Goal: Task Accomplishment & Management: Complete application form

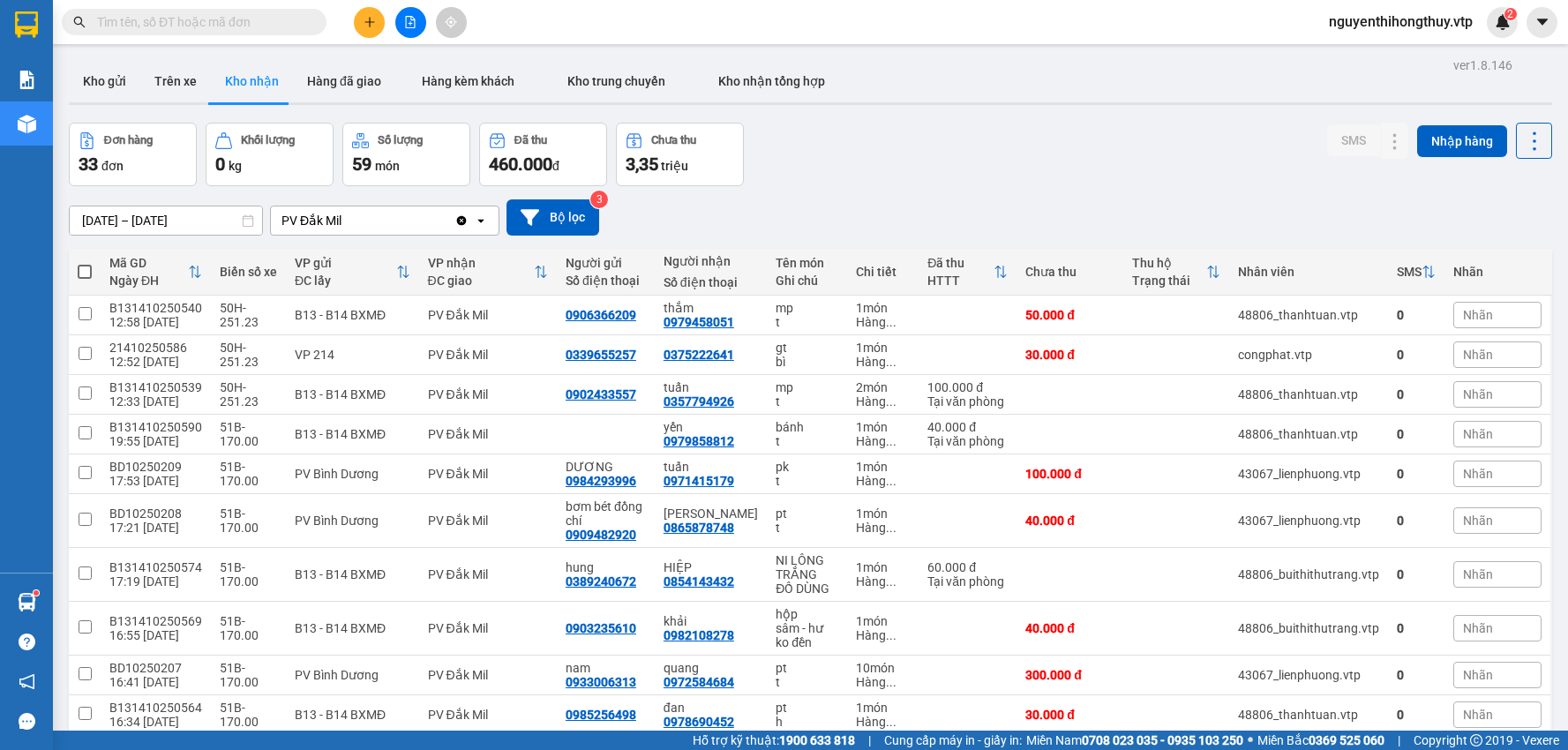
click at [247, 20] on input "text" at bounding box center [201, 22] width 208 height 20
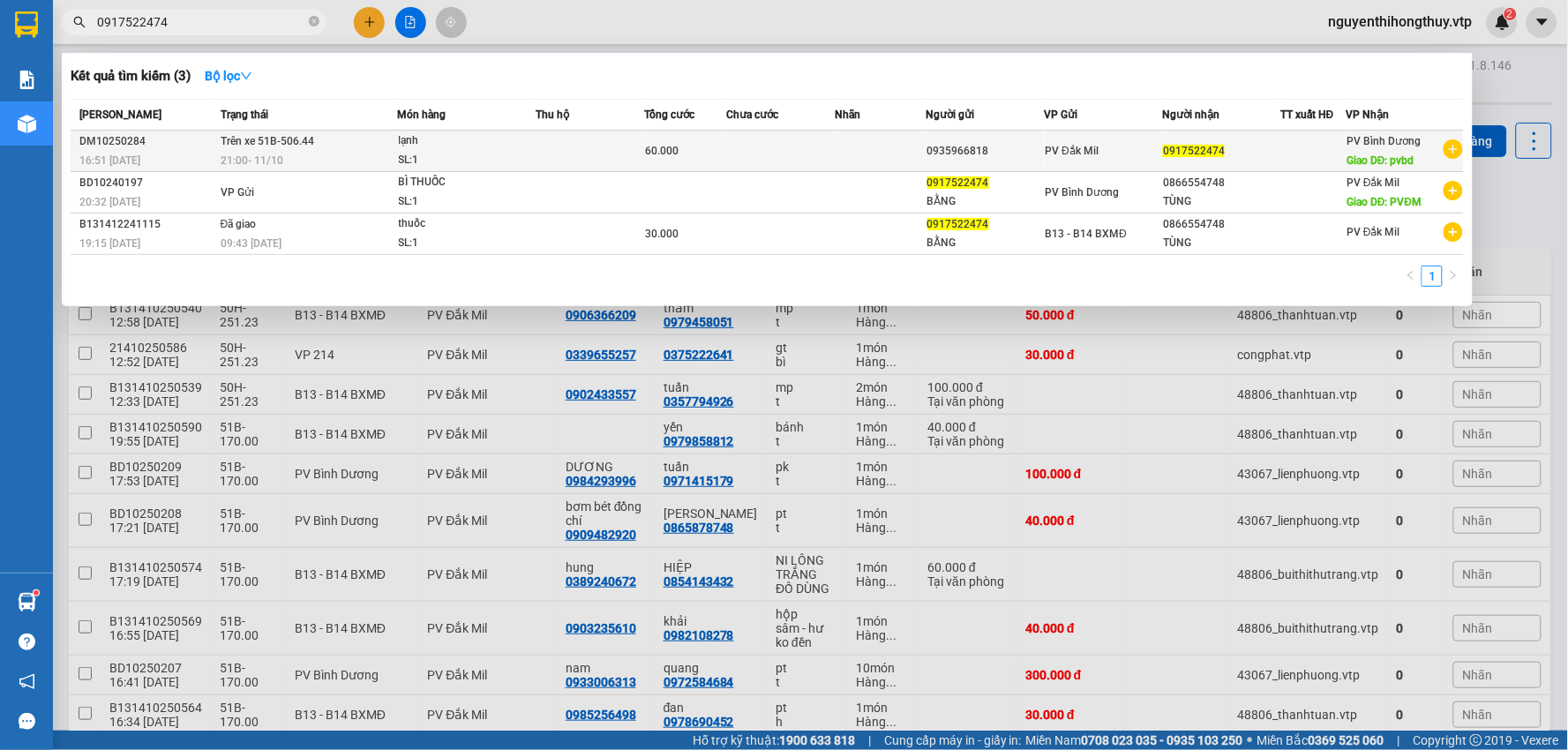
type input "0917522474"
click at [818, 152] on td at bounding box center [781, 151] width 110 height 42
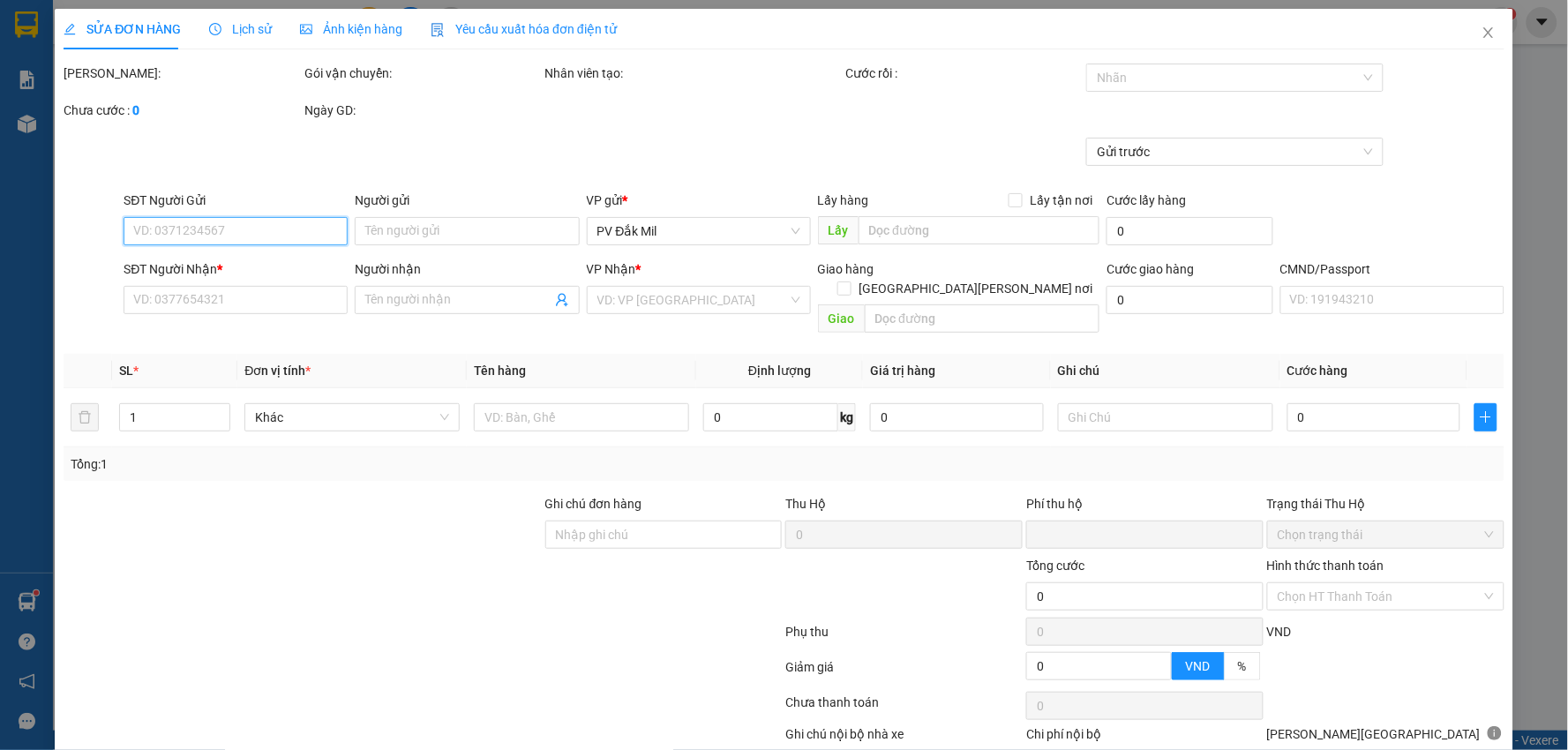
type input "3.000"
type input "0935966818"
type input "0917522474"
type input "pvbd"
type input "0"
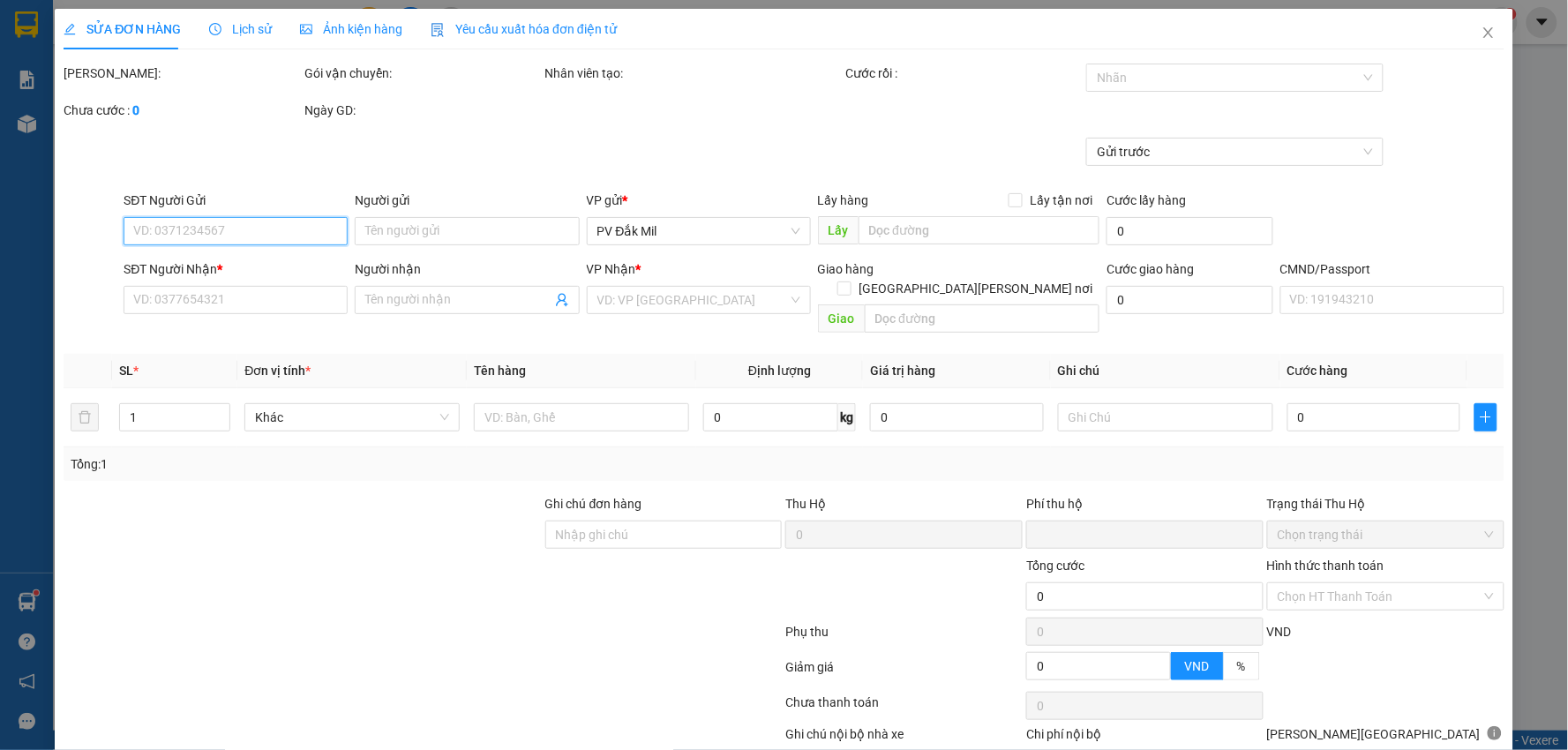
type input "60.000"
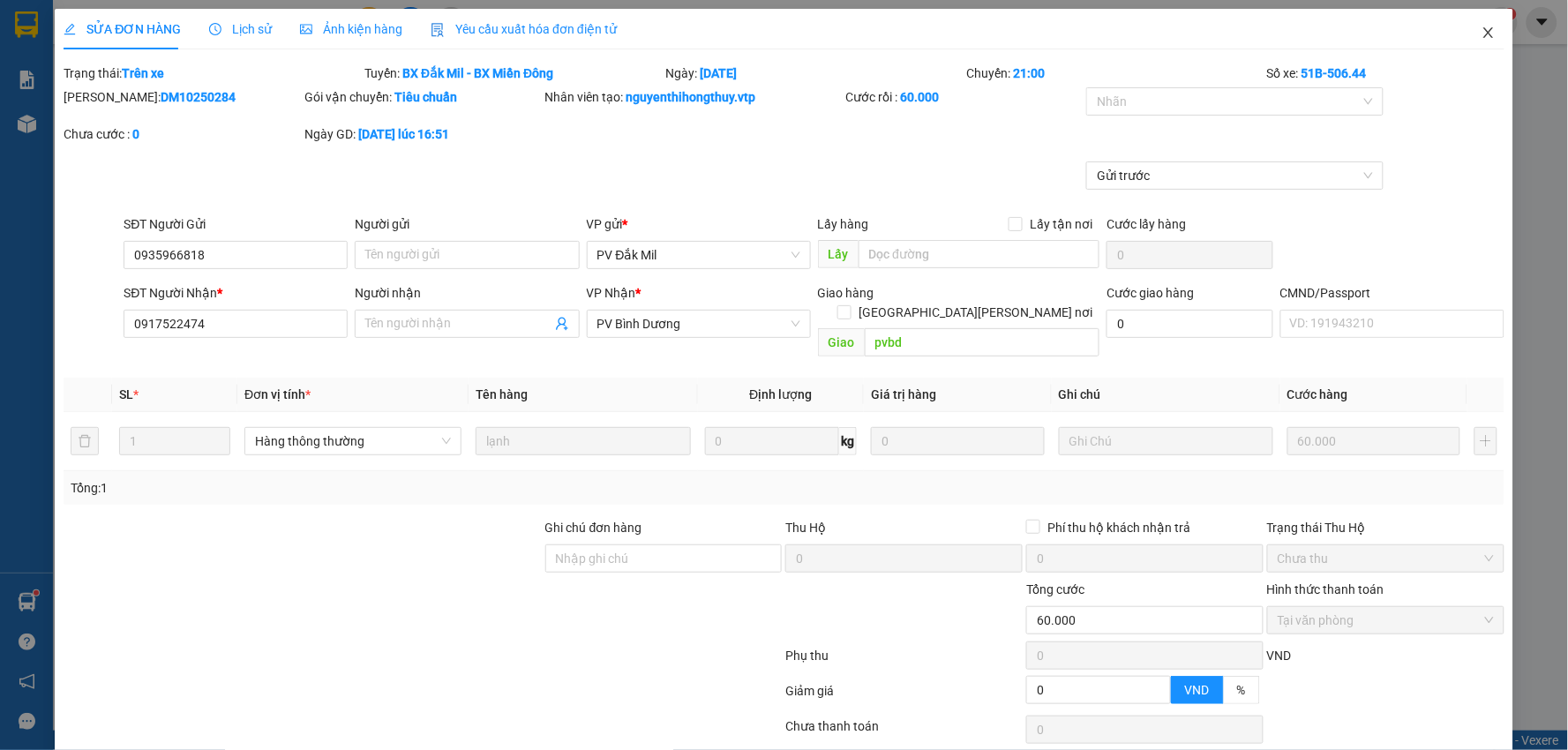
click at [1482, 33] on icon "close" at bounding box center [1489, 32] width 14 height 14
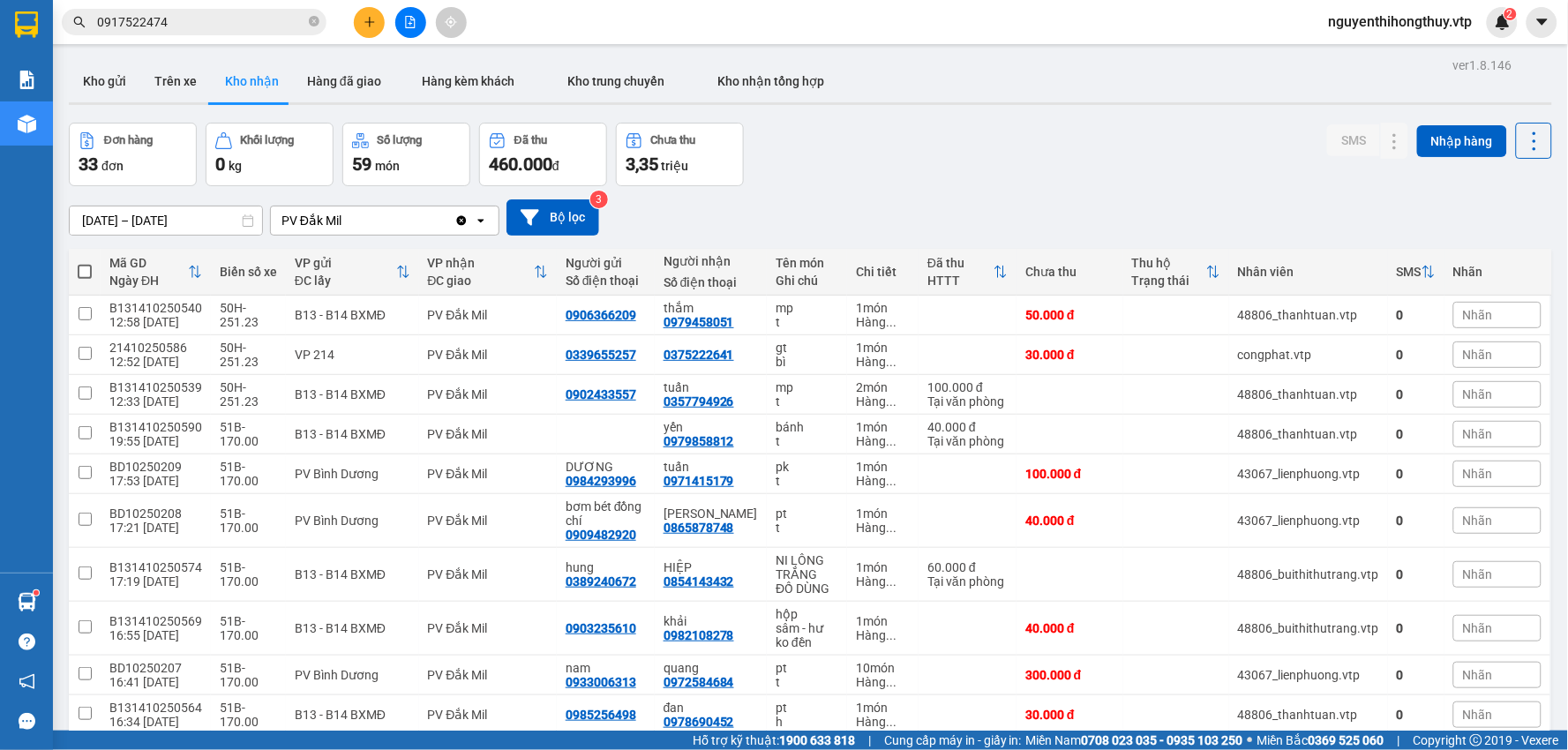
click at [171, 21] on input "0917522474" at bounding box center [201, 22] width 208 height 20
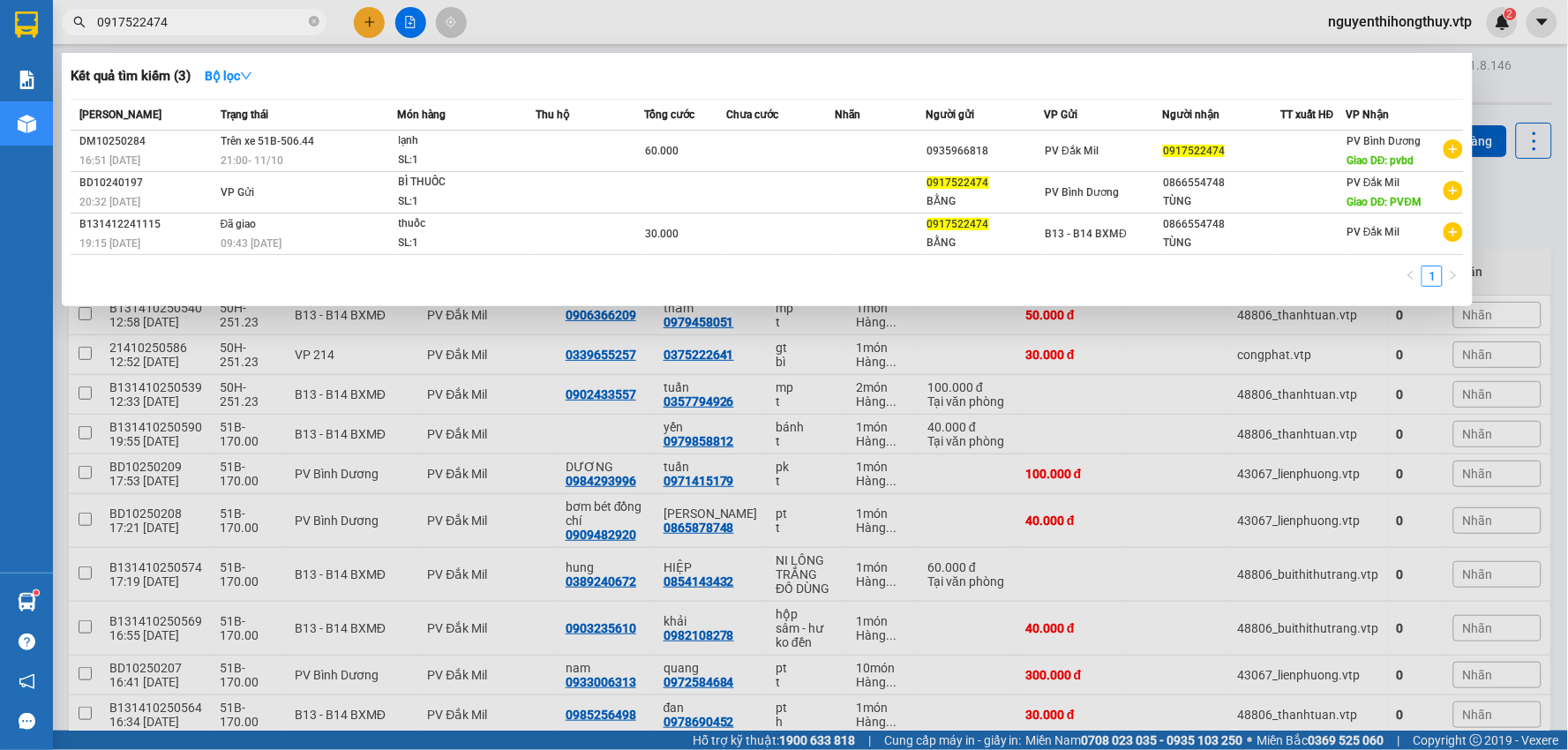
click at [171, 21] on input "0917522474" at bounding box center [201, 22] width 208 height 20
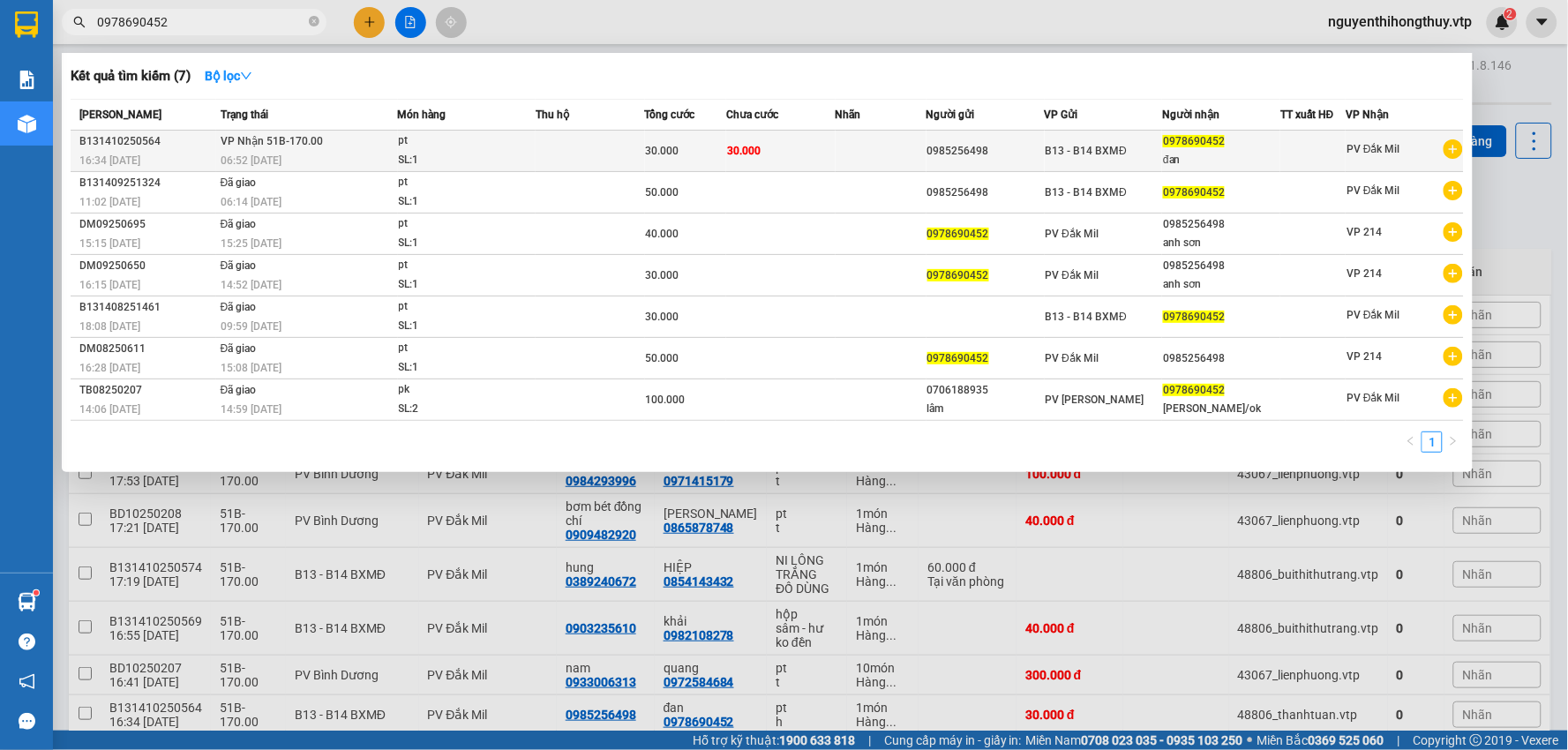
type input "0978690452"
click at [801, 150] on td "30.000" at bounding box center [781, 151] width 110 height 42
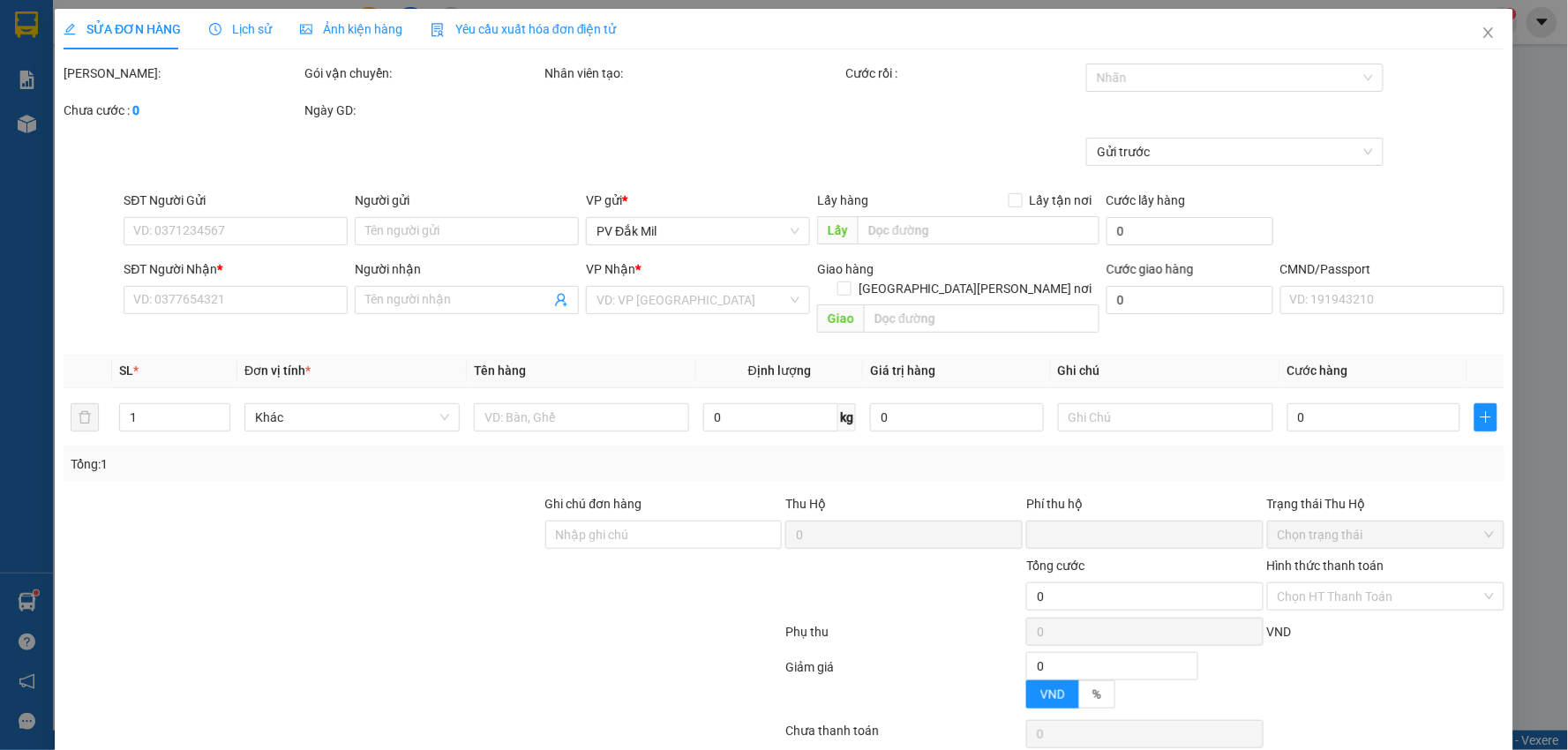
type input "0985256498"
type input "0978690452"
type input "đan"
type input "0"
type input "30.000"
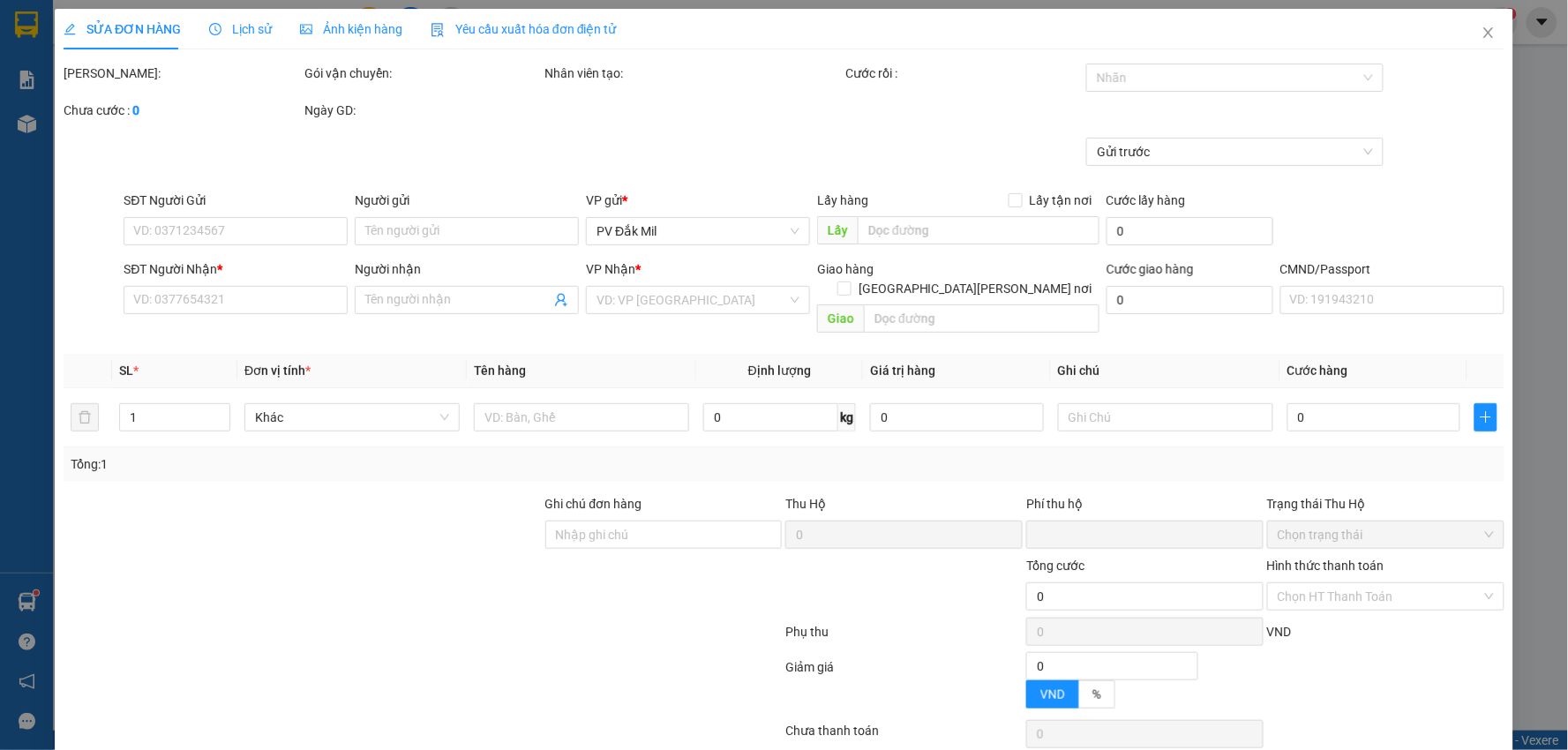
type input "30.000"
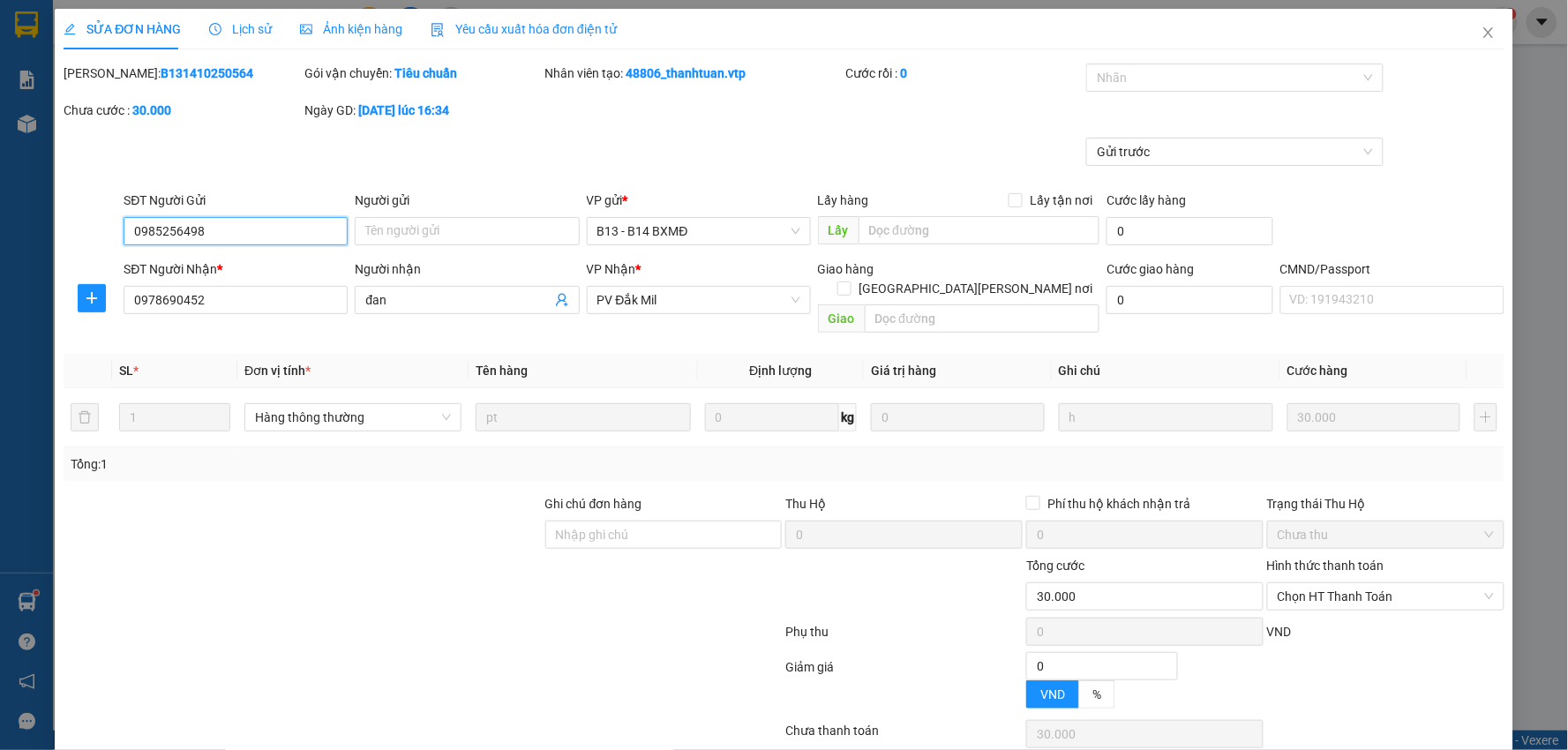
type input "1.500"
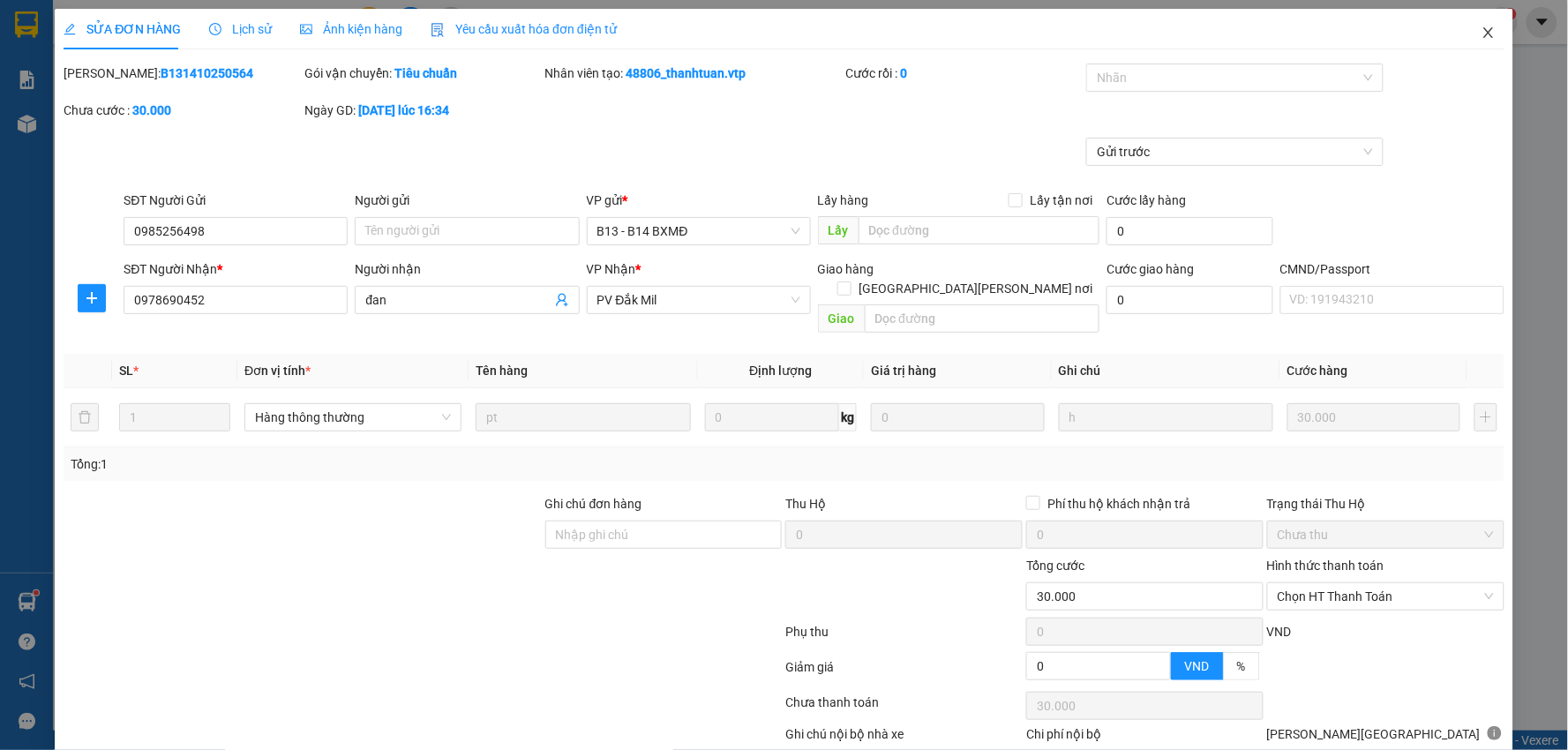
click at [1471, 23] on span "Close" at bounding box center [1489, 33] width 49 height 49
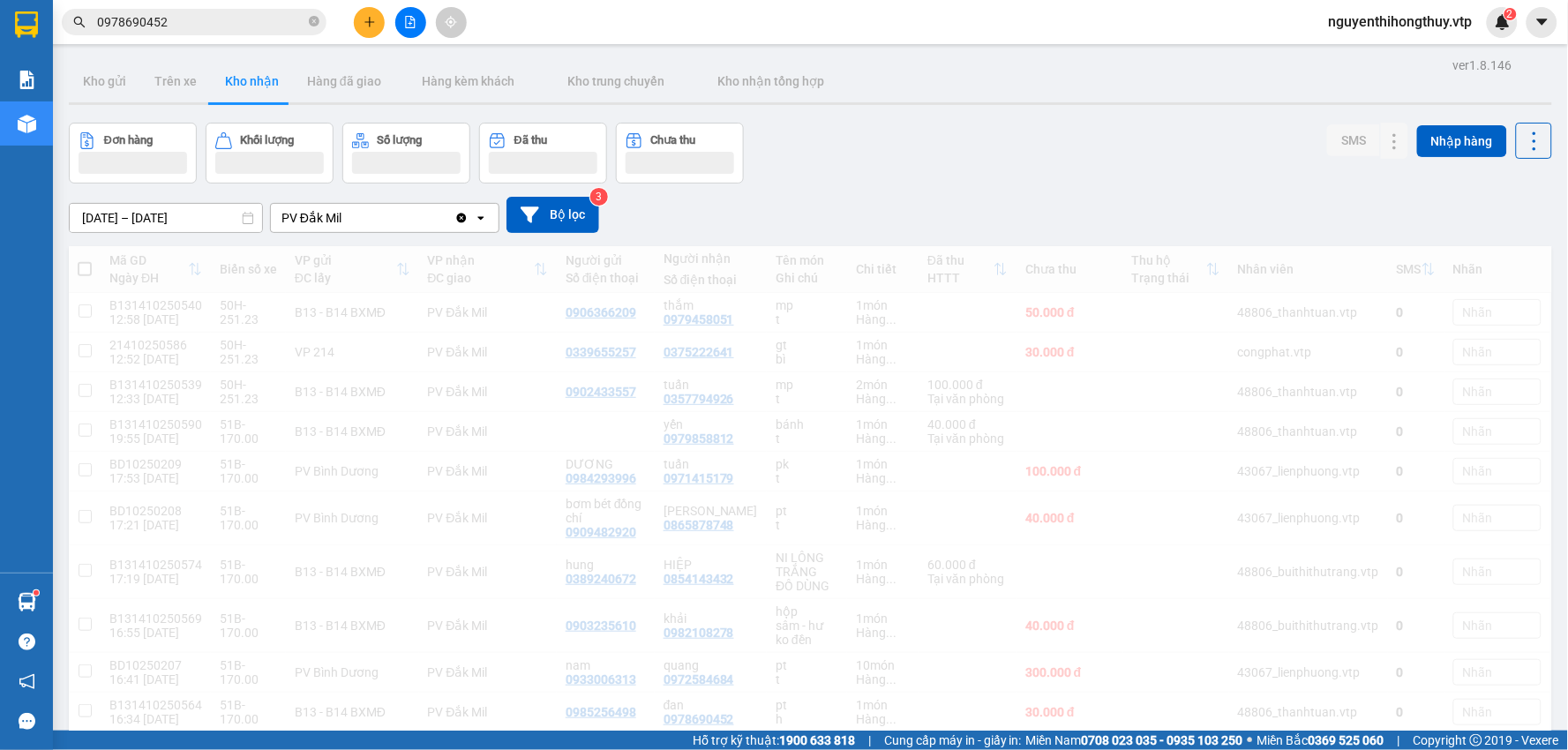
click at [209, 29] on input "0978690452" at bounding box center [201, 22] width 208 height 20
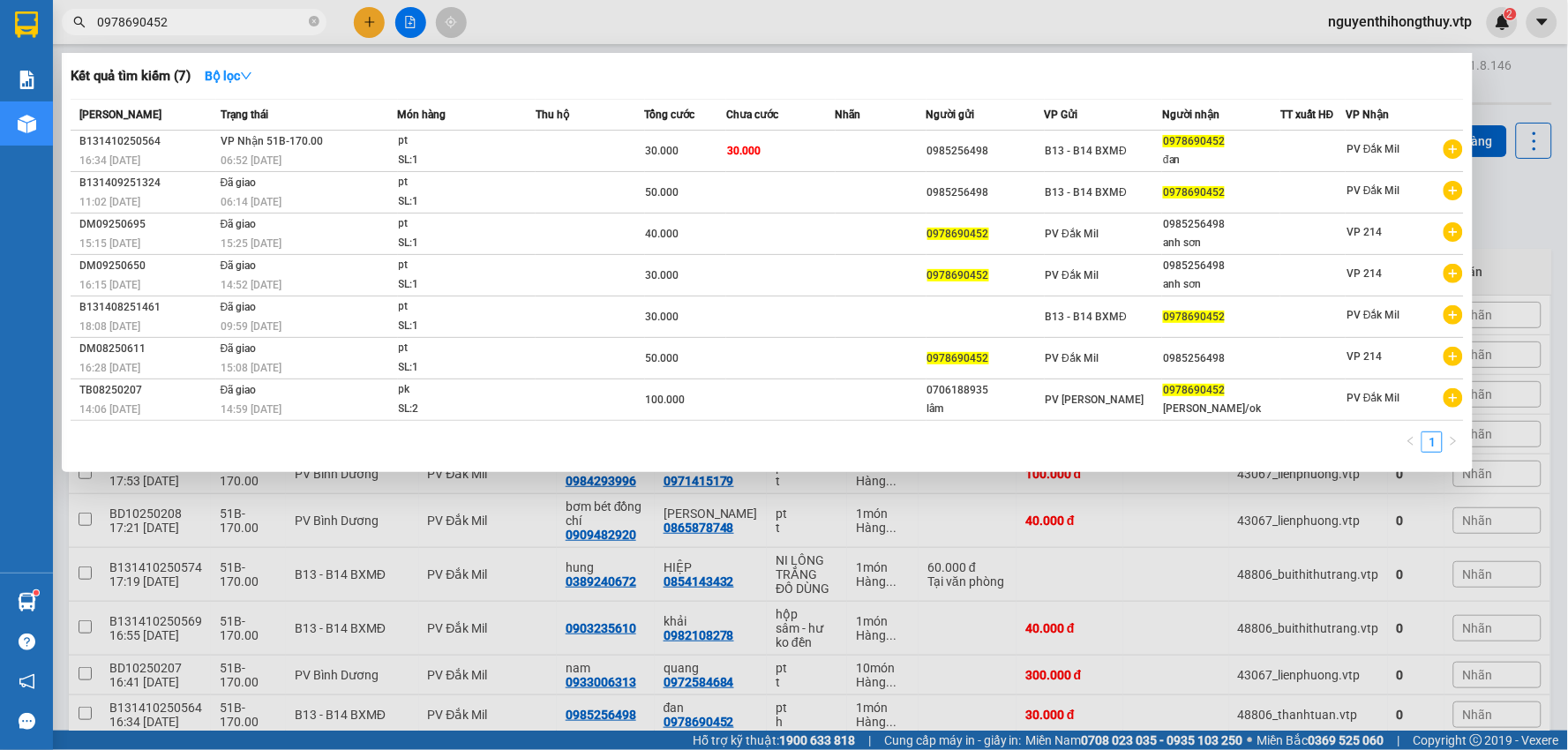
click at [218, 22] on input "0978690452" at bounding box center [201, 22] width 208 height 20
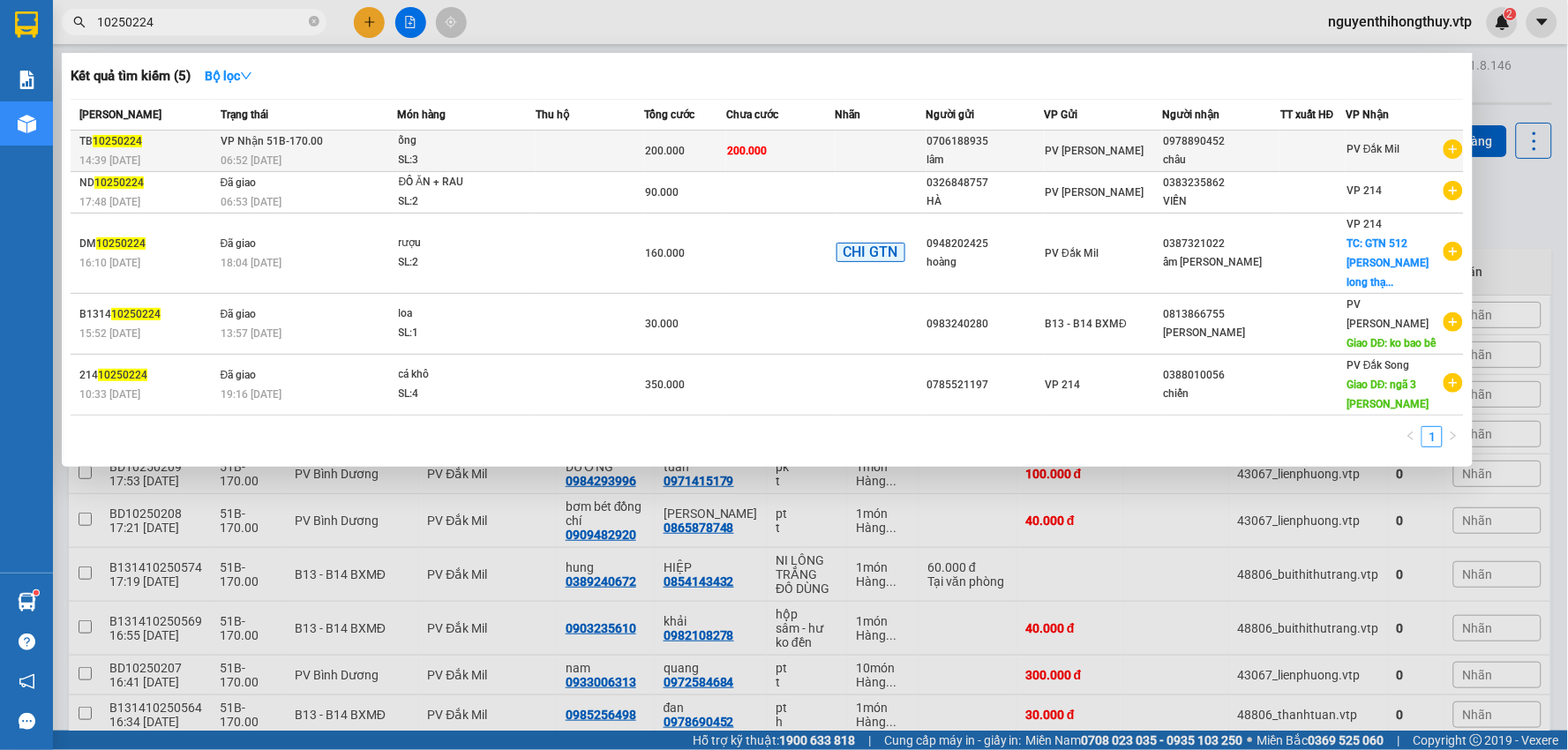
type input "10250224"
click at [829, 147] on td "200.000" at bounding box center [781, 151] width 110 height 42
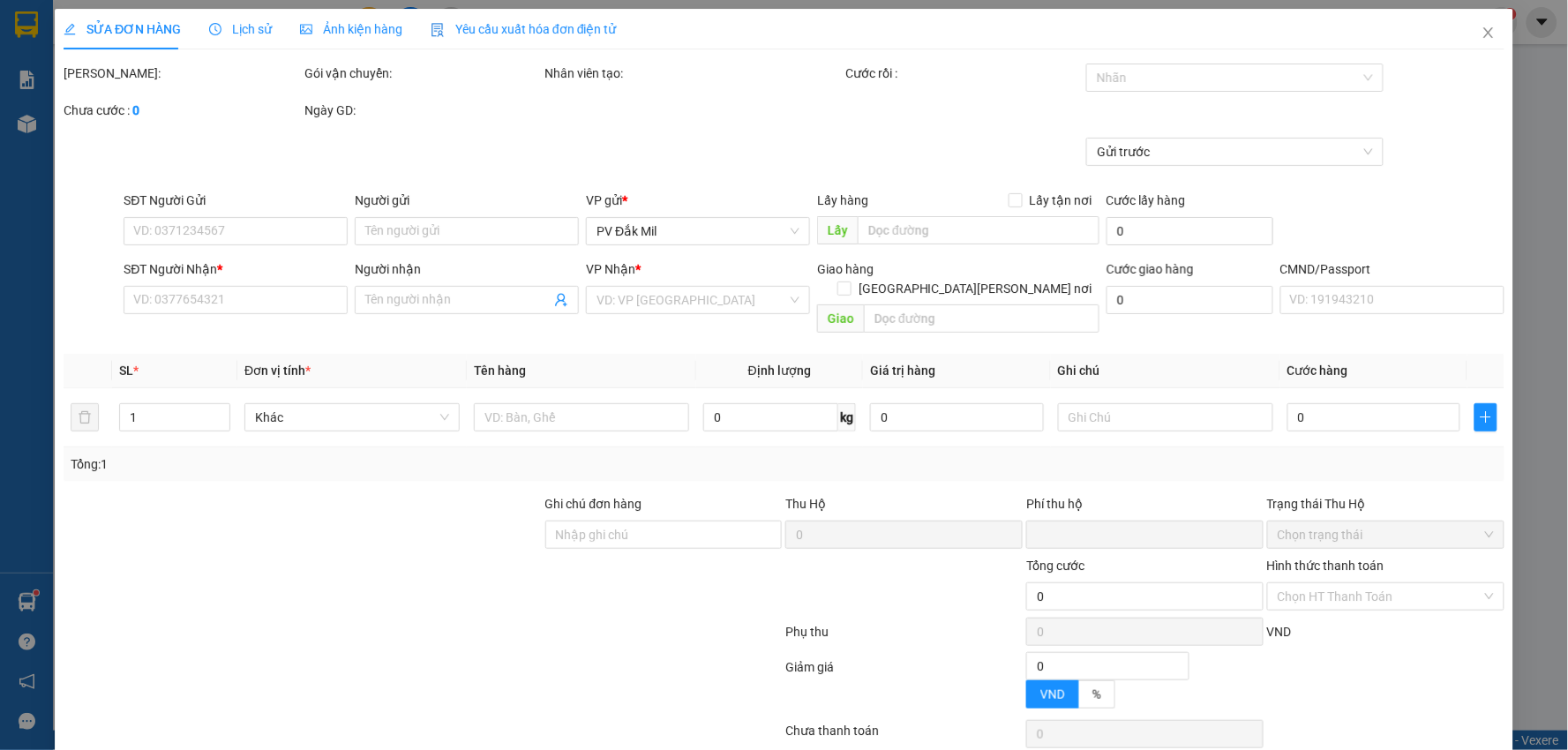
type input "0706188935"
type input "lâm"
type input "0978890452"
type input "châu"
type input "0"
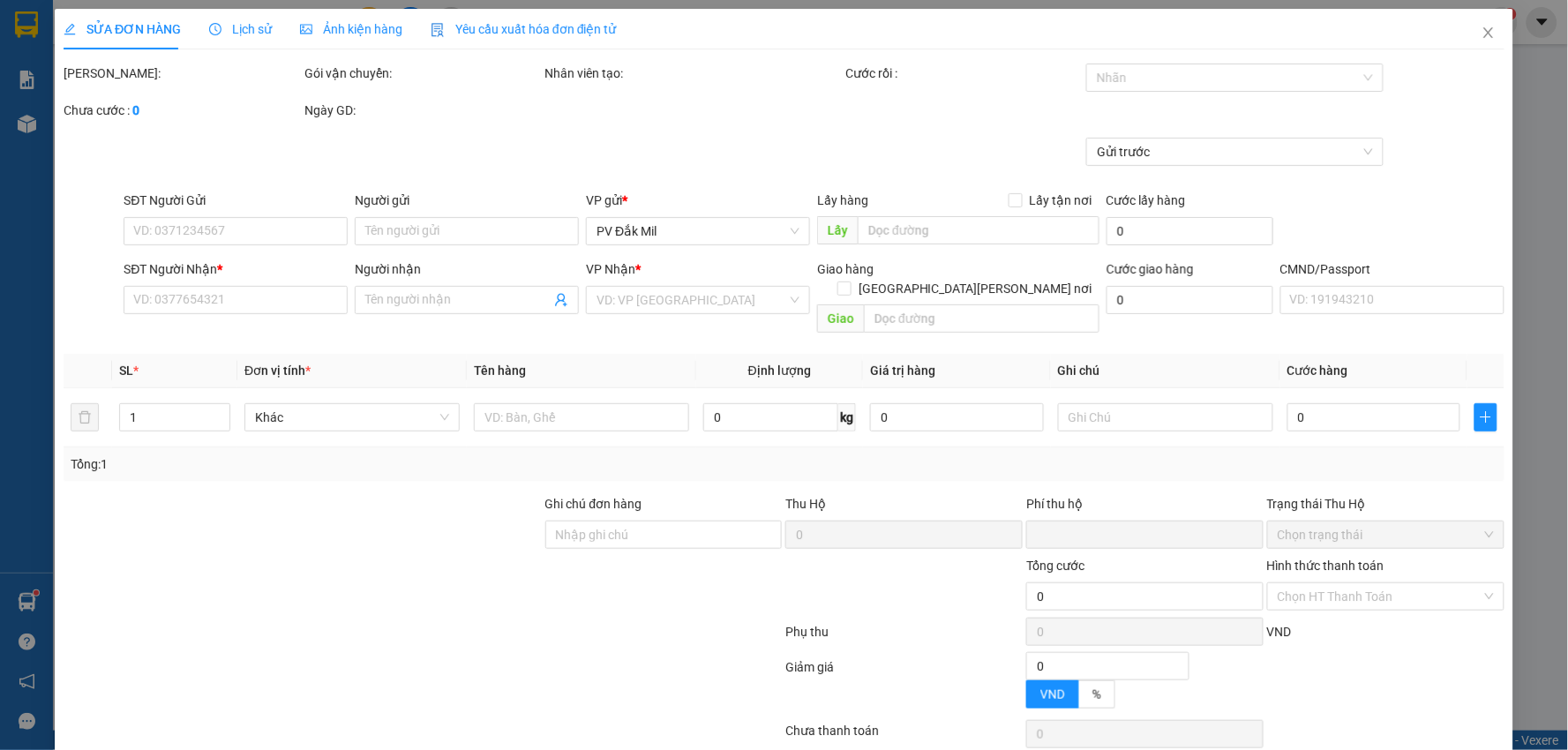
type input "200.000"
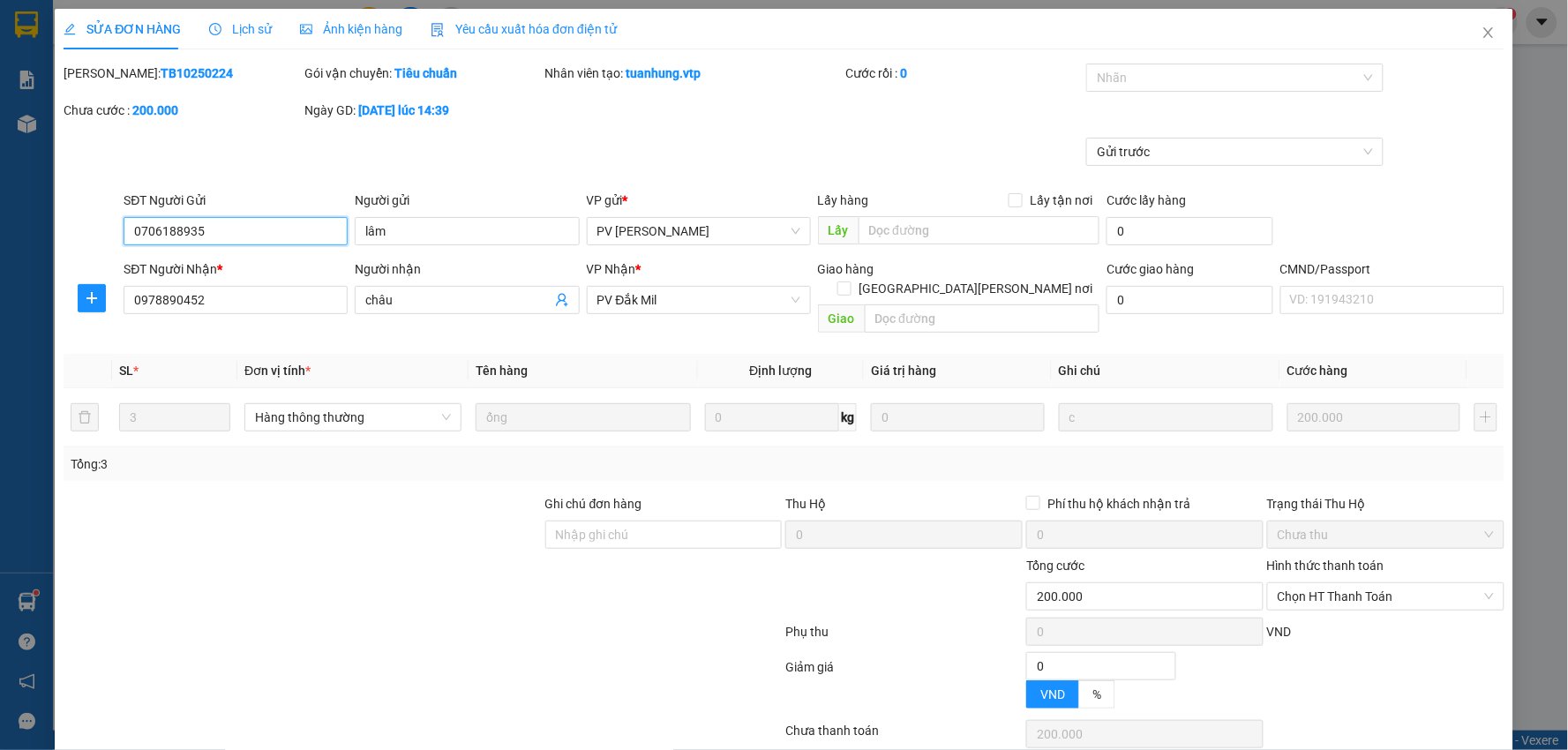
type input "10.000"
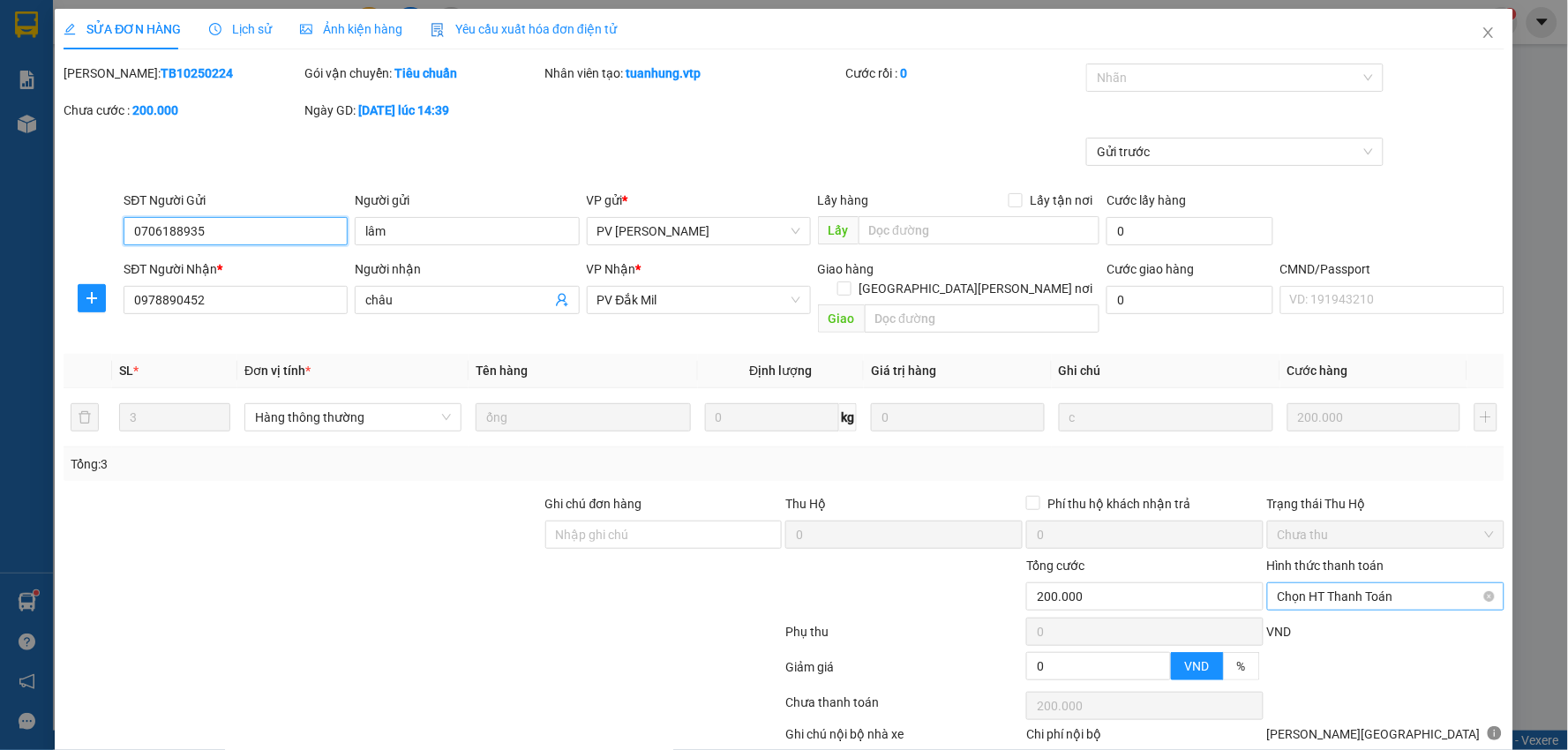
click at [1350, 584] on span "Chọn HT Thanh Toán" at bounding box center [1385, 597] width 217 height 26
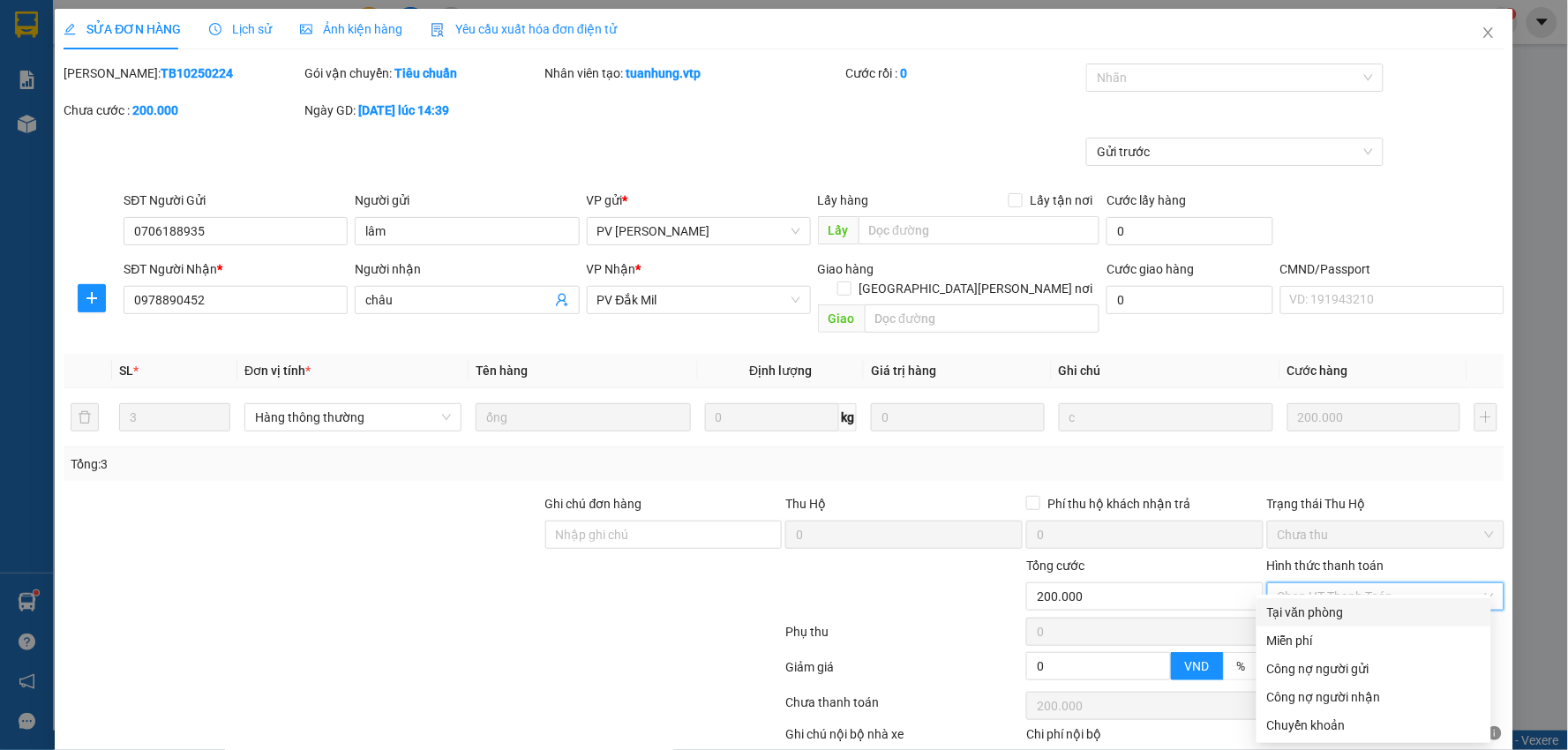
click at [1328, 610] on div "Tại văn phòng" at bounding box center [1374, 612] width 214 height 20
type input "0"
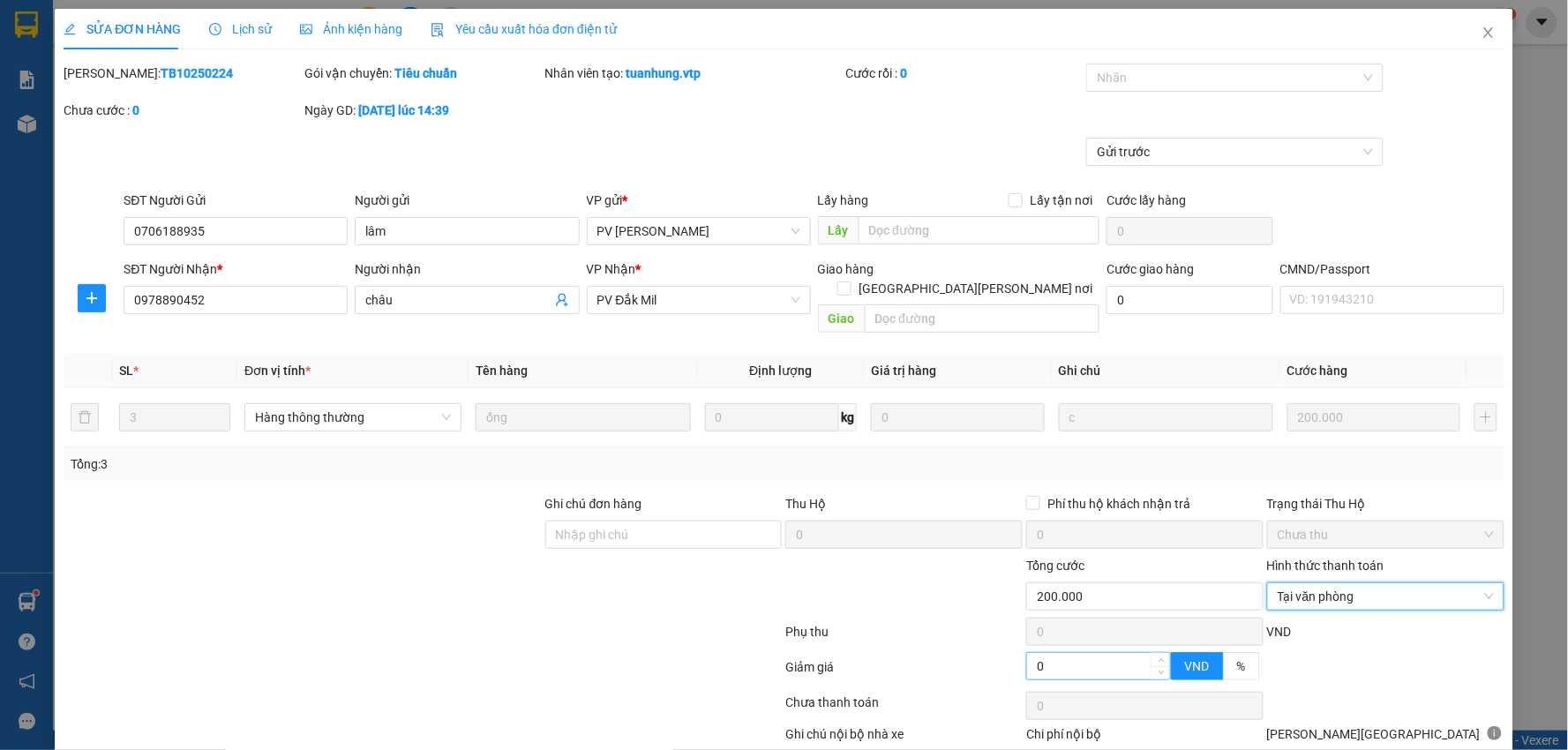
scroll to position [86, 0]
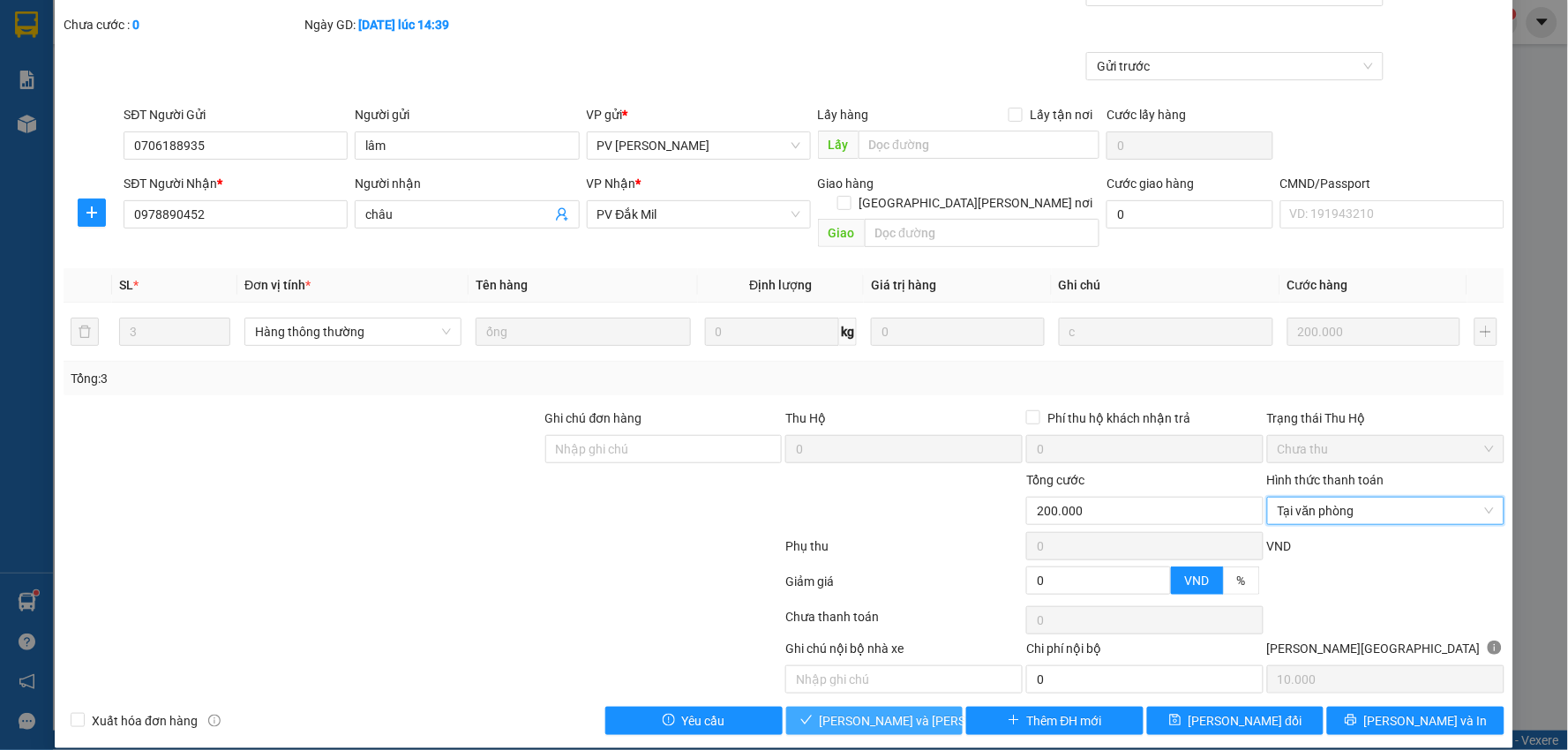
click at [847, 711] on span "[PERSON_NAME] và [PERSON_NAME] hàng" at bounding box center [939, 721] width 238 height 20
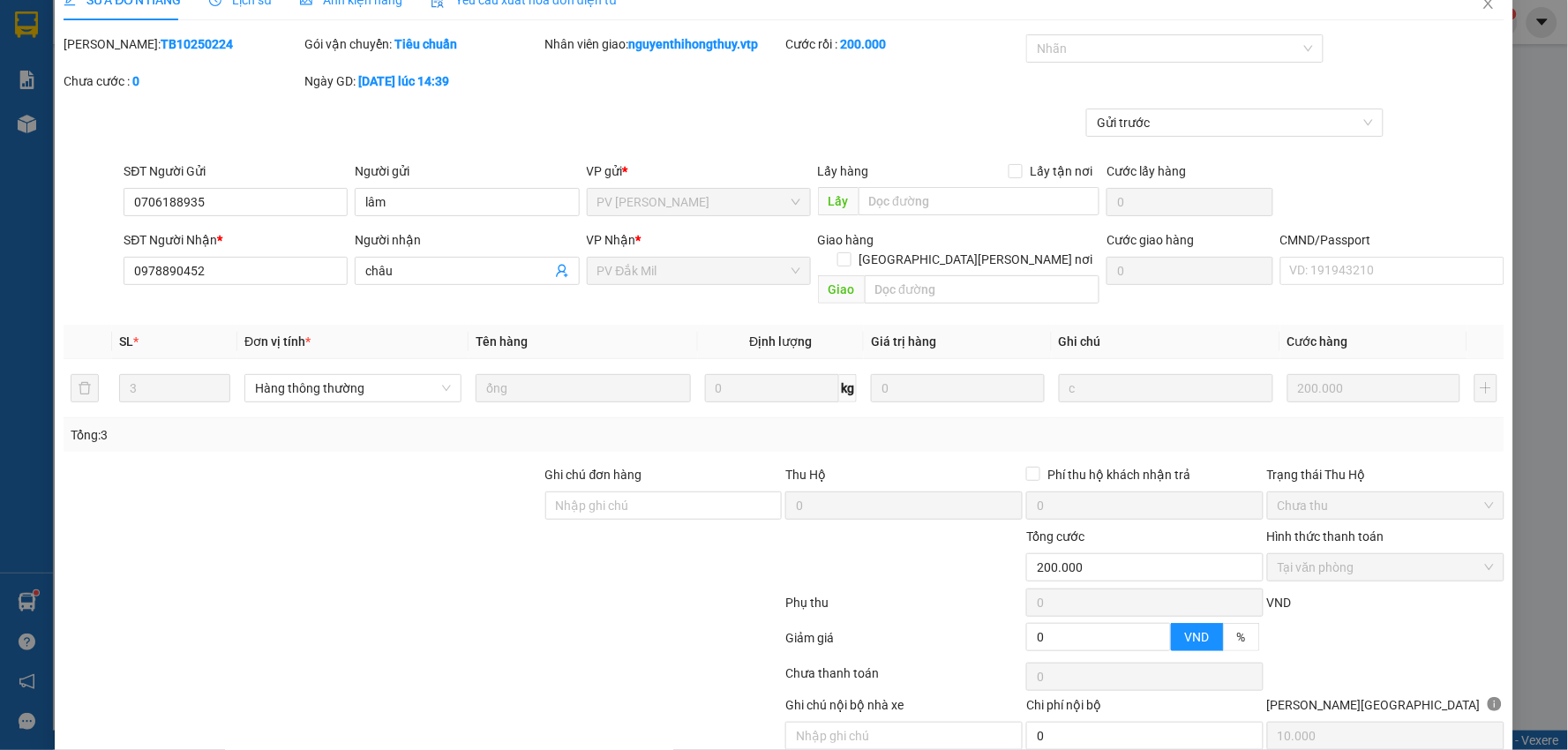
scroll to position [0, 0]
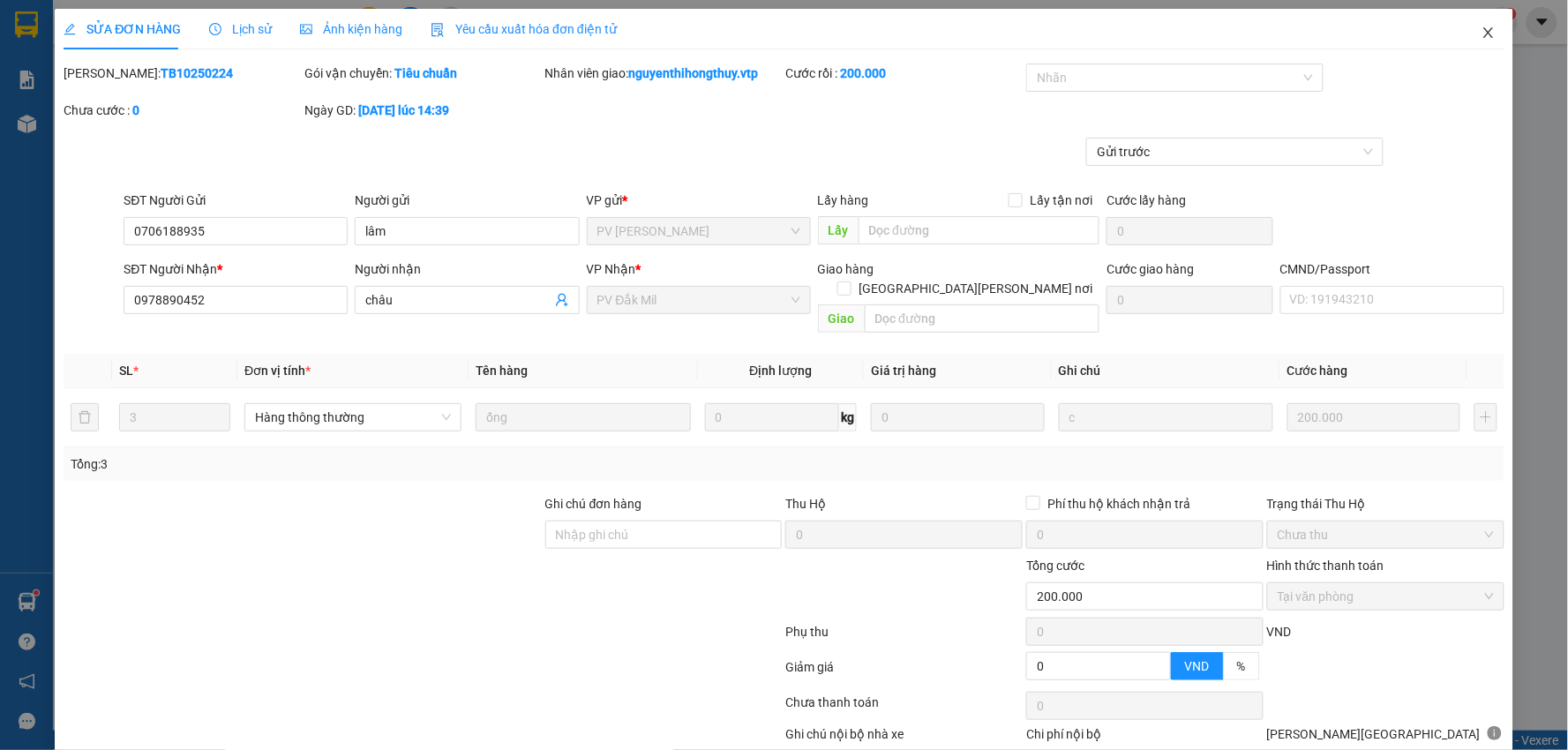
click at [1484, 32] on icon "close" at bounding box center [1489, 32] width 9 height 10
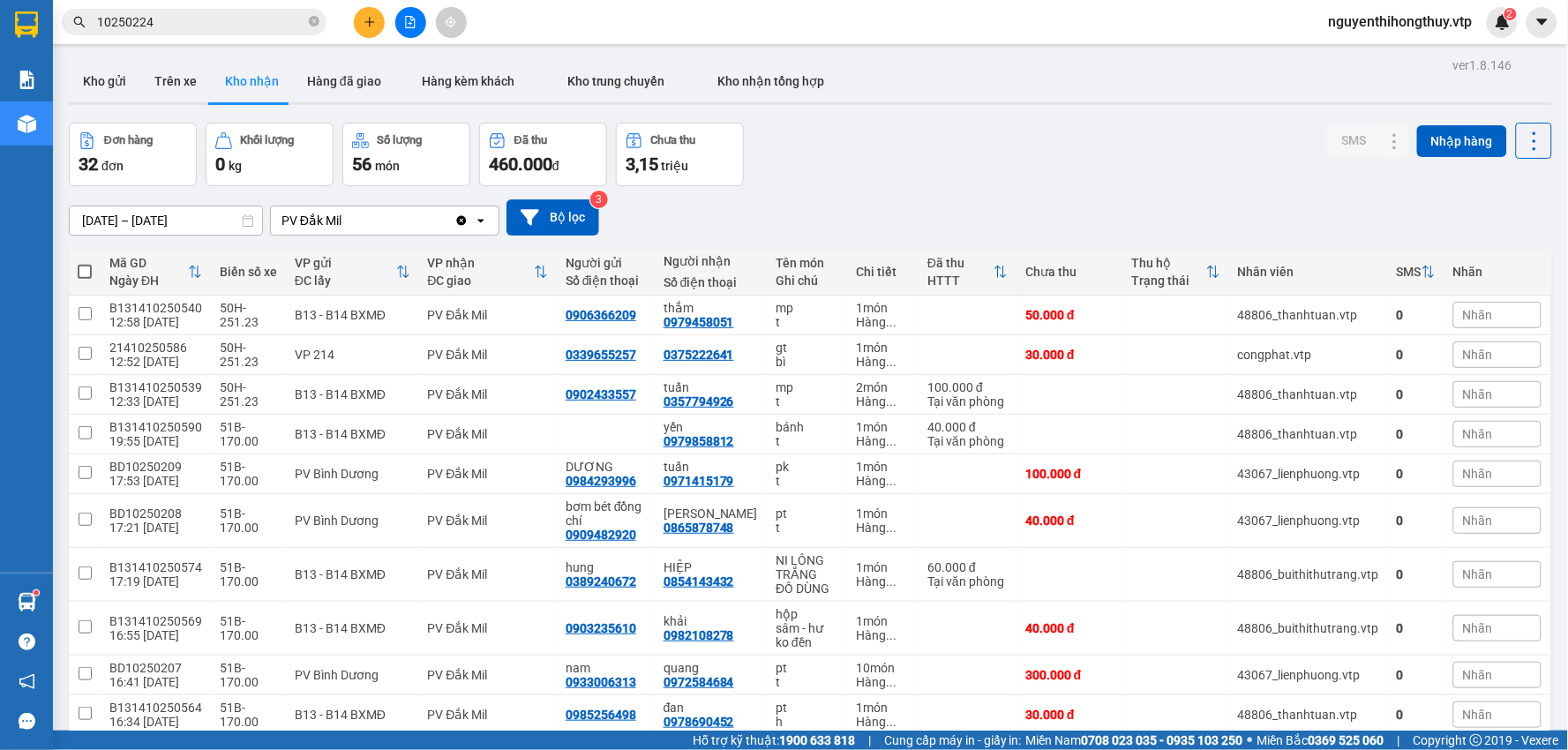
click at [205, 19] on input "10250224" at bounding box center [201, 22] width 208 height 20
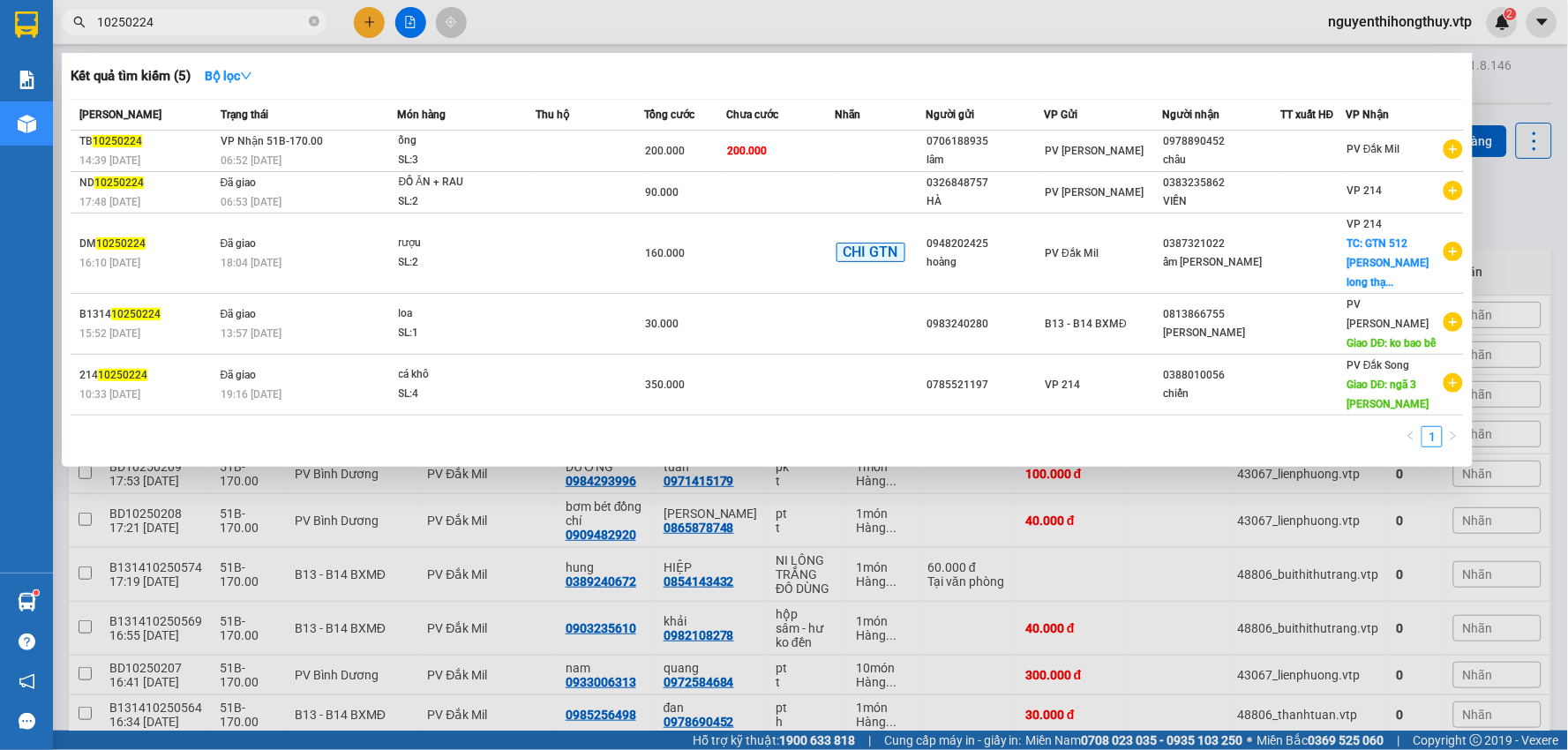
click at [204, 19] on input "10250224" at bounding box center [201, 22] width 208 height 20
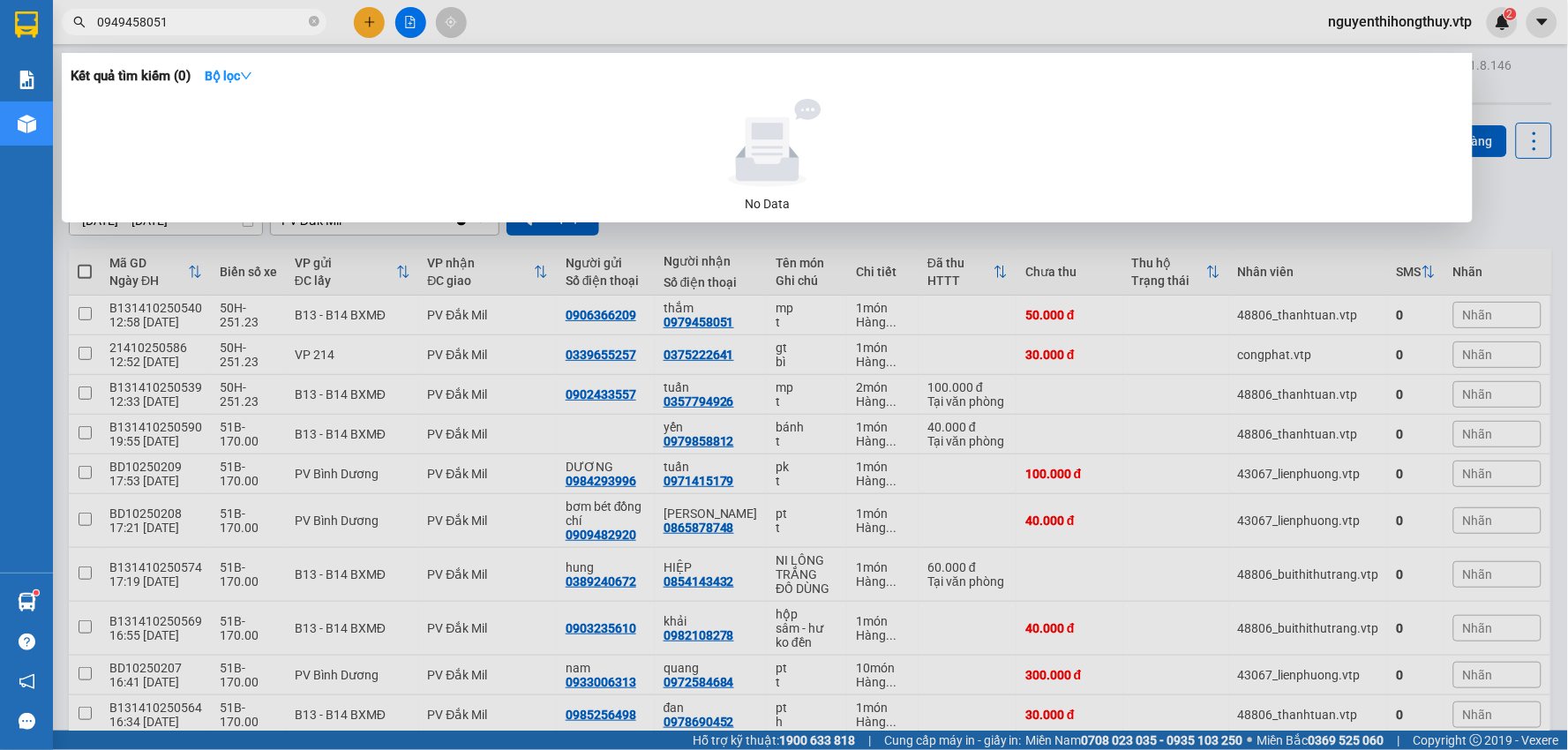
click at [117, 23] on input "0949458051" at bounding box center [201, 22] width 208 height 20
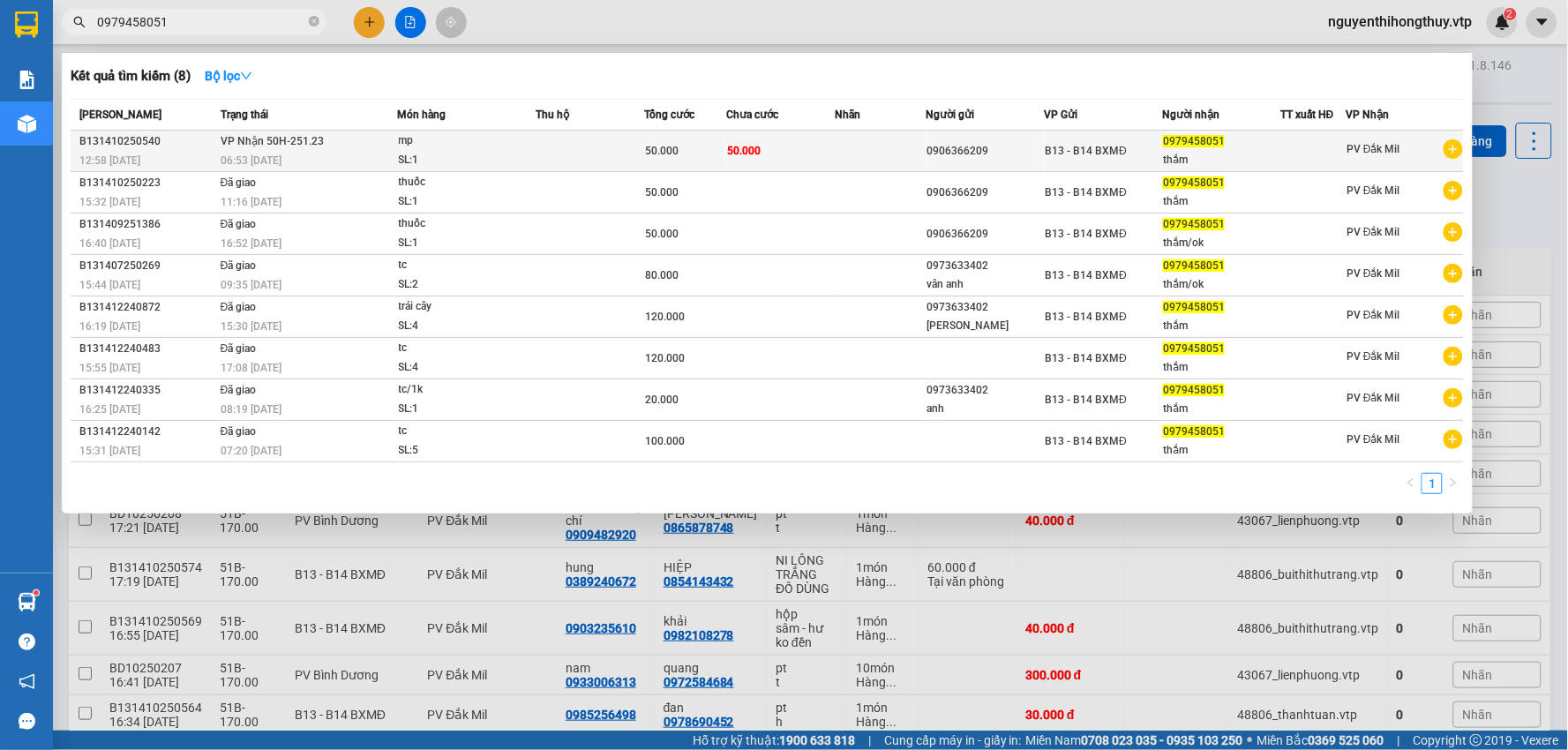
type input "0979458051"
click at [817, 148] on td "50.000" at bounding box center [781, 151] width 110 height 42
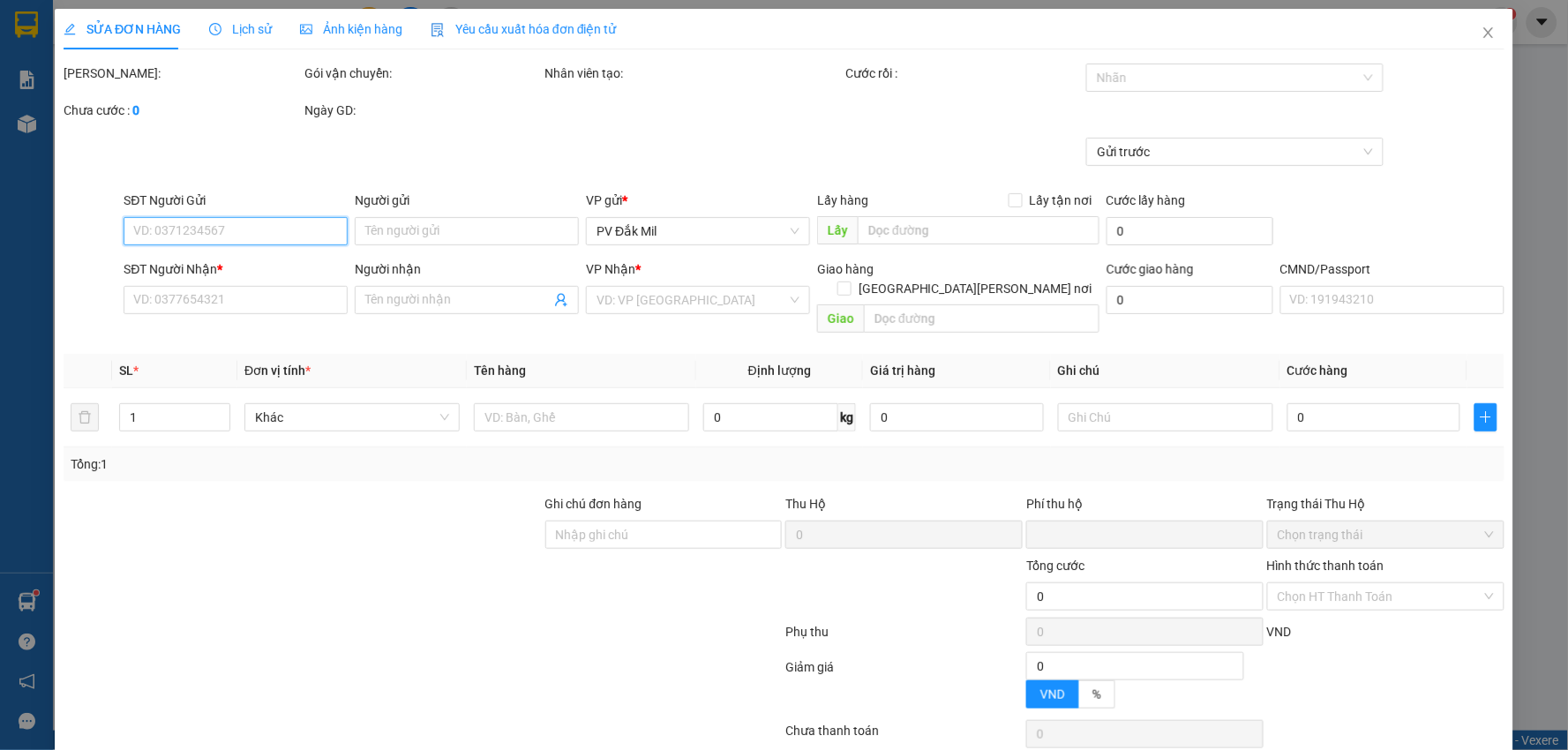
type input "0906366209"
type input "0979458051"
type input "thắm"
type input "0"
type input "50.000"
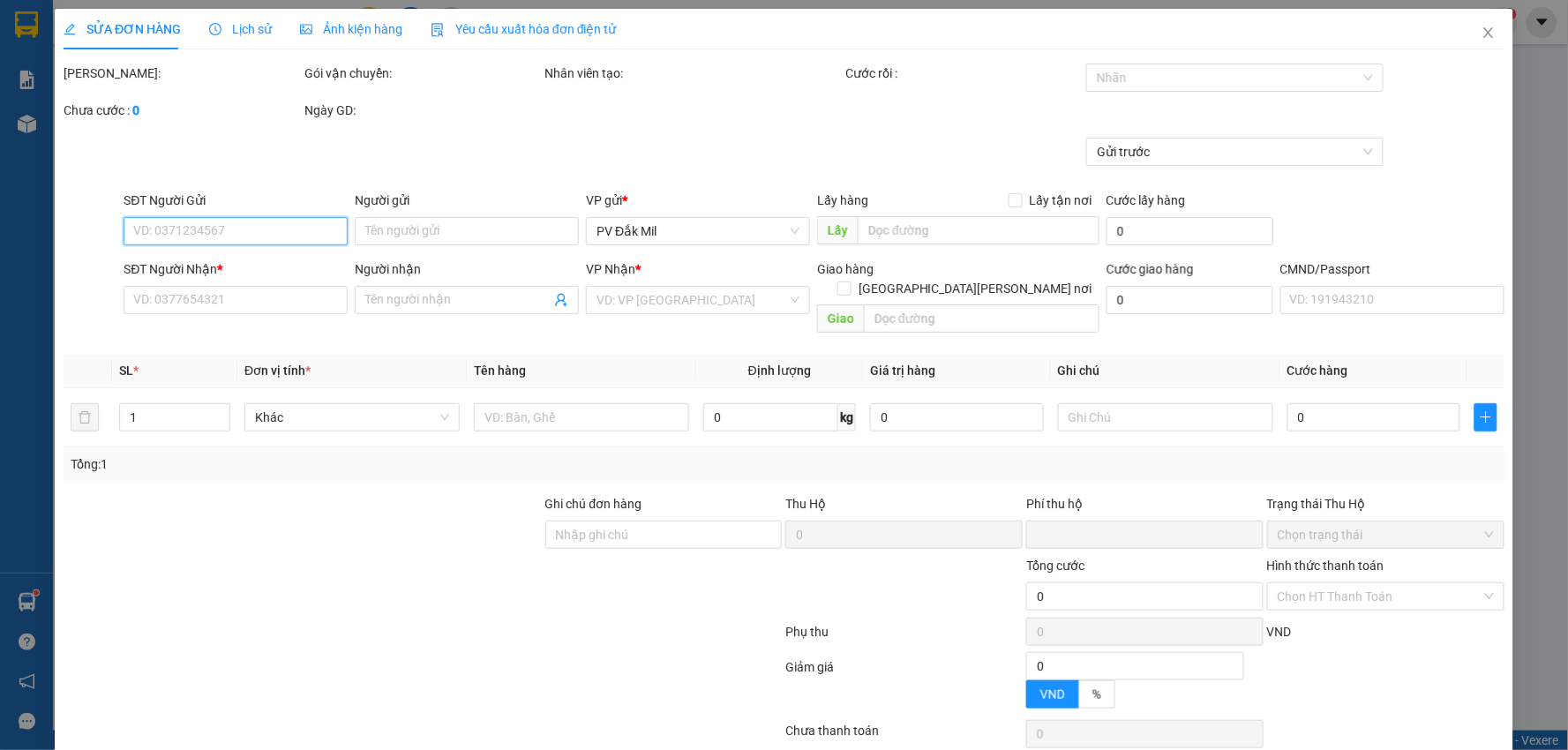
type input "50.000"
type input "2.500"
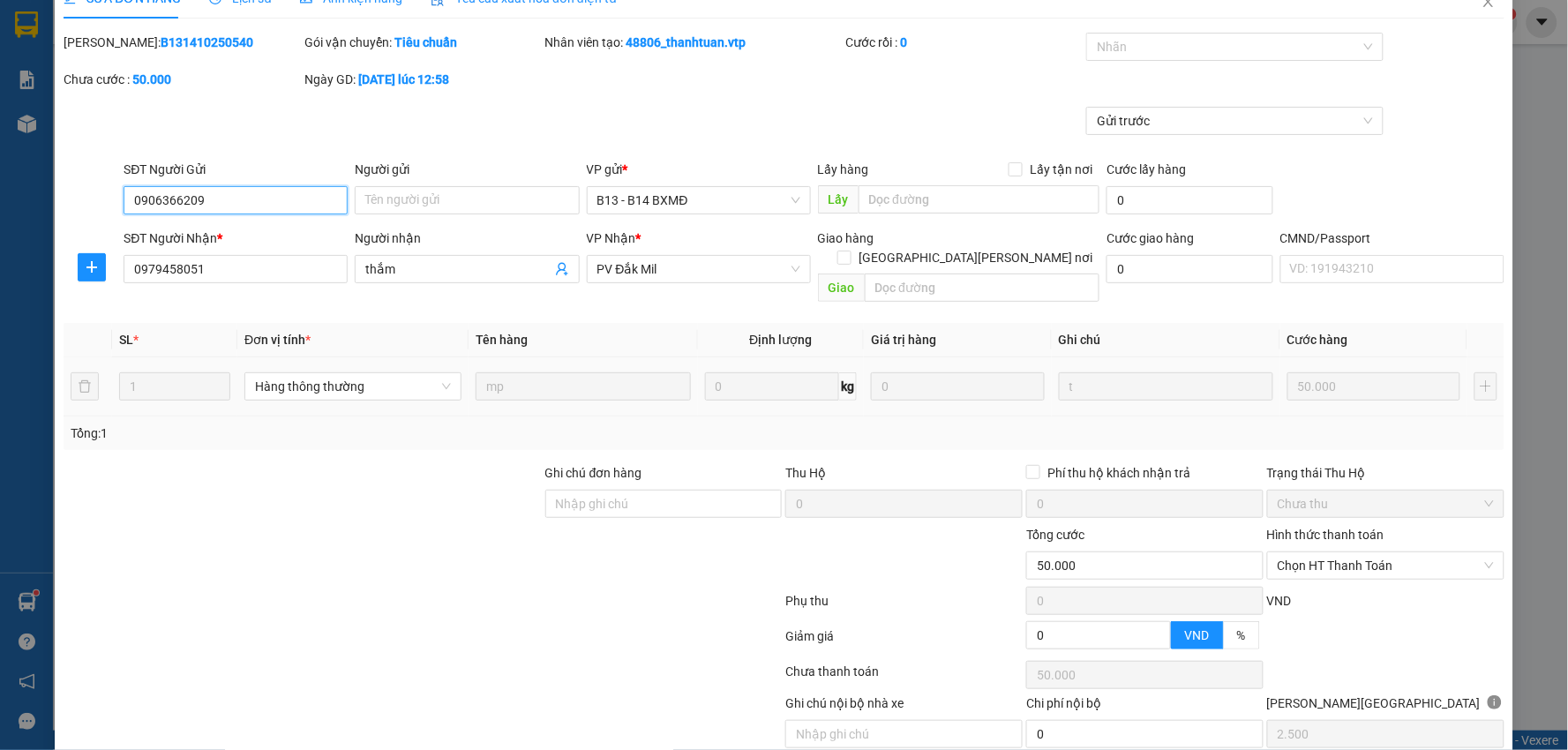
scroll to position [86, 0]
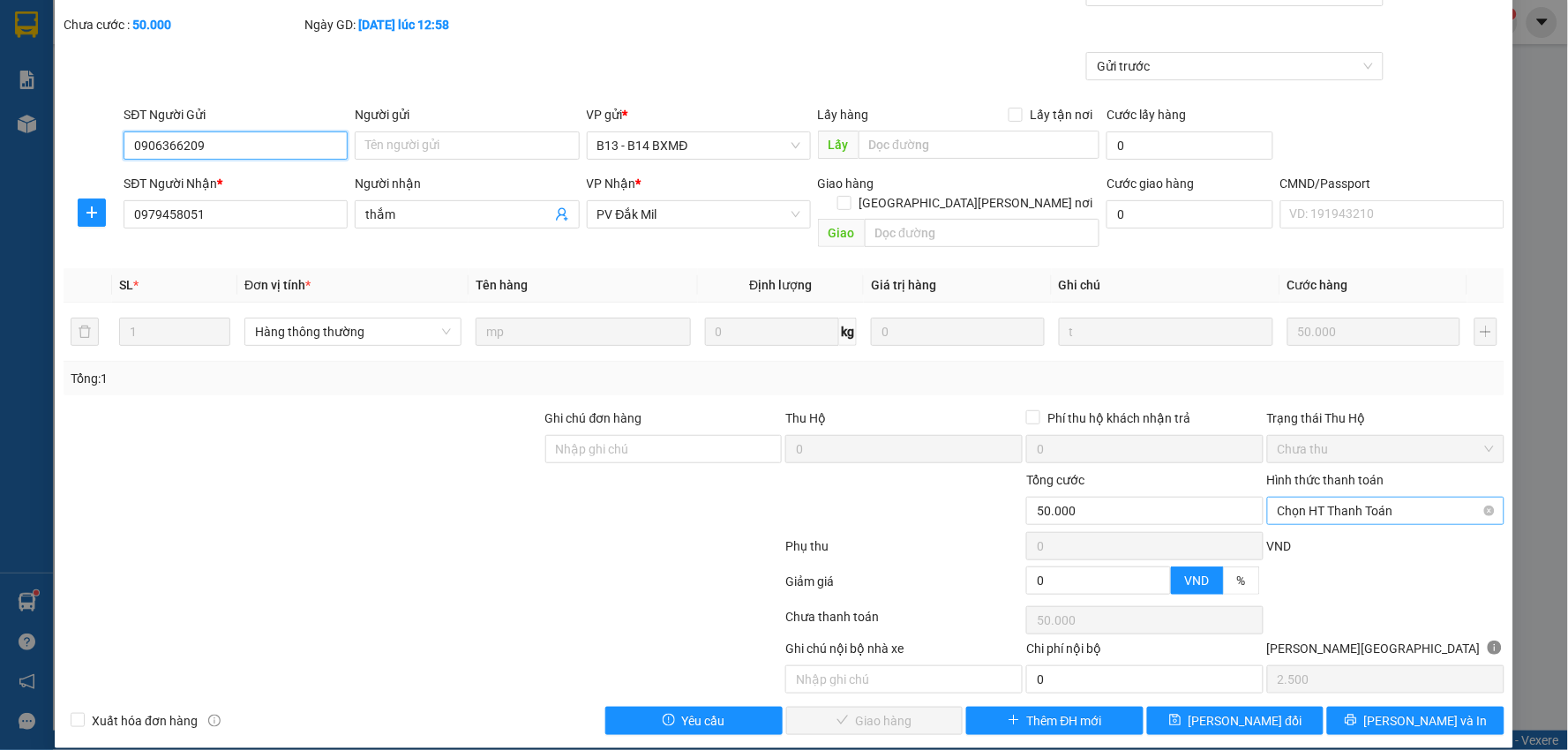
click at [1377, 497] on span "Chọn HT Thanh Toán" at bounding box center [1385, 511] width 217 height 26
click at [1326, 519] on div "Tại văn phòng" at bounding box center [1374, 527] width 214 height 20
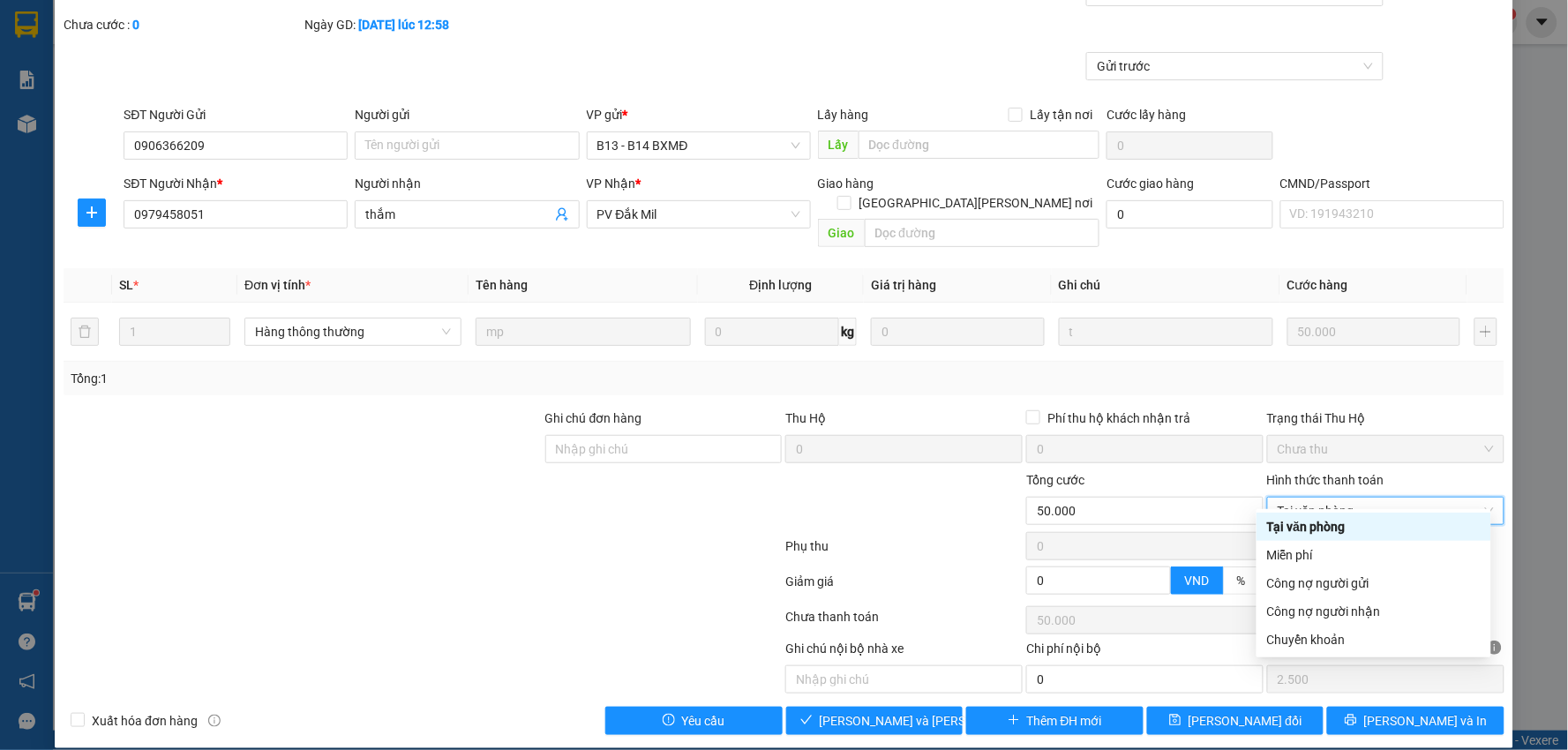
type input "0"
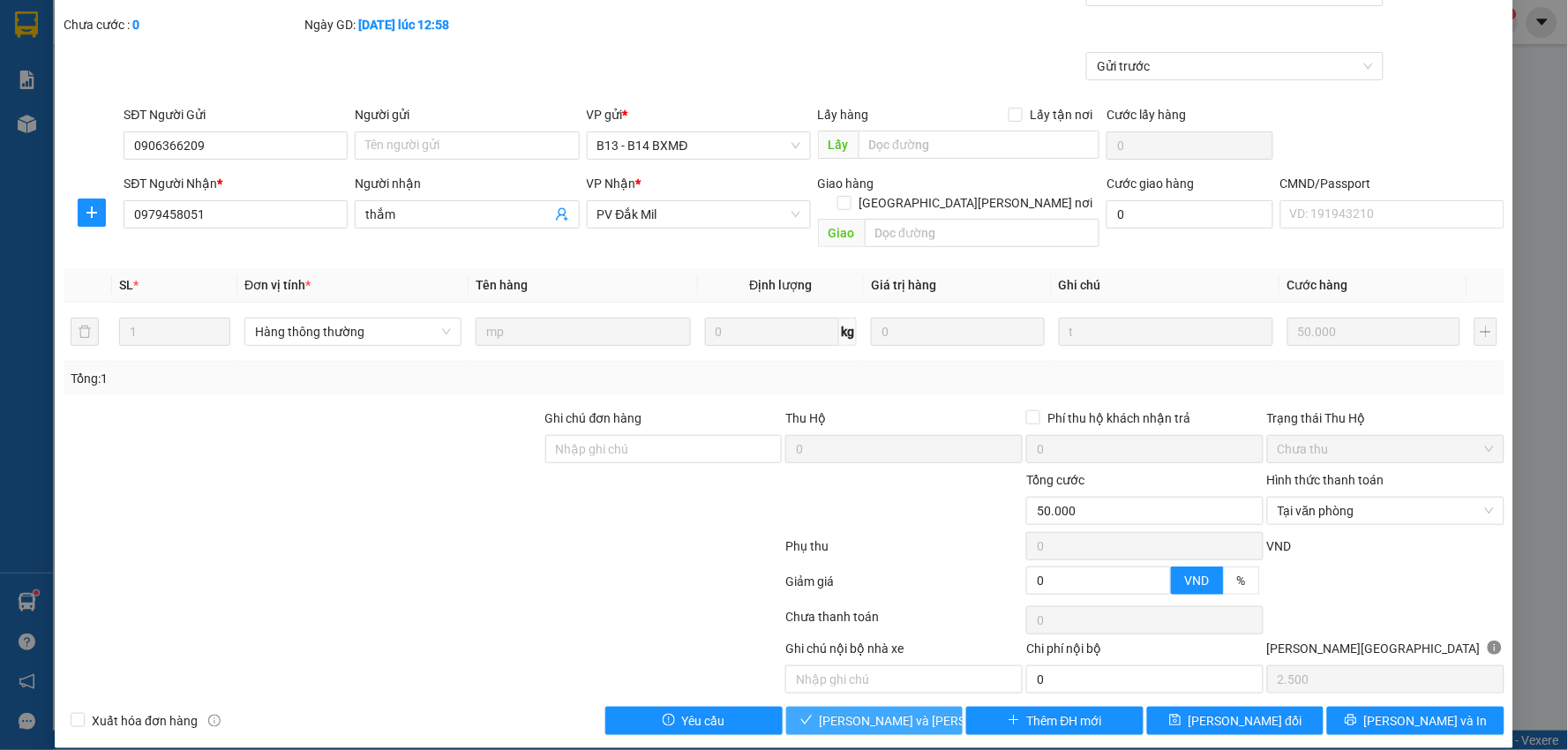
click at [863, 711] on span "[PERSON_NAME] và [PERSON_NAME] hàng" at bounding box center [939, 721] width 238 height 20
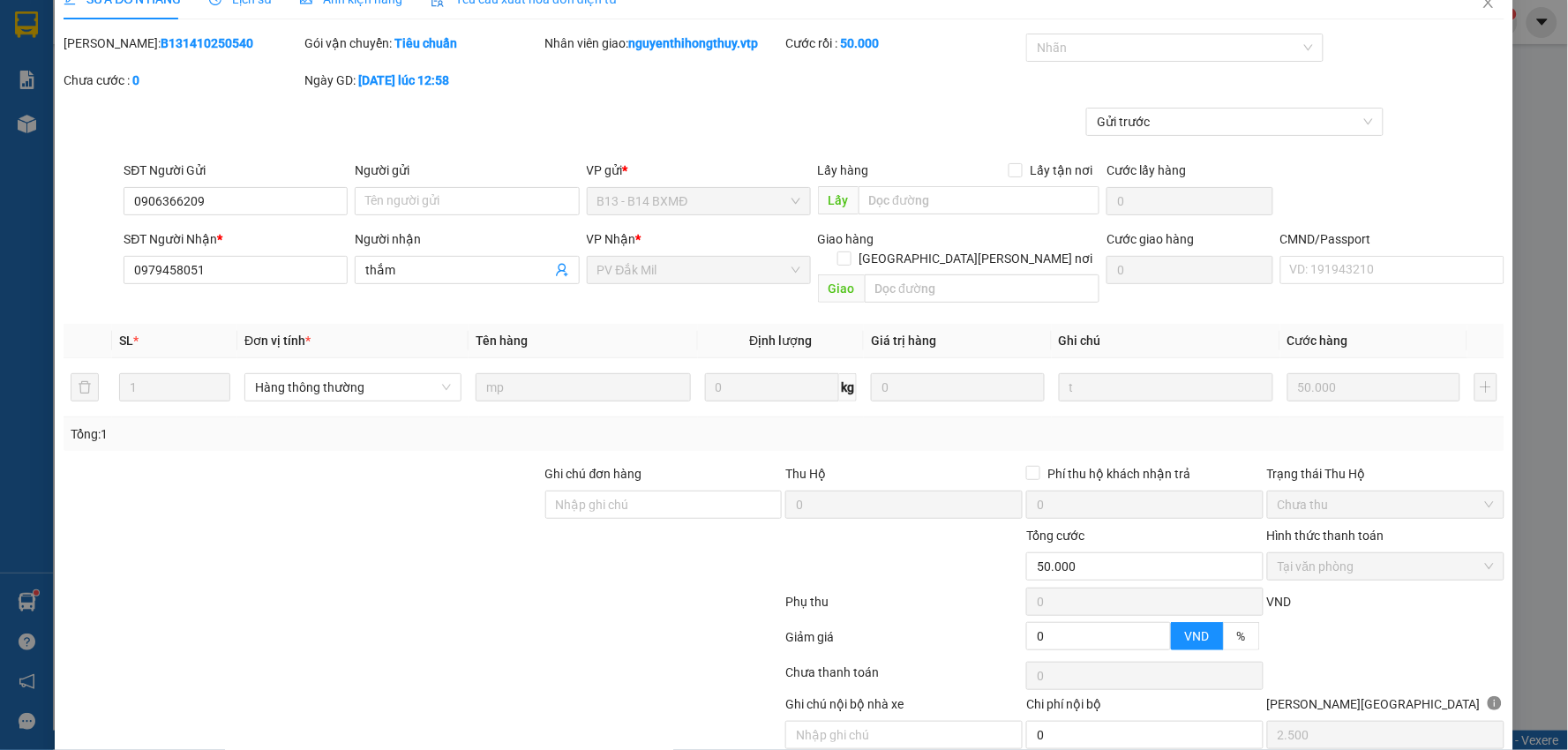
scroll to position [0, 0]
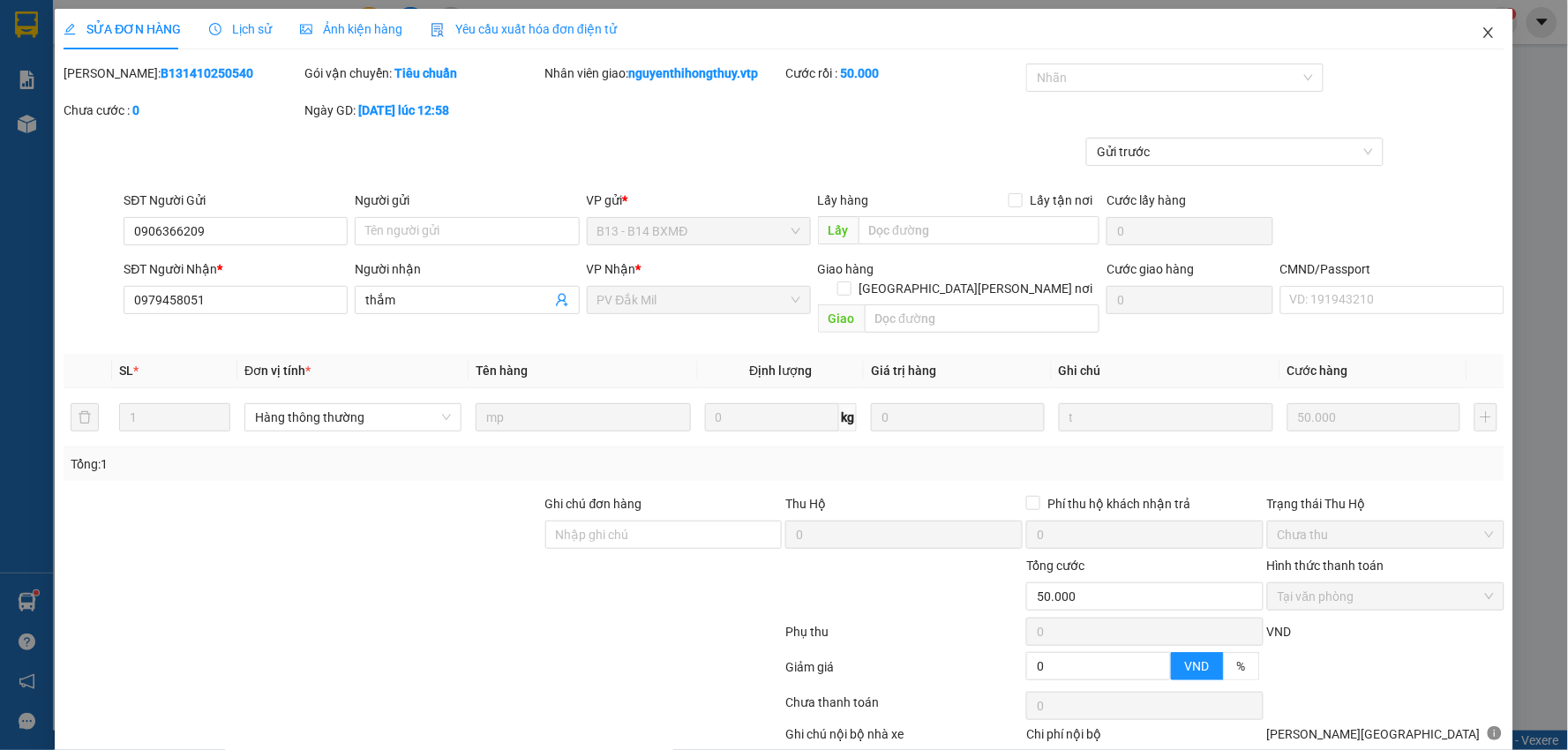
click at [1482, 38] on icon "close" at bounding box center [1489, 32] width 14 height 14
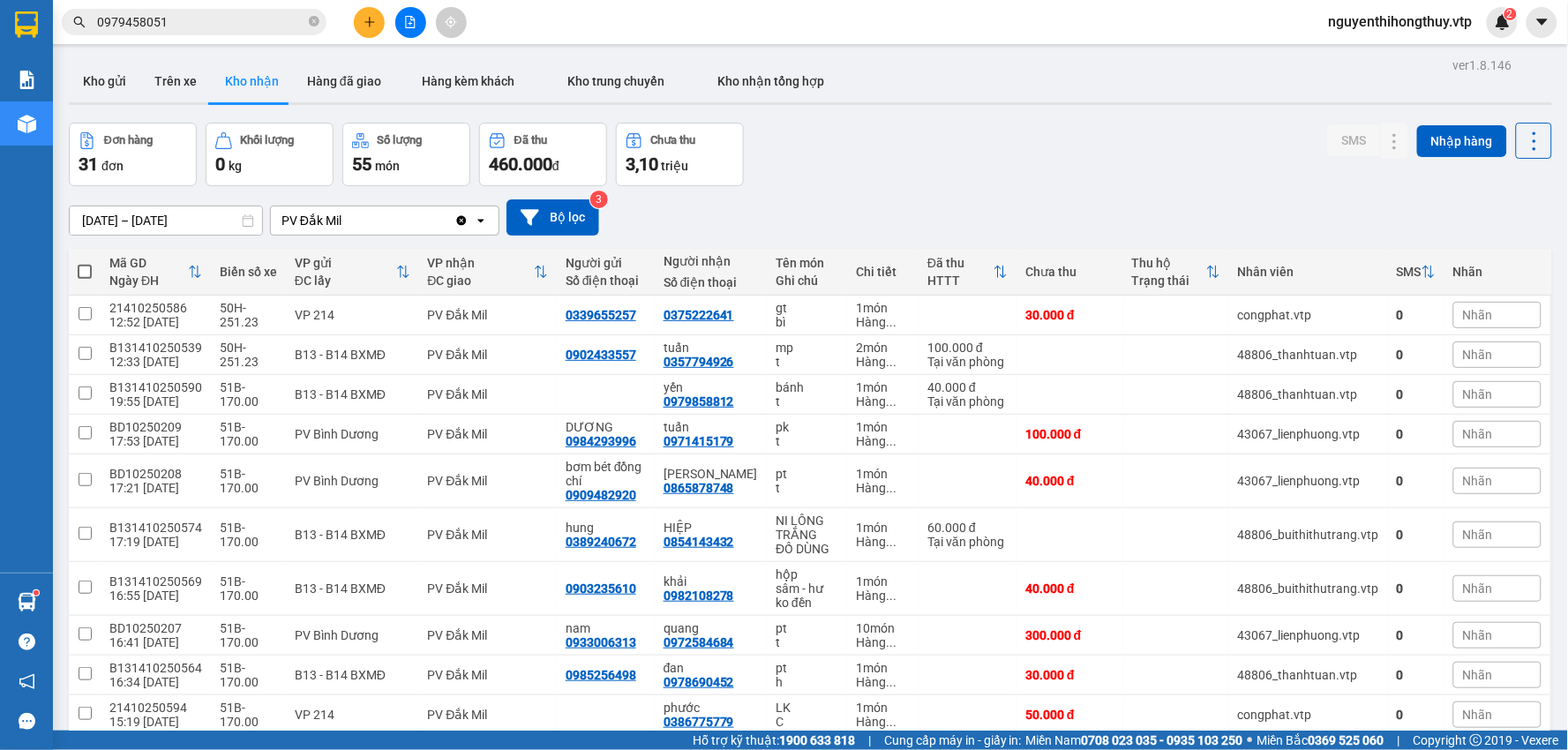
click at [191, 18] on input "0979458051" at bounding box center [201, 22] width 208 height 20
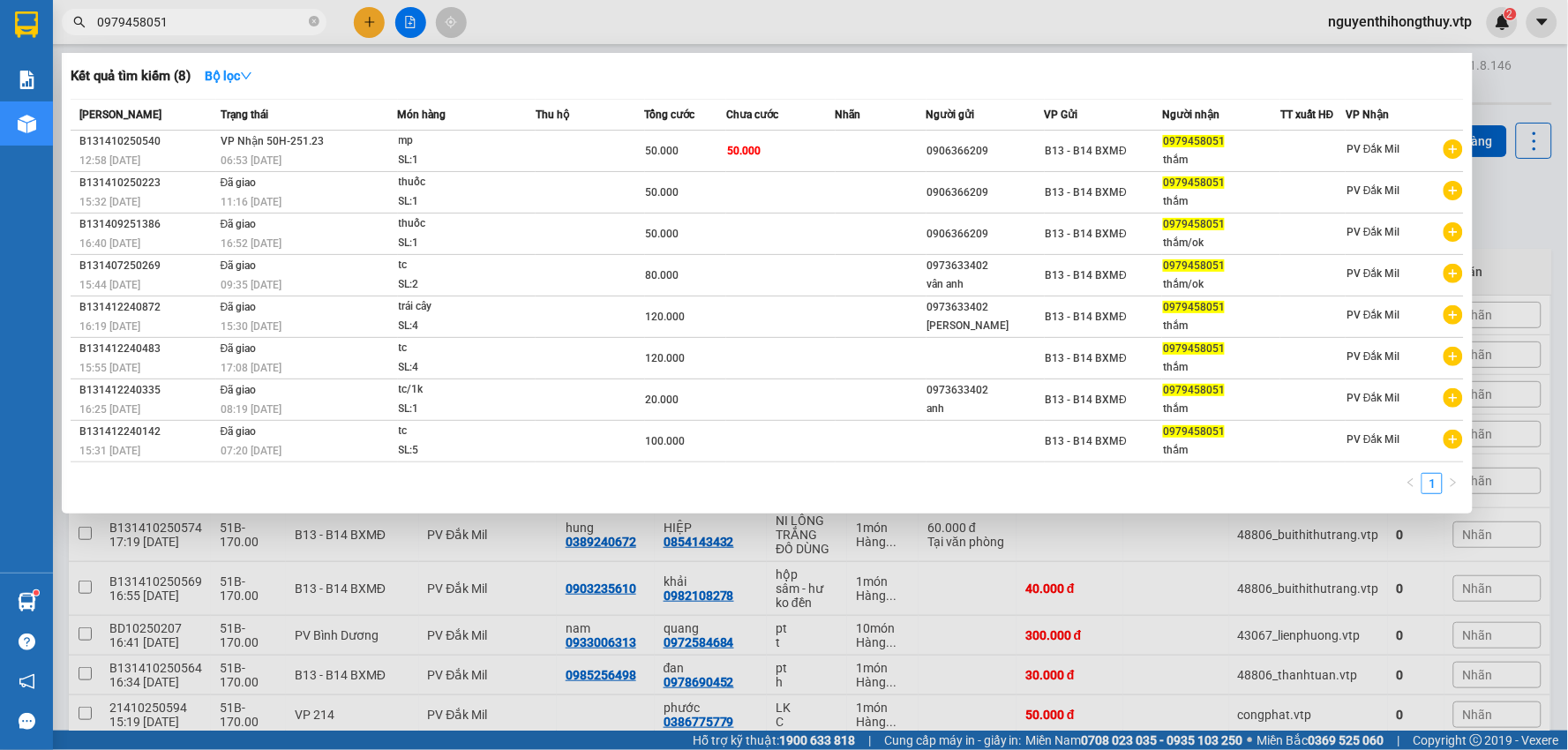
click at [191, 18] on input "0979458051" at bounding box center [201, 22] width 208 height 20
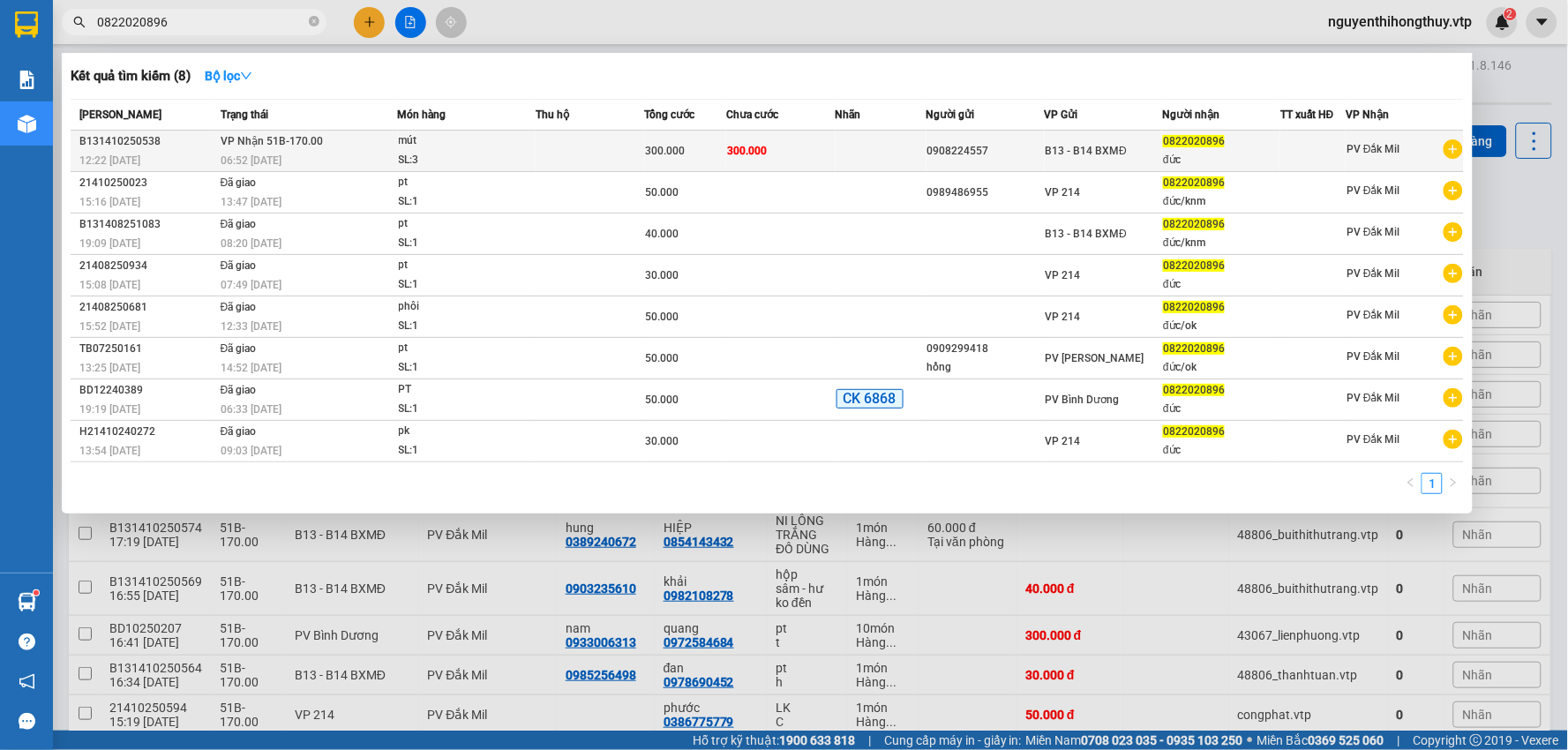
type input "0822020896"
click at [528, 161] on div "SL: 3" at bounding box center [465, 161] width 132 height 20
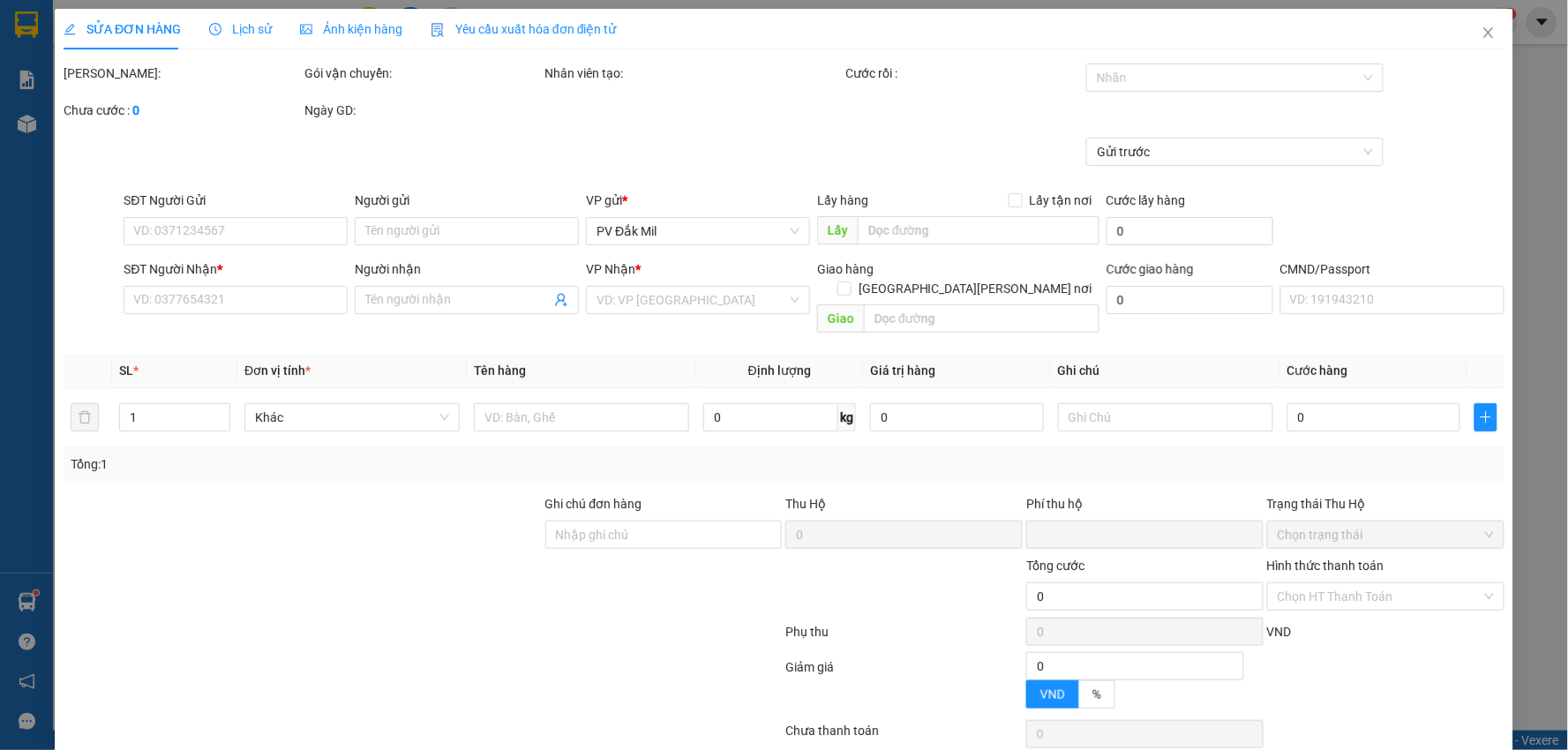
type input "12.000"
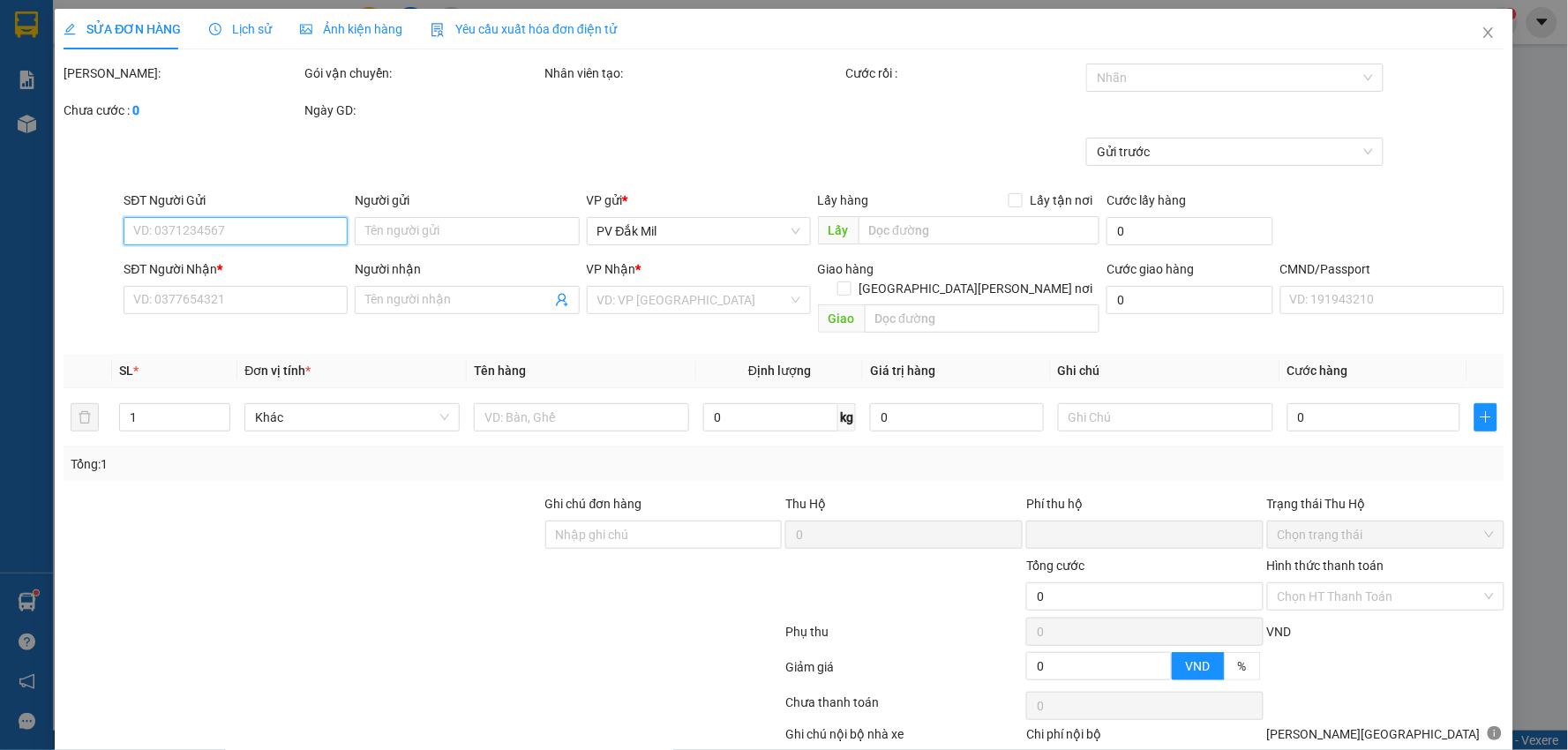
type input "0908224557"
type input "0822020896"
type input "đức"
type input "0"
type input "240.000"
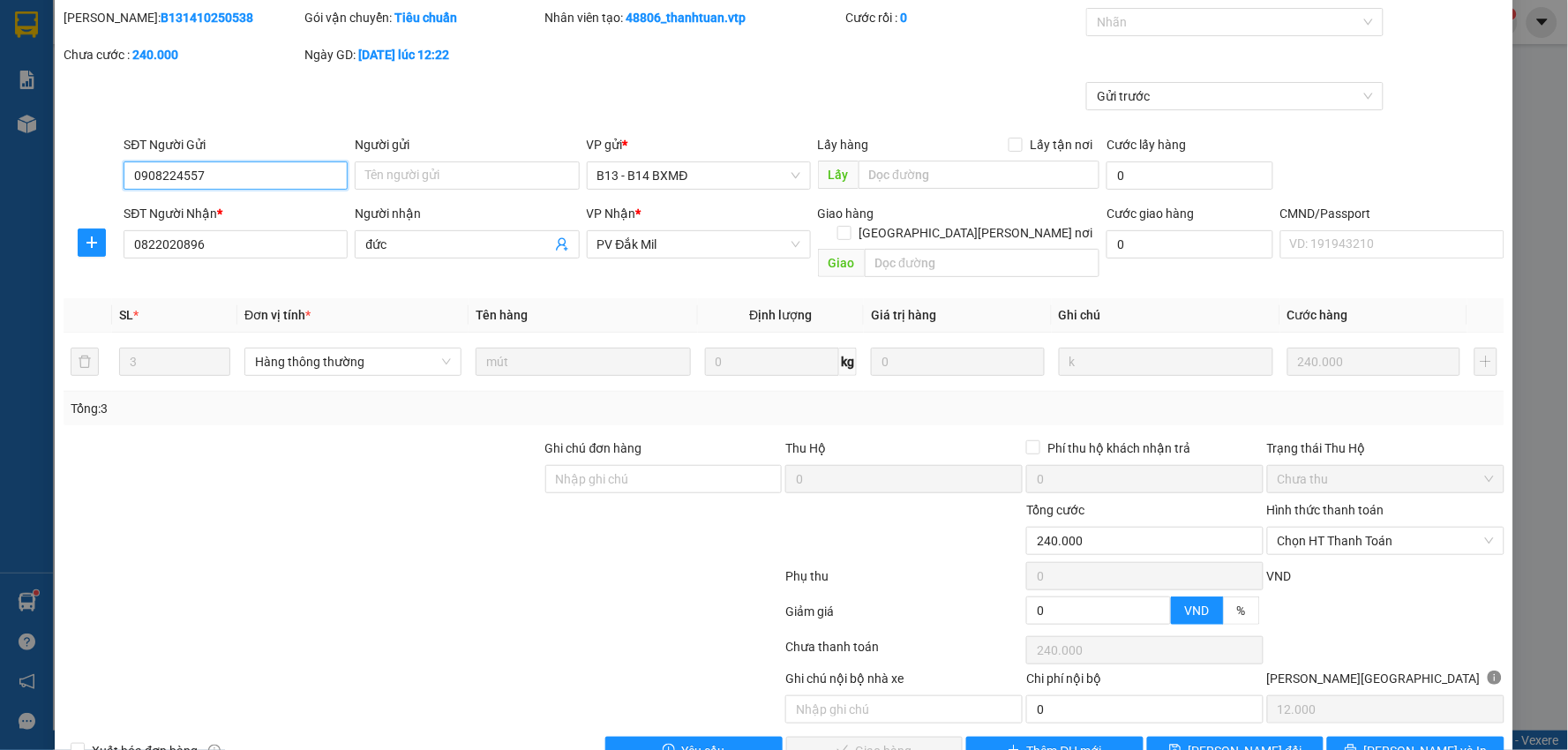
scroll to position [86, 0]
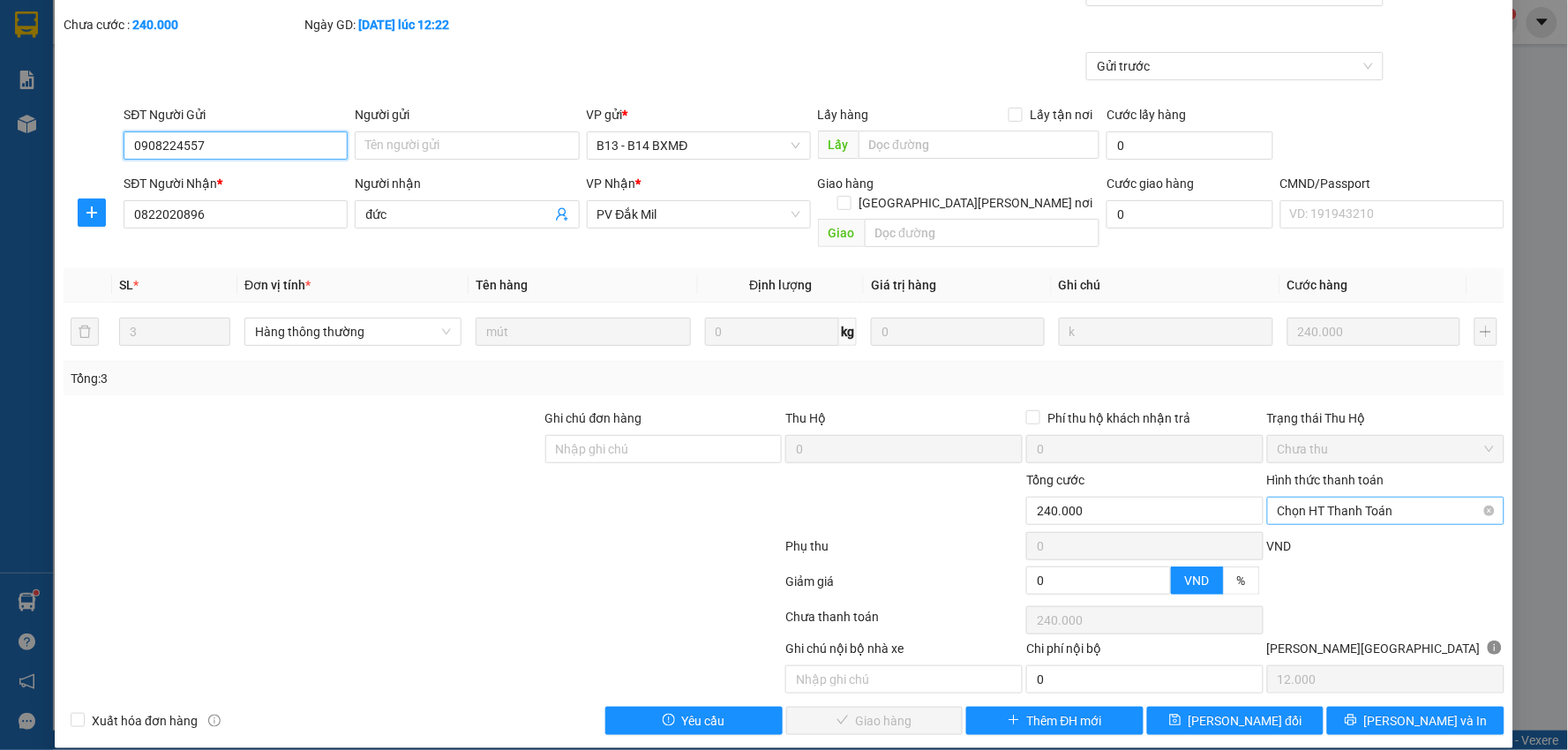
drag, startPoint x: 1343, startPoint y: 483, endPoint x: 1333, endPoint y: 500, distance: 19.7
click at [1343, 497] on span "Chọn HT Thanh Toán" at bounding box center [1385, 511] width 217 height 26
click at [1319, 522] on div "Tại văn phòng" at bounding box center [1374, 527] width 214 height 20
type input "0"
click at [885, 711] on span "[PERSON_NAME] và [PERSON_NAME] hàng" at bounding box center [939, 721] width 238 height 20
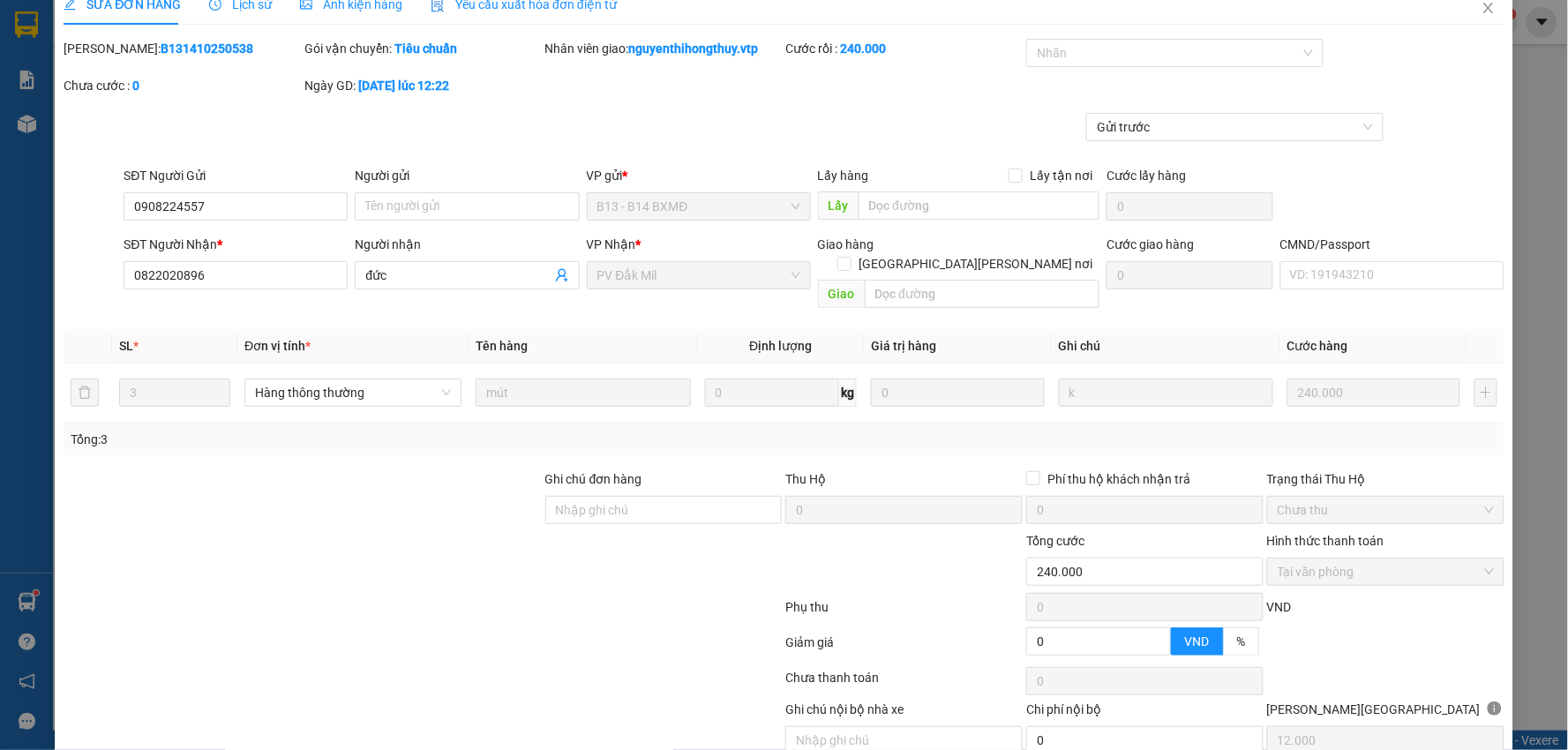
scroll to position [0, 0]
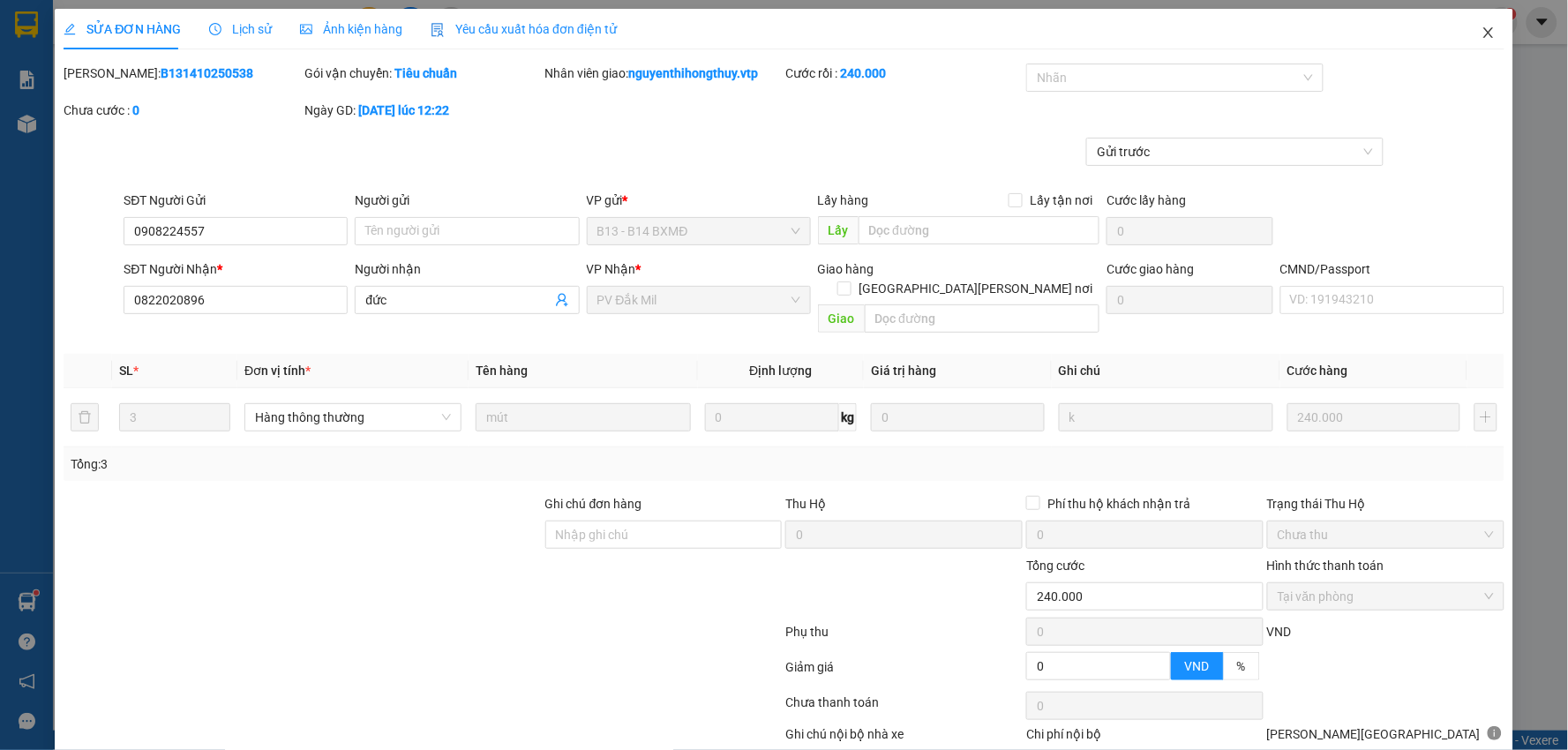
click at [1482, 31] on icon "close" at bounding box center [1489, 32] width 14 height 14
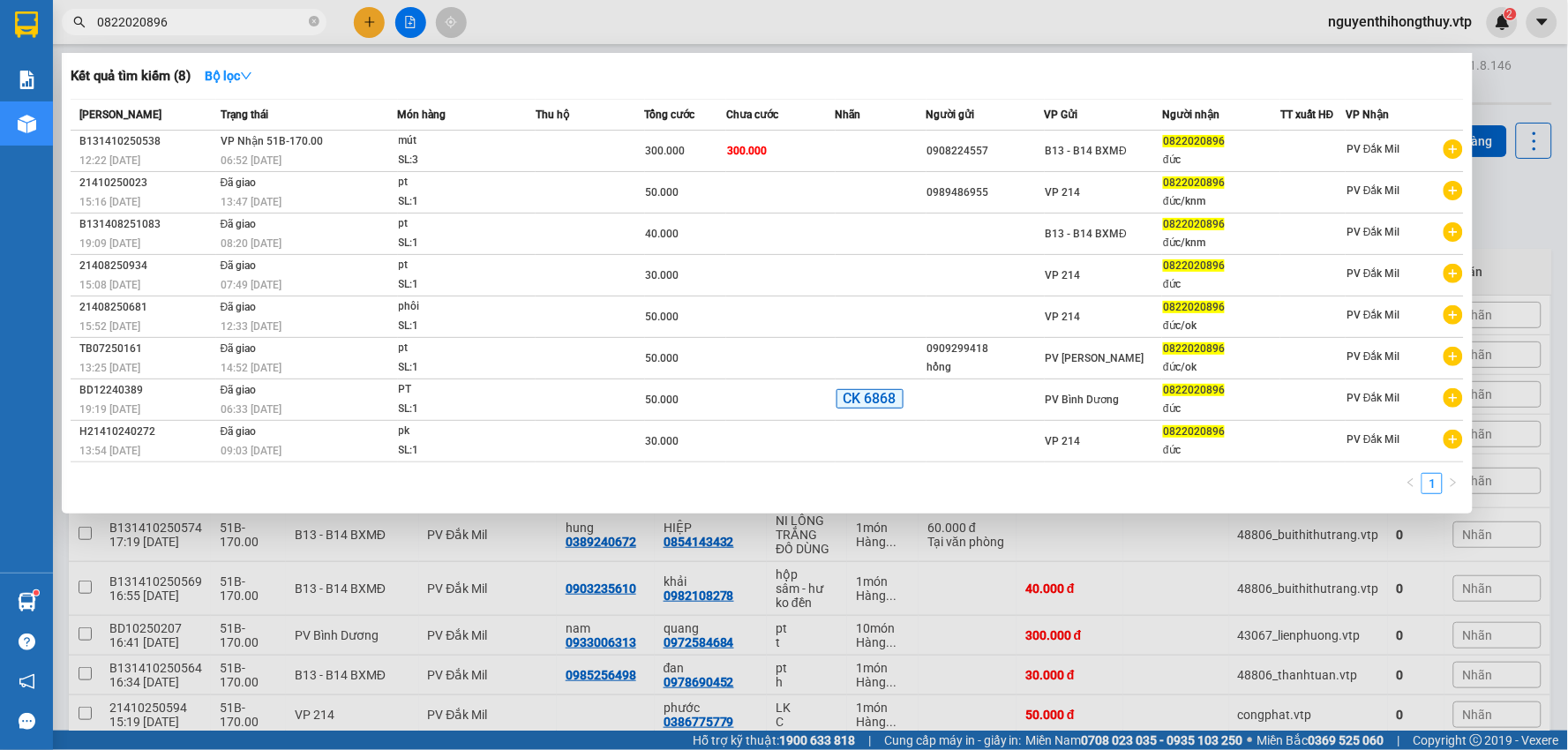
click at [195, 25] on input "0822020896" at bounding box center [201, 22] width 208 height 20
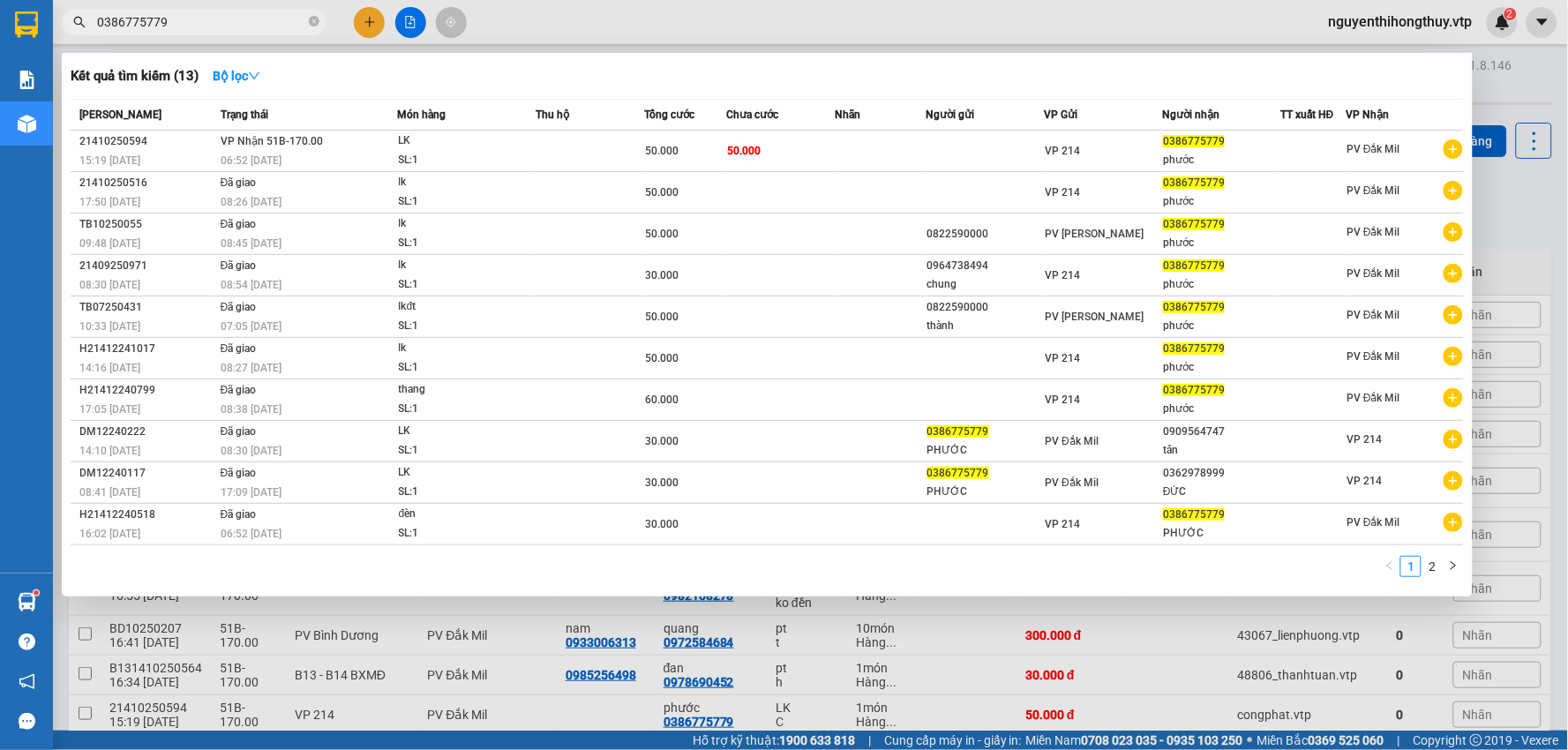
click at [848, 28] on div at bounding box center [784, 375] width 1568 height 750
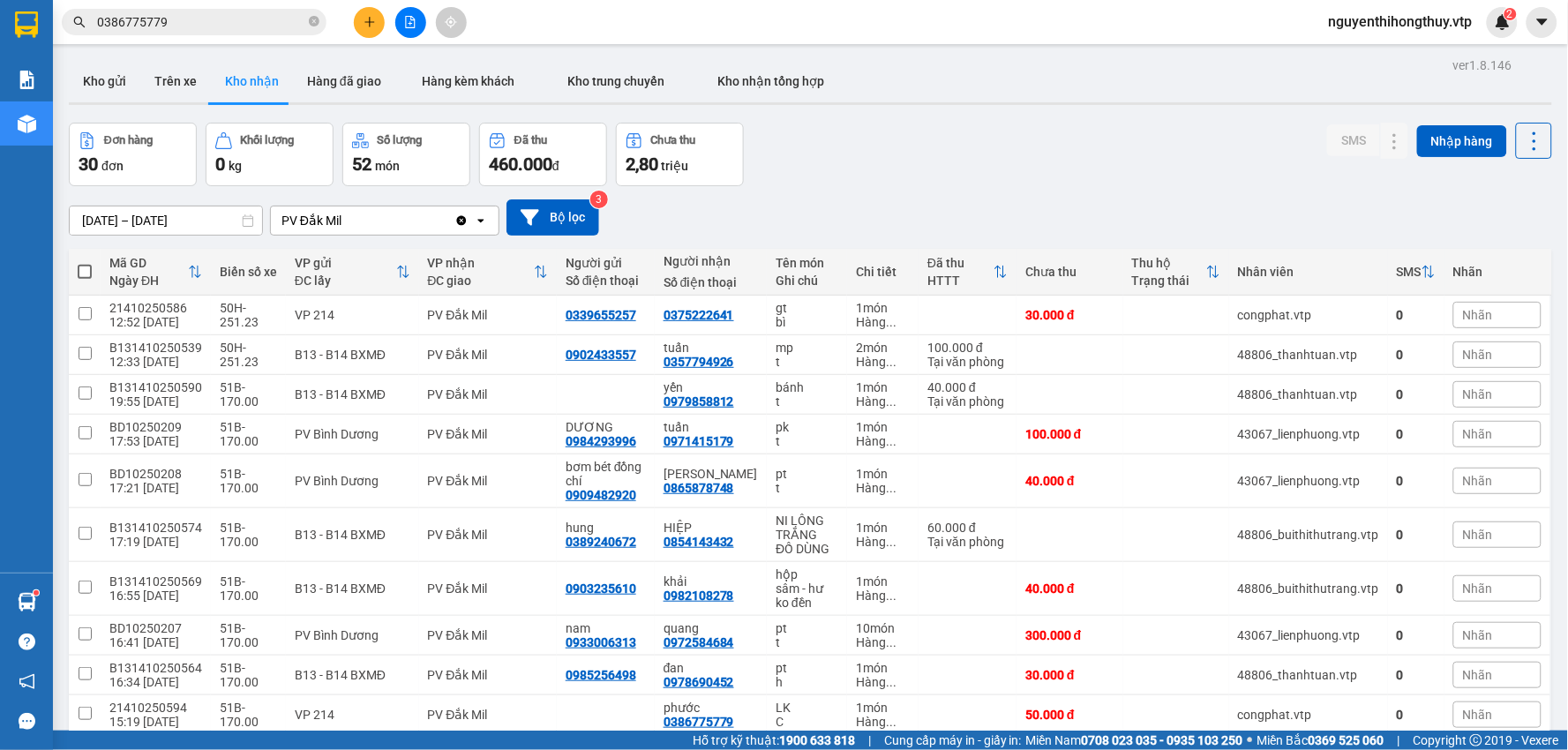
click at [215, 32] on span "0386775779" at bounding box center [194, 22] width 265 height 26
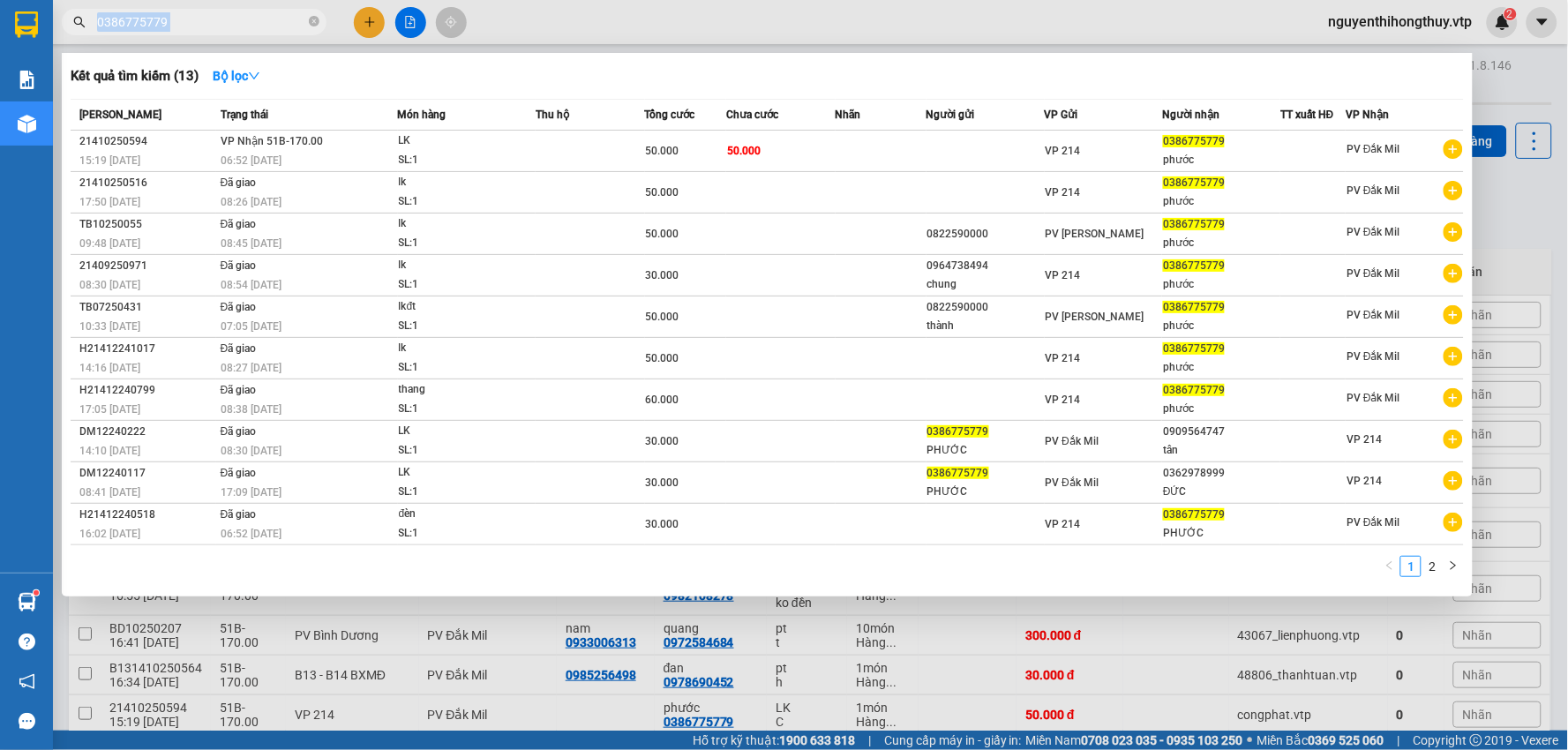
click at [215, 32] on span "0386775779" at bounding box center [194, 22] width 265 height 26
click at [215, 20] on input "0386775779" at bounding box center [201, 22] width 208 height 20
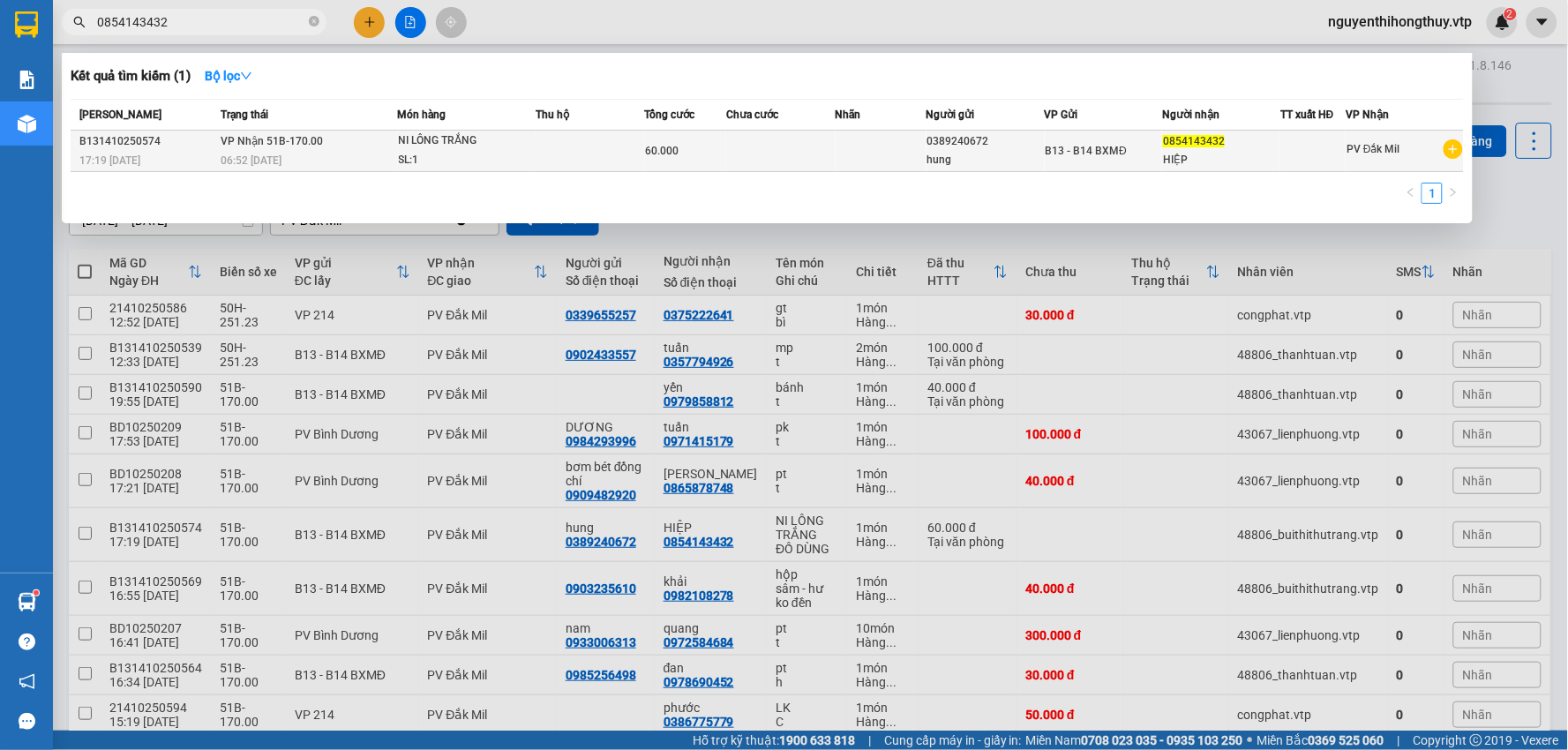
type input "0854143432"
click at [848, 148] on td at bounding box center [881, 151] width 91 height 42
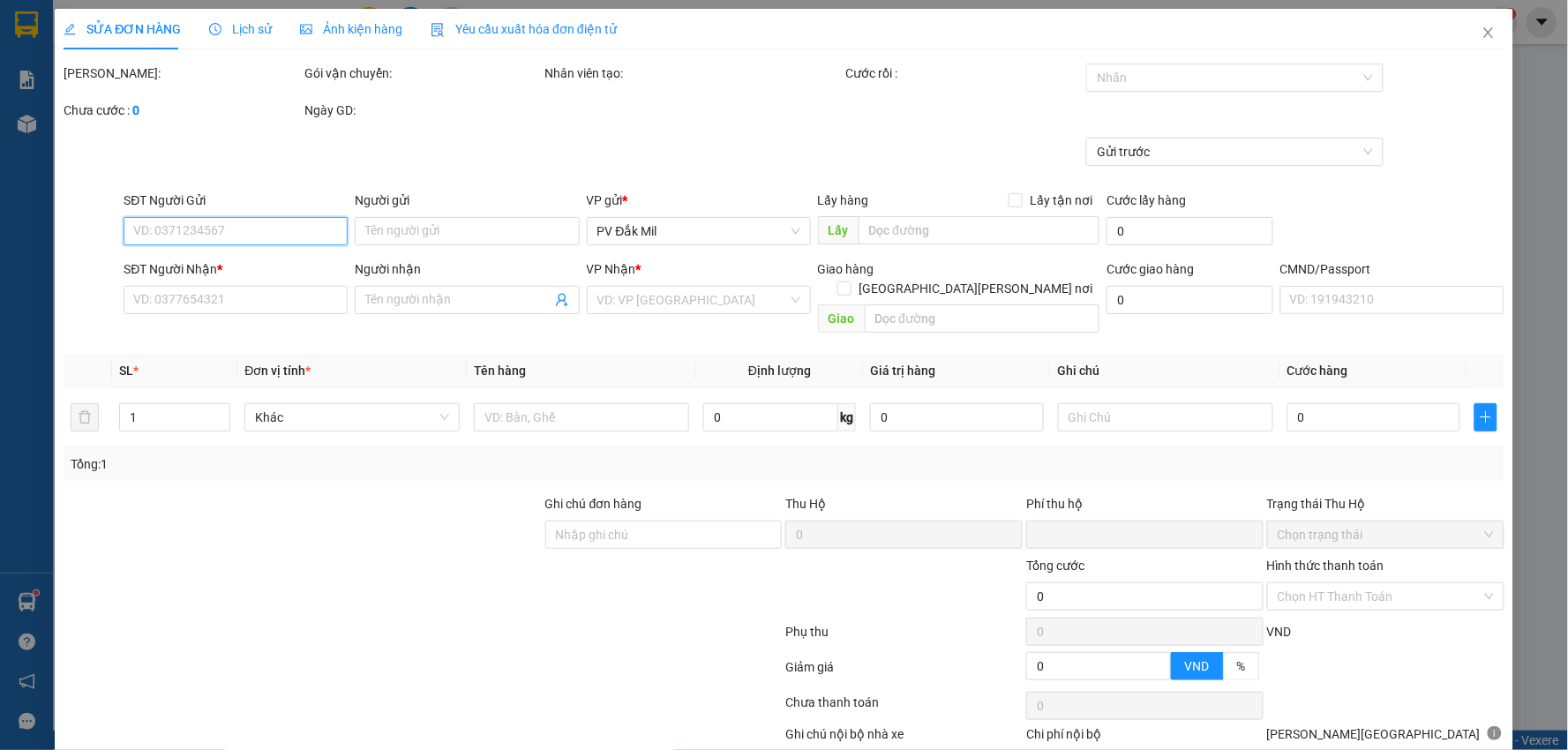
type input "3.000"
type input "0389240672"
type input "hung"
type input "0854143432"
type input "HIỆP"
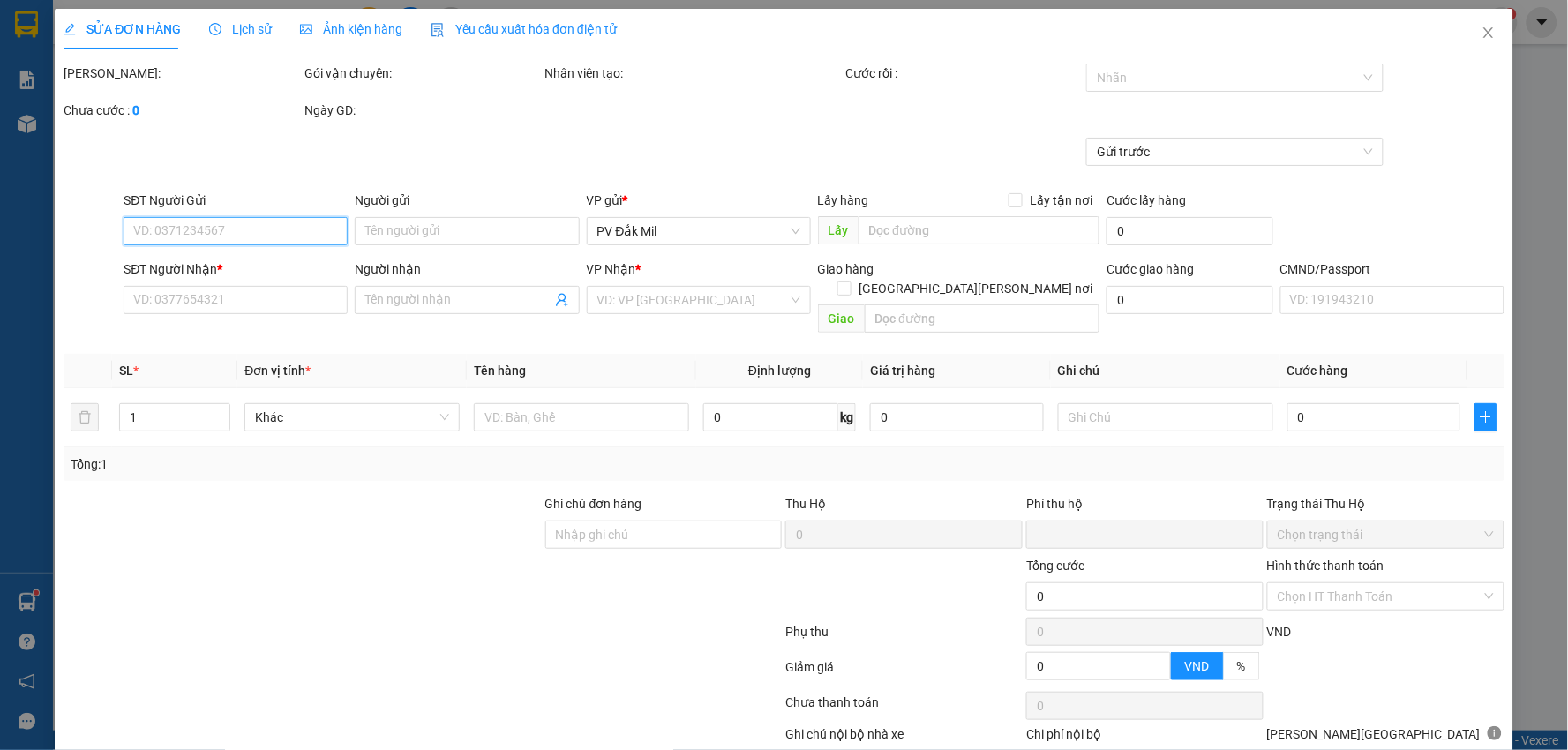
type input "0"
type input "60.000"
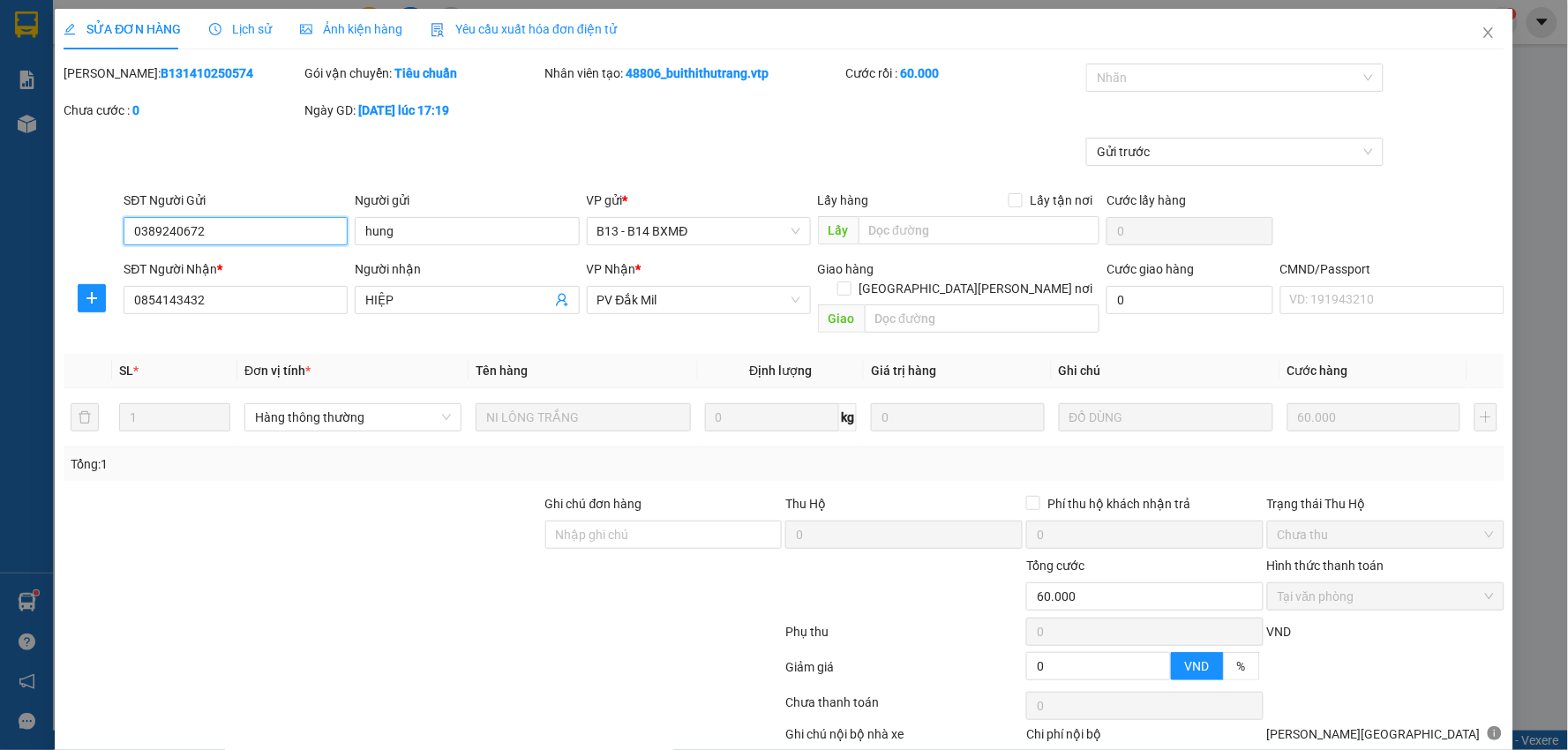
scroll to position [86, 0]
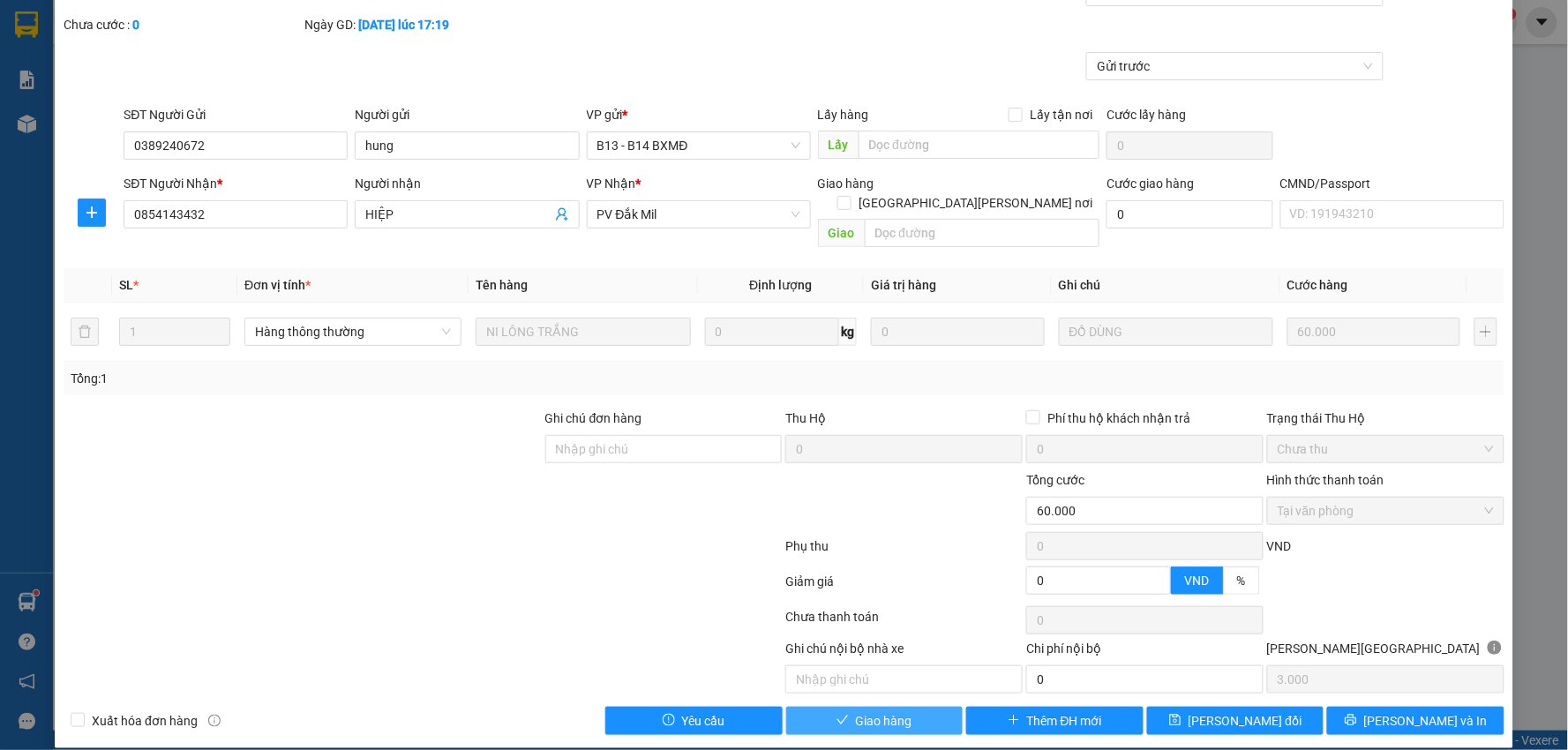
click at [878, 711] on span "Giao hàng" at bounding box center [884, 721] width 57 height 20
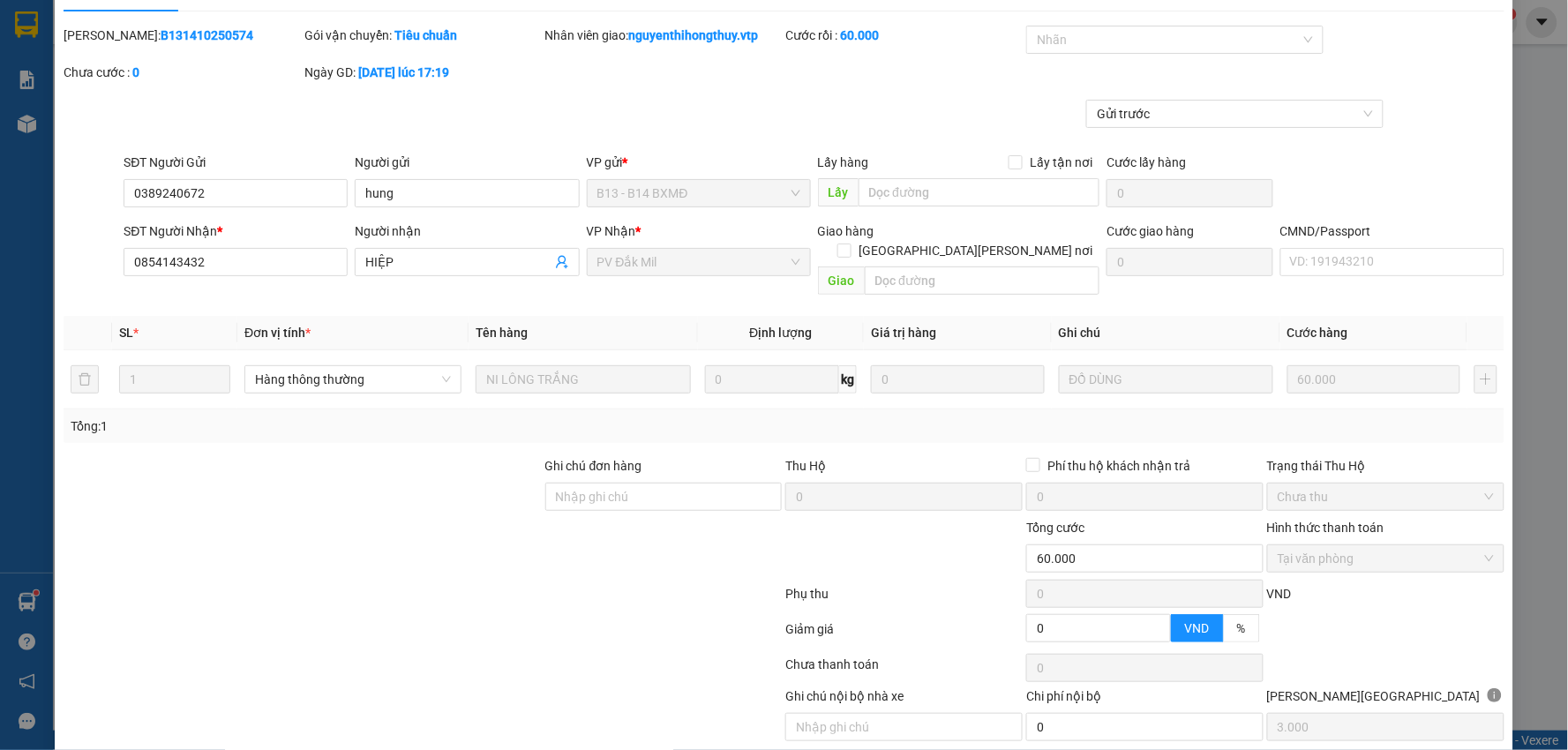
scroll to position [0, 0]
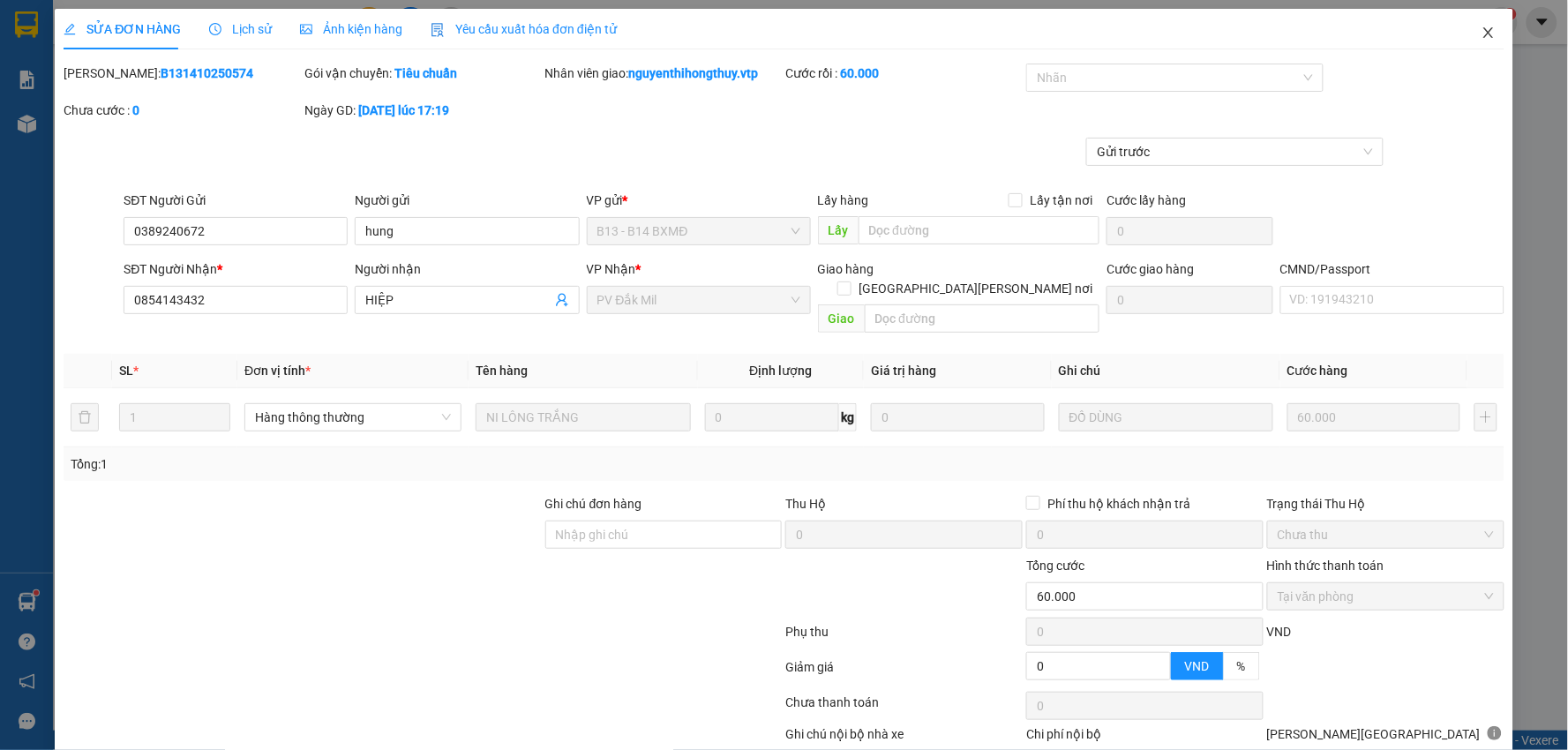
drag, startPoint x: 1472, startPoint y: 33, endPoint x: 1406, endPoint y: 0, distance: 73.8
click at [1482, 33] on icon "close" at bounding box center [1489, 32] width 14 height 14
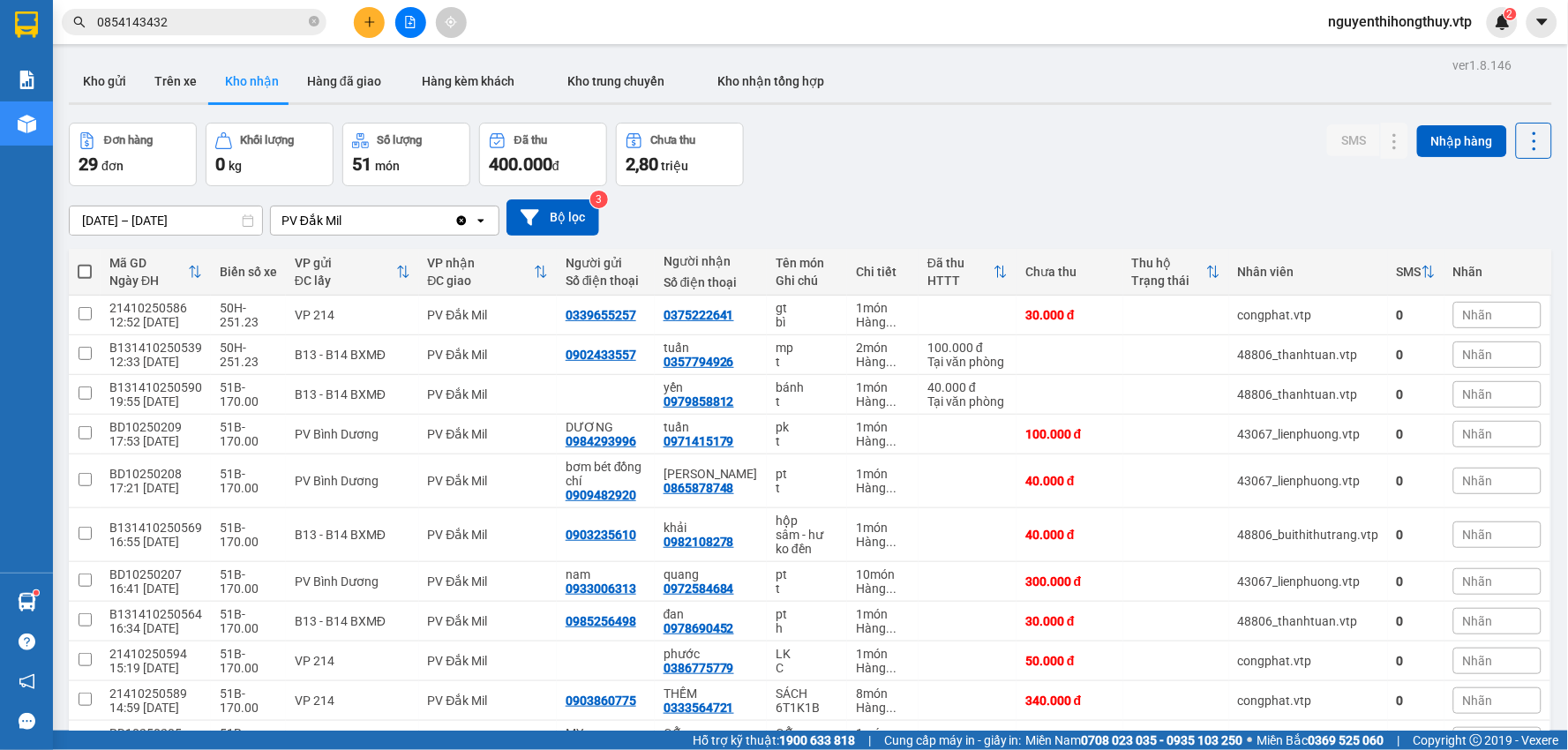
click at [228, 28] on input "0854143432" at bounding box center [201, 22] width 208 height 20
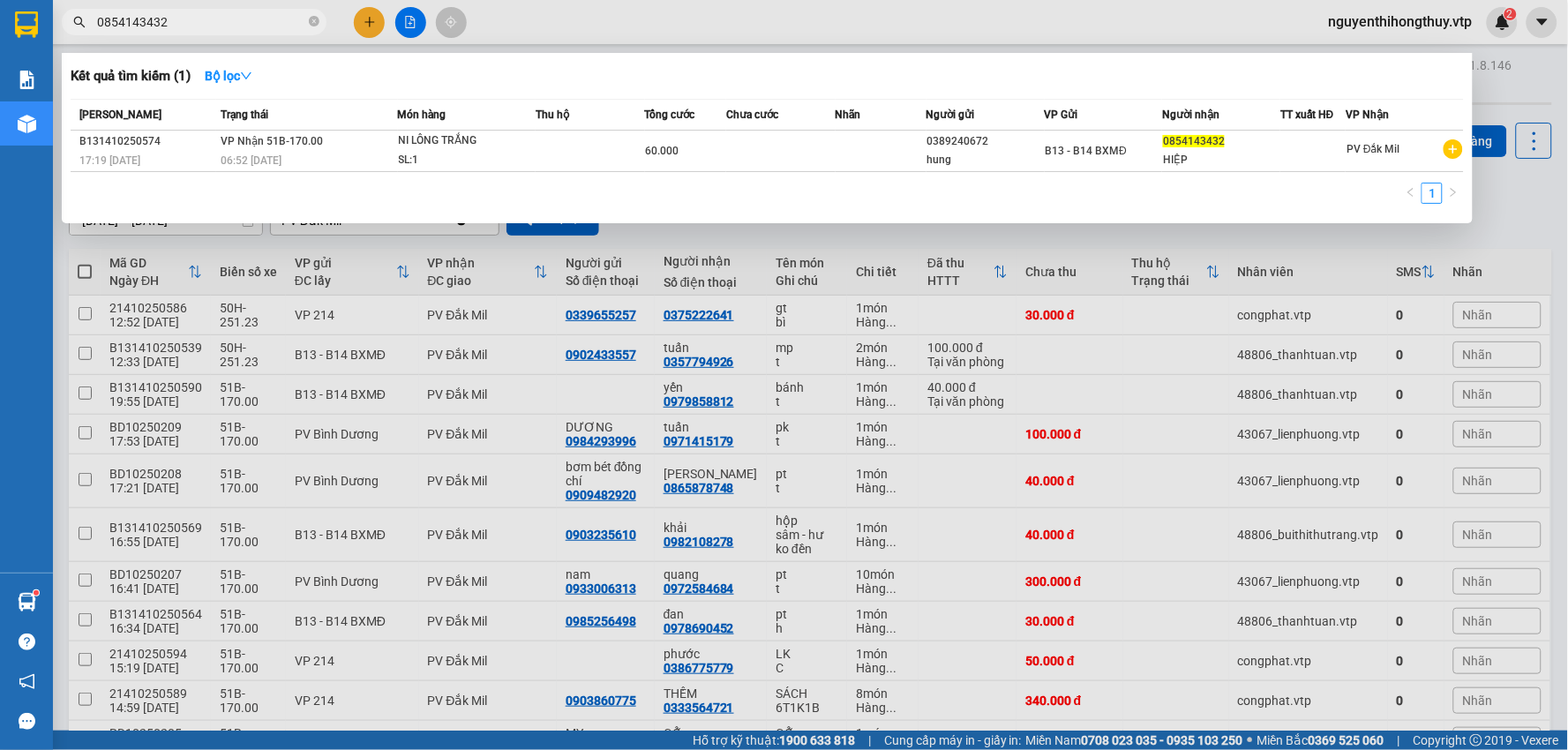
click at [228, 28] on input "0854143432" at bounding box center [201, 22] width 208 height 20
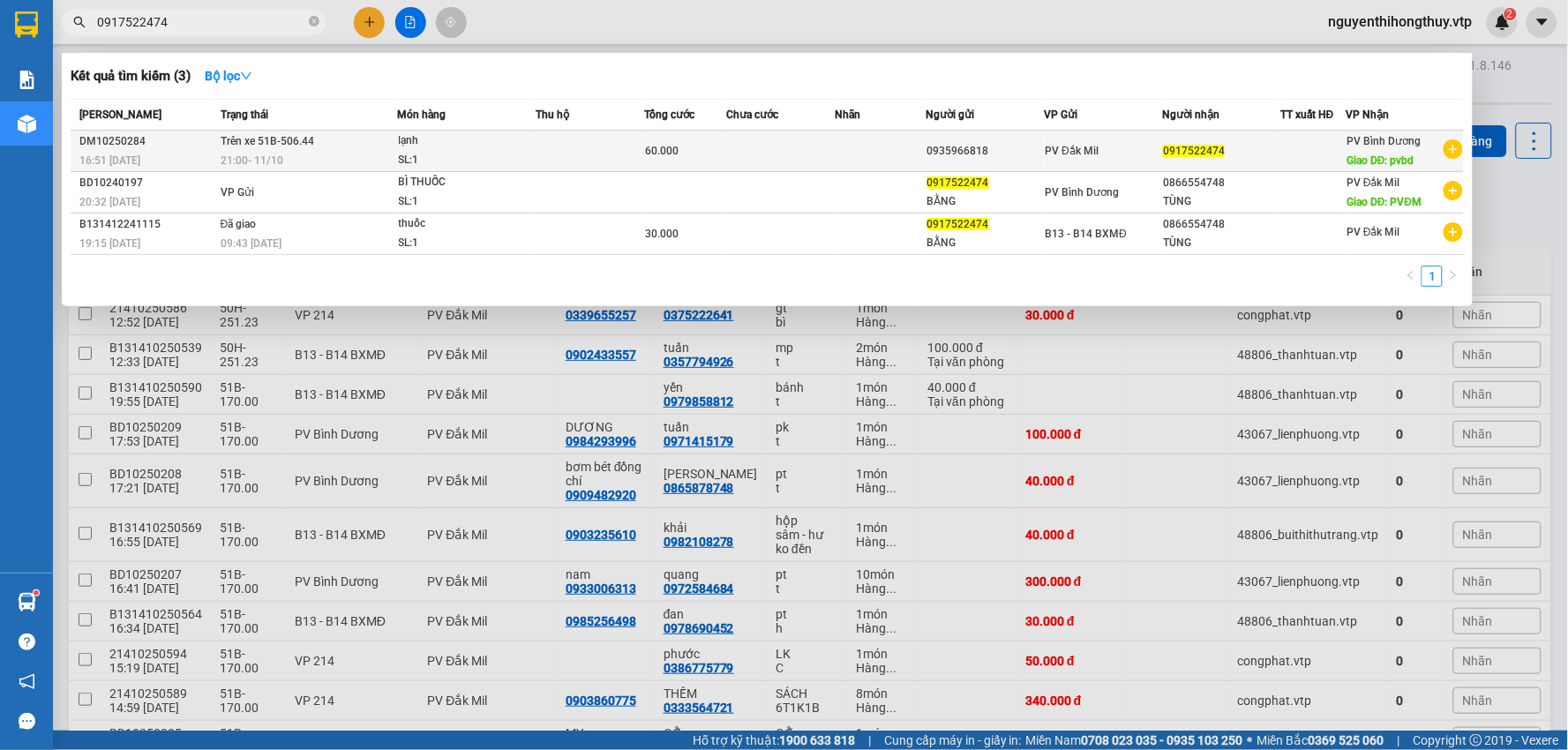
type input "0917522474"
click at [570, 141] on td at bounding box center [590, 151] width 110 height 42
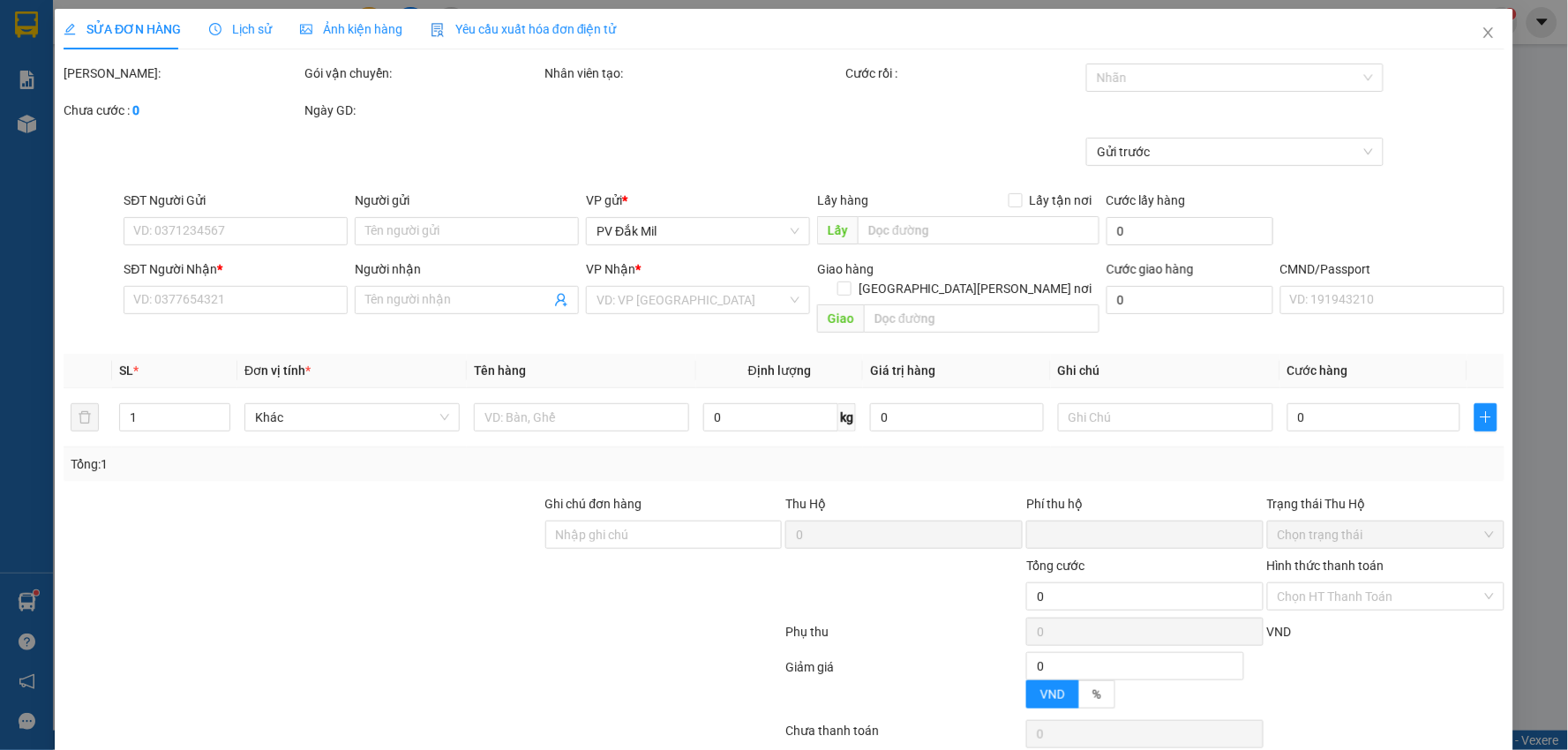
type input "3.000"
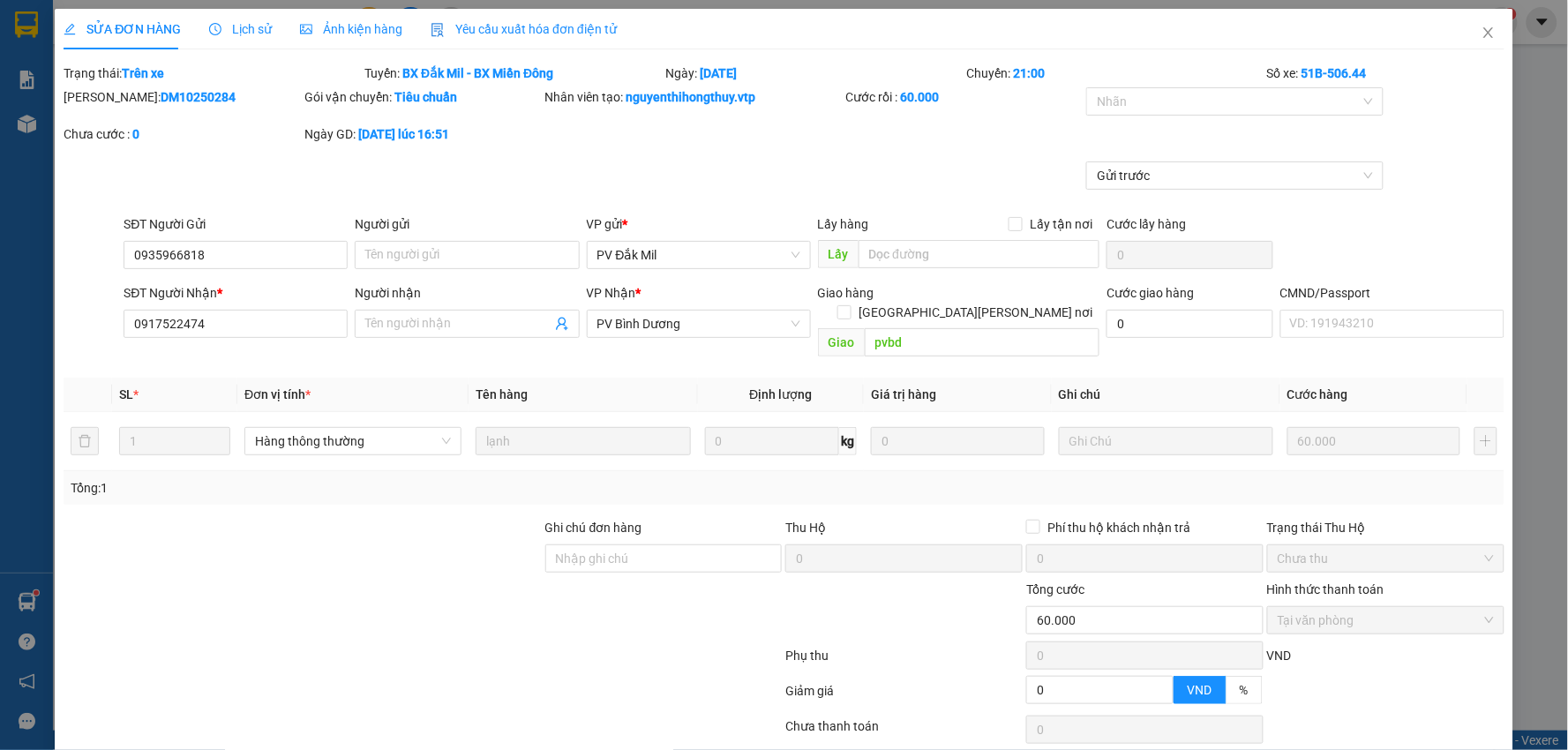
type input "0935966818"
type input "0917522474"
type input "pvbd"
type input "0"
type input "60.000"
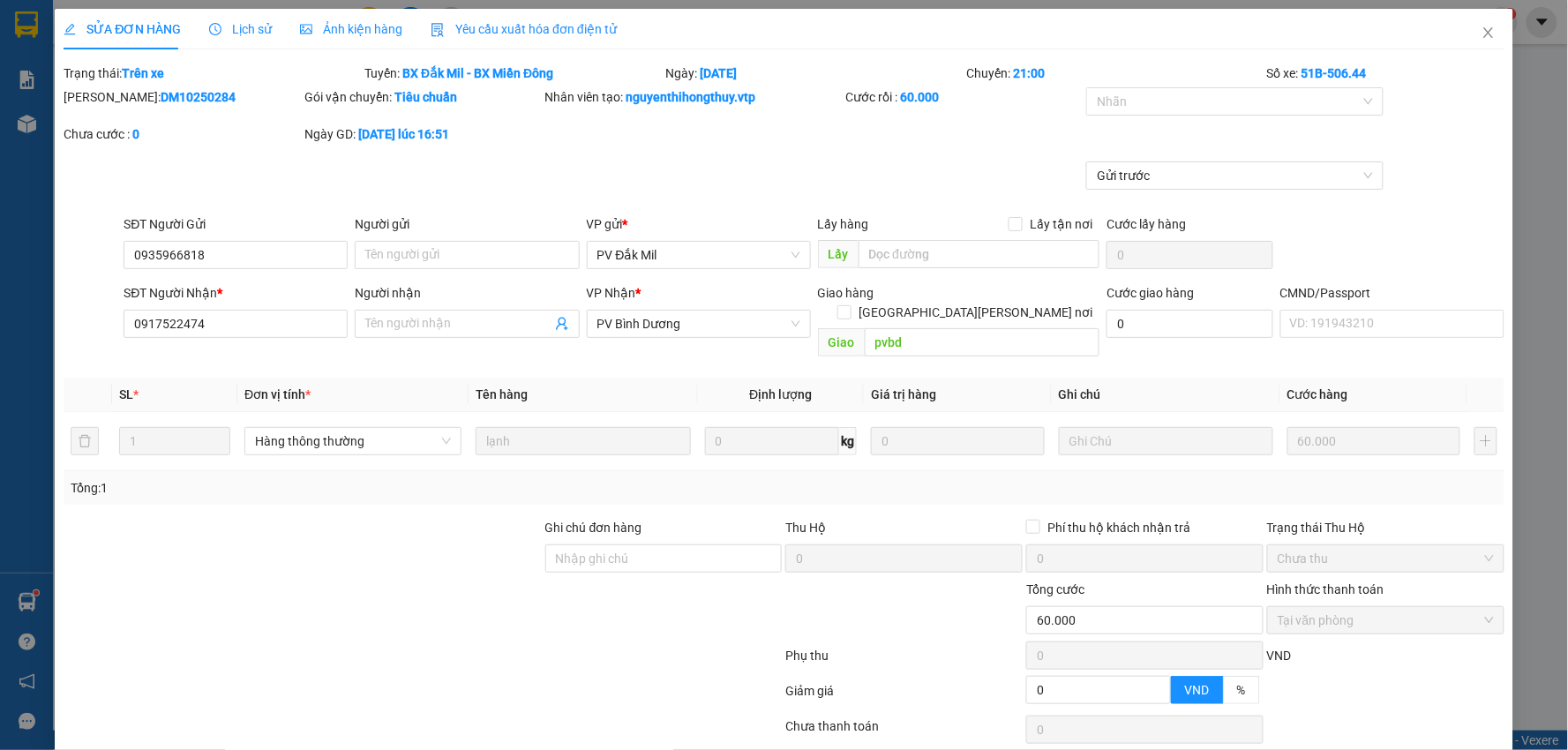
click at [243, 18] on div "Lịch sử" at bounding box center [240, 28] width 62 height 41
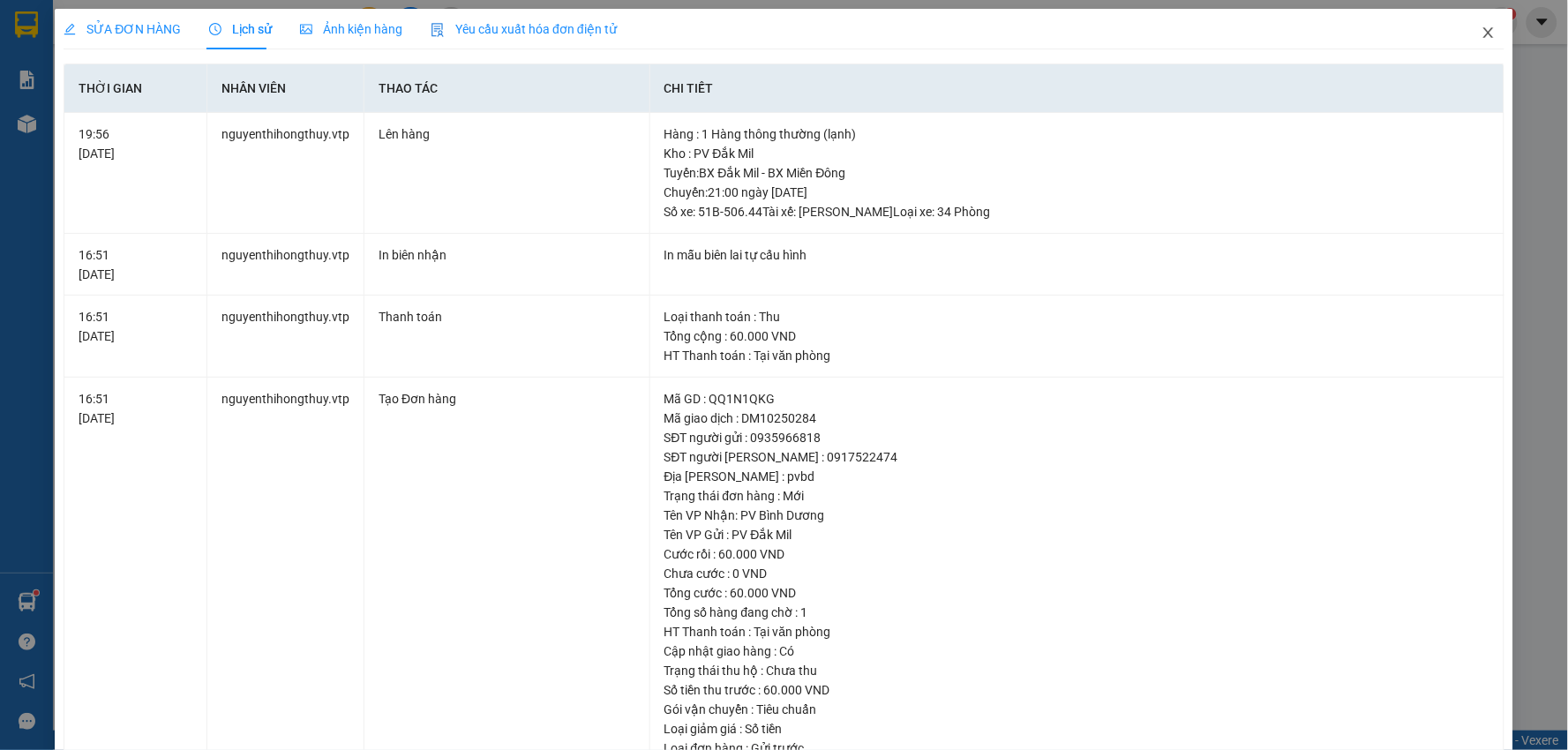
click at [1482, 33] on icon "close" at bounding box center [1489, 32] width 14 height 14
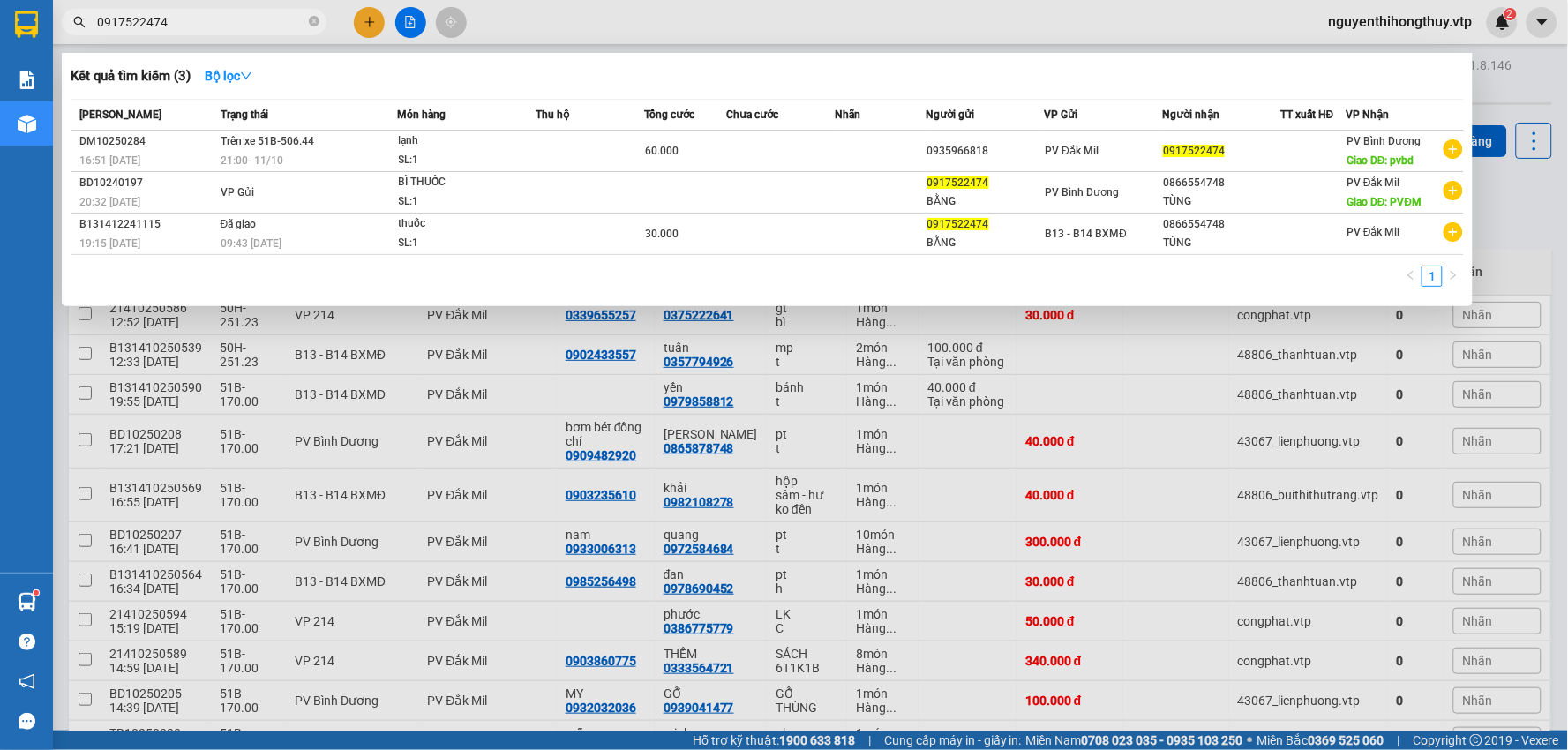
click at [228, 23] on input "0917522474" at bounding box center [201, 22] width 208 height 20
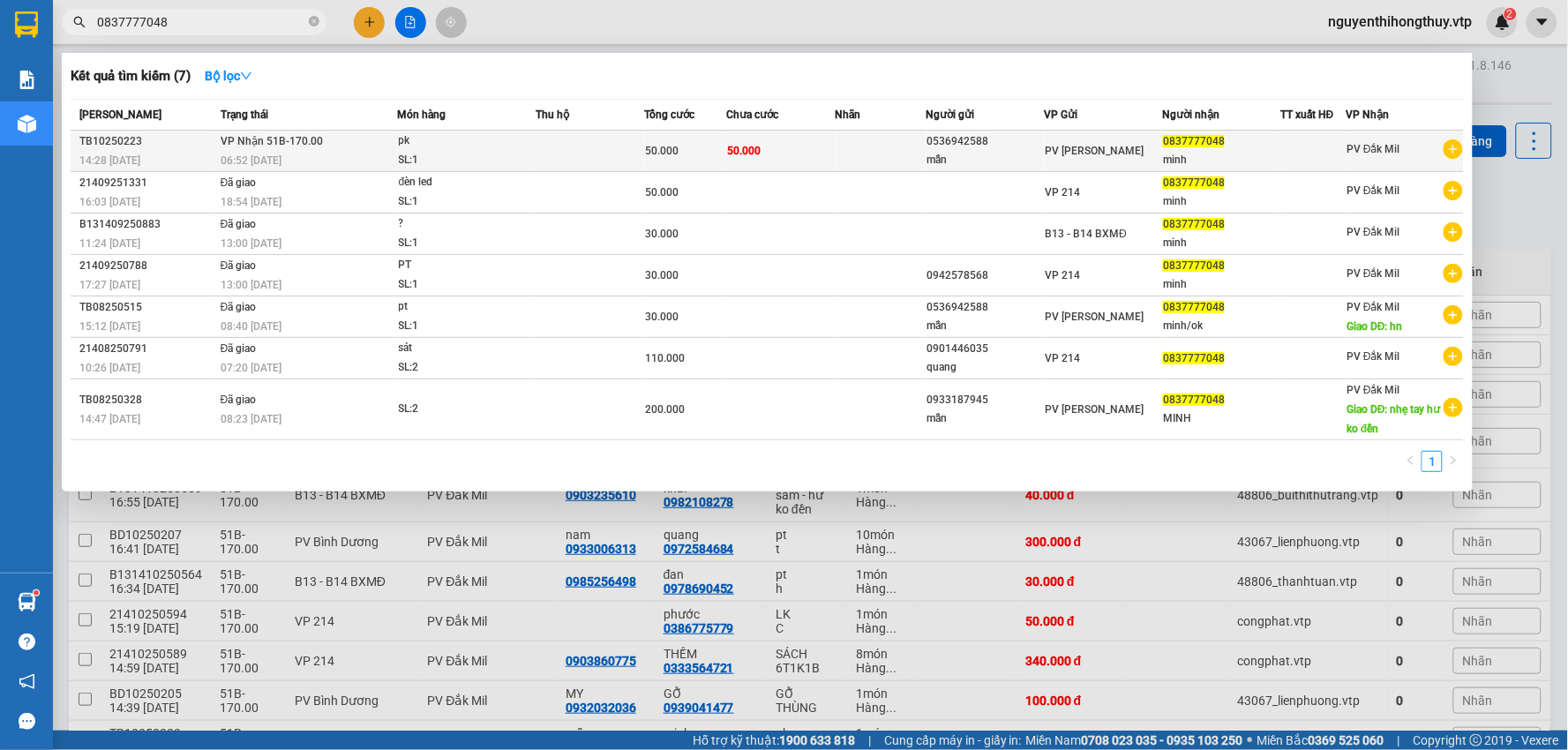
type input "0837777048"
click at [824, 161] on td "50.000" at bounding box center [781, 151] width 110 height 42
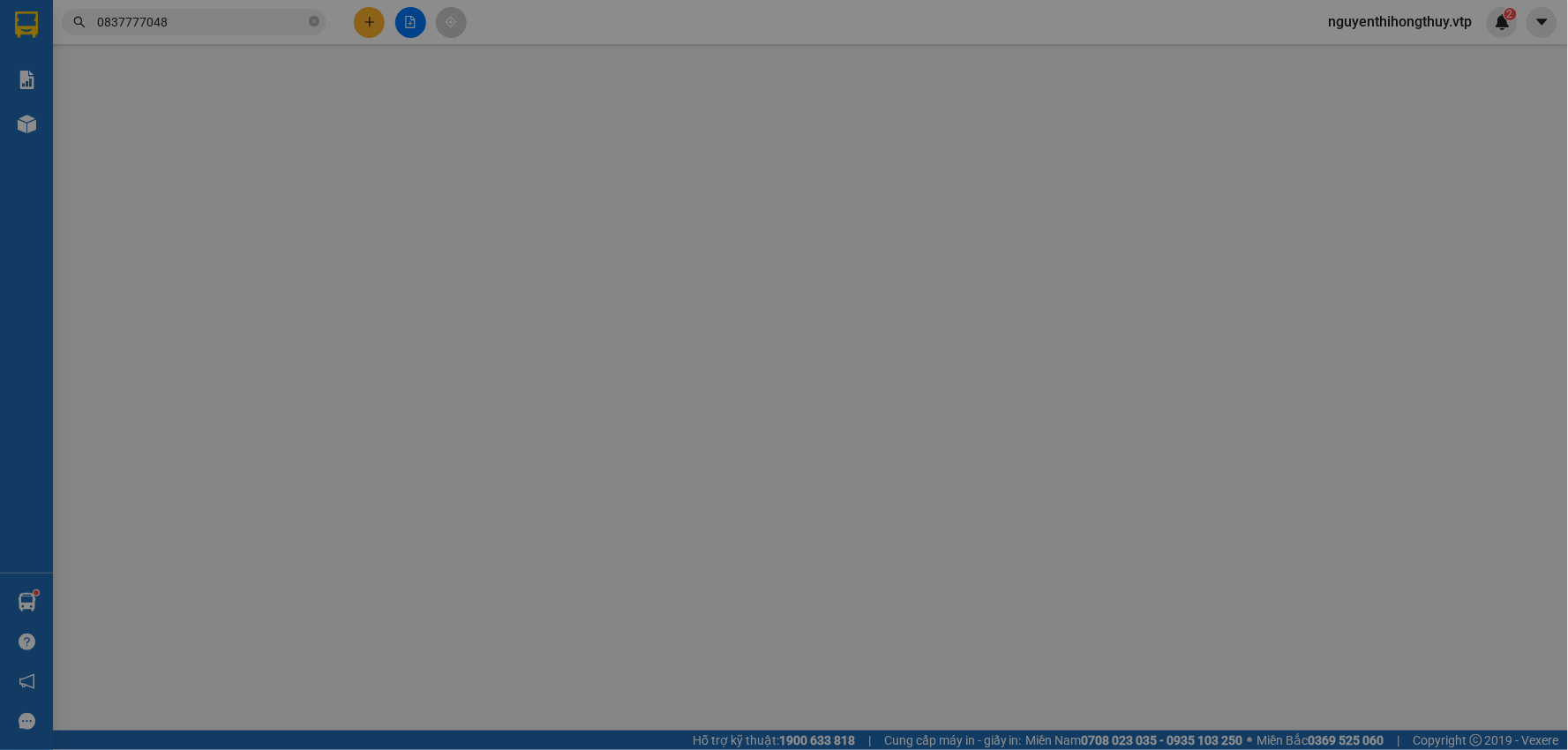
type input "2.500"
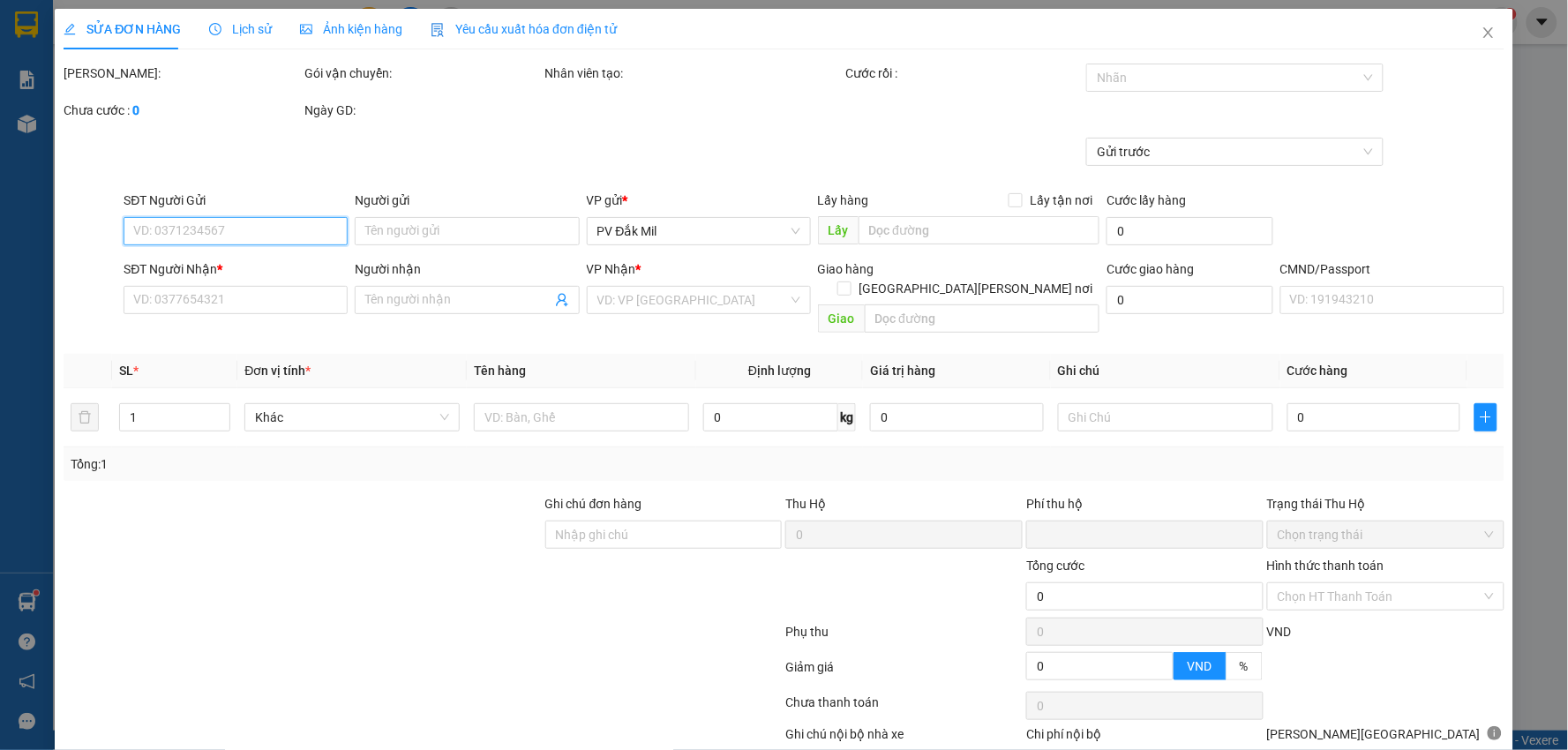
type input "0536942588"
type input "mẫn"
type input "0837777048"
type input "minh"
type input "0"
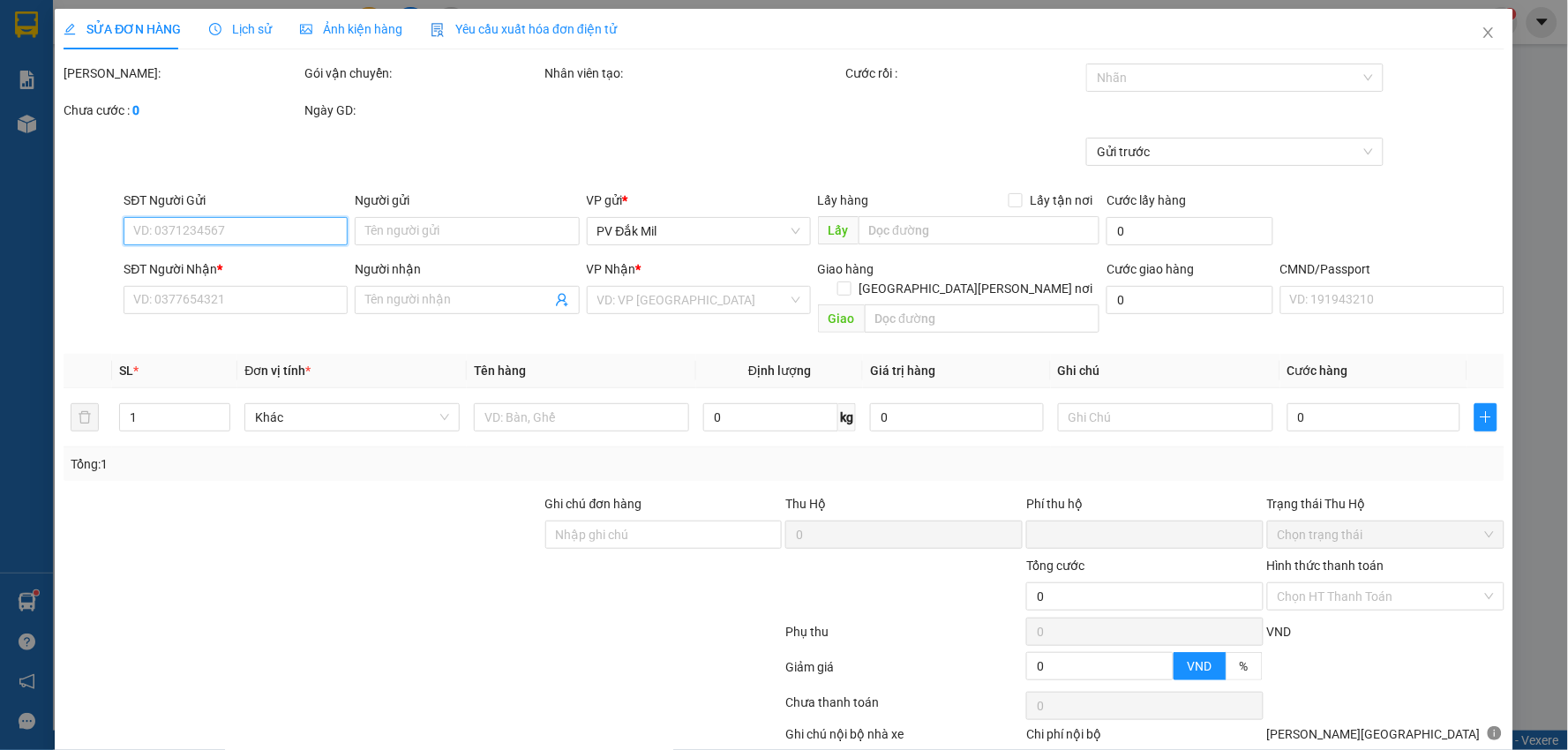
type input "50.000"
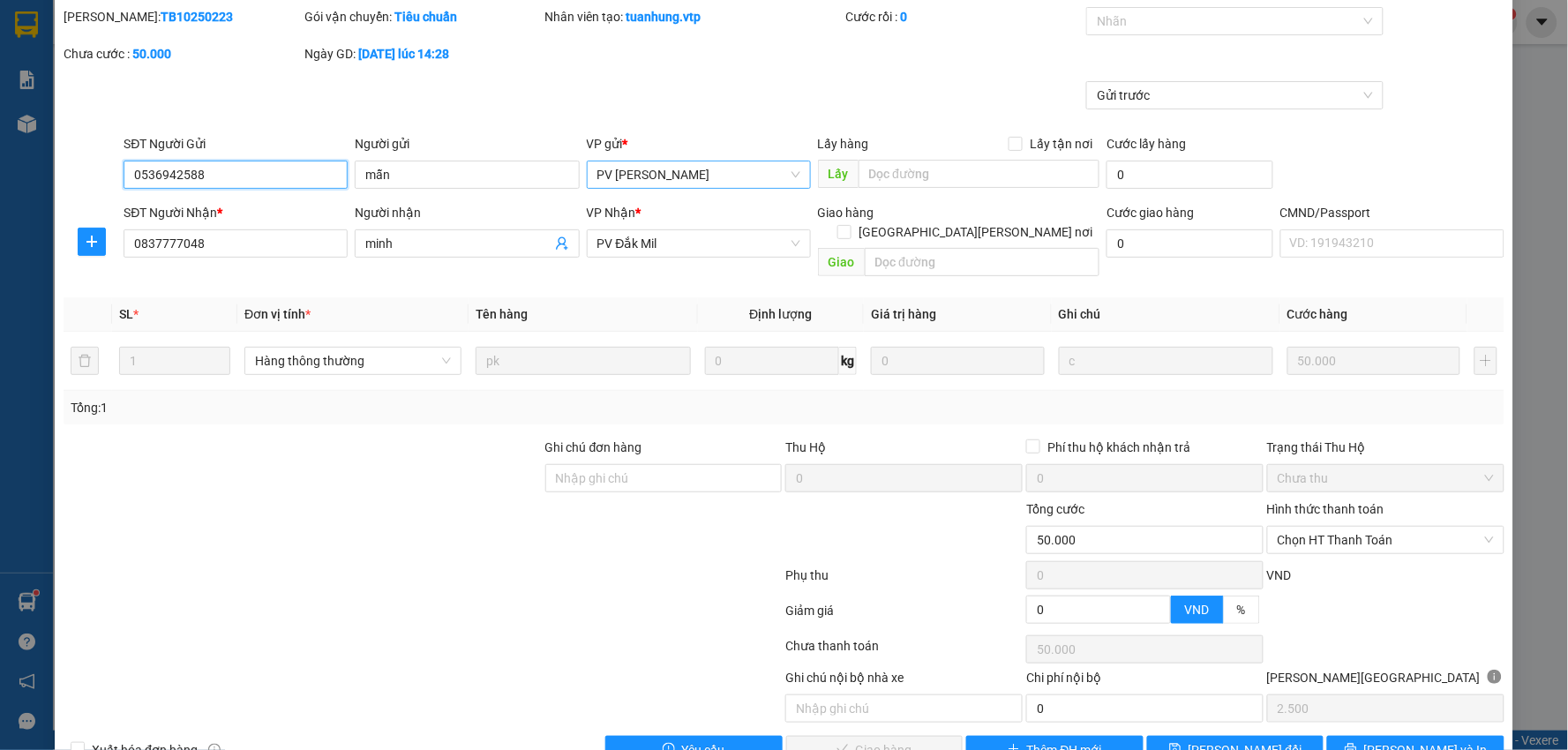
scroll to position [86, 0]
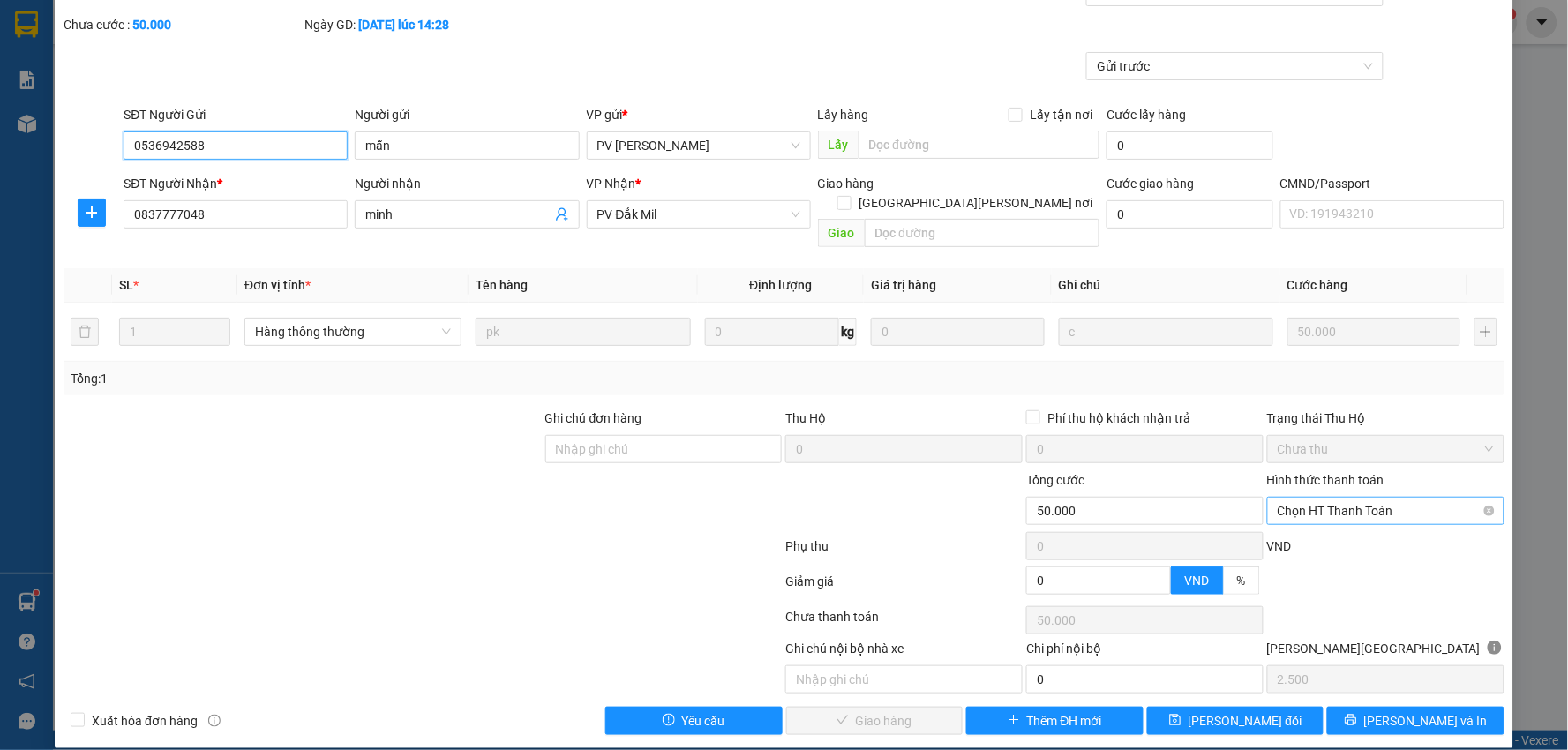
click at [1353, 497] on span "Chọn HT Thanh Toán" at bounding box center [1385, 511] width 217 height 26
click at [1324, 522] on div "Tại văn phòng" at bounding box center [1374, 527] width 214 height 20
type input "0"
click at [884, 711] on span "[PERSON_NAME] và [PERSON_NAME] hàng" at bounding box center [939, 721] width 238 height 20
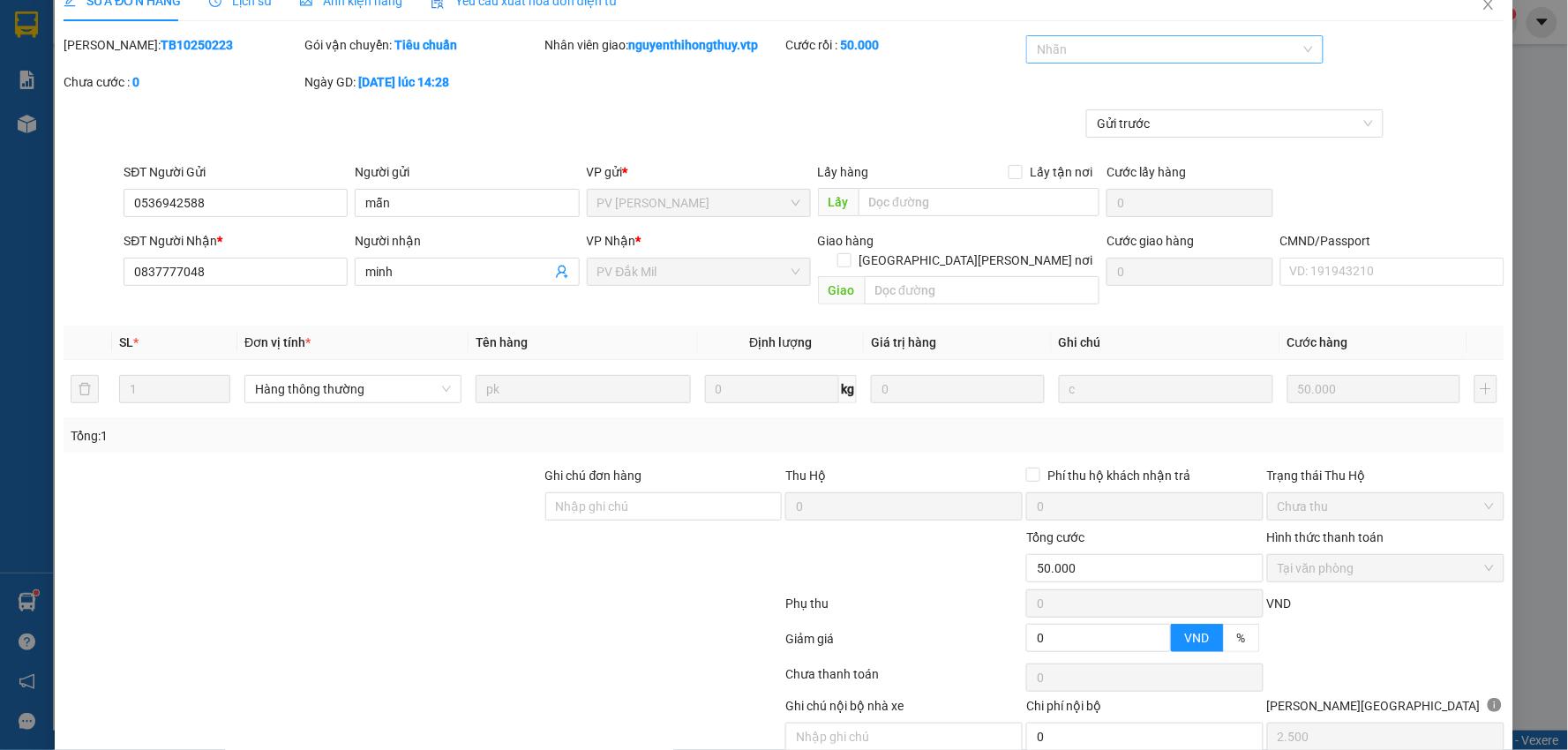
scroll to position [0, 0]
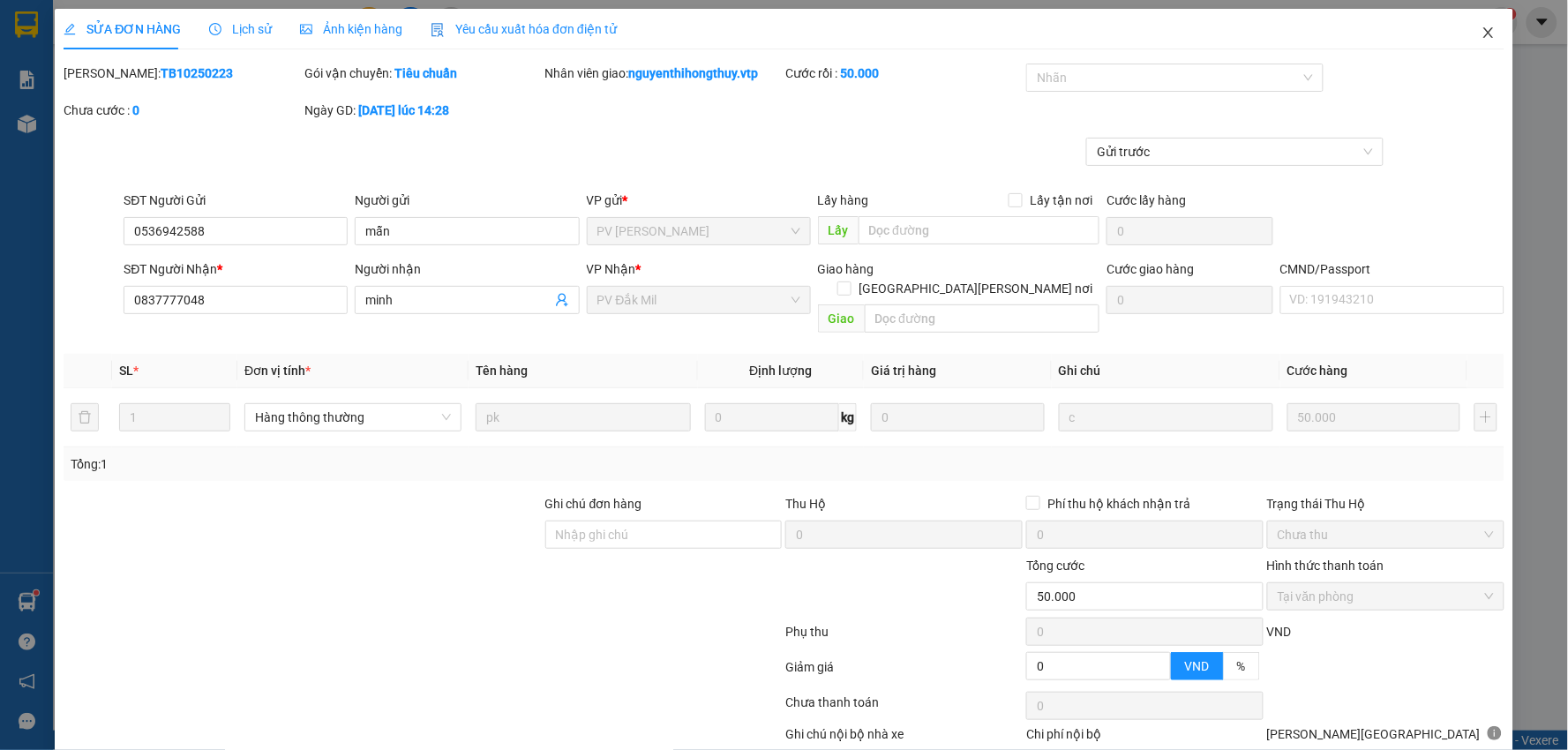
click at [1482, 32] on icon "close" at bounding box center [1489, 32] width 14 height 14
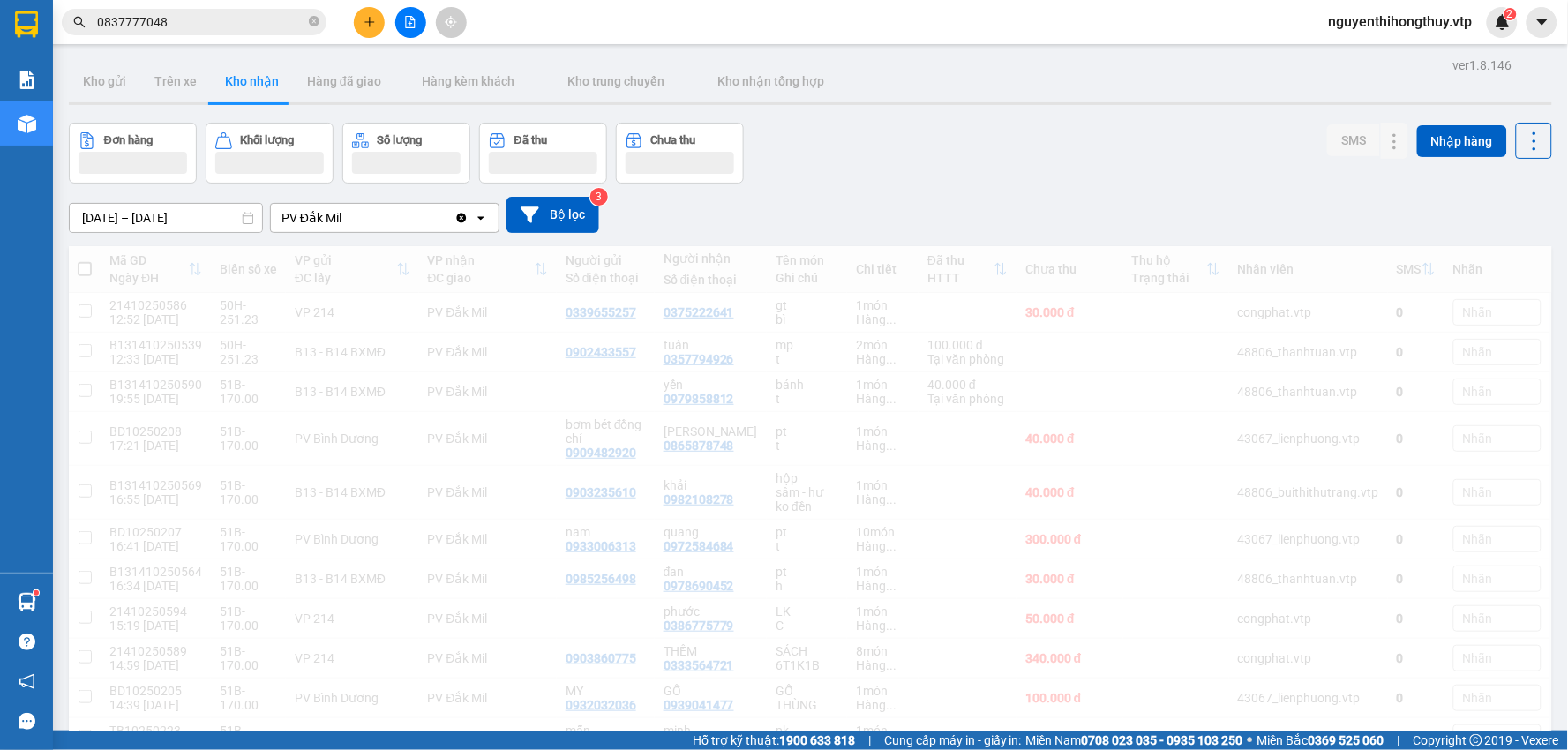
click at [223, 21] on input "0837777048" at bounding box center [201, 22] width 208 height 20
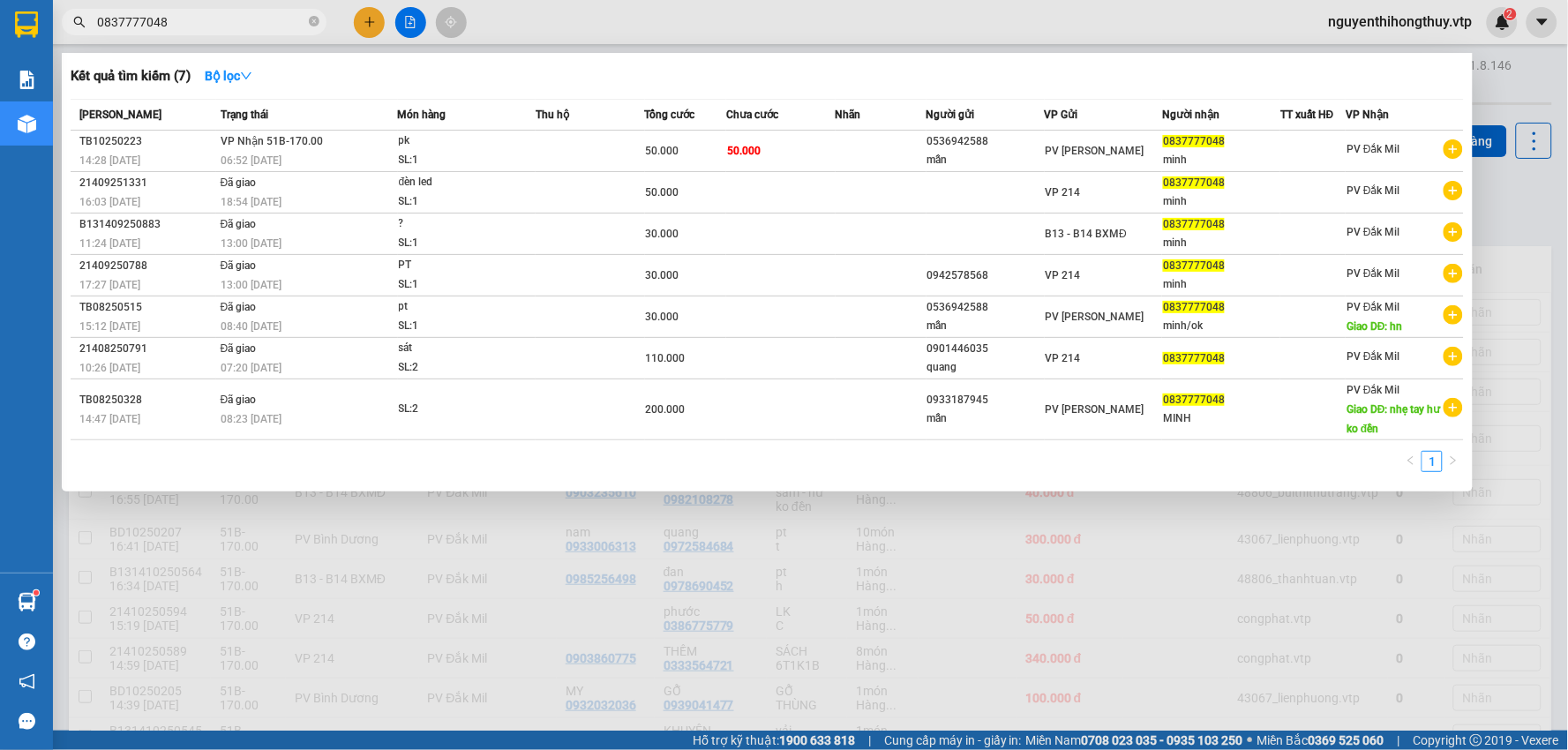
click at [222, 21] on input "0837777048" at bounding box center [201, 22] width 208 height 20
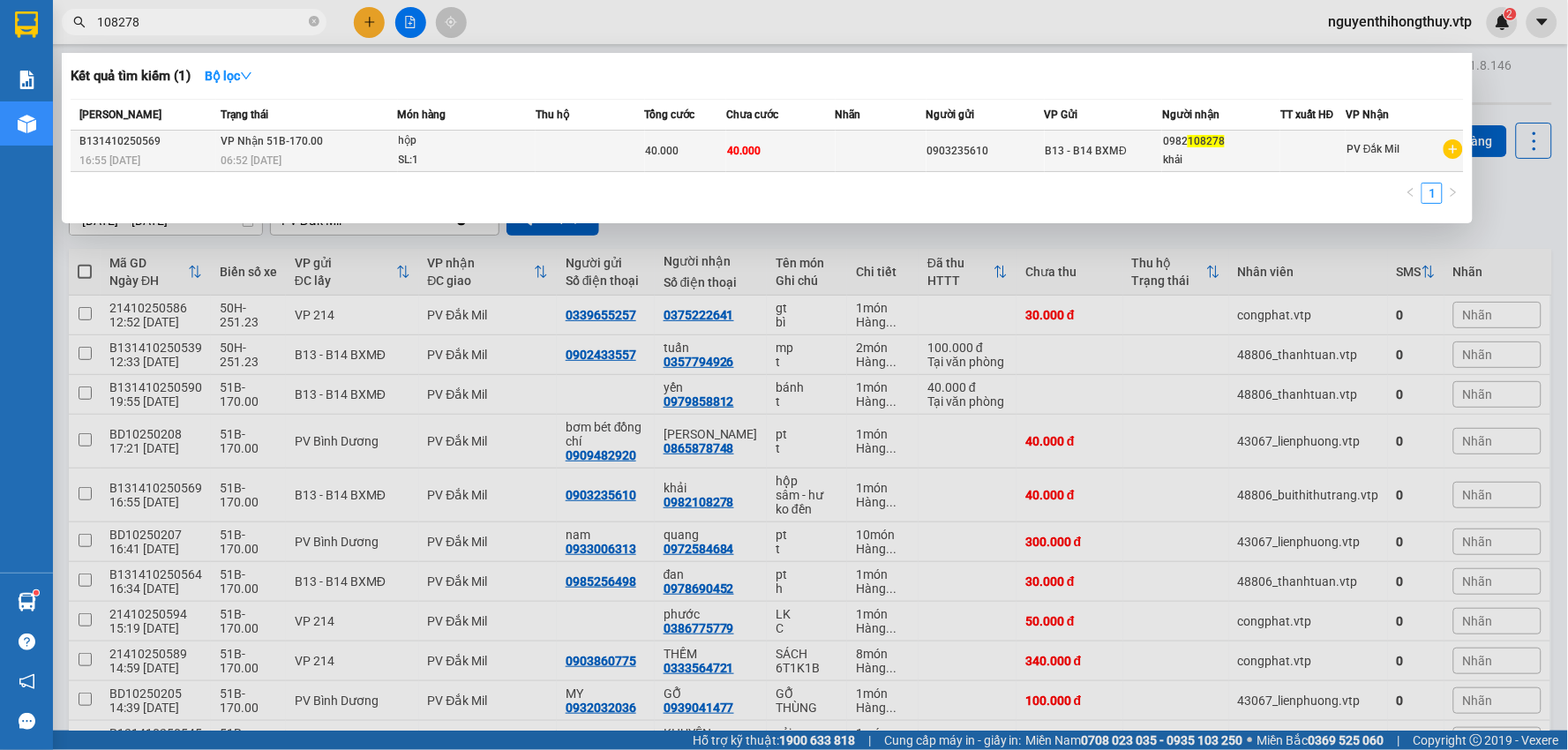
type input "108278"
click at [535, 155] on td at bounding box center [590, 151] width 110 height 42
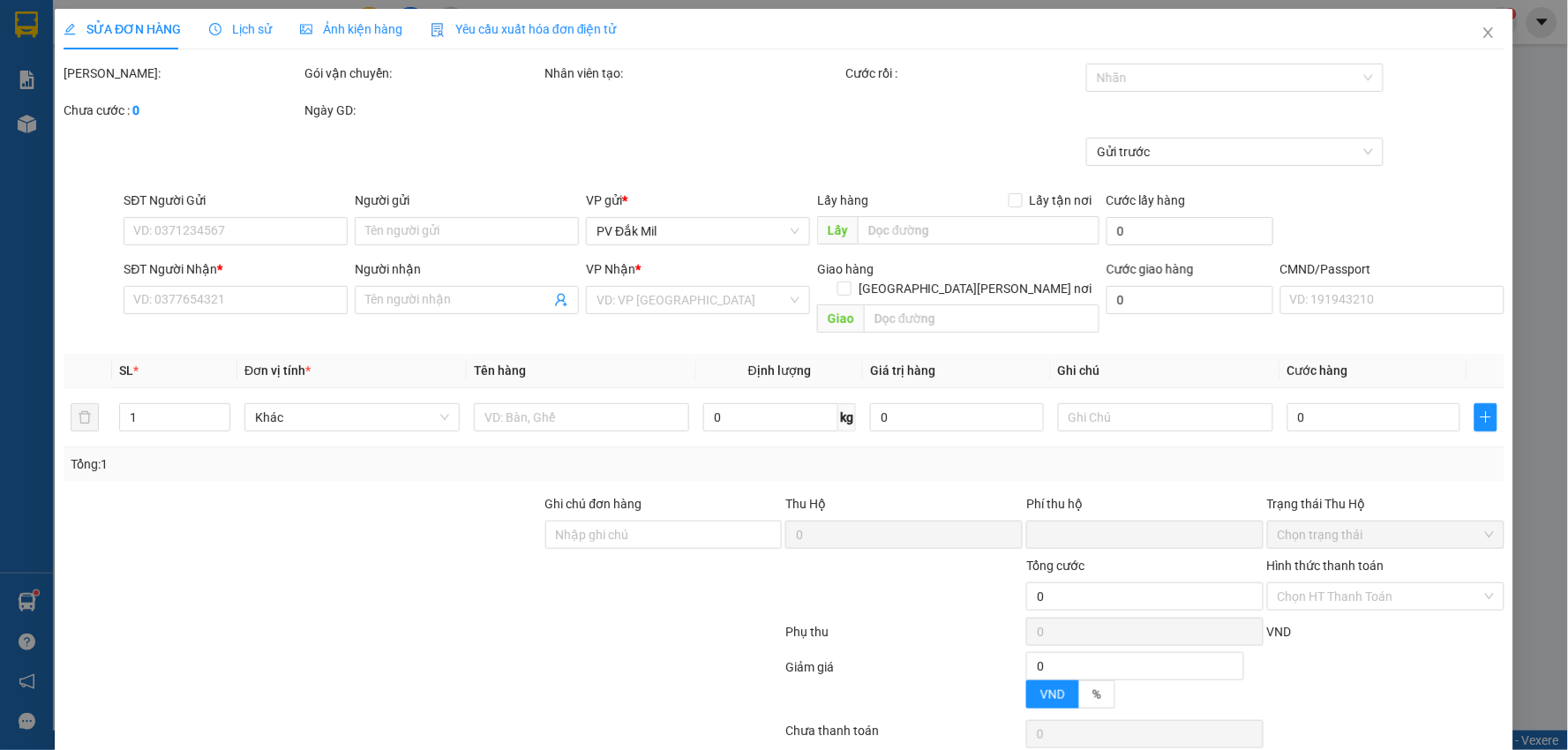
type input "0903235610"
type input "0982108278"
type input "khải"
type input "0"
type input "40.000"
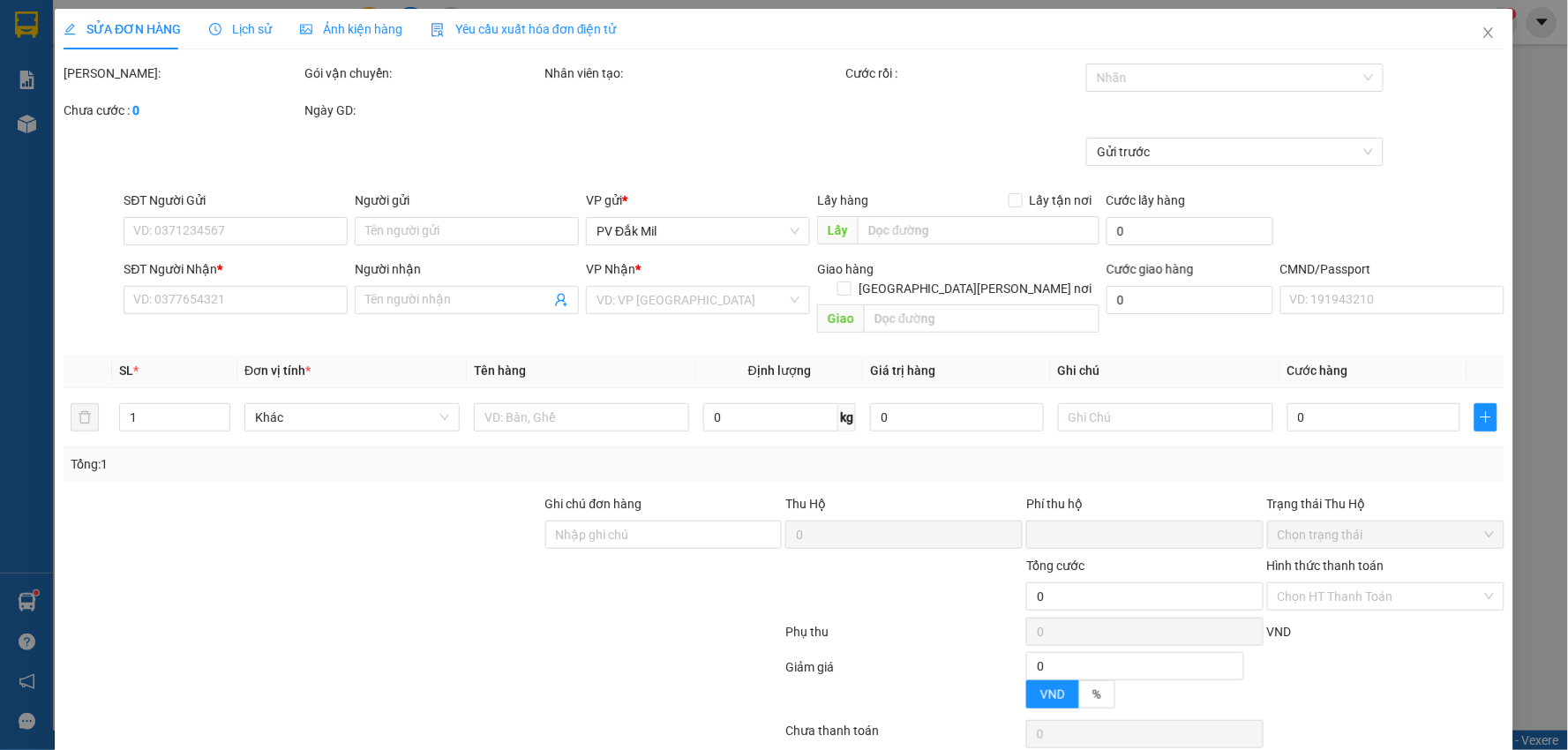
type input "40.000"
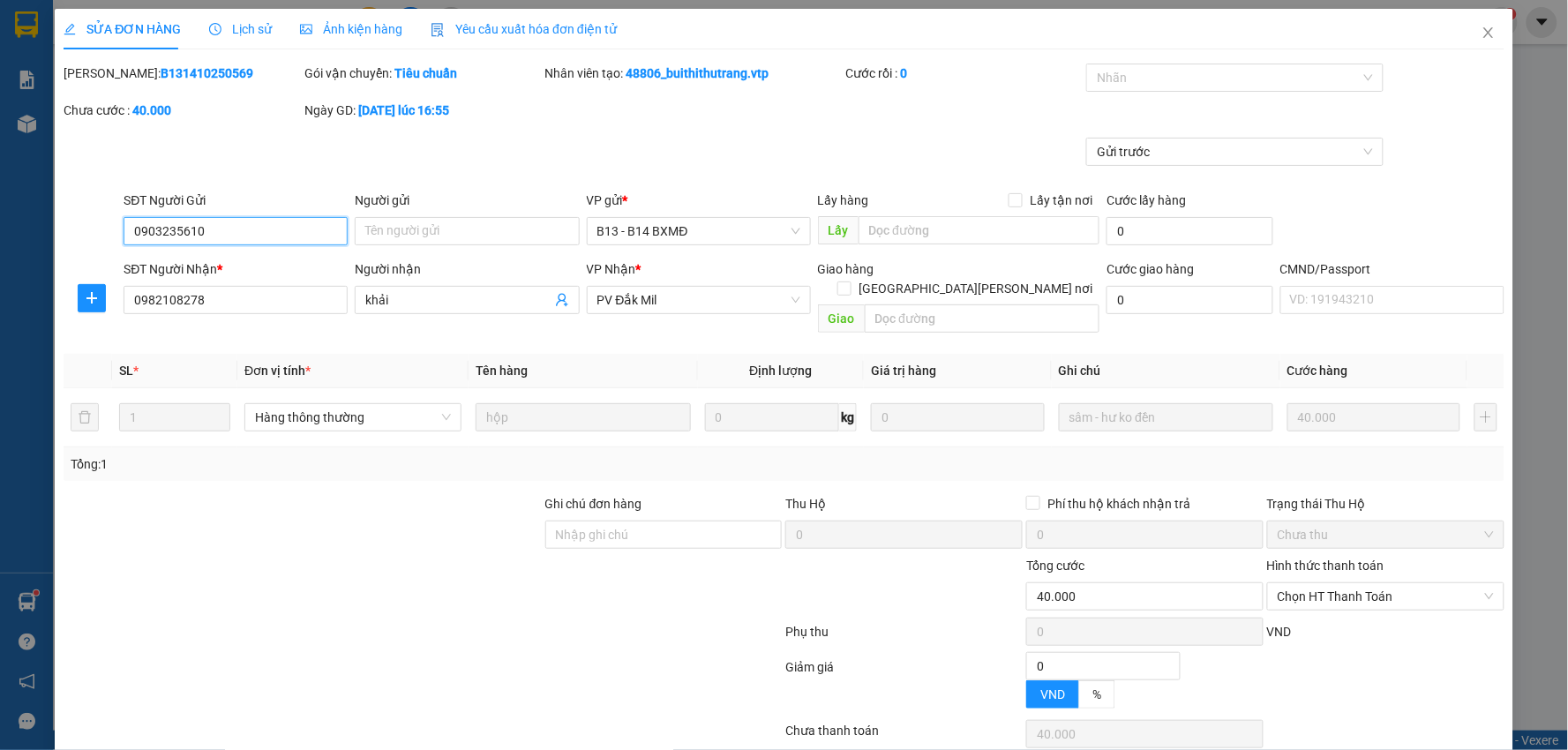
type input "2.000"
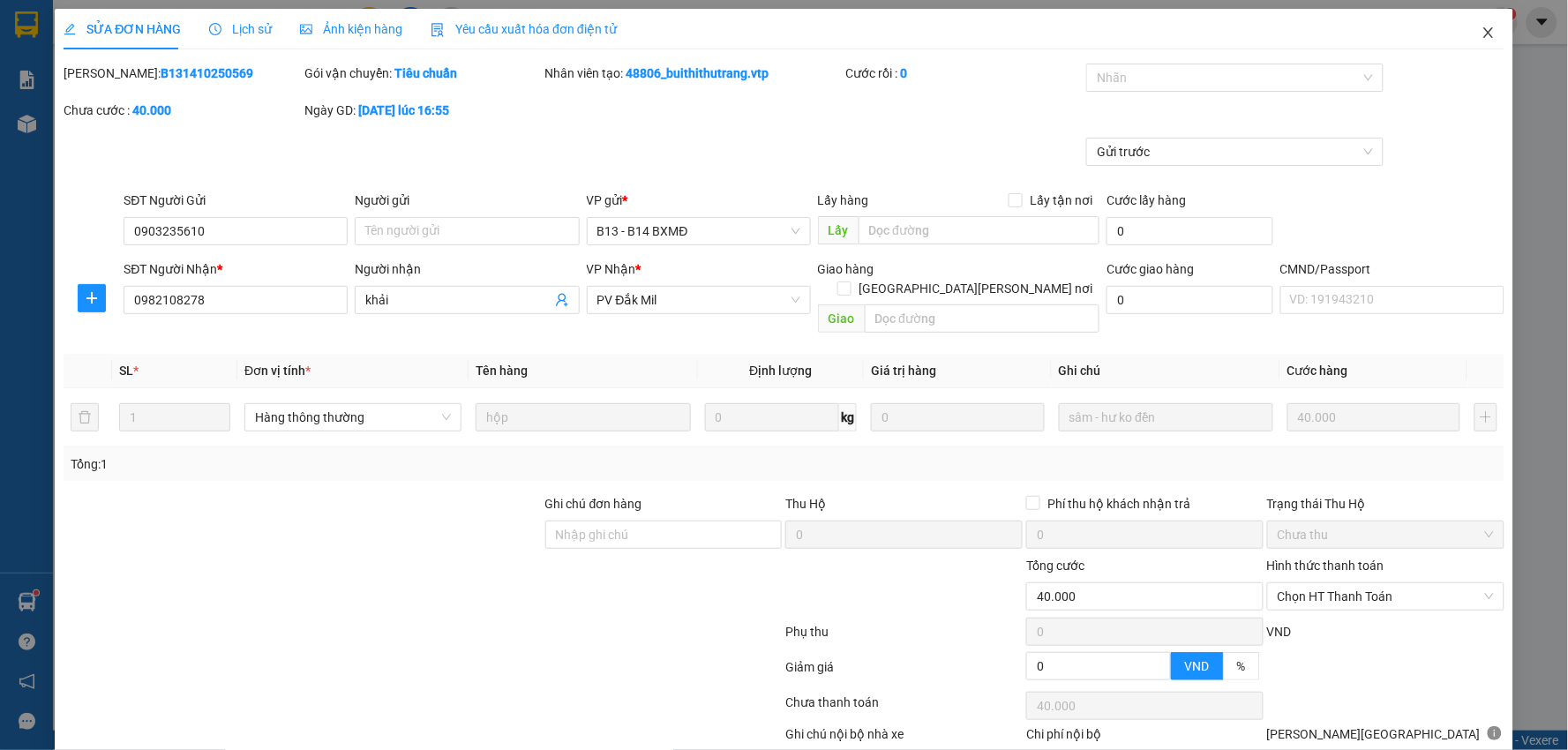
click at [1482, 29] on icon "close" at bounding box center [1489, 32] width 14 height 14
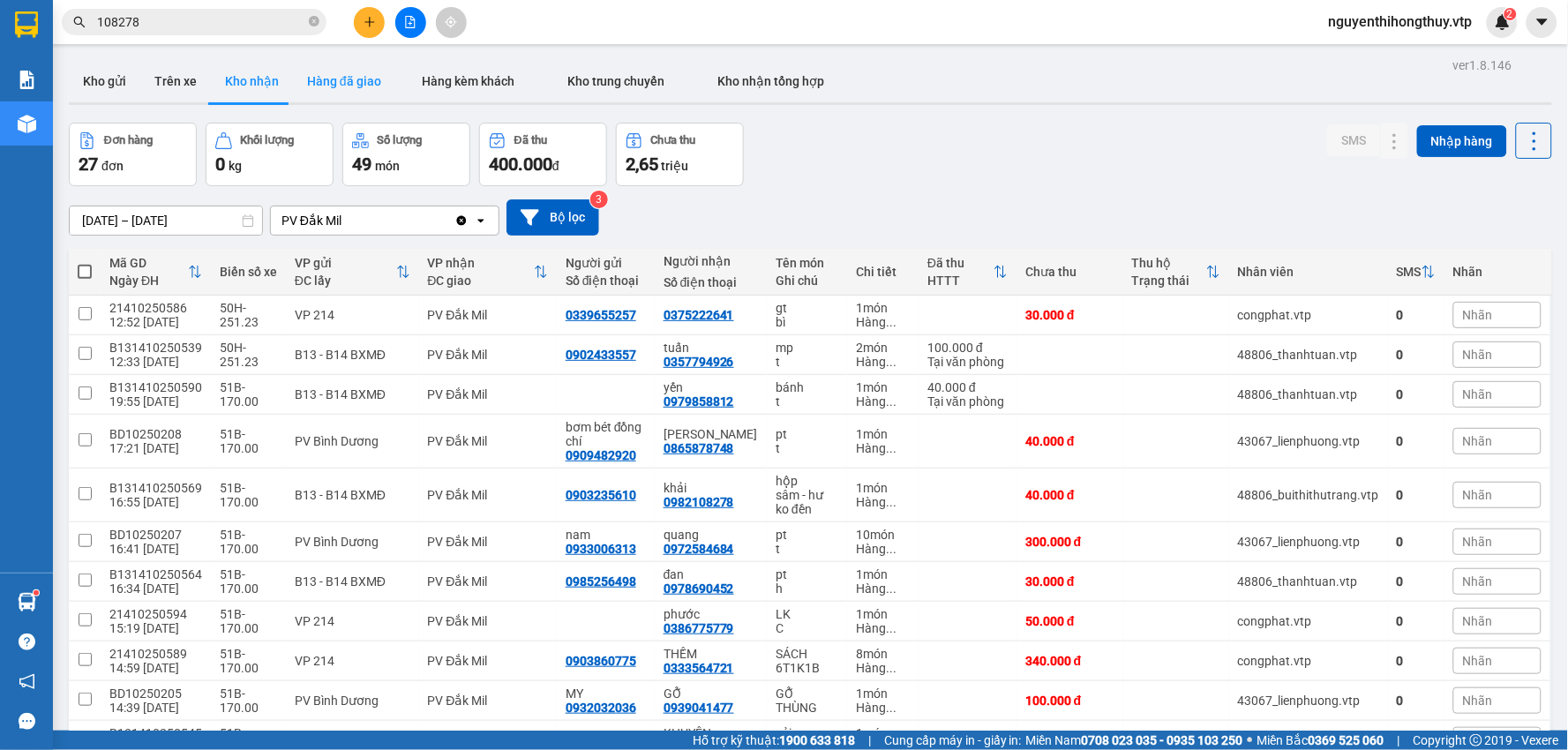
click at [316, 73] on button "Hàng đã giao" at bounding box center [344, 80] width 102 height 43
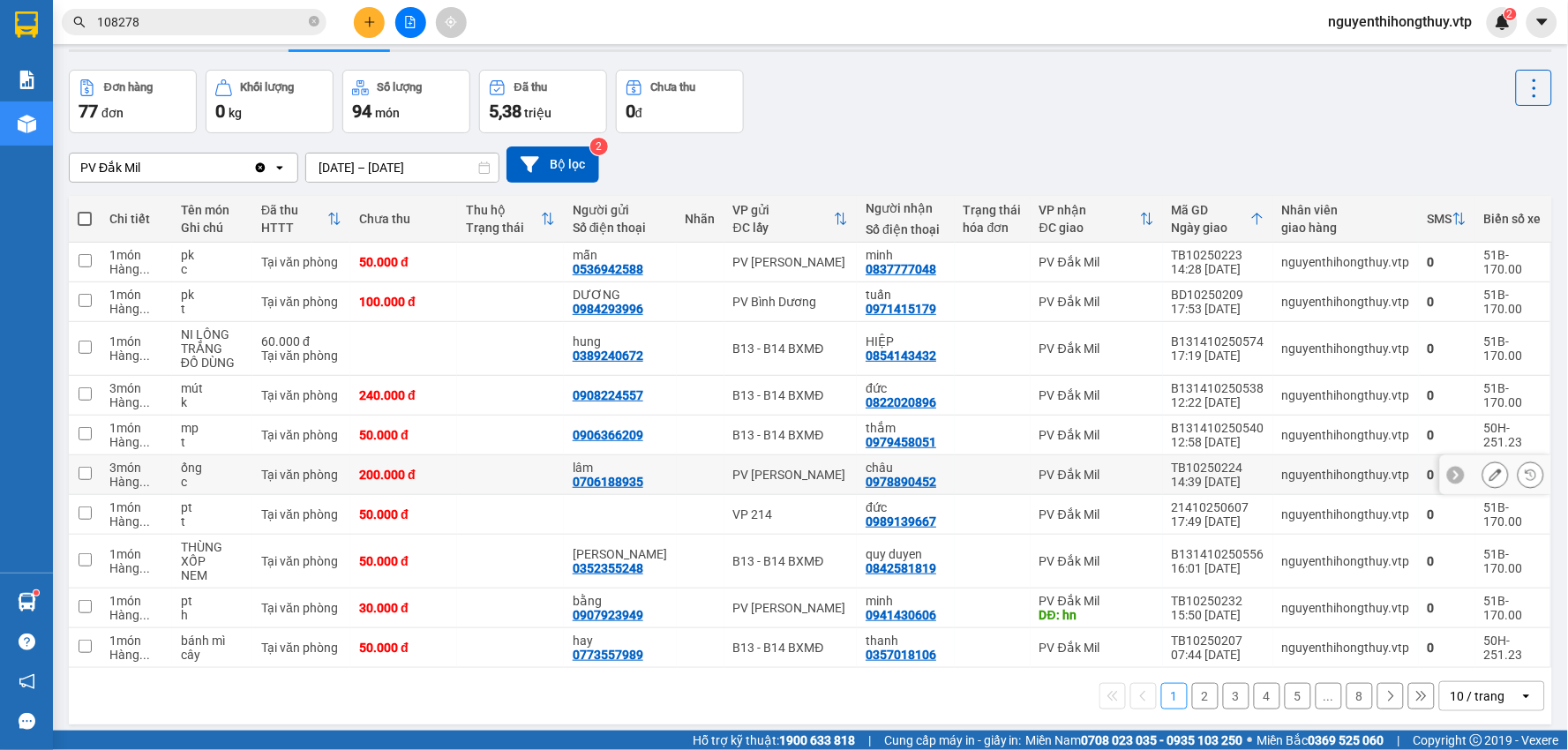
scroll to position [81, 0]
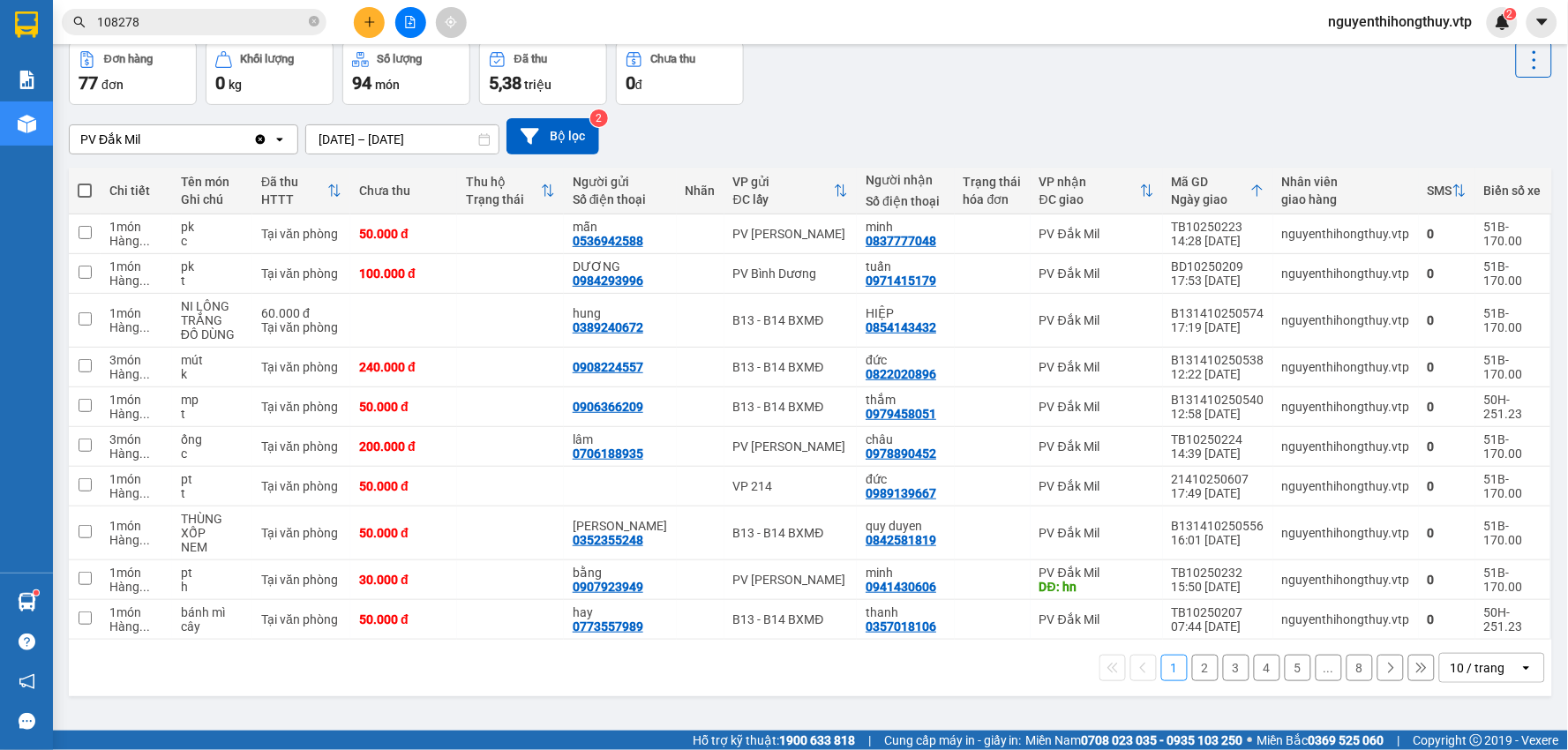
click at [1467, 672] on div "10 / trang" at bounding box center [1478, 668] width 55 height 18
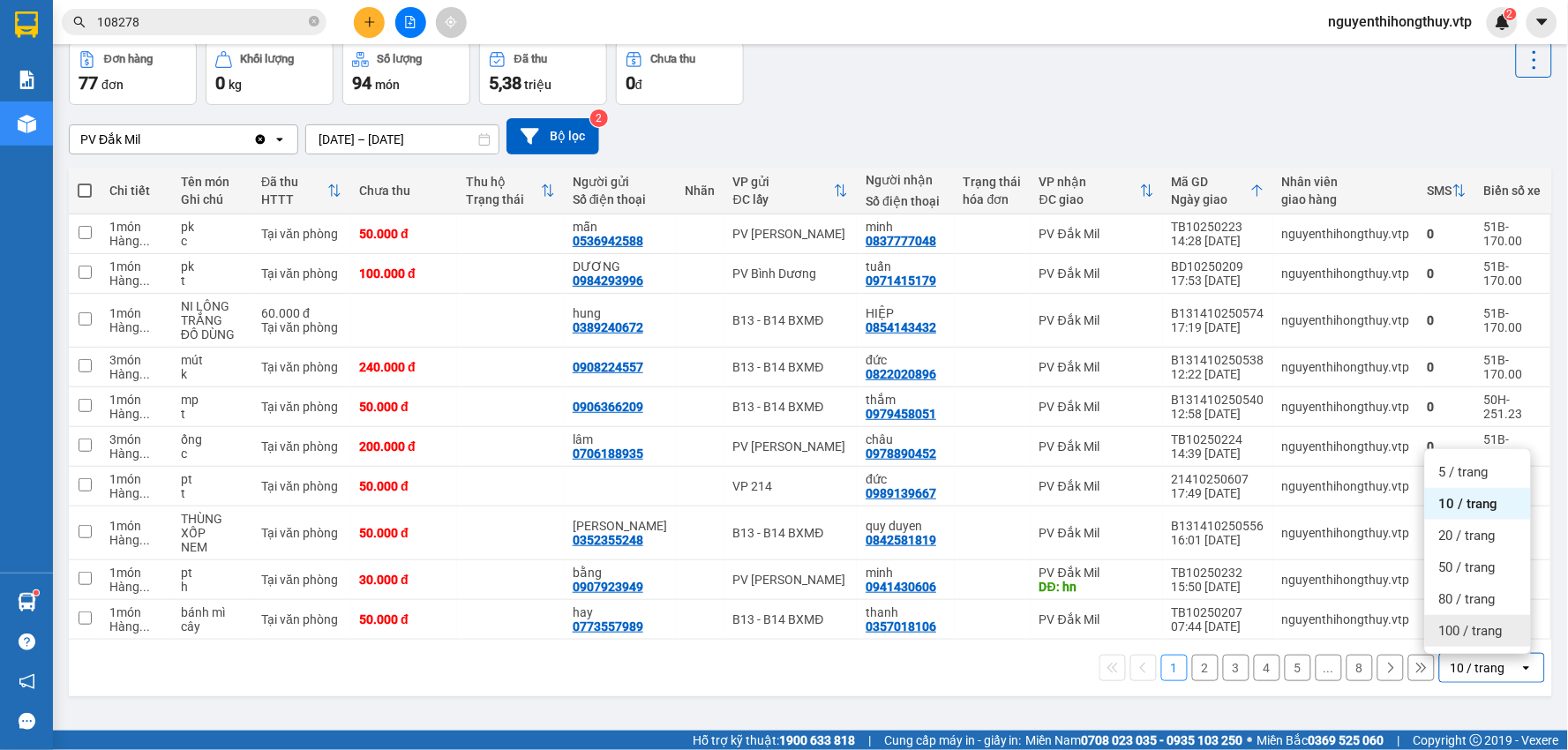
click at [1474, 628] on span "100 / trang" at bounding box center [1471, 631] width 63 height 18
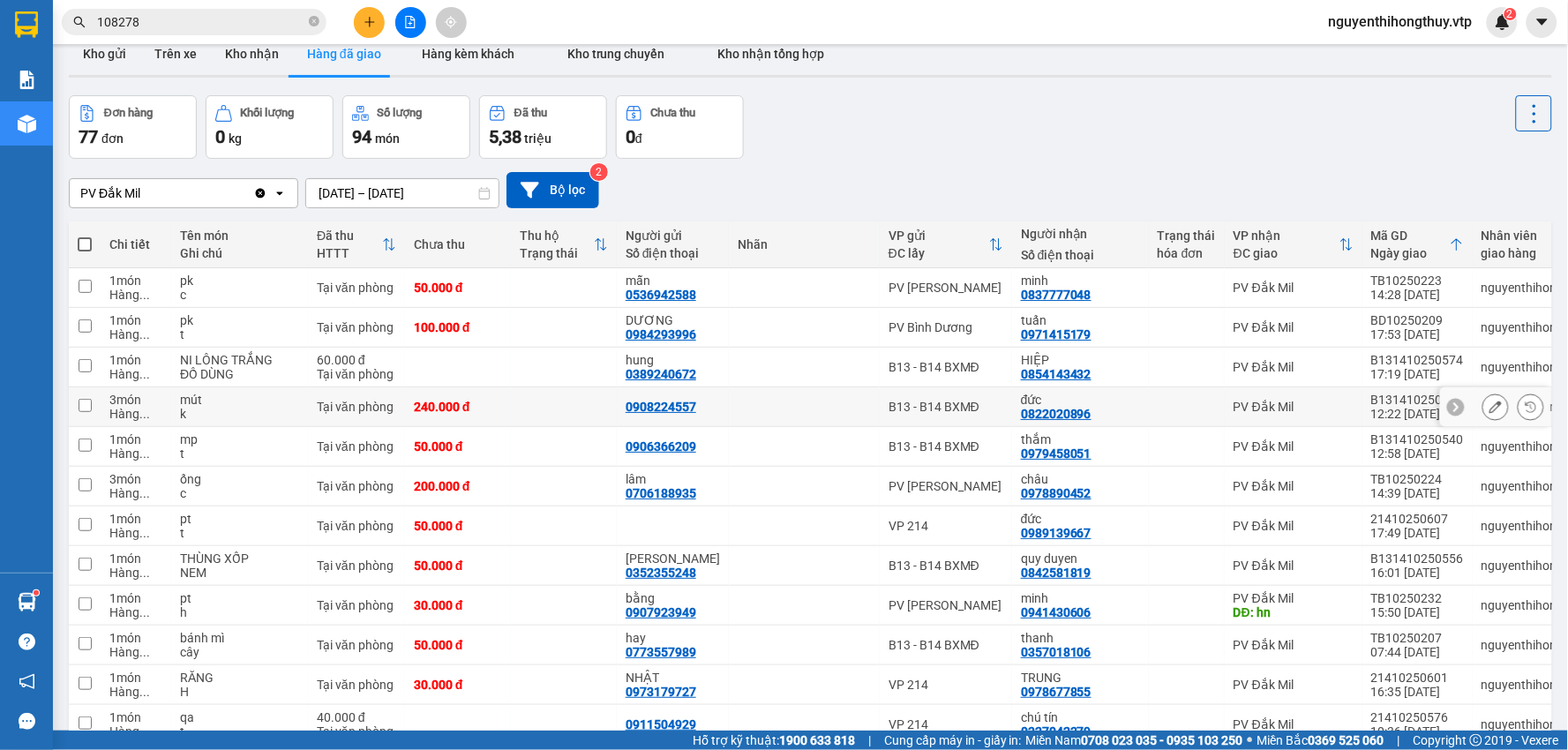
scroll to position [0, 0]
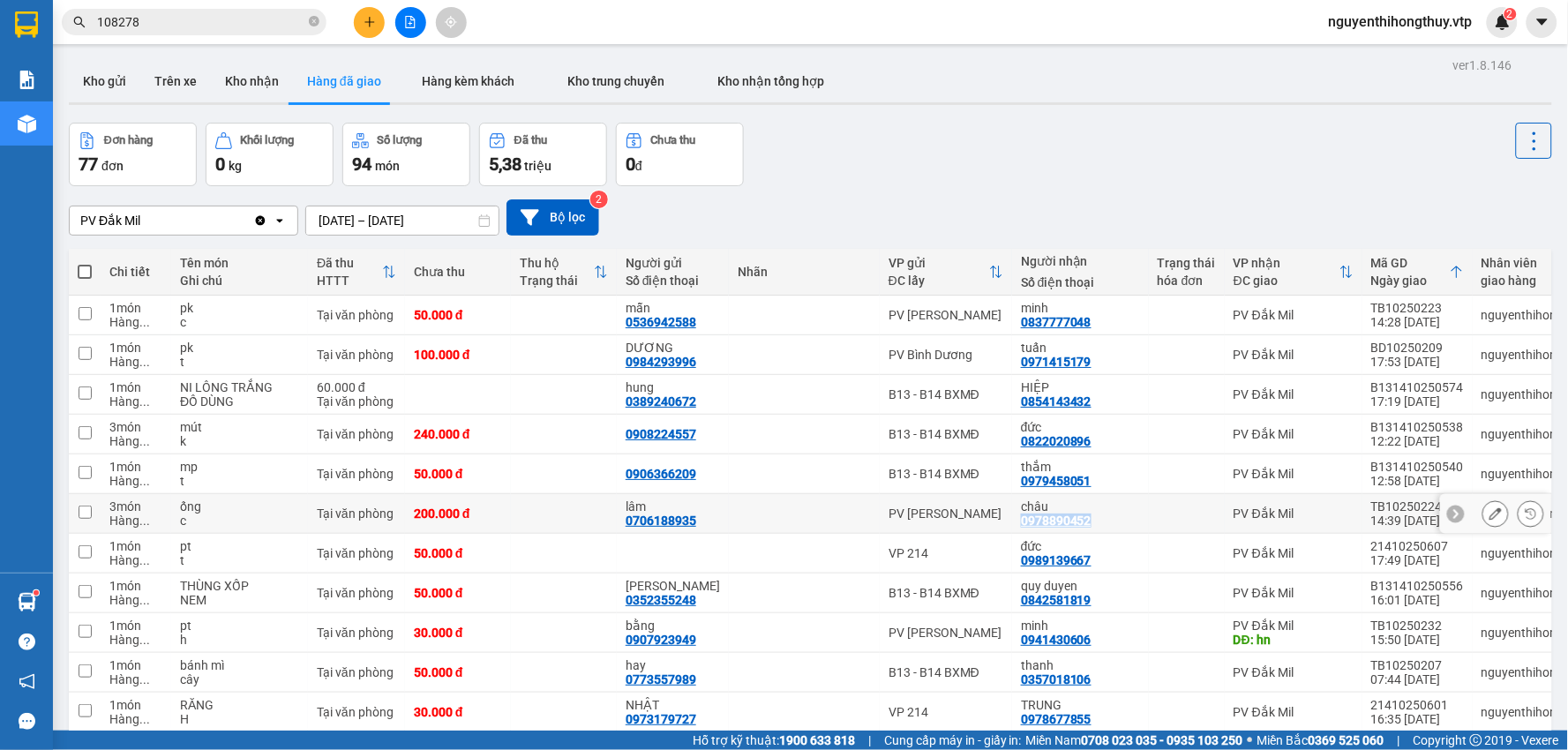
drag, startPoint x: 950, startPoint y: 536, endPoint x: 1030, endPoint y: 543, distance: 80.3
click at [1030, 534] on td "[PERSON_NAME] 0978890452" at bounding box center [1080, 515] width 137 height 40
checkbox input "true"
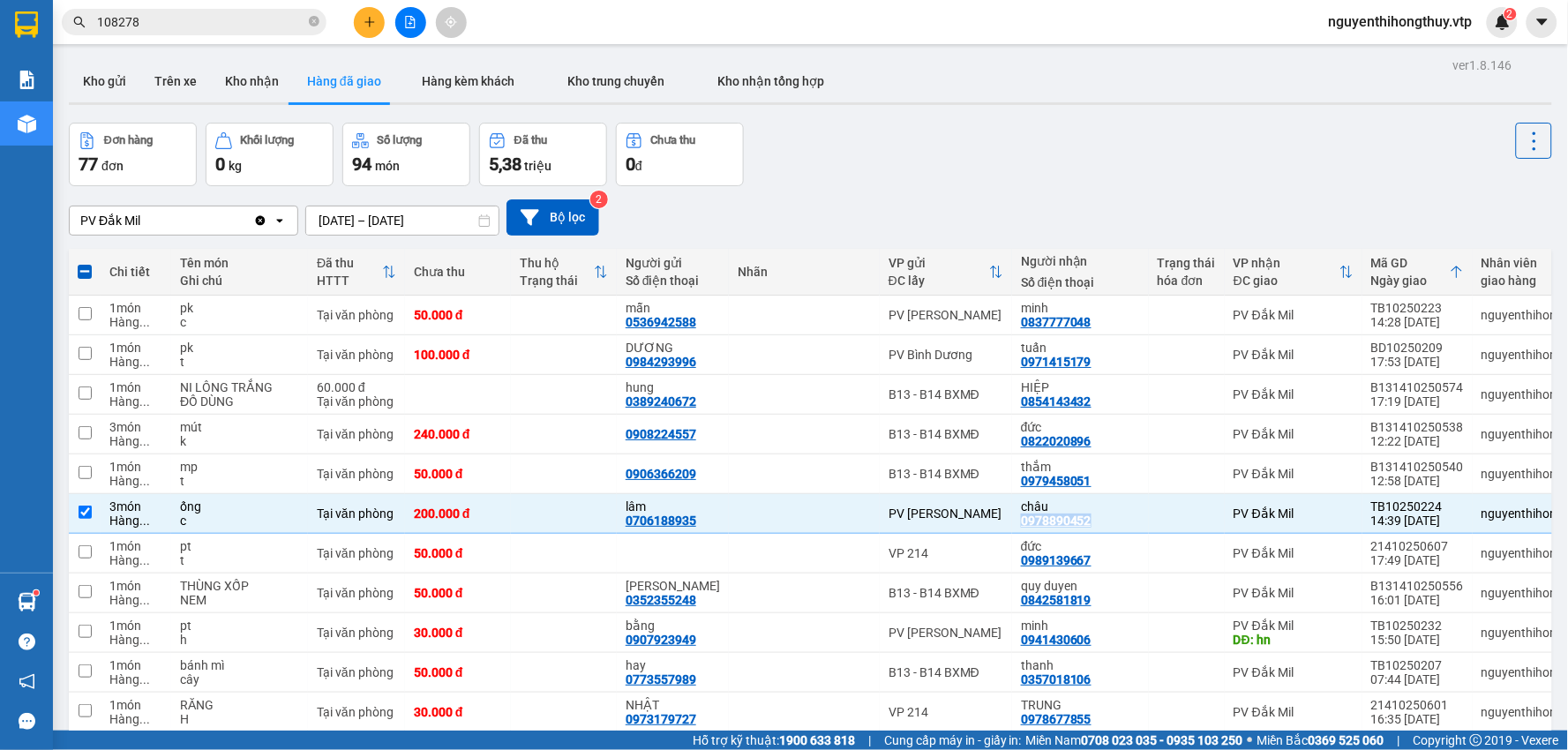
copy div "0978890452"
click at [1125, 154] on div "Đơn hàng 77 đơn [PERSON_NAME] 0 kg Số [PERSON_NAME] 94 món Đã thu 5,38 [PERSON_…" at bounding box center [810, 154] width 1484 height 63
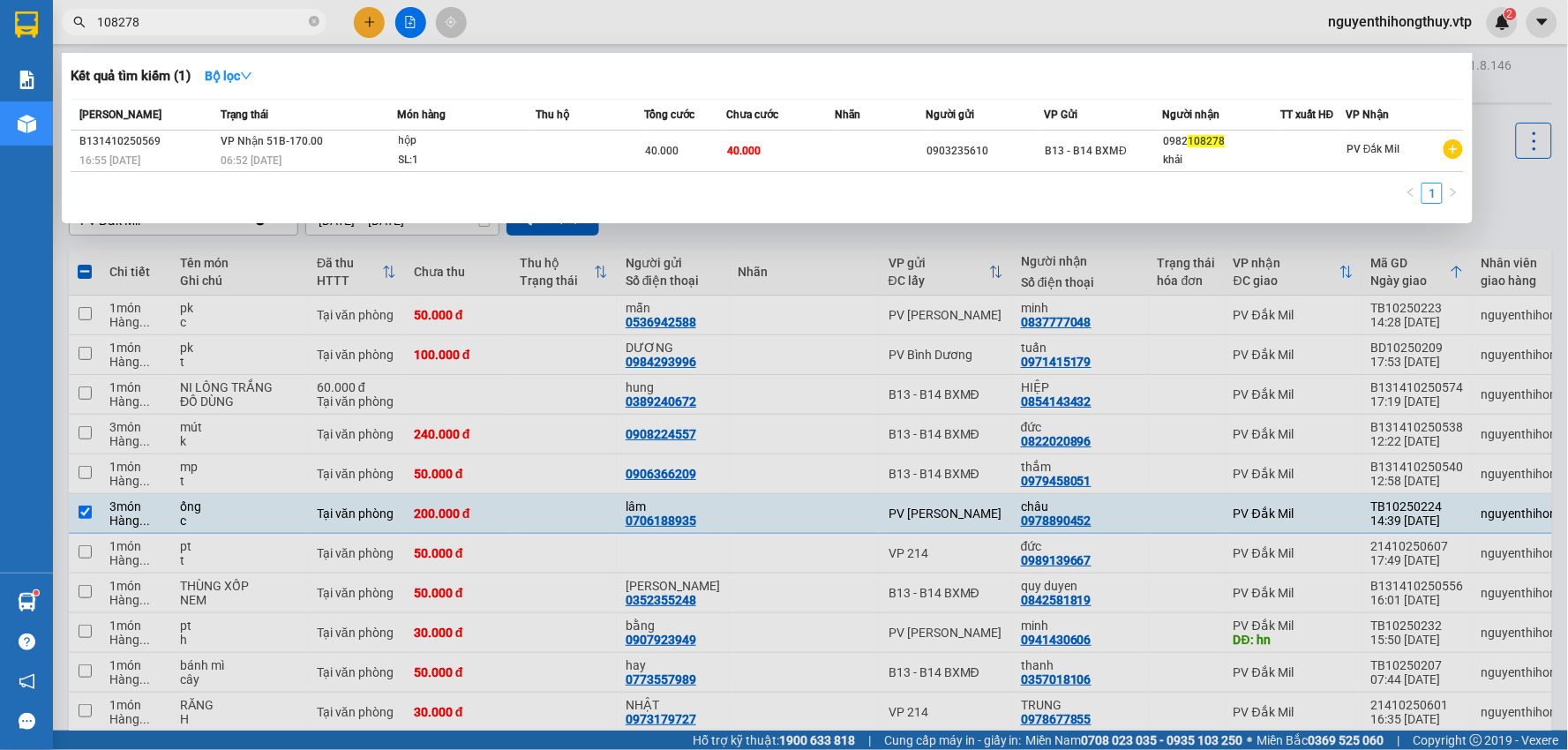
click at [233, 15] on input "108278" at bounding box center [201, 22] width 208 height 20
paste input "0978890452"
type input "097889"
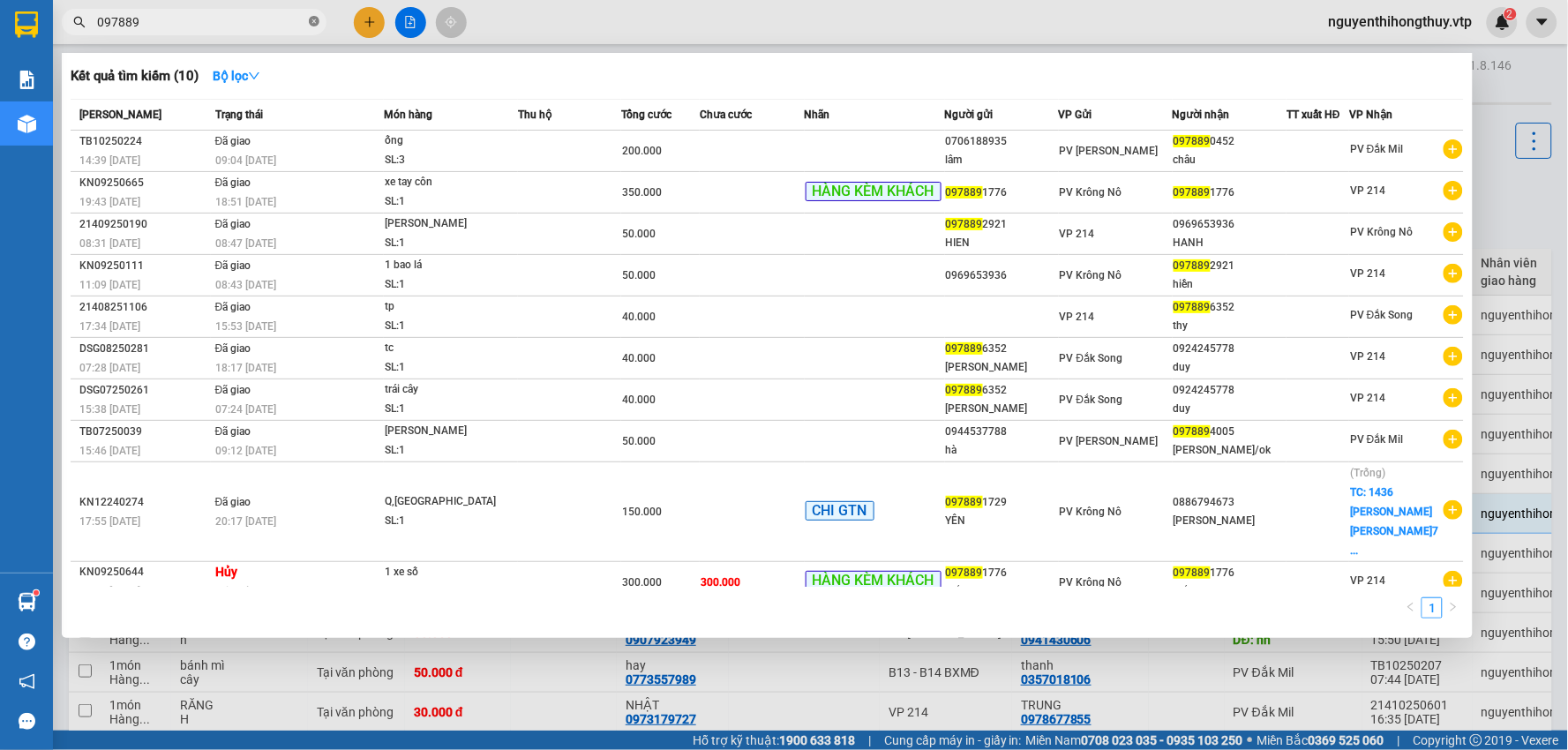
click at [311, 20] on icon "close-circle" at bounding box center [314, 21] width 10 height 10
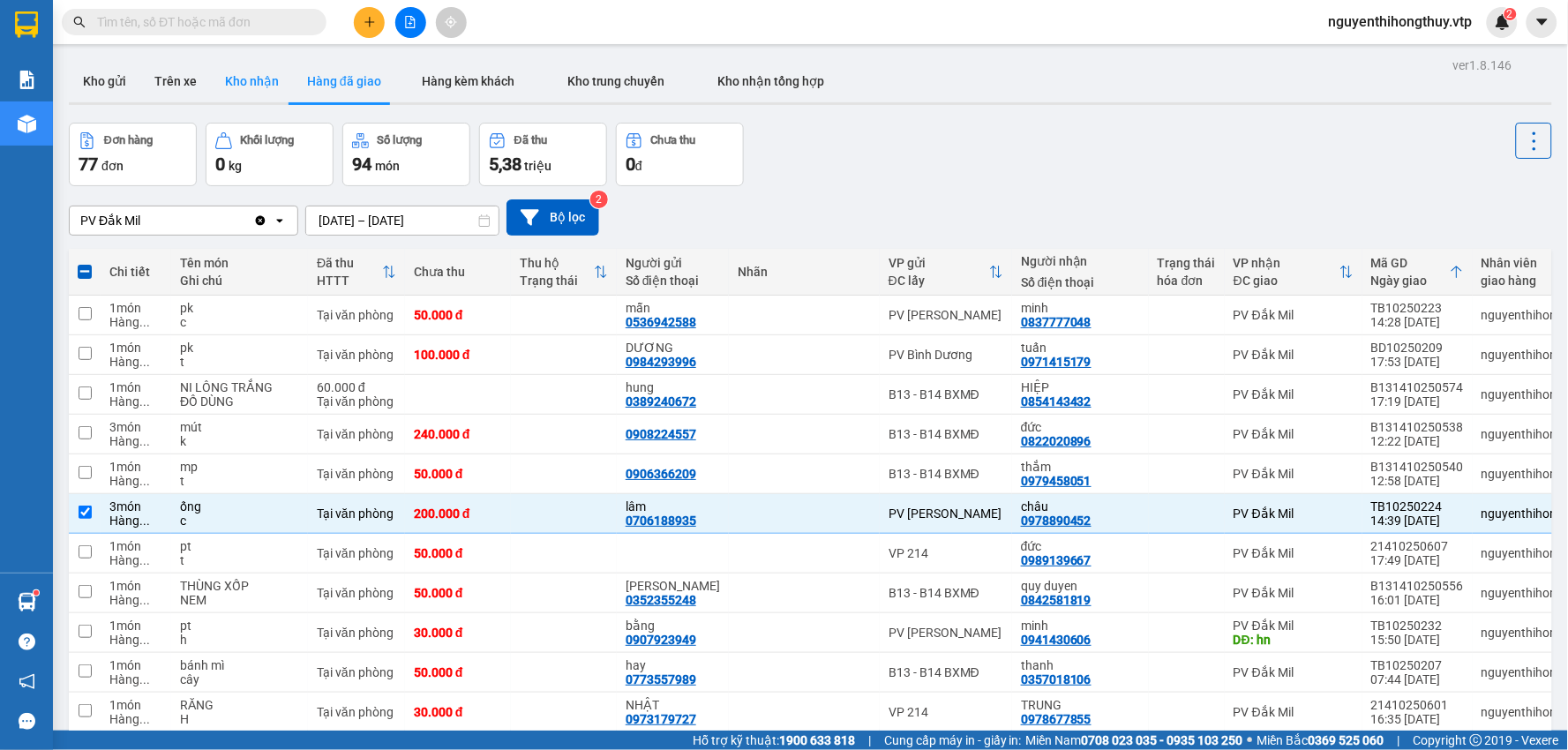
click at [259, 78] on button "Kho nhận" at bounding box center [252, 80] width 82 height 43
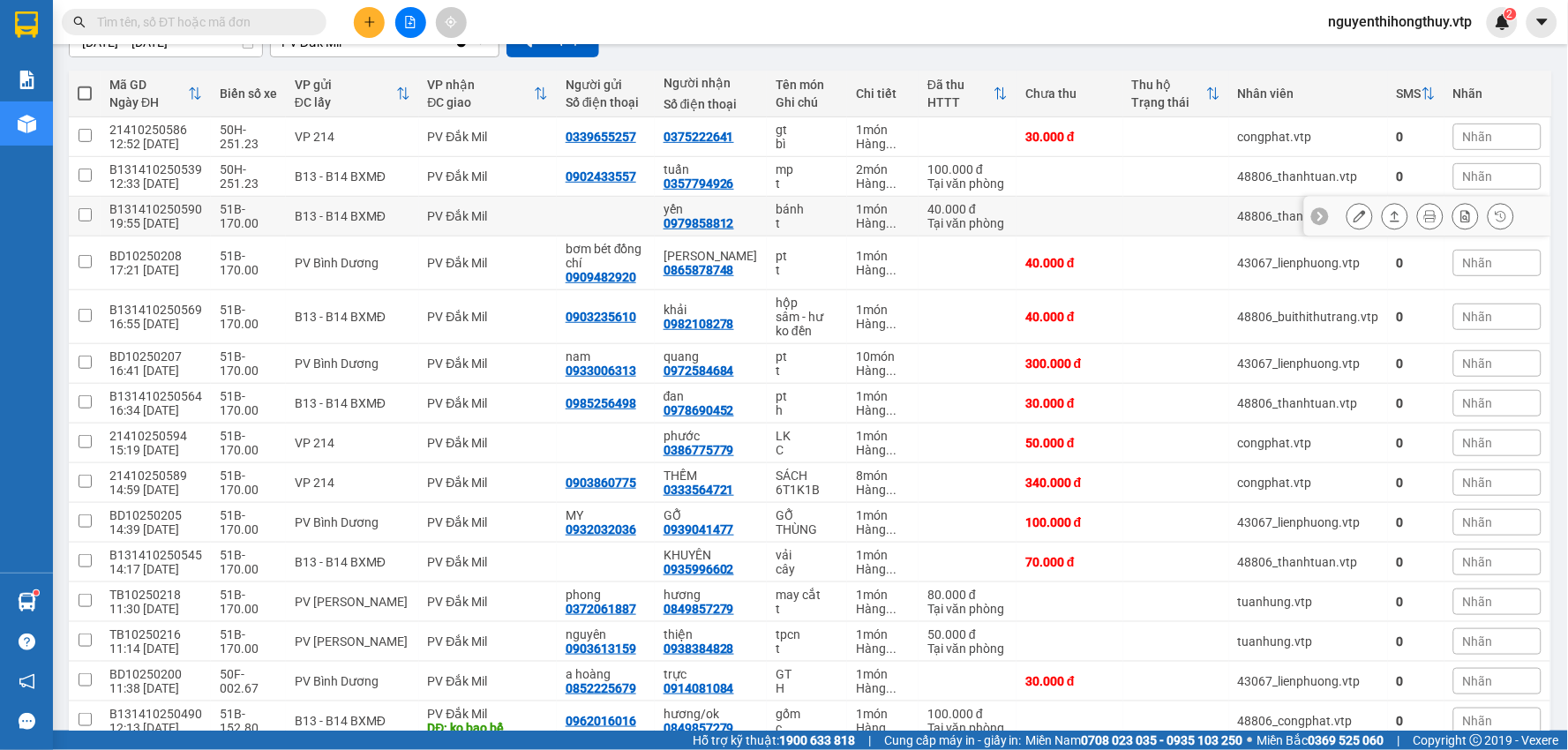
scroll to position [196, 0]
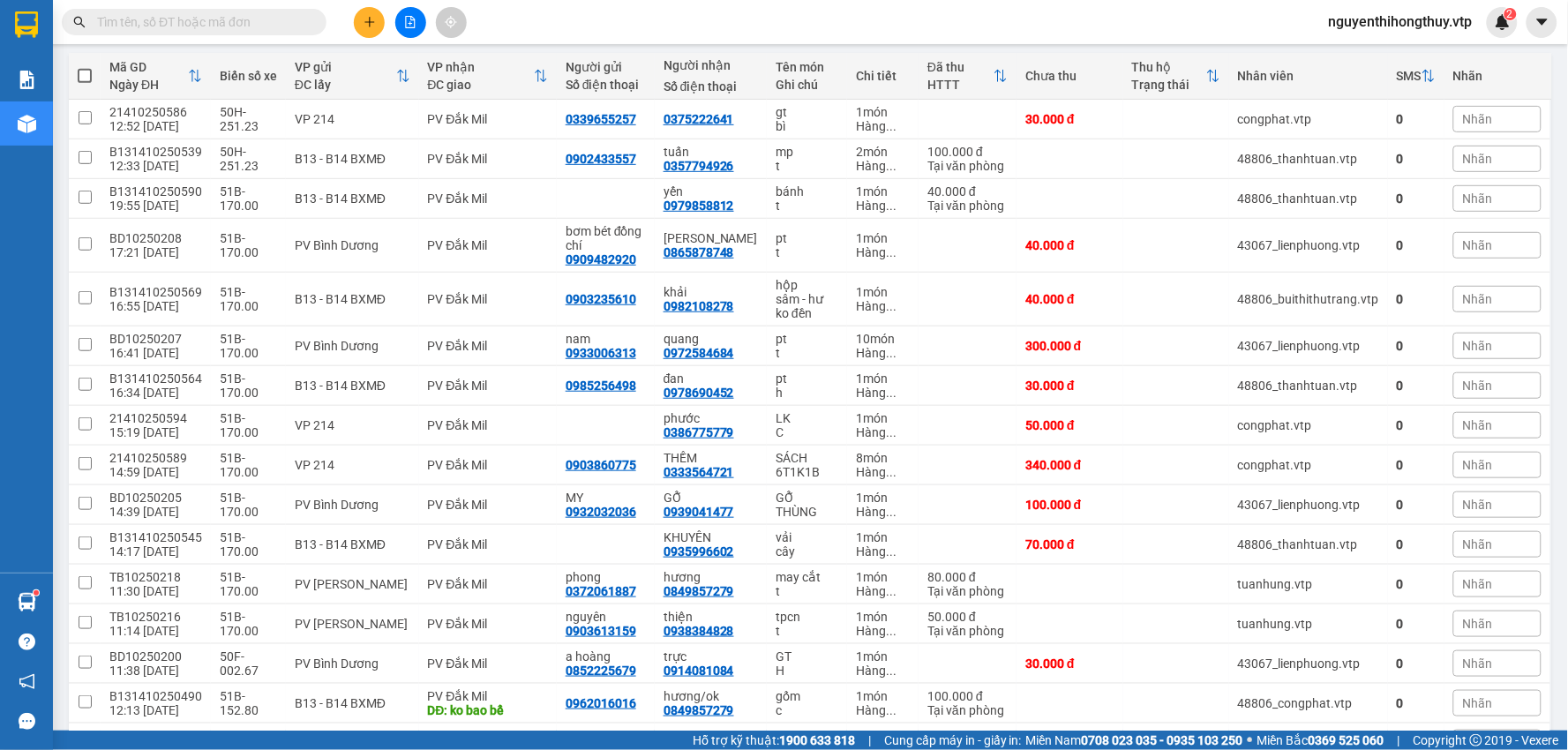
click at [252, 22] on input "text" at bounding box center [201, 22] width 208 height 20
paste input "0978890452"
type input "0978890452"
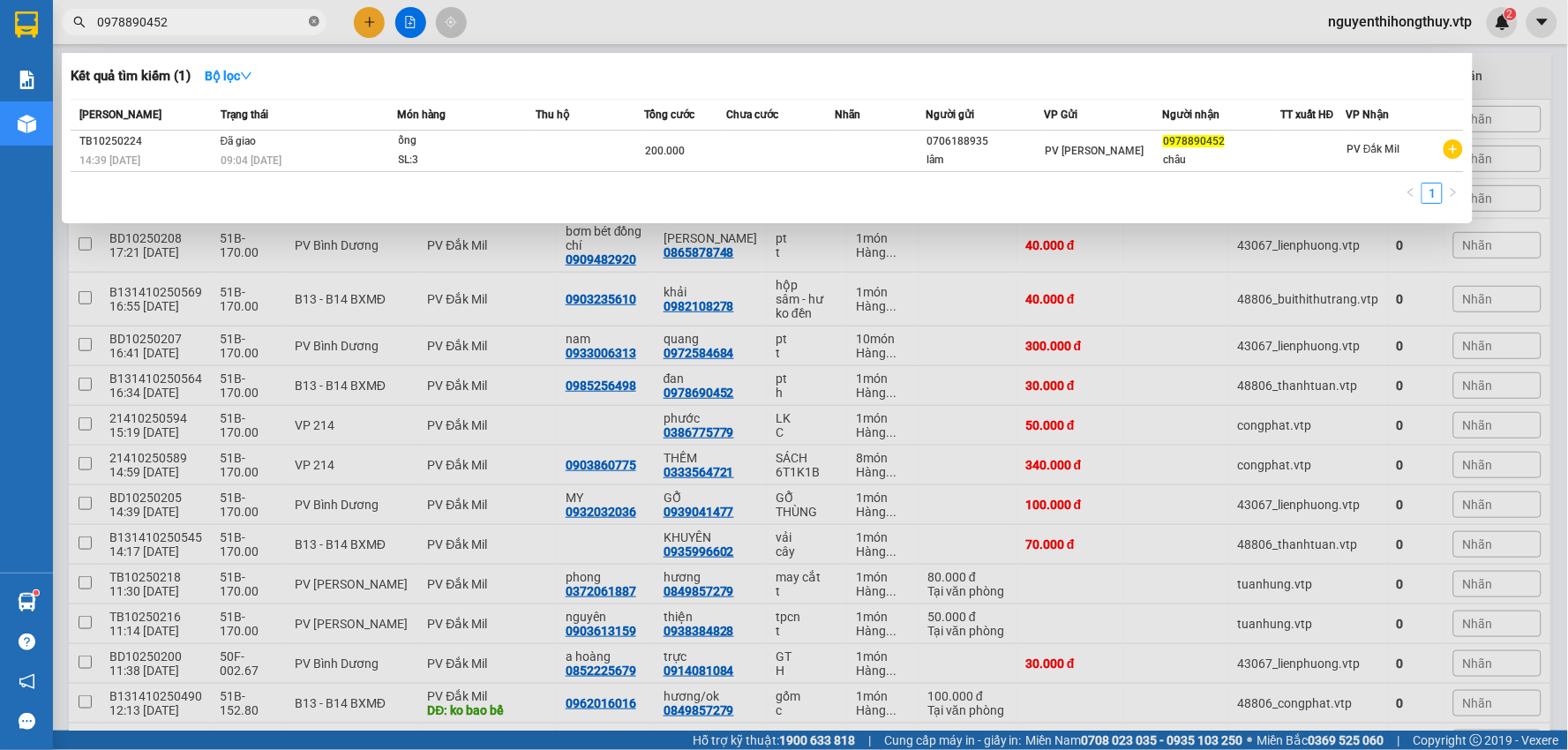
click at [312, 16] on icon "close-circle" at bounding box center [314, 21] width 10 height 10
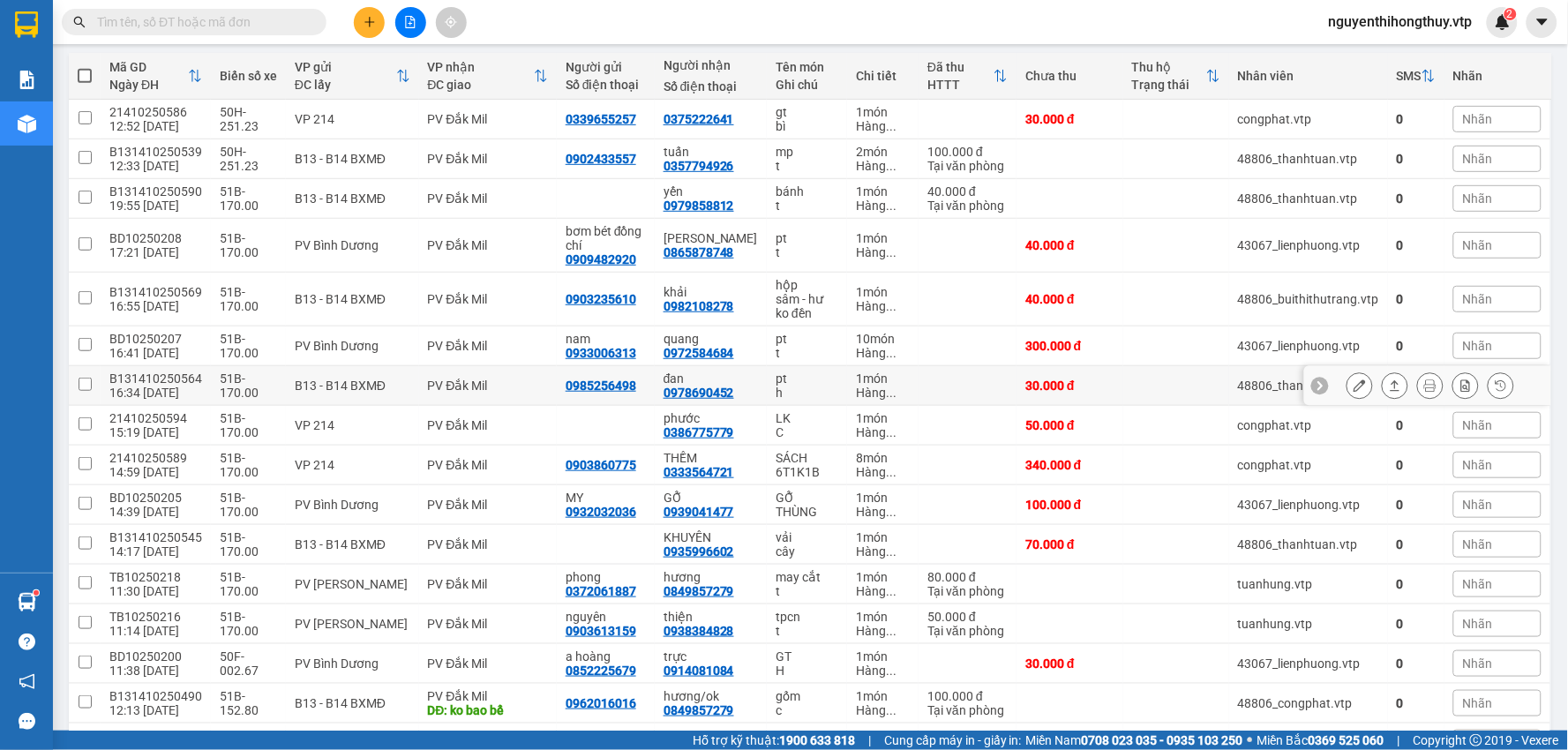
click at [1354, 389] on icon at bounding box center [1360, 385] width 12 height 12
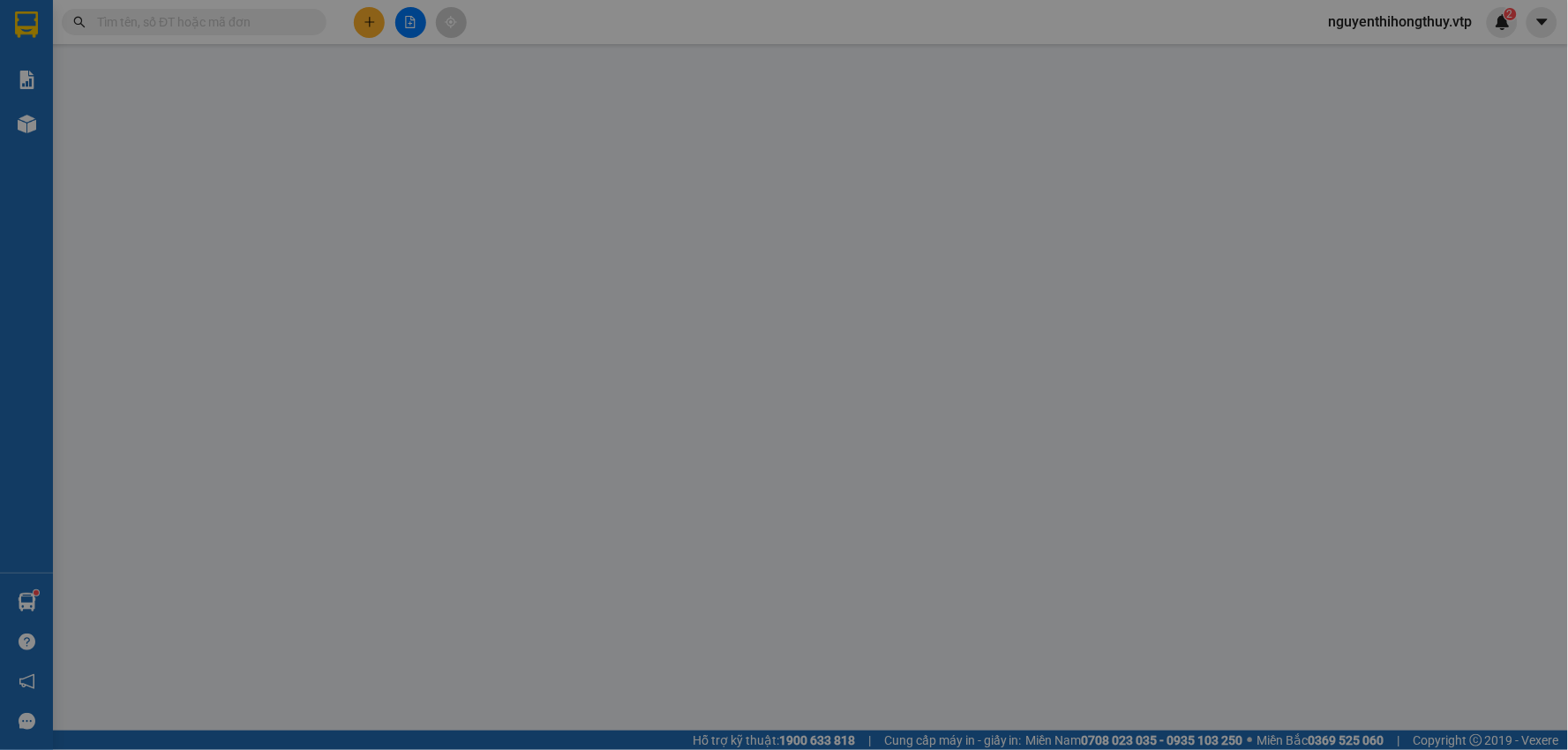
type input "0985256498"
type input "0978690452"
type input "đan"
type input "0"
type input "30.000"
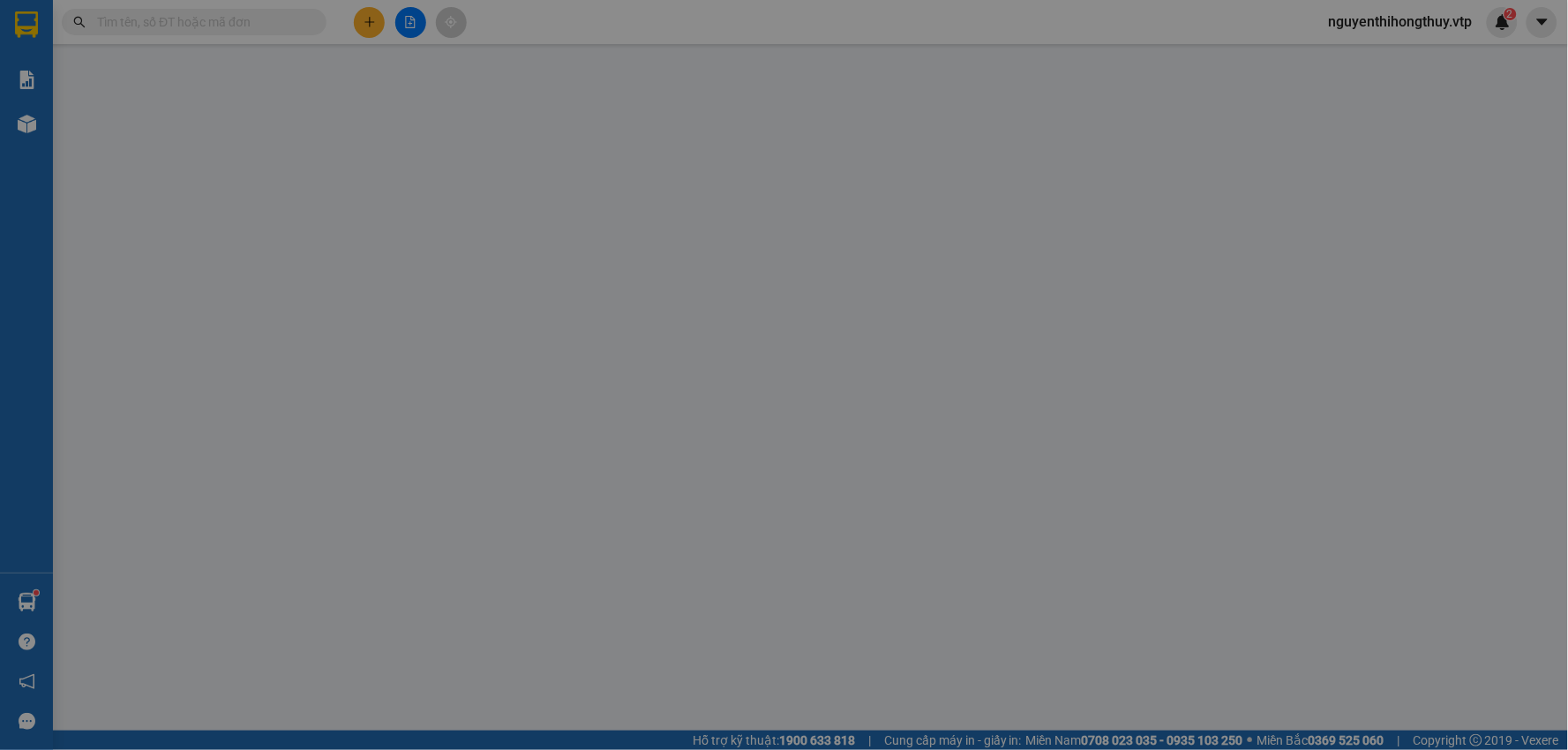
type input "30.000"
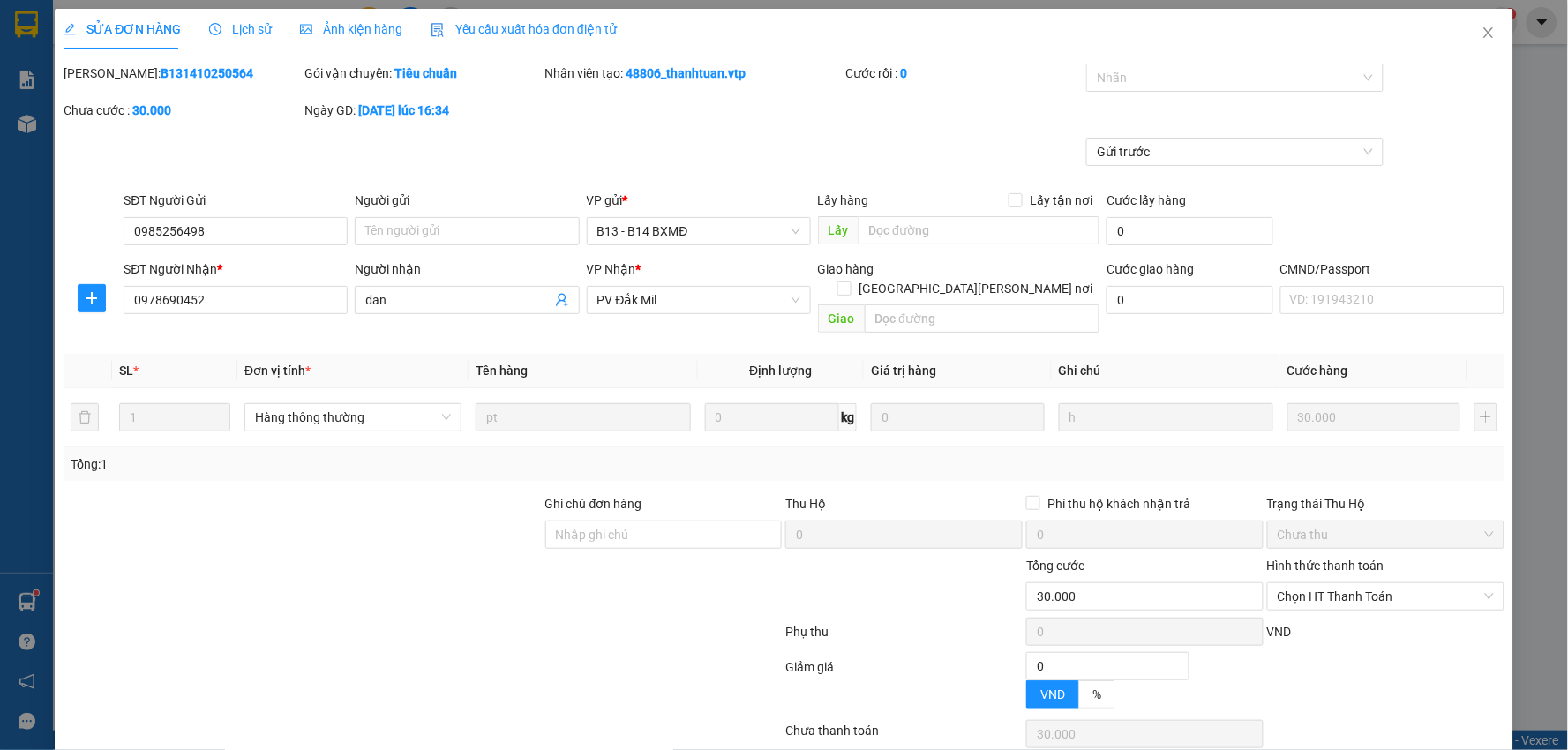
type input "1.500"
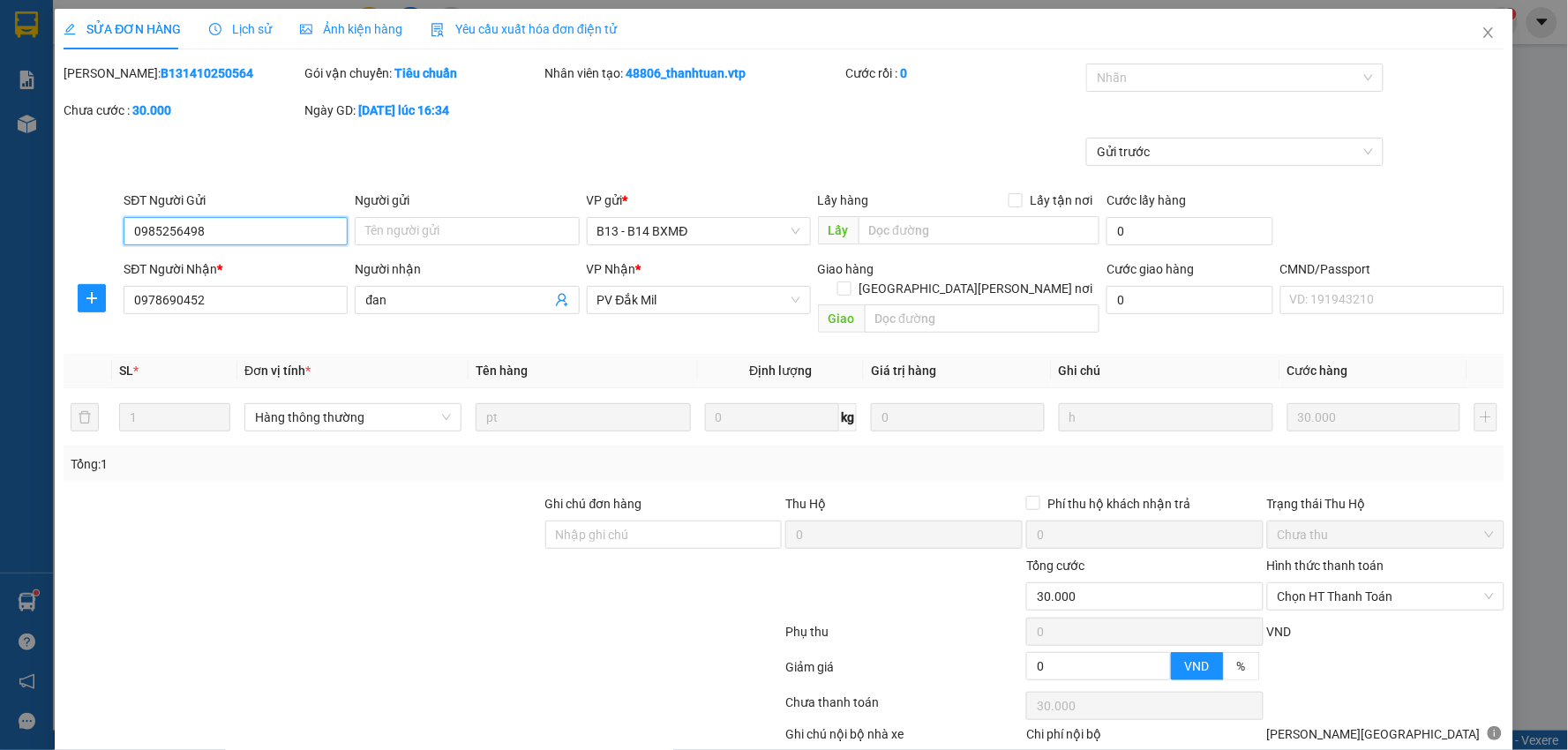
scroll to position [86, 0]
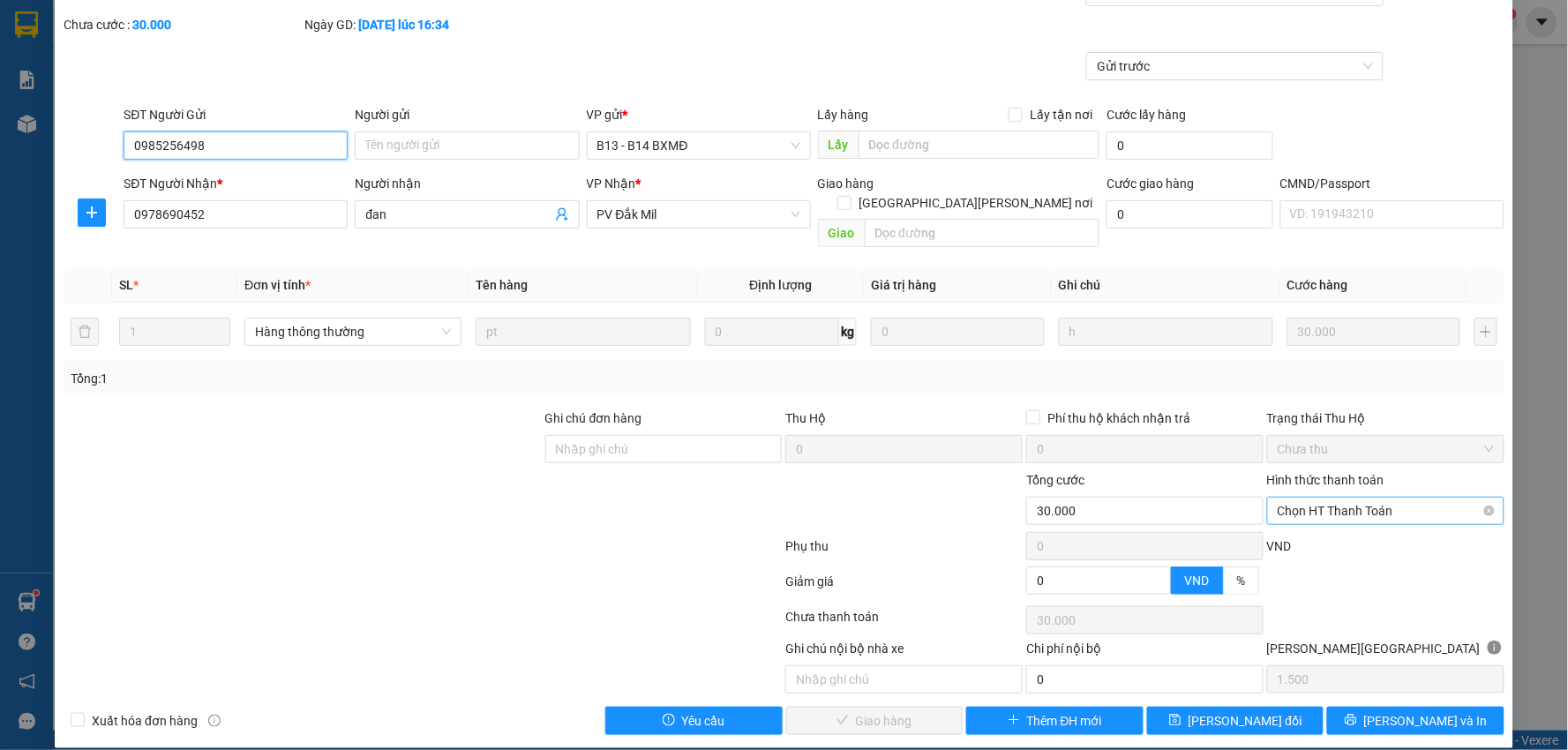
click at [1333, 497] on span "Chọn HT Thanh Toán" at bounding box center [1385, 511] width 217 height 26
drag, startPoint x: 1324, startPoint y: 523, endPoint x: 822, endPoint y: 692, distance: 529.7
click at [1322, 523] on div "Tại văn phòng" at bounding box center [1374, 527] width 214 height 20
type input "0"
click at [843, 711] on span "[PERSON_NAME] và [PERSON_NAME] hàng" at bounding box center [939, 721] width 238 height 20
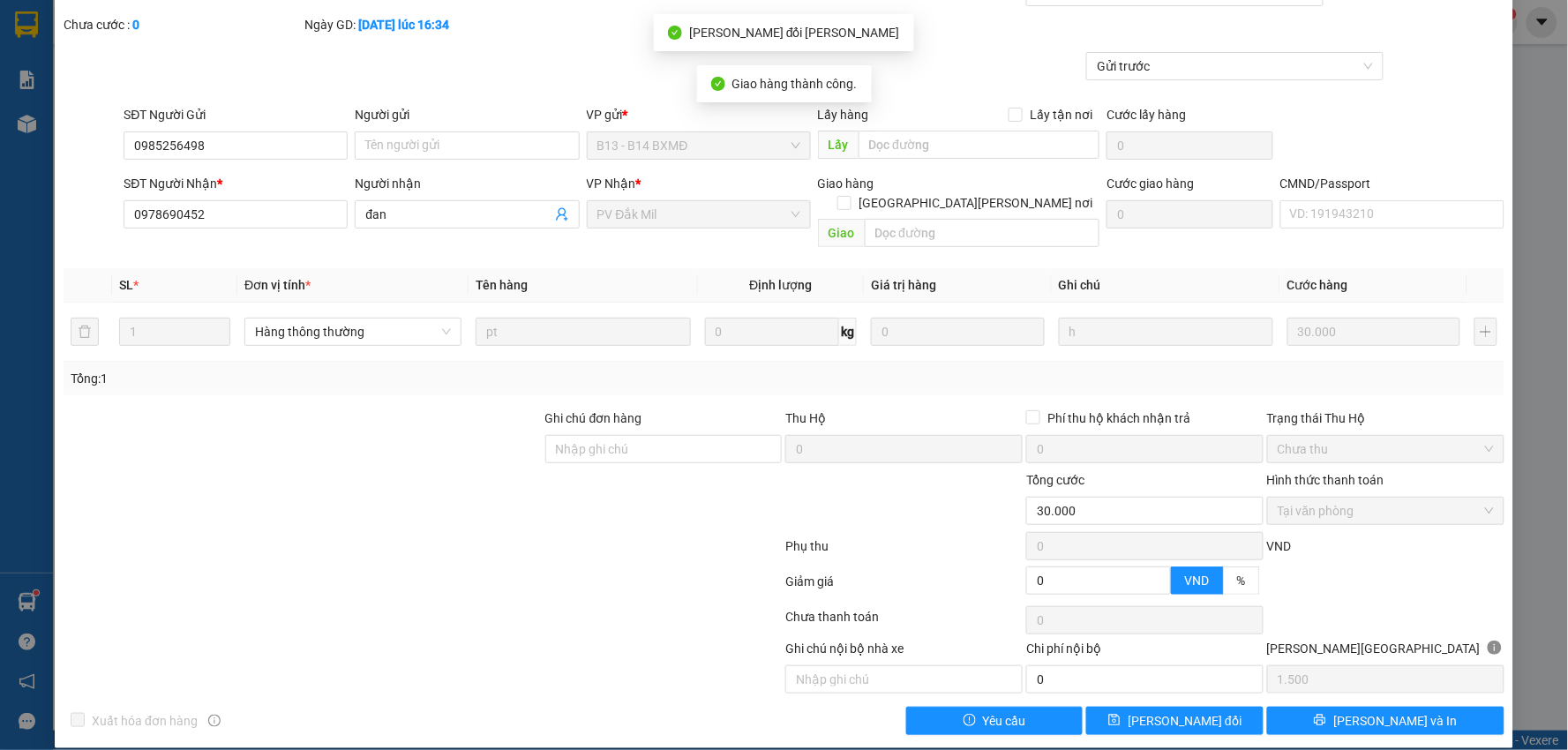
scroll to position [0, 0]
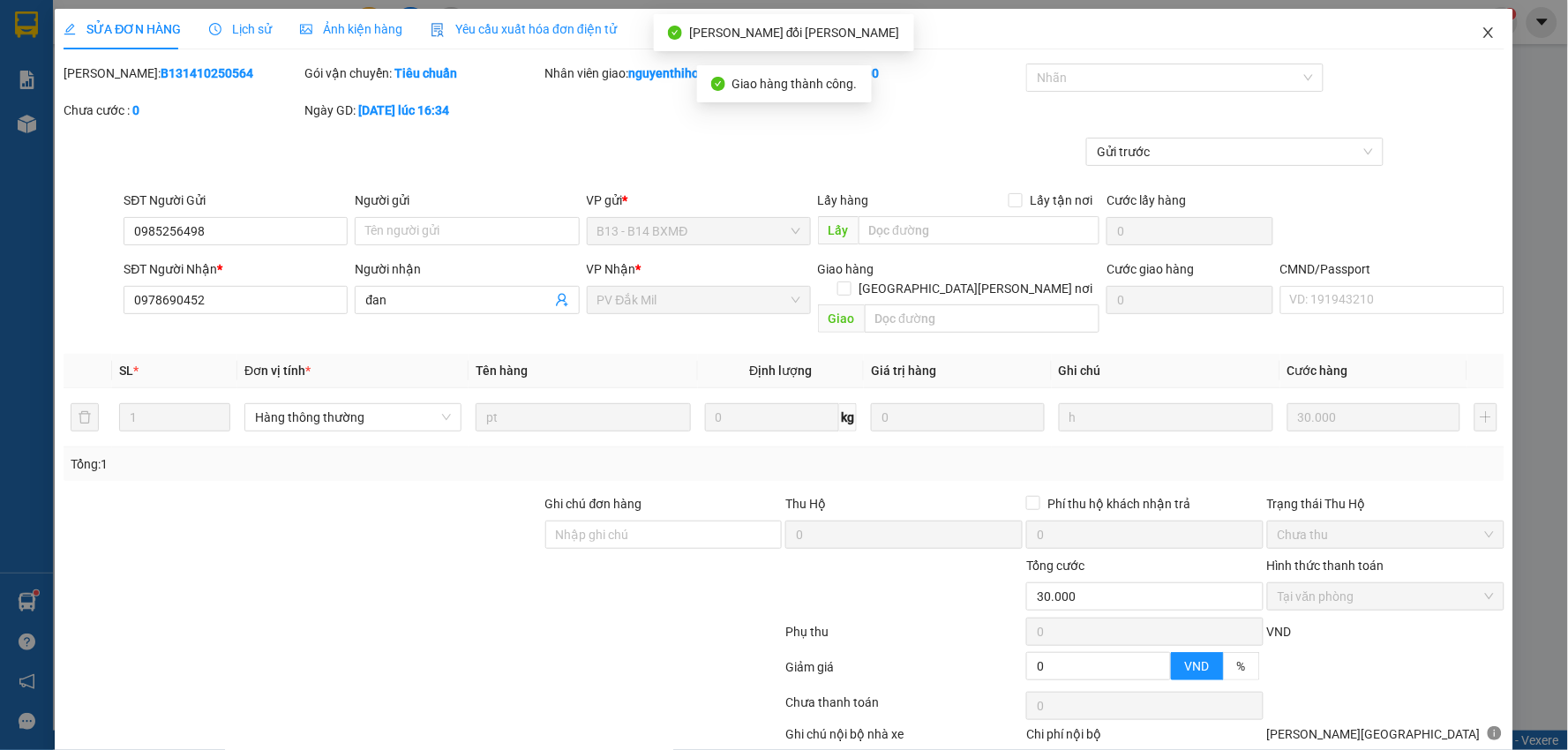
click at [1482, 31] on icon "close" at bounding box center [1489, 32] width 14 height 14
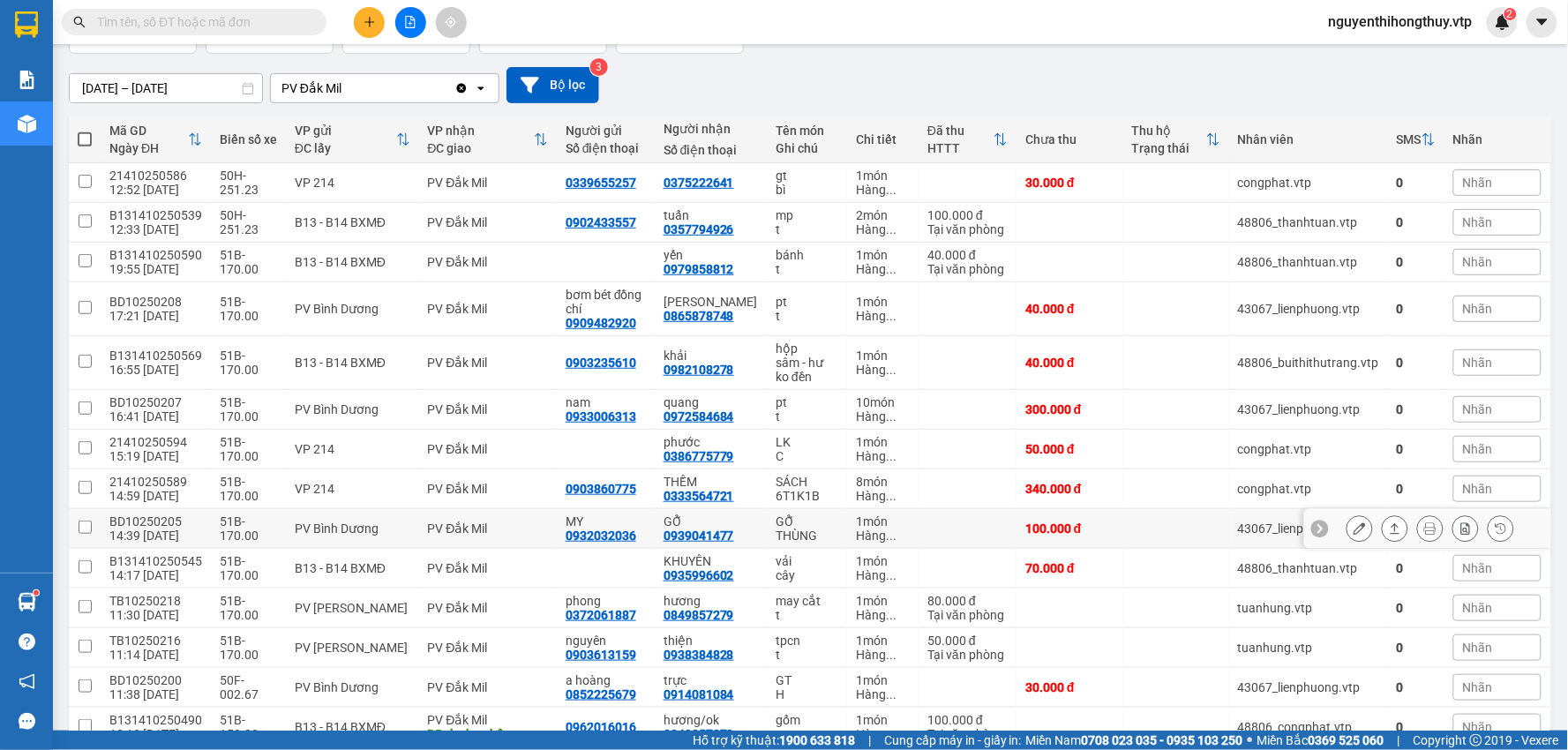
scroll to position [98, 0]
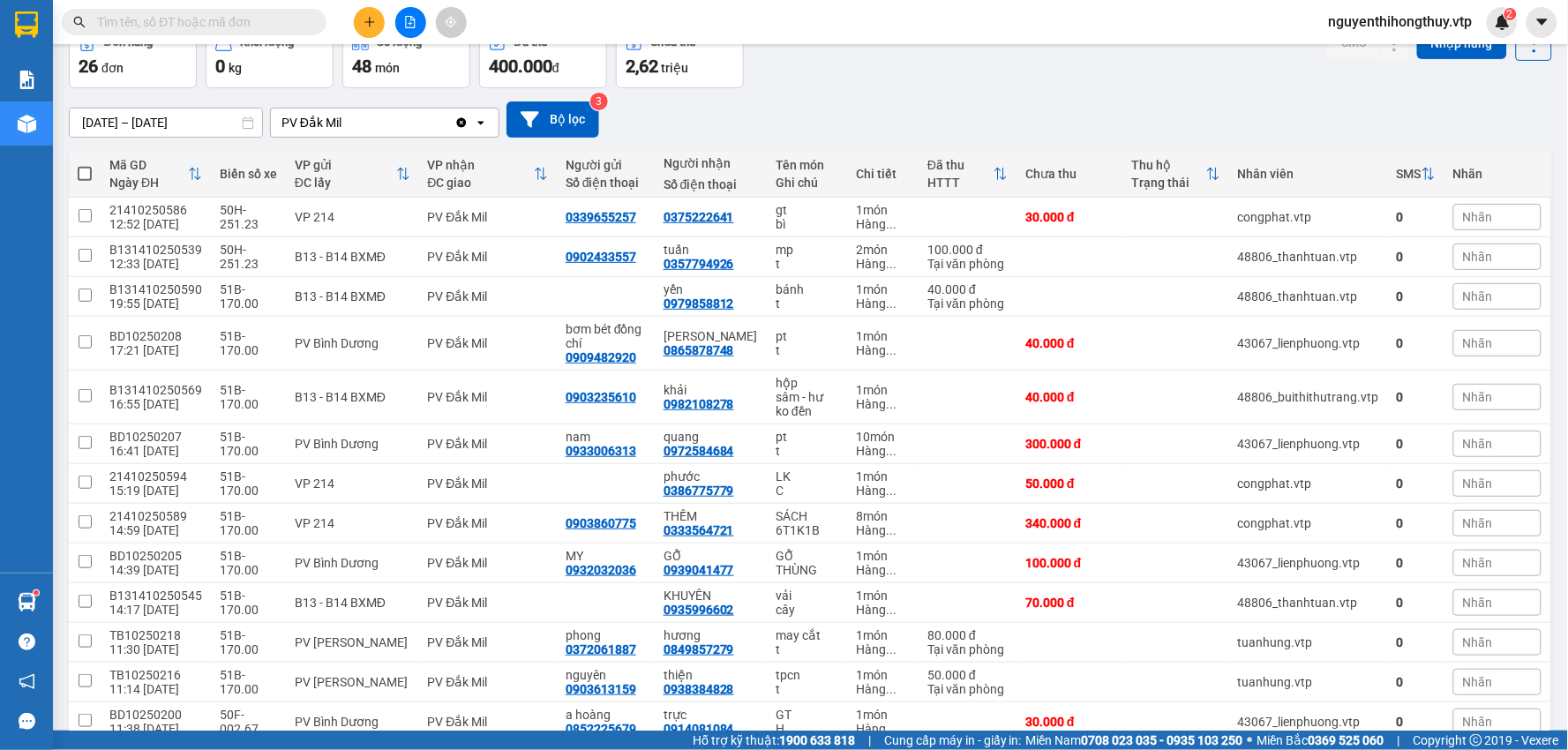
click at [231, 20] on input "text" at bounding box center [201, 22] width 208 height 20
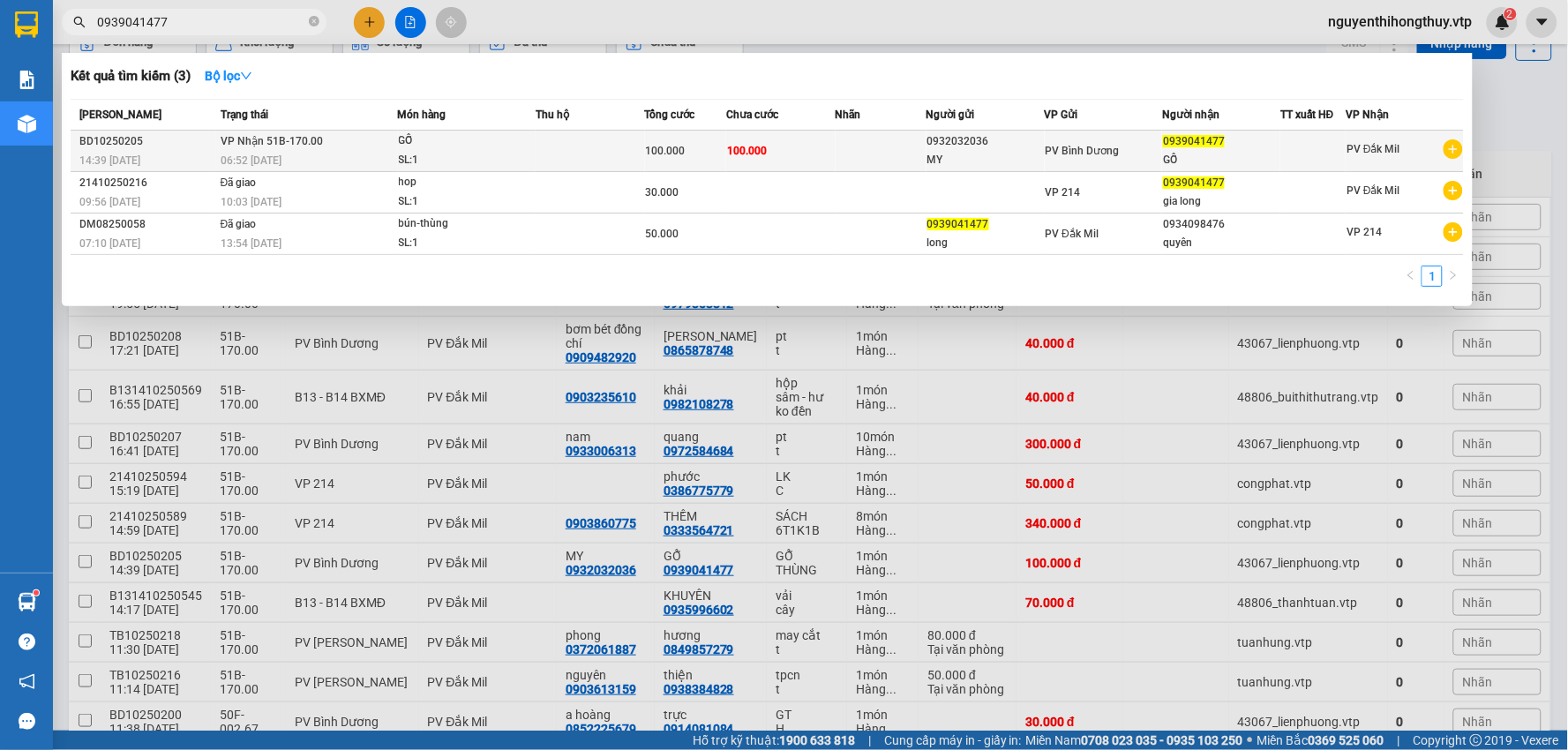
type input "0939041477"
click at [801, 153] on td "100.000" at bounding box center [781, 151] width 110 height 42
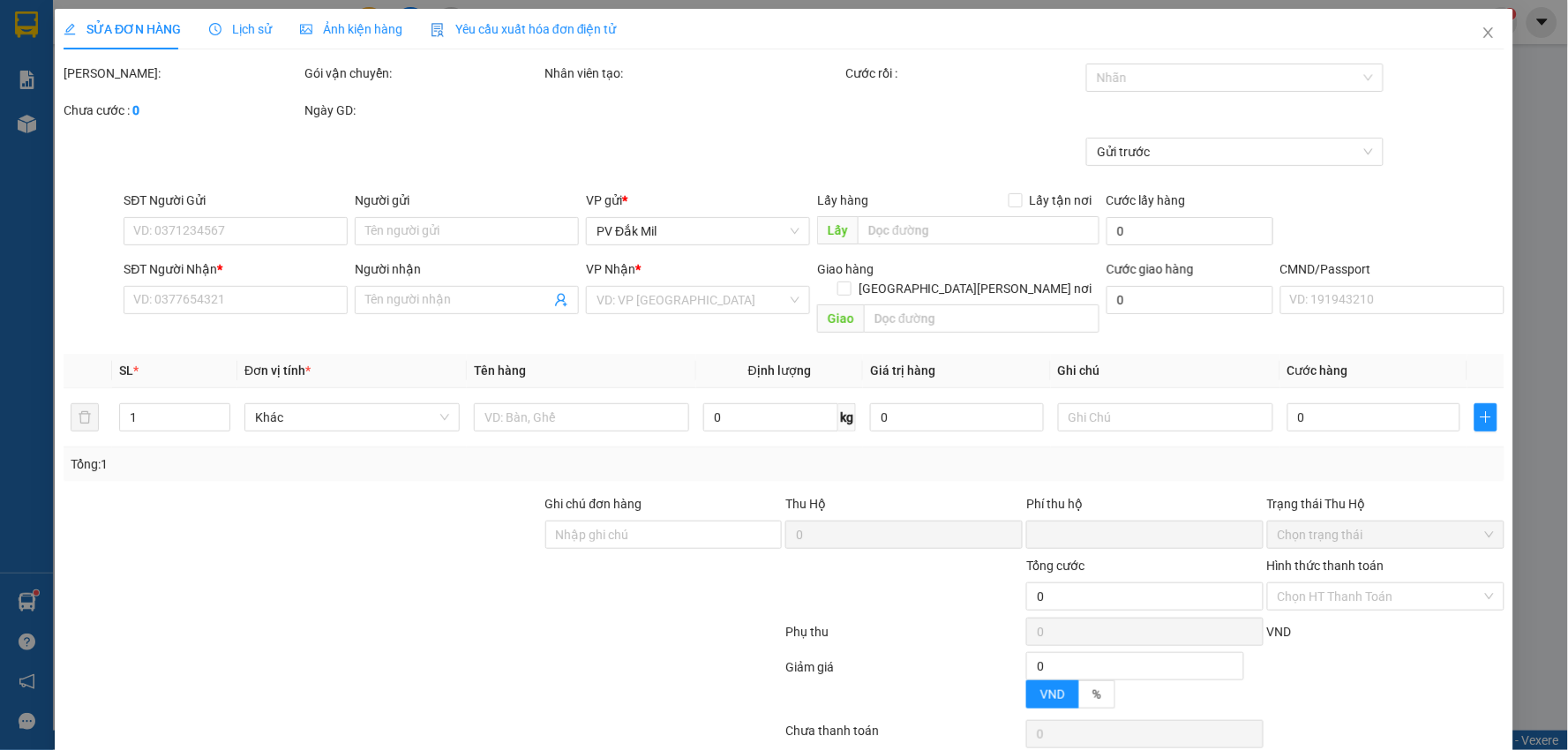
type input "5.000"
type input "0932032036"
type input "MY"
type input "0939041477"
type input "GỖ"
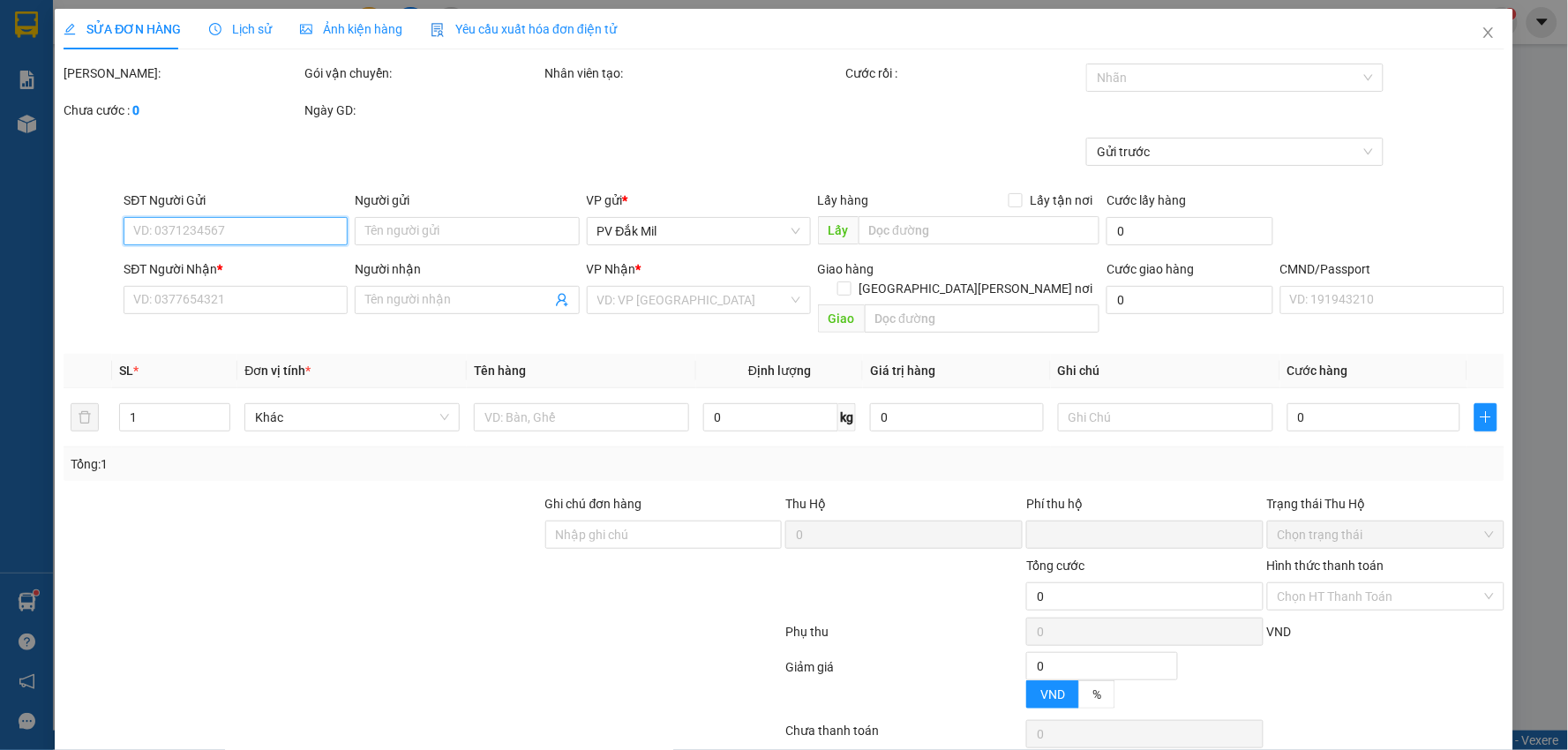
type input "0"
type input "100.000"
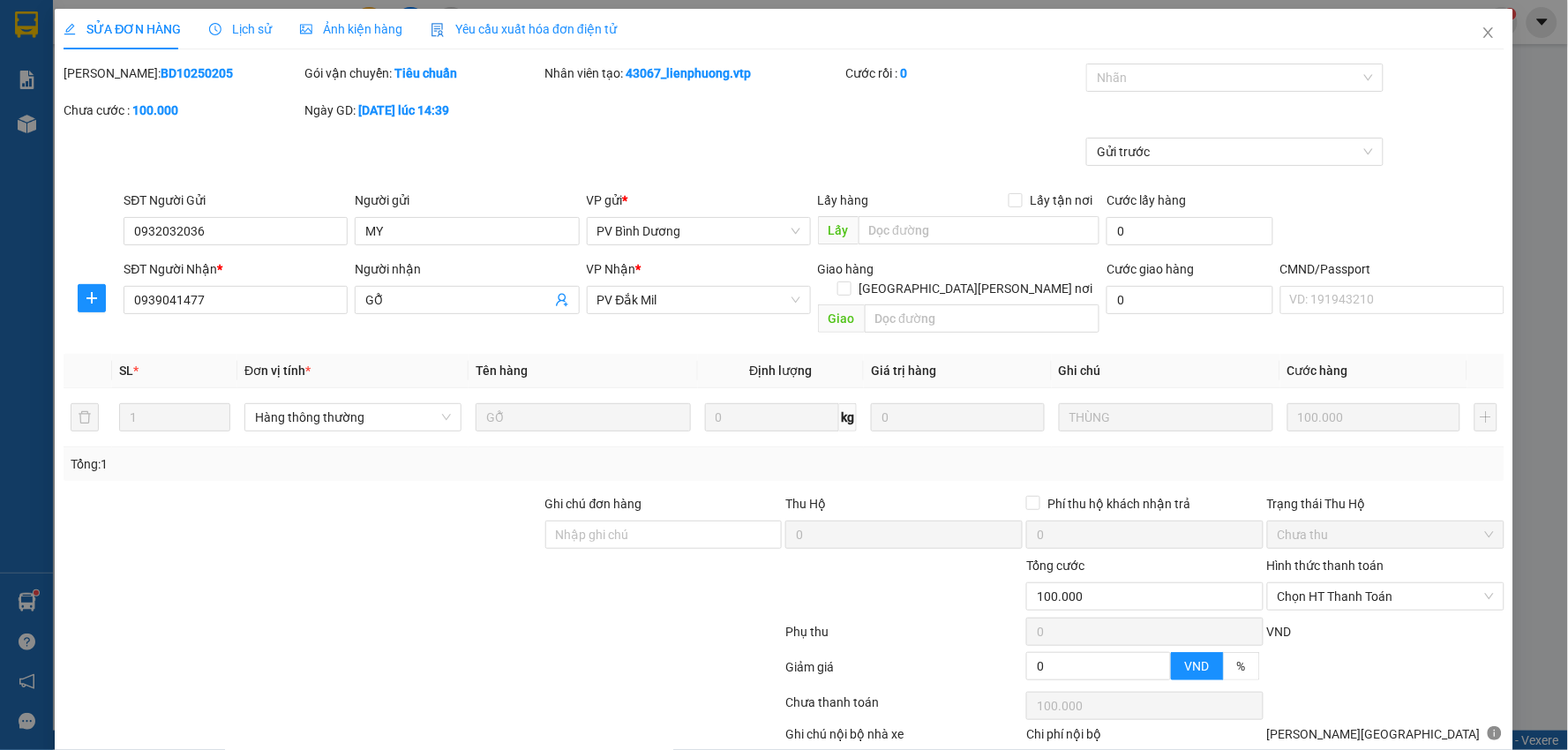
click at [232, 29] on span "Lịch sử" at bounding box center [240, 28] width 62 height 14
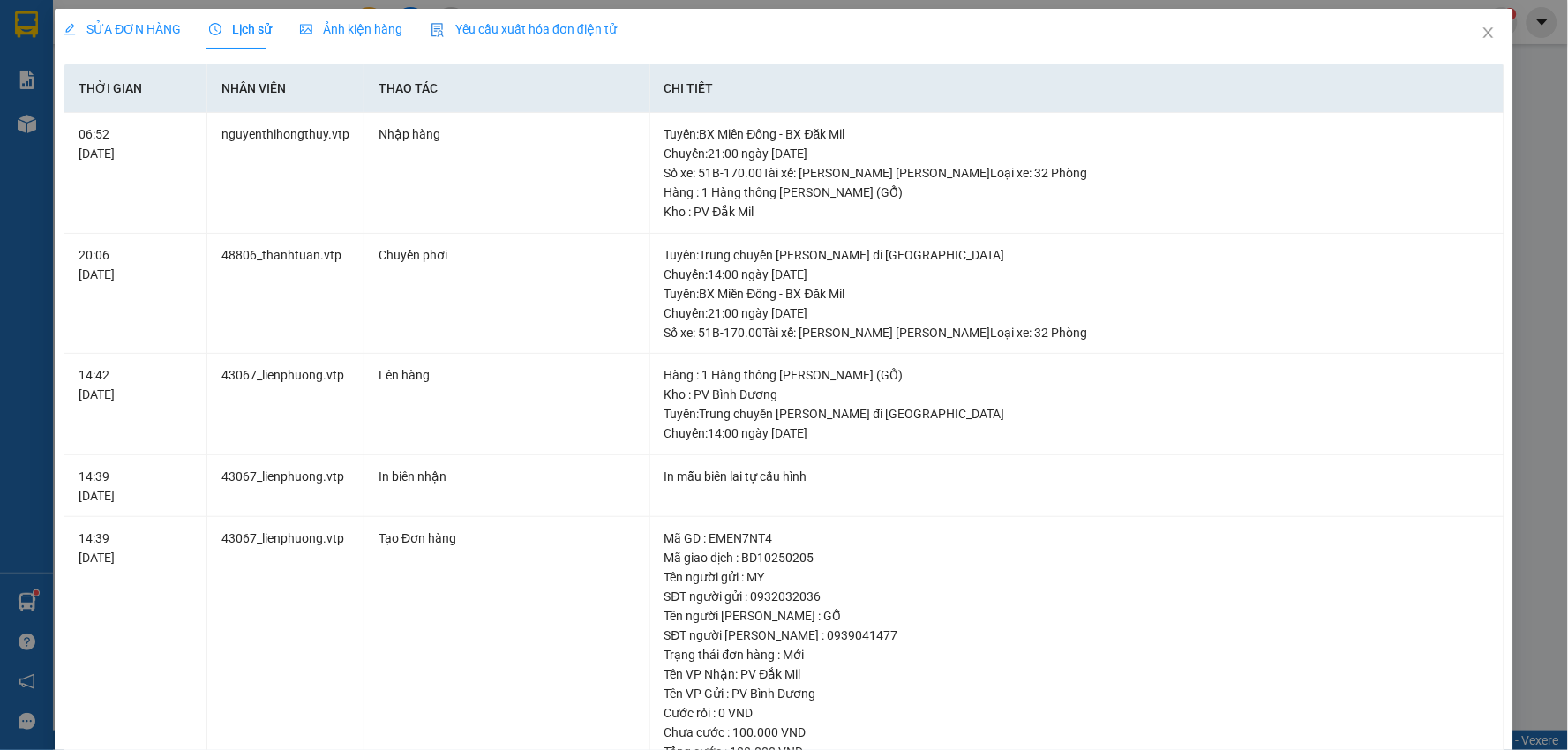
click at [146, 23] on span "SỬA ĐƠN HÀNG" at bounding box center [122, 28] width 117 height 14
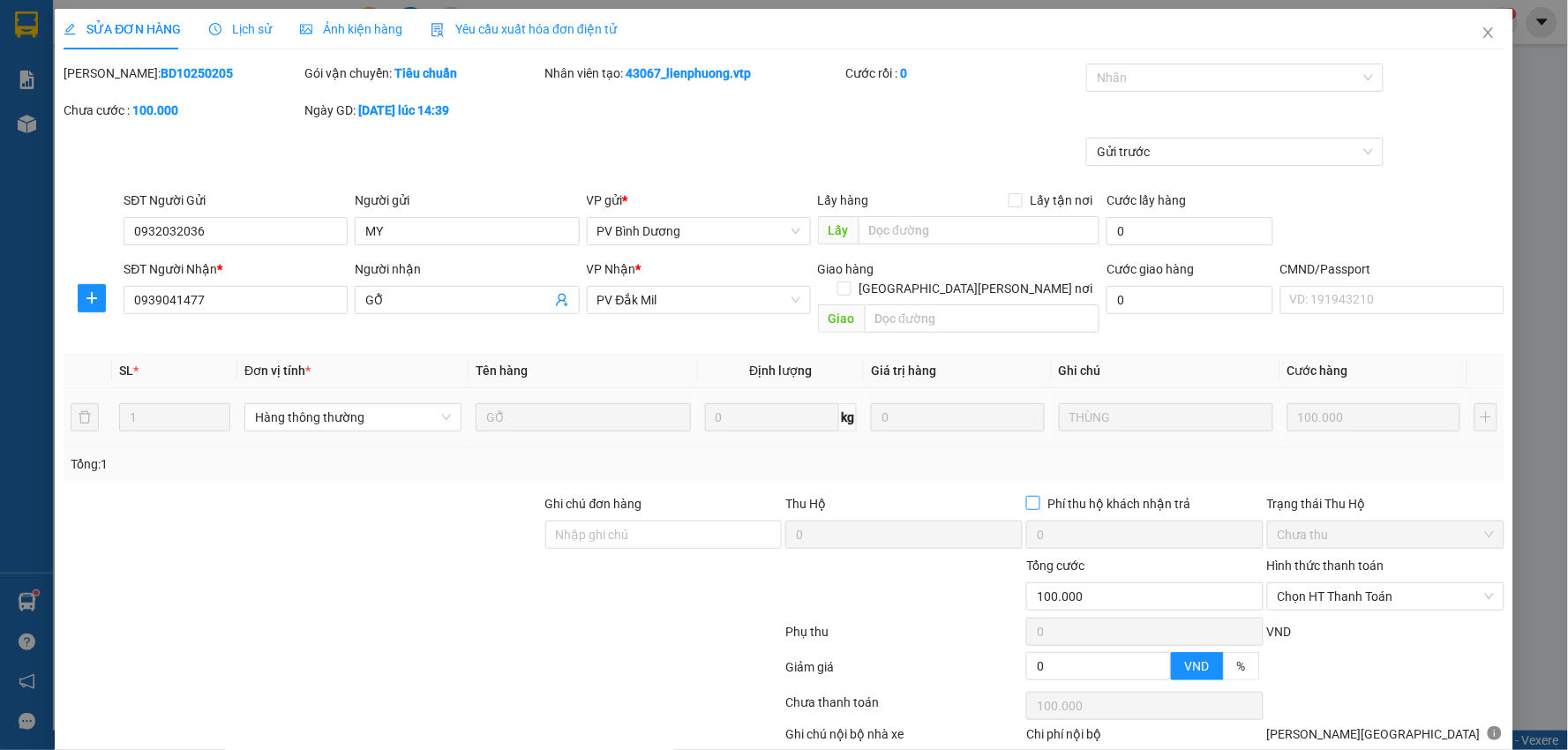
scroll to position [86, 0]
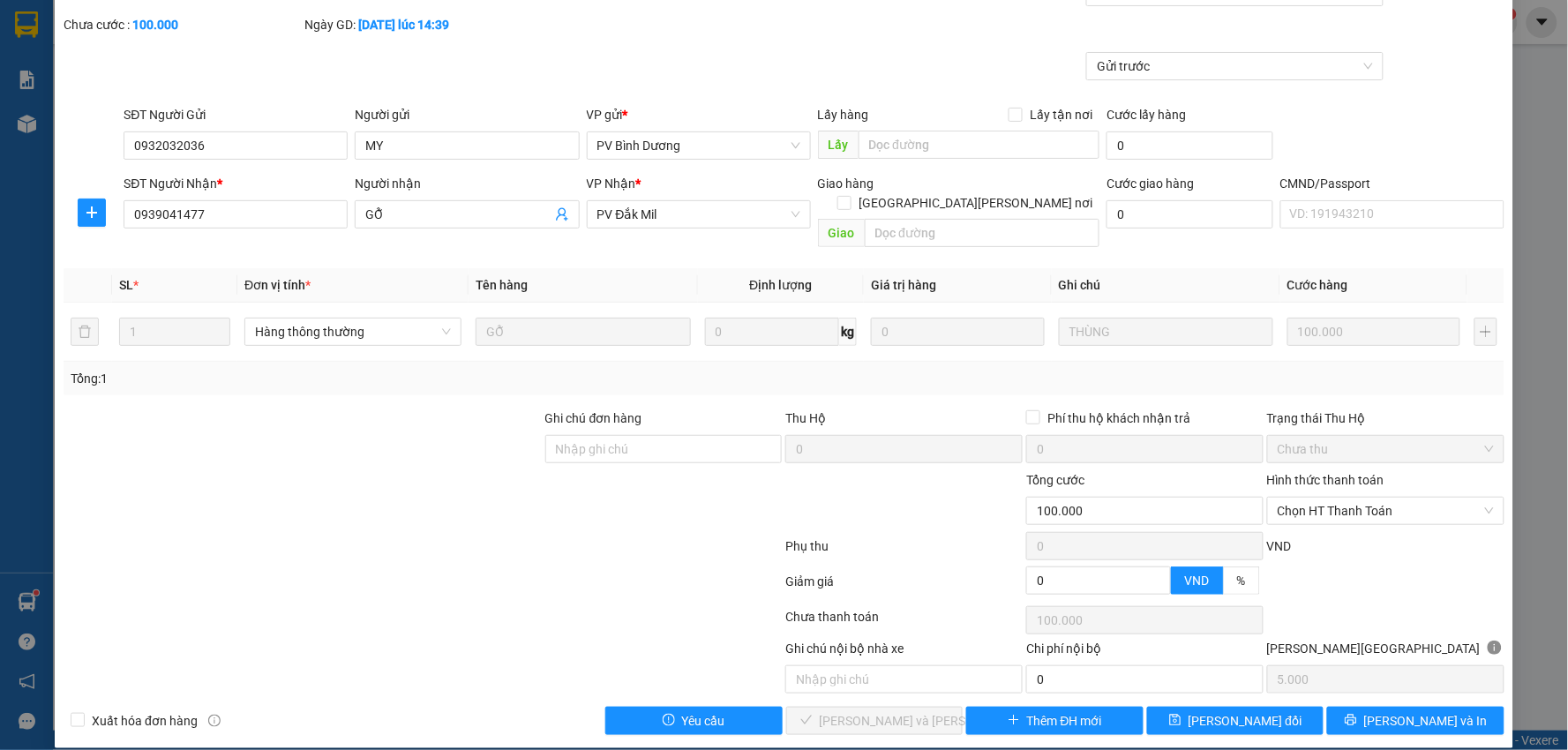
click at [1321, 472] on div "Hình thức thanh toán" at bounding box center [1385, 483] width 237 height 26
click at [1326, 497] on span "Chọn HT Thanh Toán" at bounding box center [1385, 511] width 217 height 26
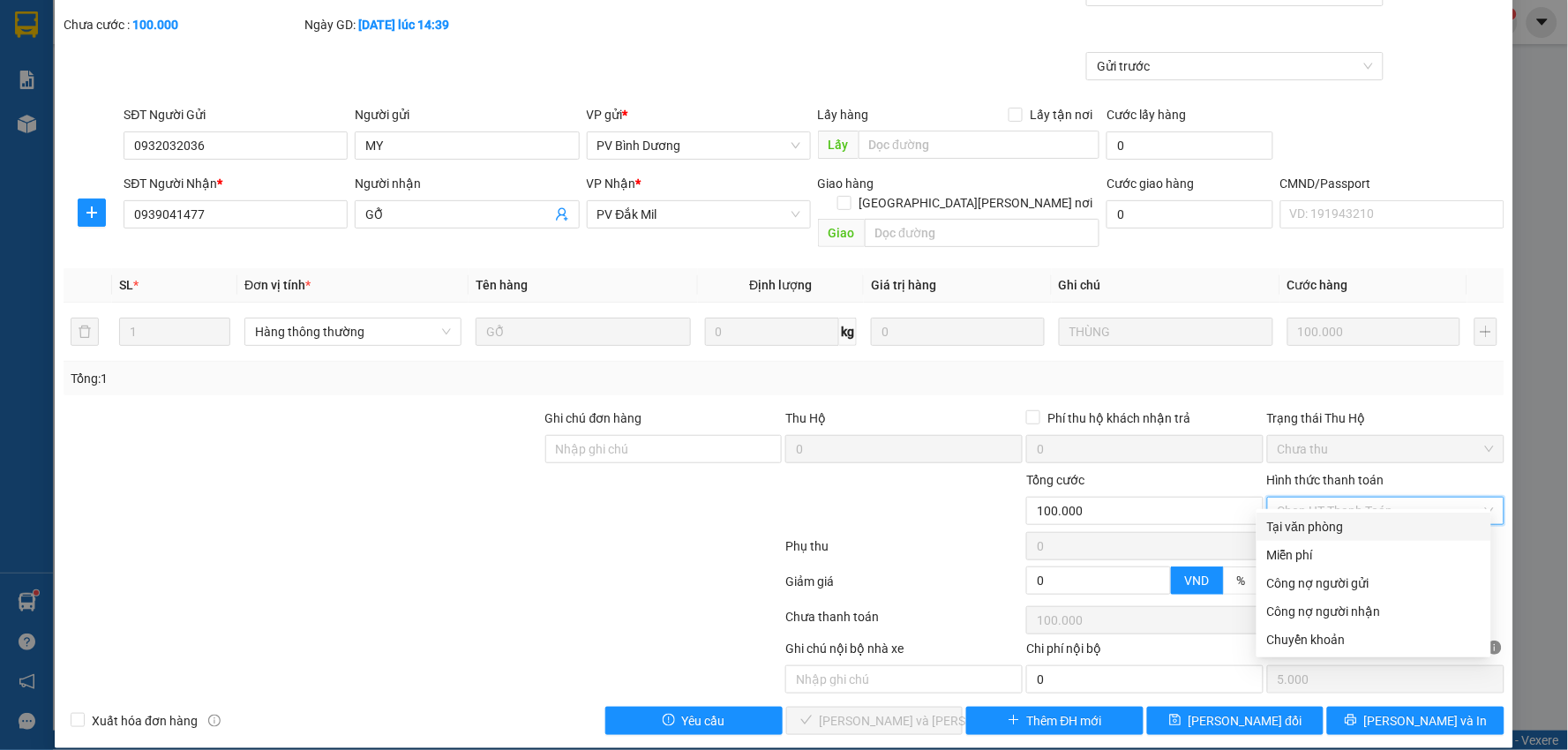
click at [1336, 522] on div "Tại văn phòng" at bounding box center [1374, 527] width 214 height 20
type input "0"
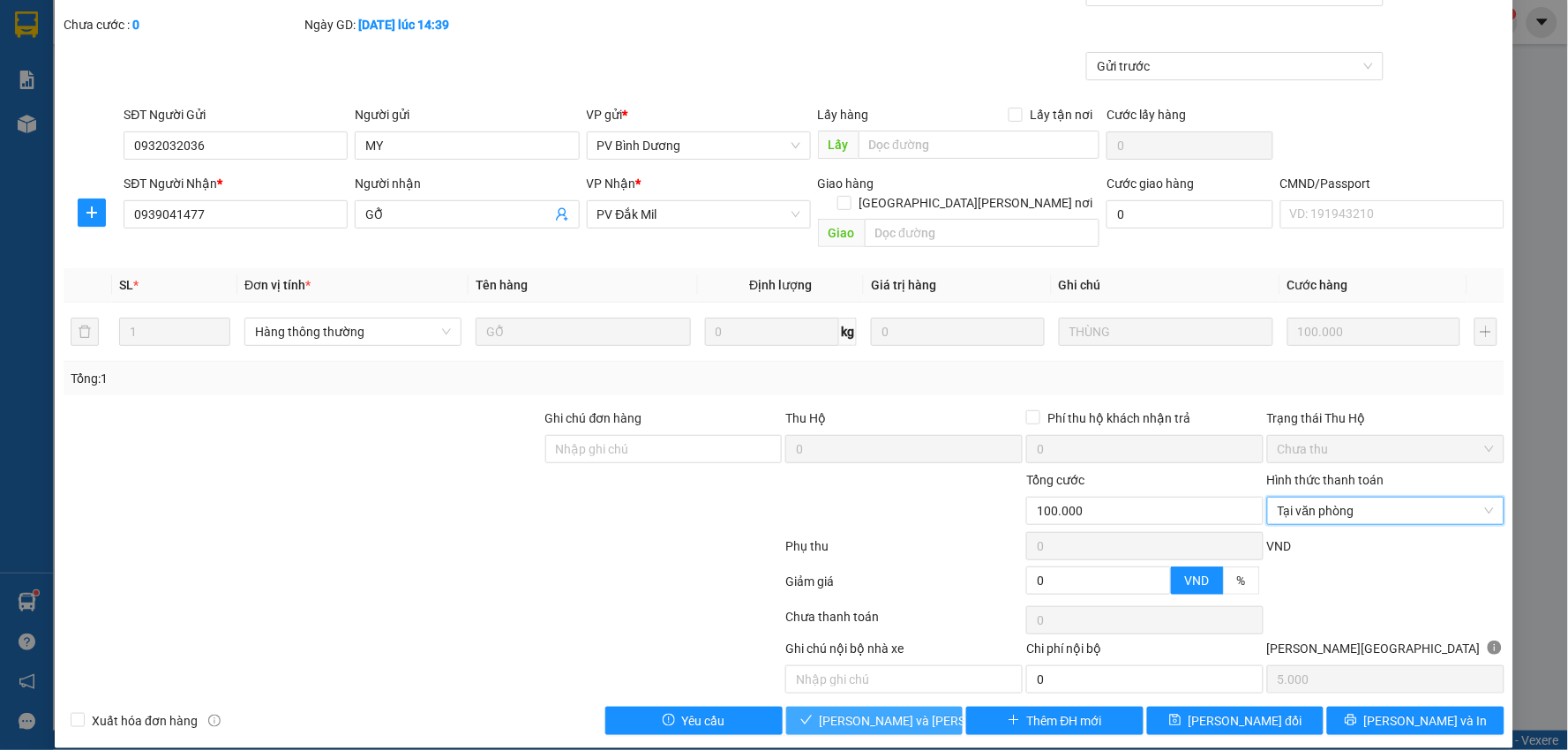
click at [842, 711] on span "[PERSON_NAME] và [PERSON_NAME] hàng" at bounding box center [939, 721] width 238 height 20
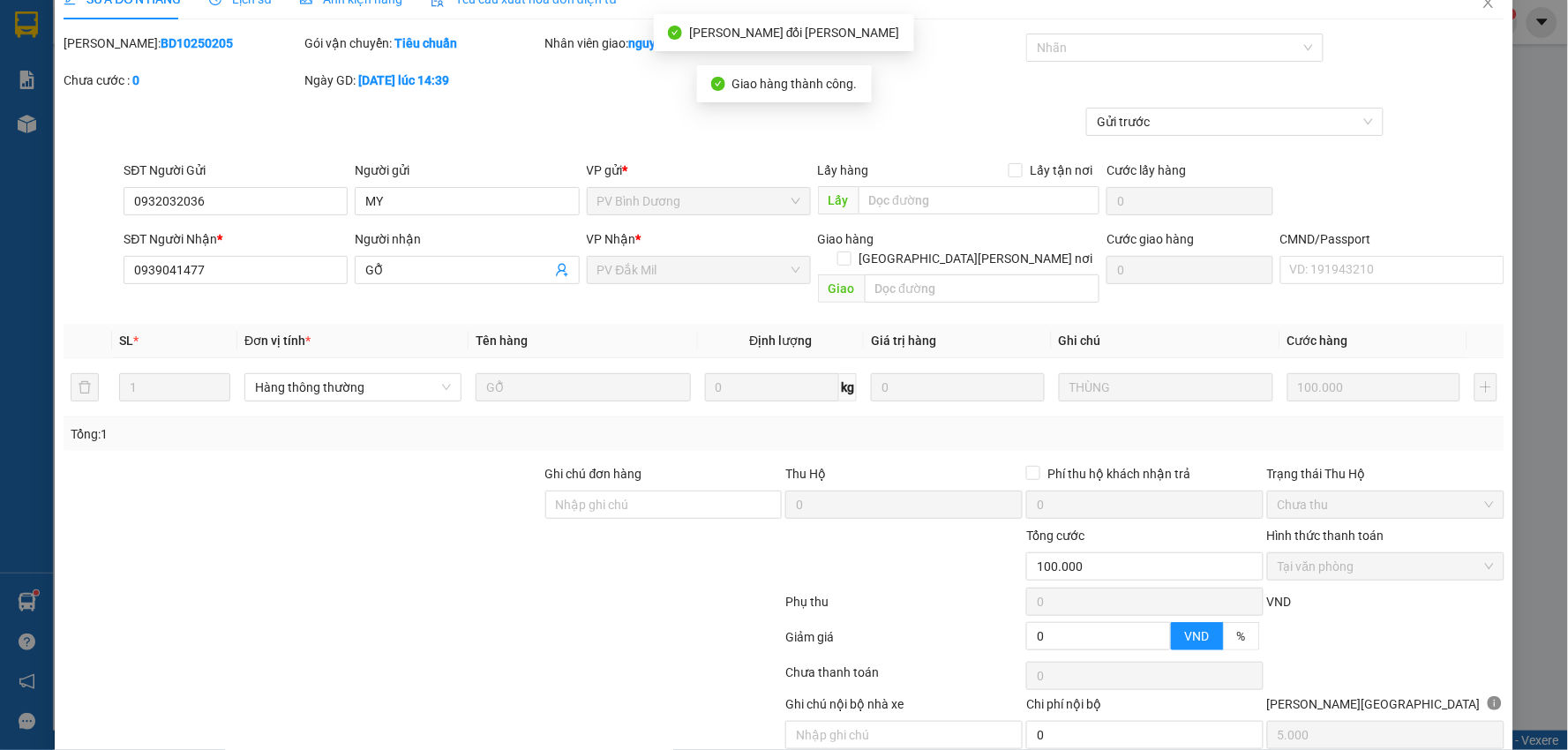
scroll to position [0, 0]
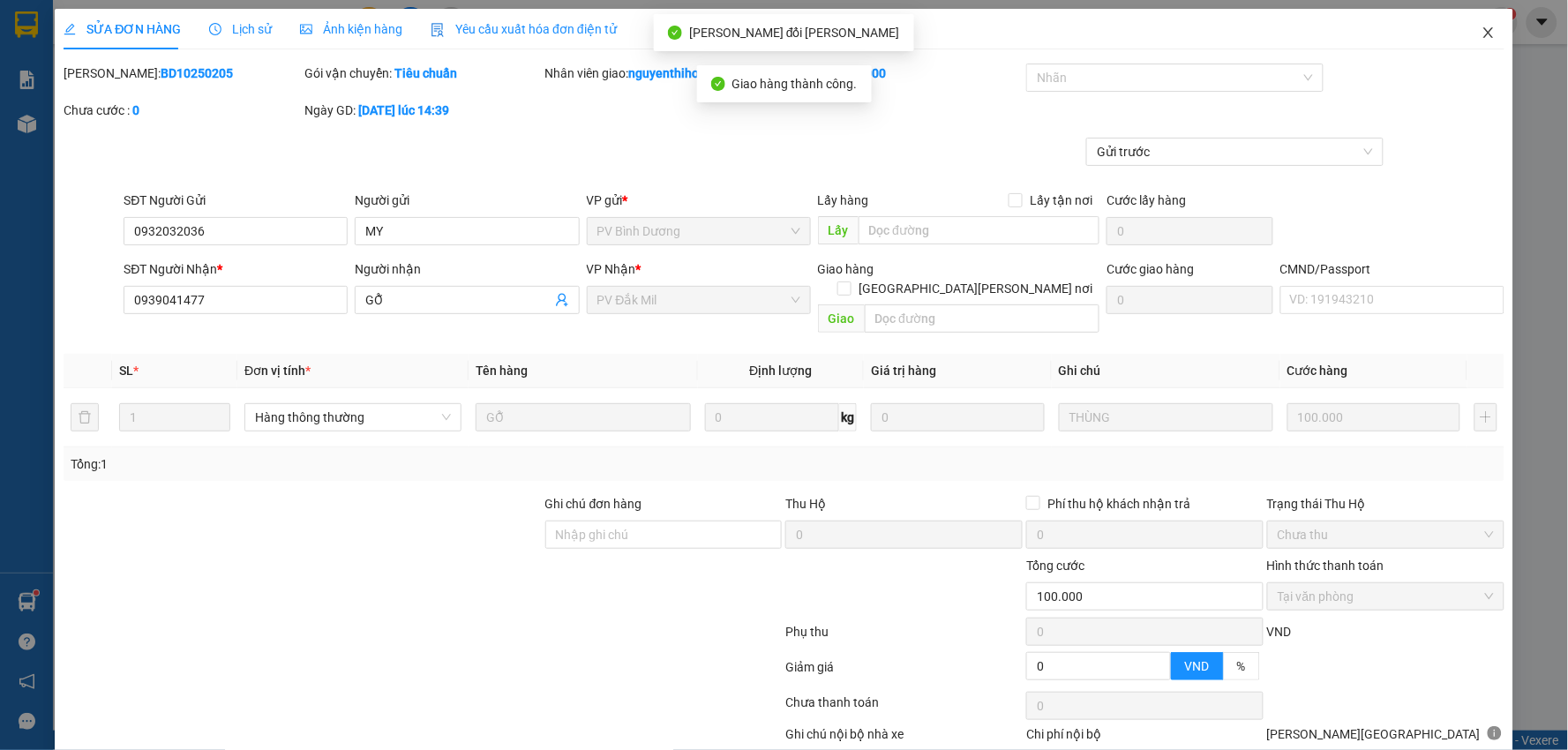
click at [1482, 28] on icon "close" at bounding box center [1489, 32] width 14 height 14
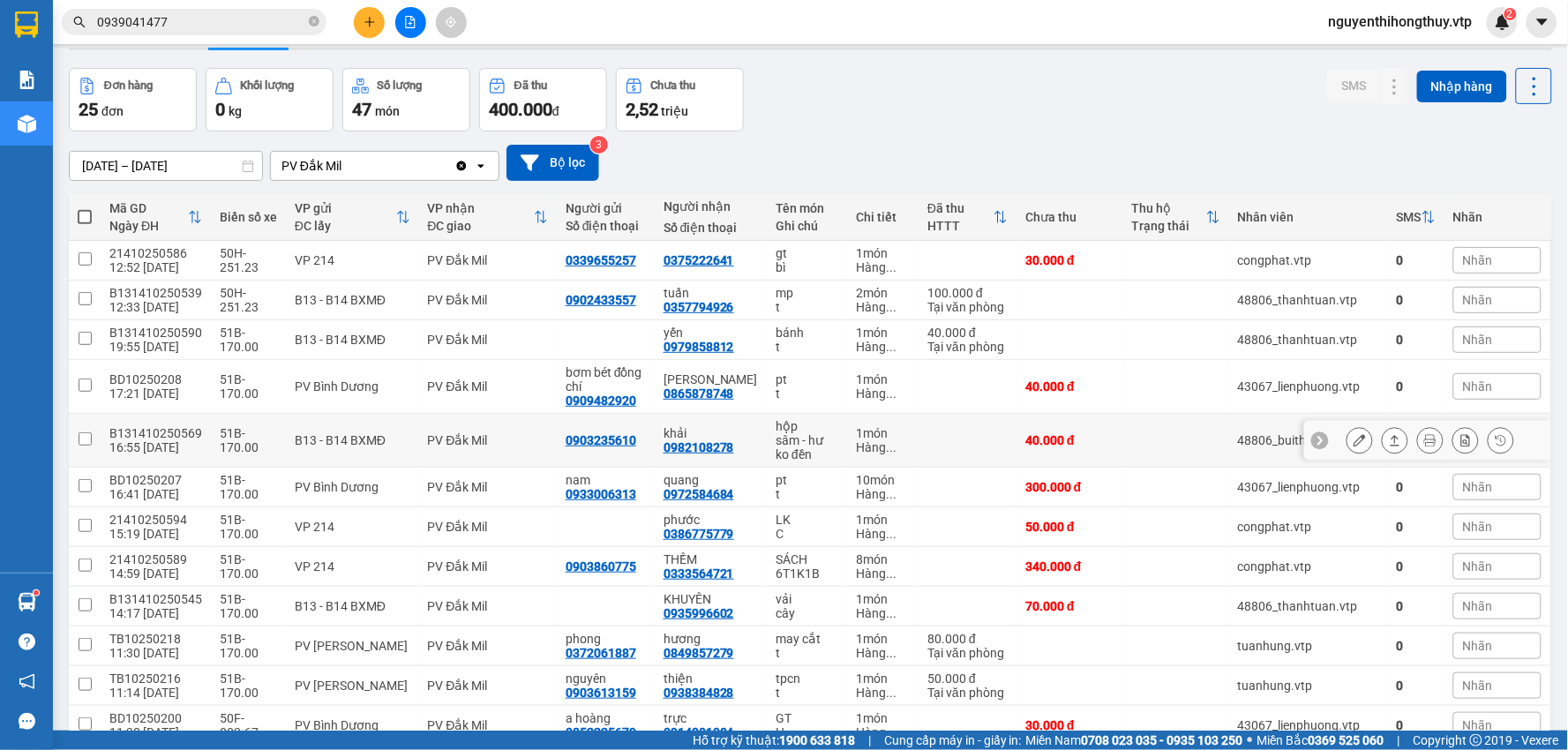
scroll to position [98, 0]
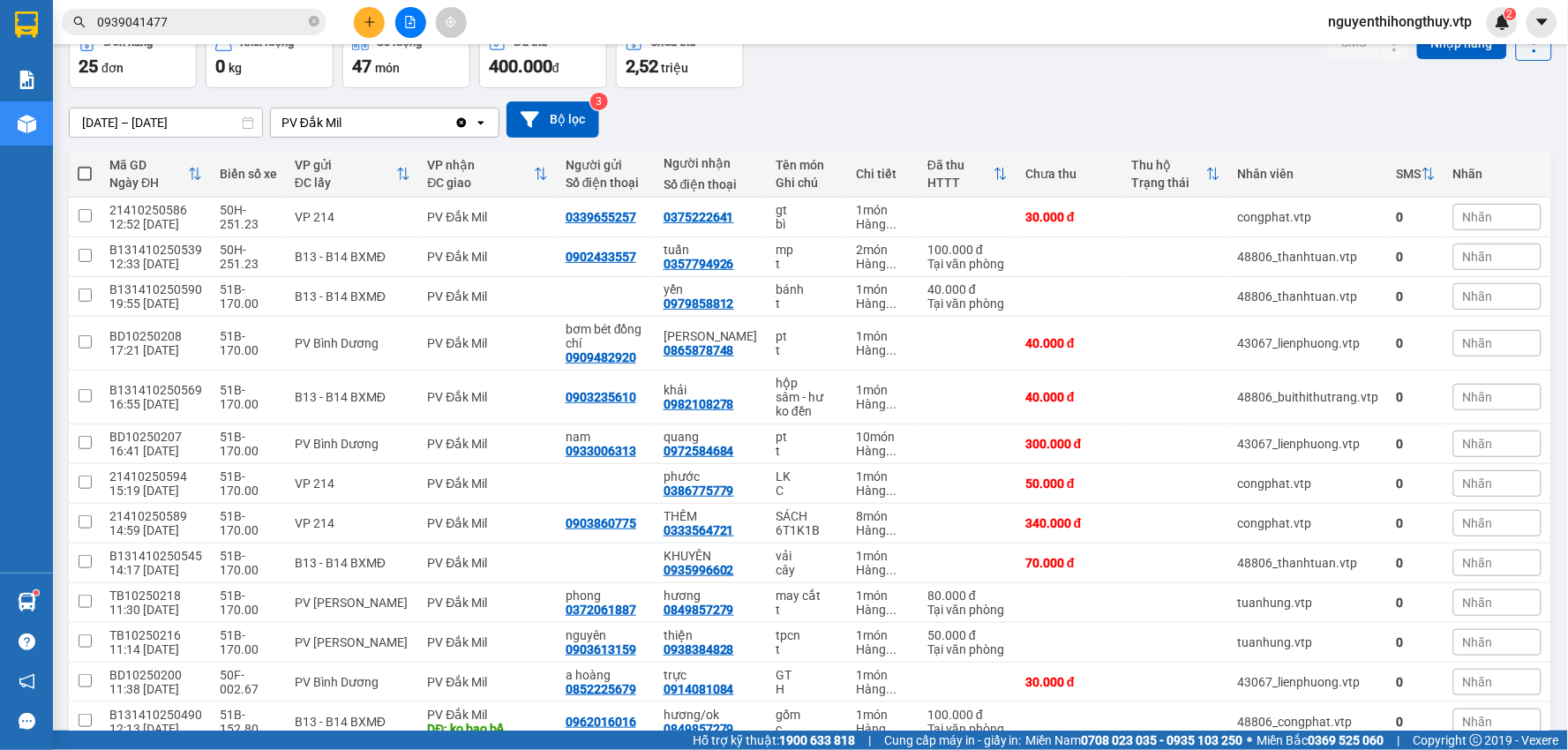
click at [204, 12] on input "0939041477" at bounding box center [201, 22] width 208 height 20
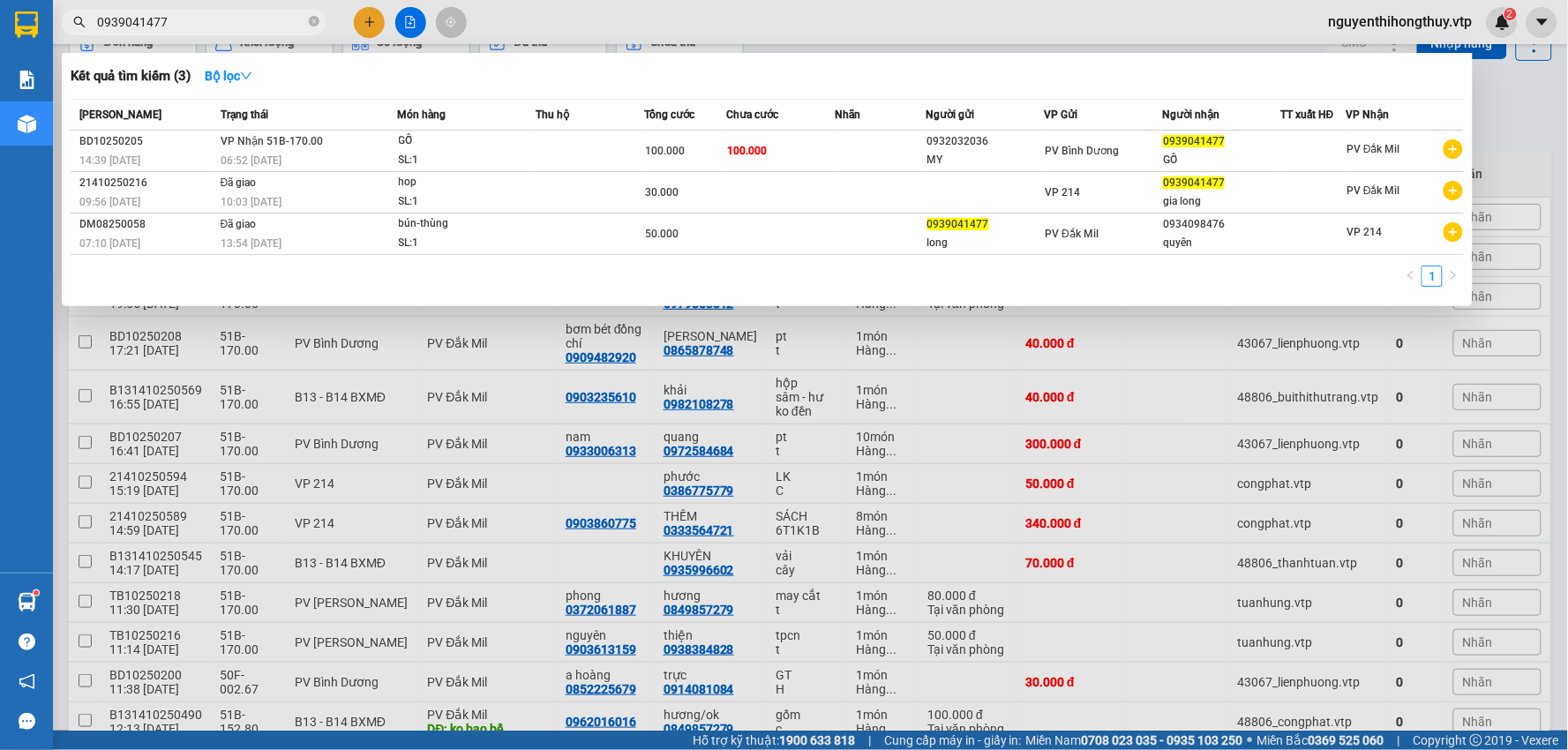
click at [204, 12] on input "0939041477" at bounding box center [201, 22] width 208 height 20
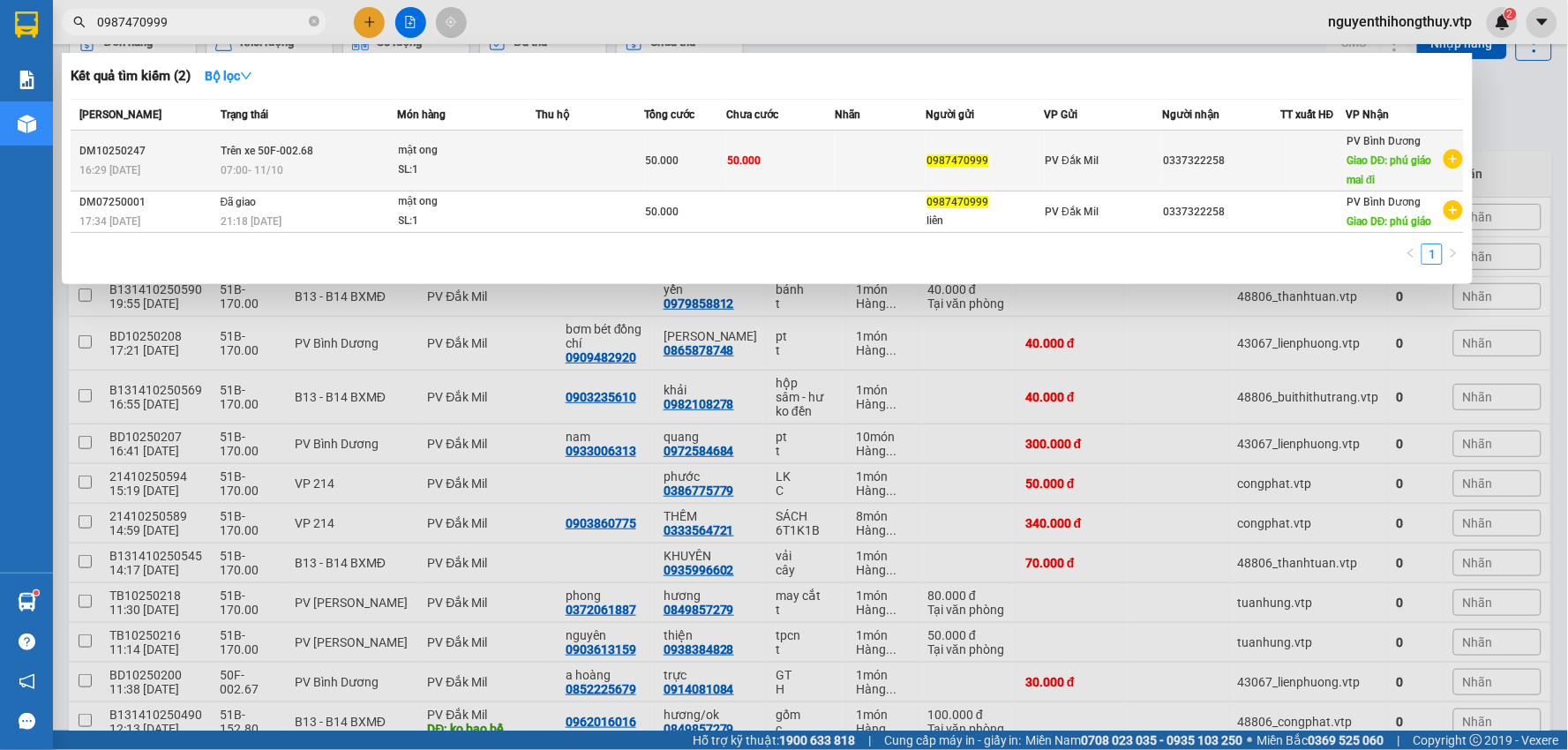
type input "0987470999"
click at [819, 164] on td "50.000" at bounding box center [781, 161] width 110 height 61
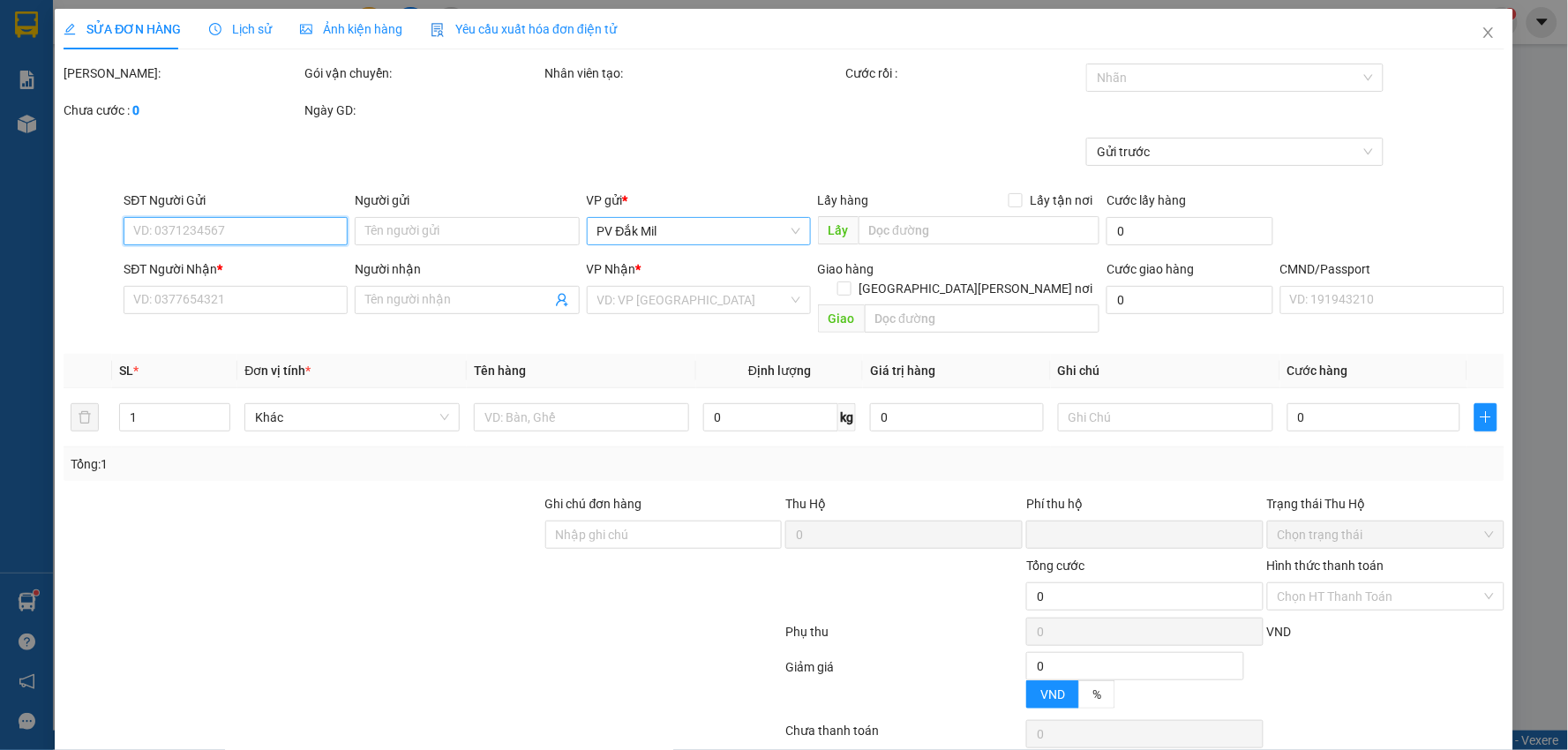
type input "2.500"
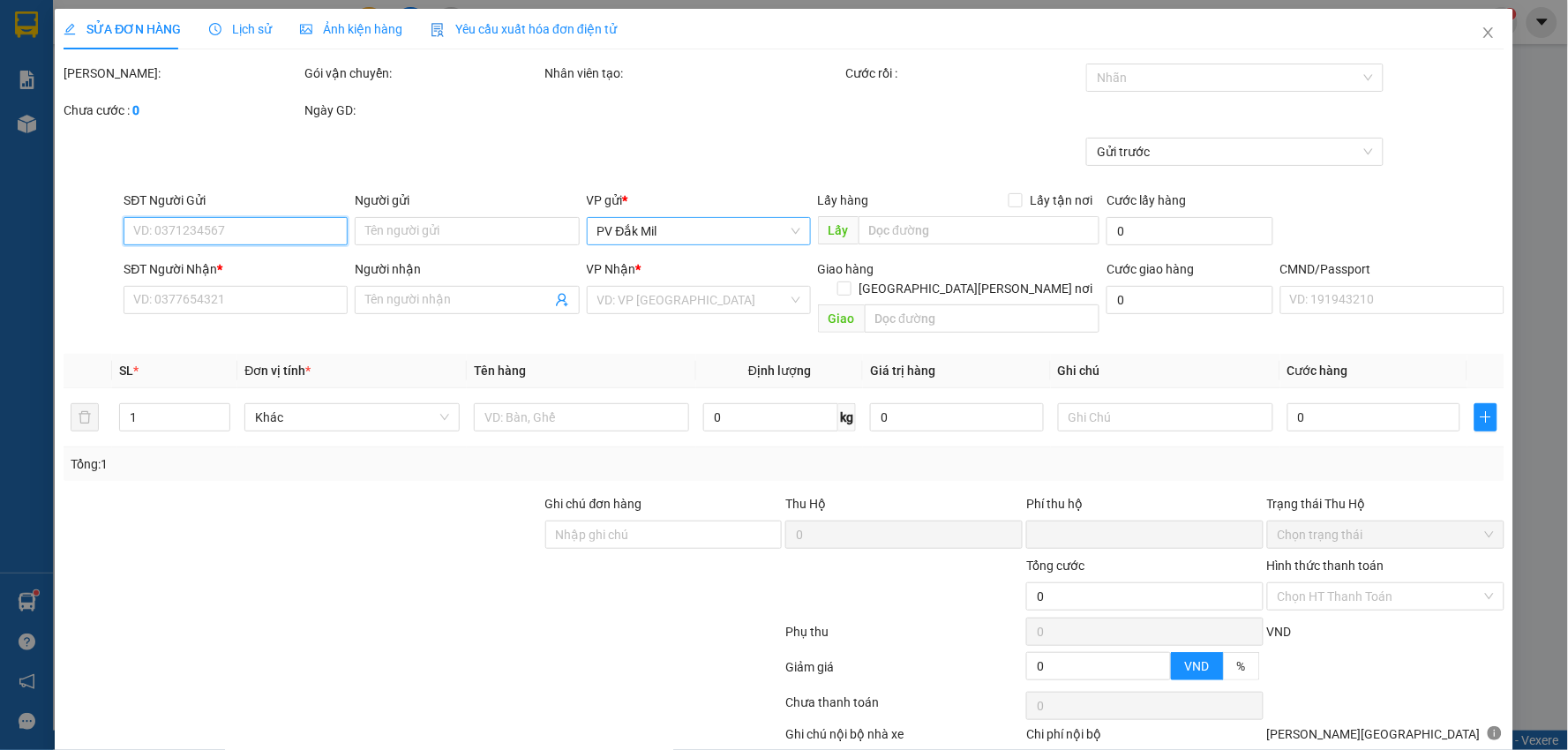
type input "0987470999"
type input "0337322258"
type input "phú giáo mai đi"
type input "HÀNG ĐỂ 214 XE BÁO KHÔNG GIAO"
type input "0"
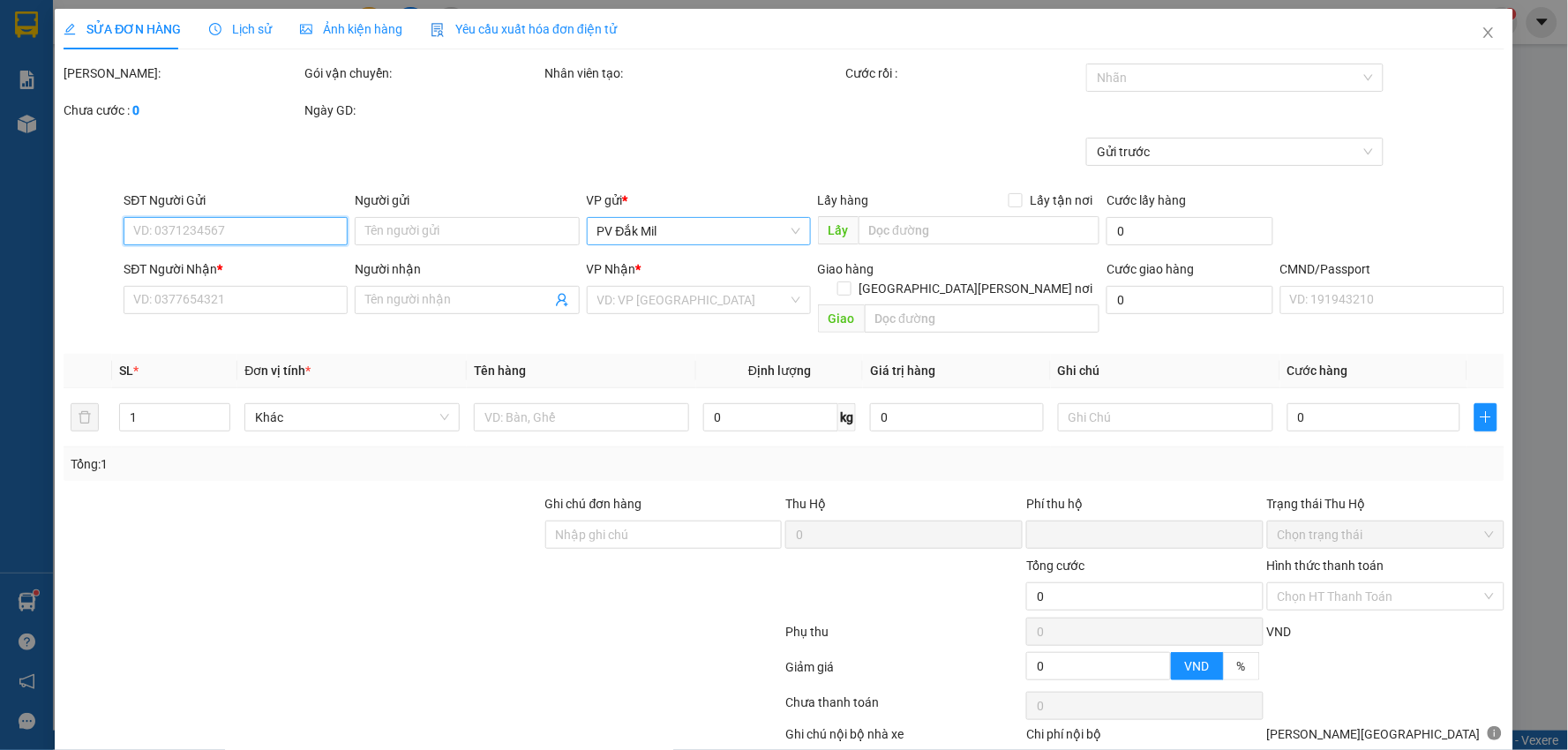
type input "50.000"
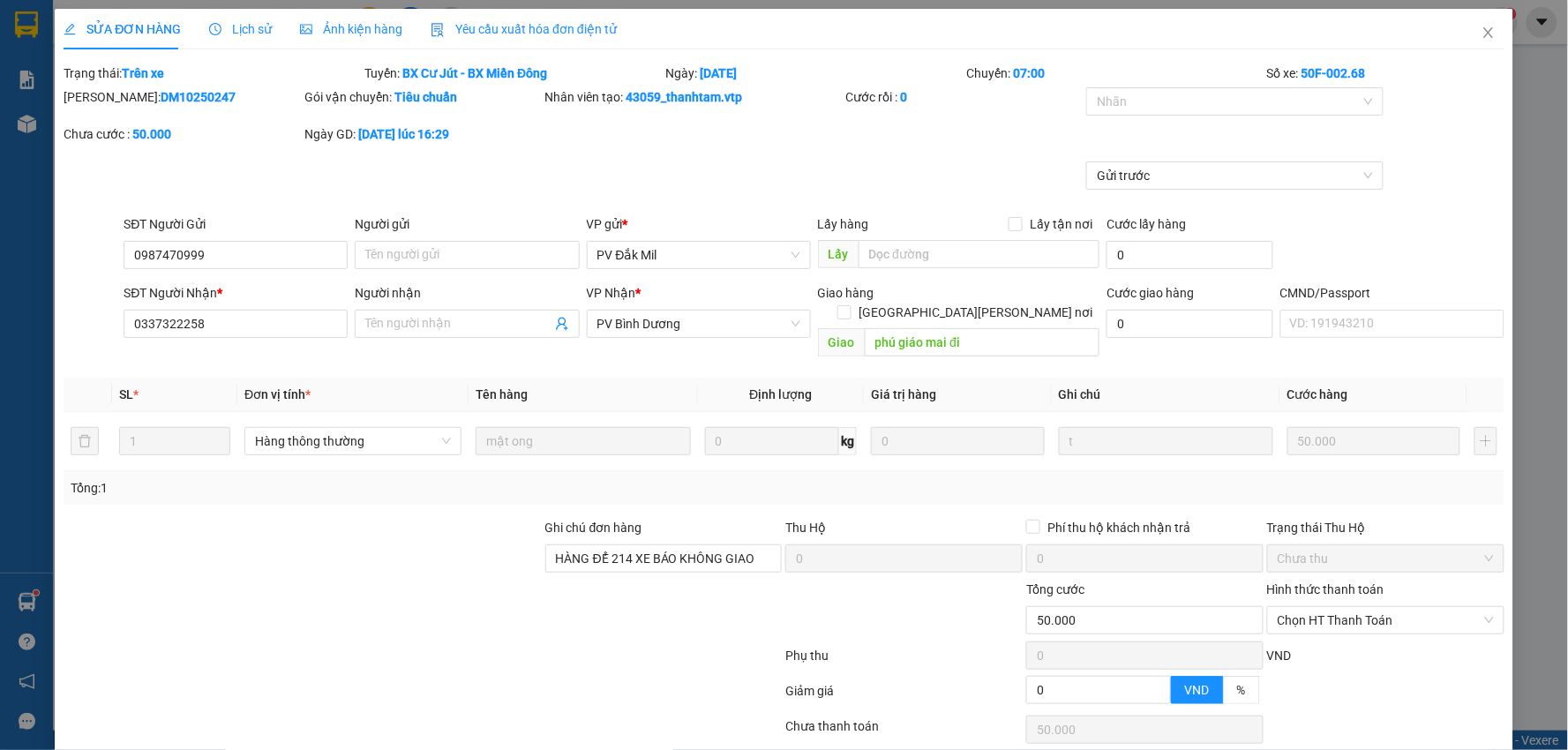
click at [242, 11] on div "Lịch sử" at bounding box center [240, 28] width 62 height 41
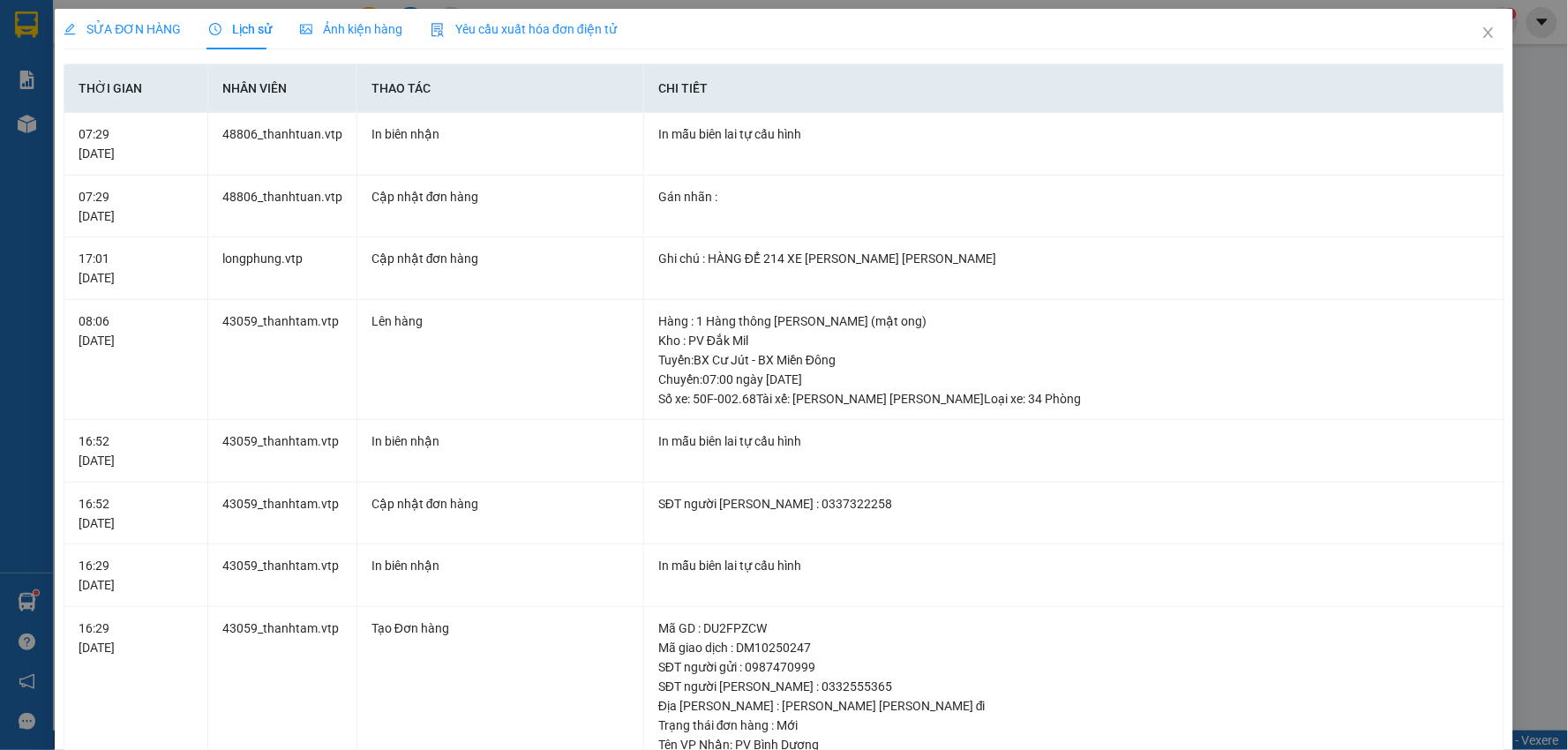
click at [150, 25] on span "SỬA ĐƠN HÀNG" at bounding box center [122, 28] width 117 height 14
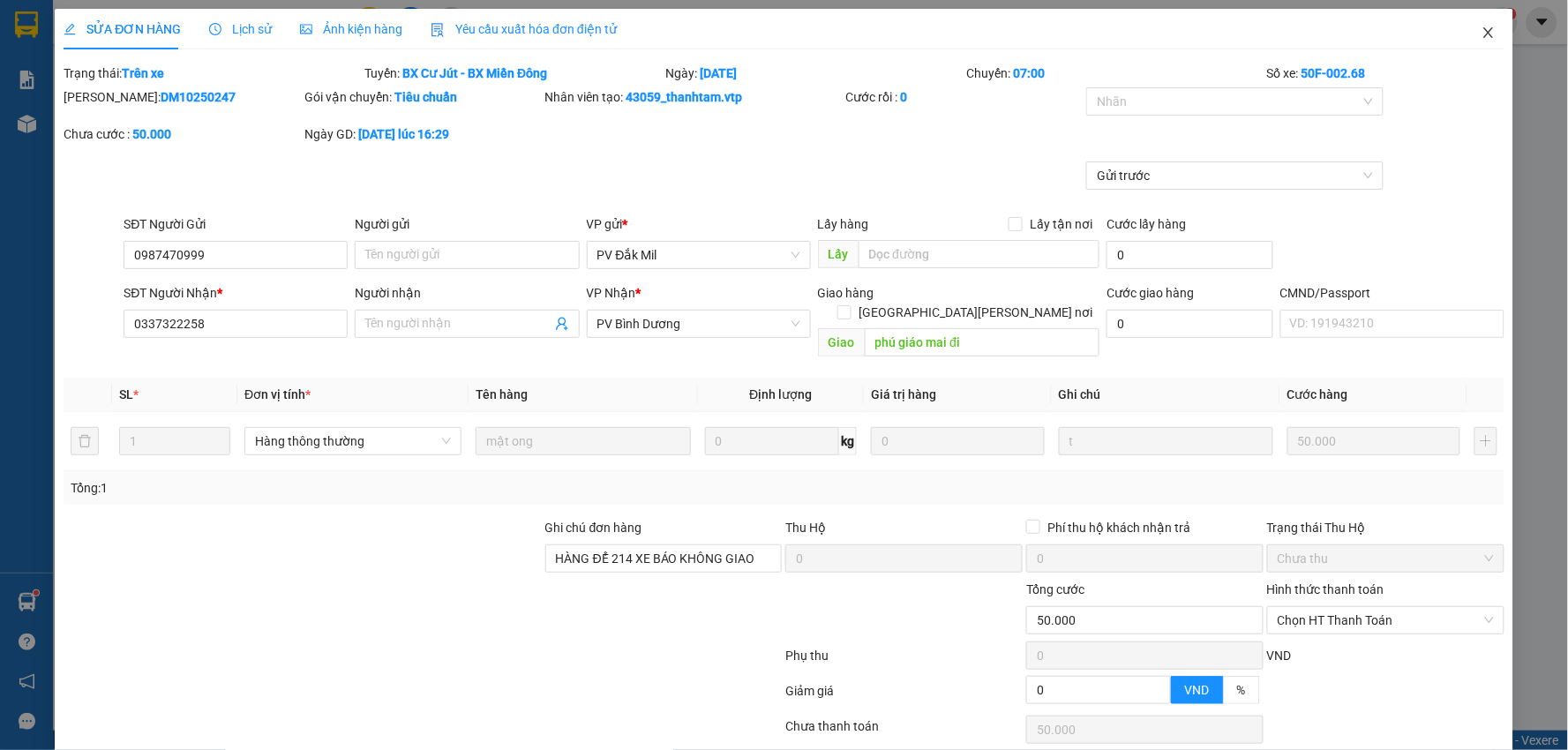
click at [1482, 36] on icon "close" at bounding box center [1489, 32] width 14 height 14
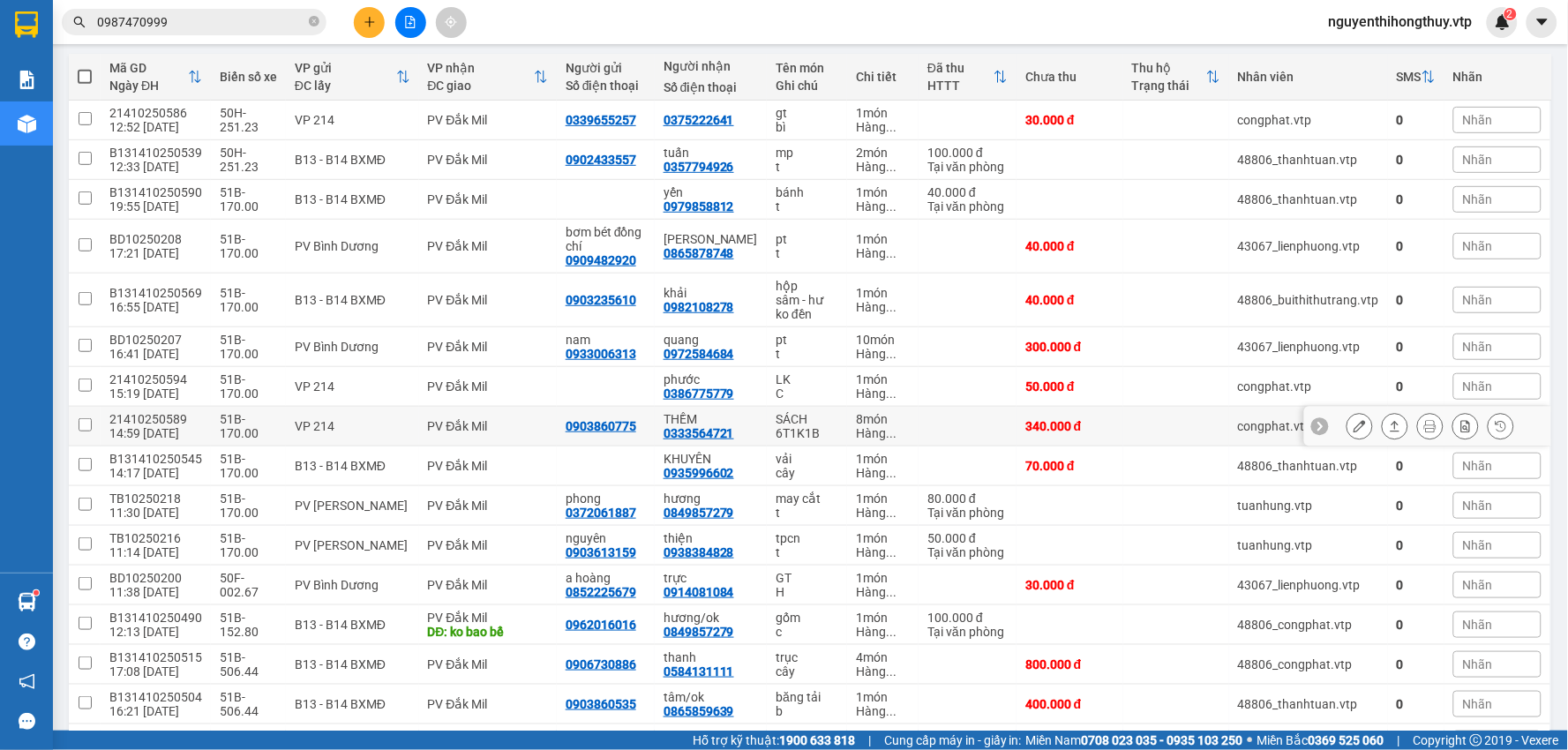
scroll to position [196, 0]
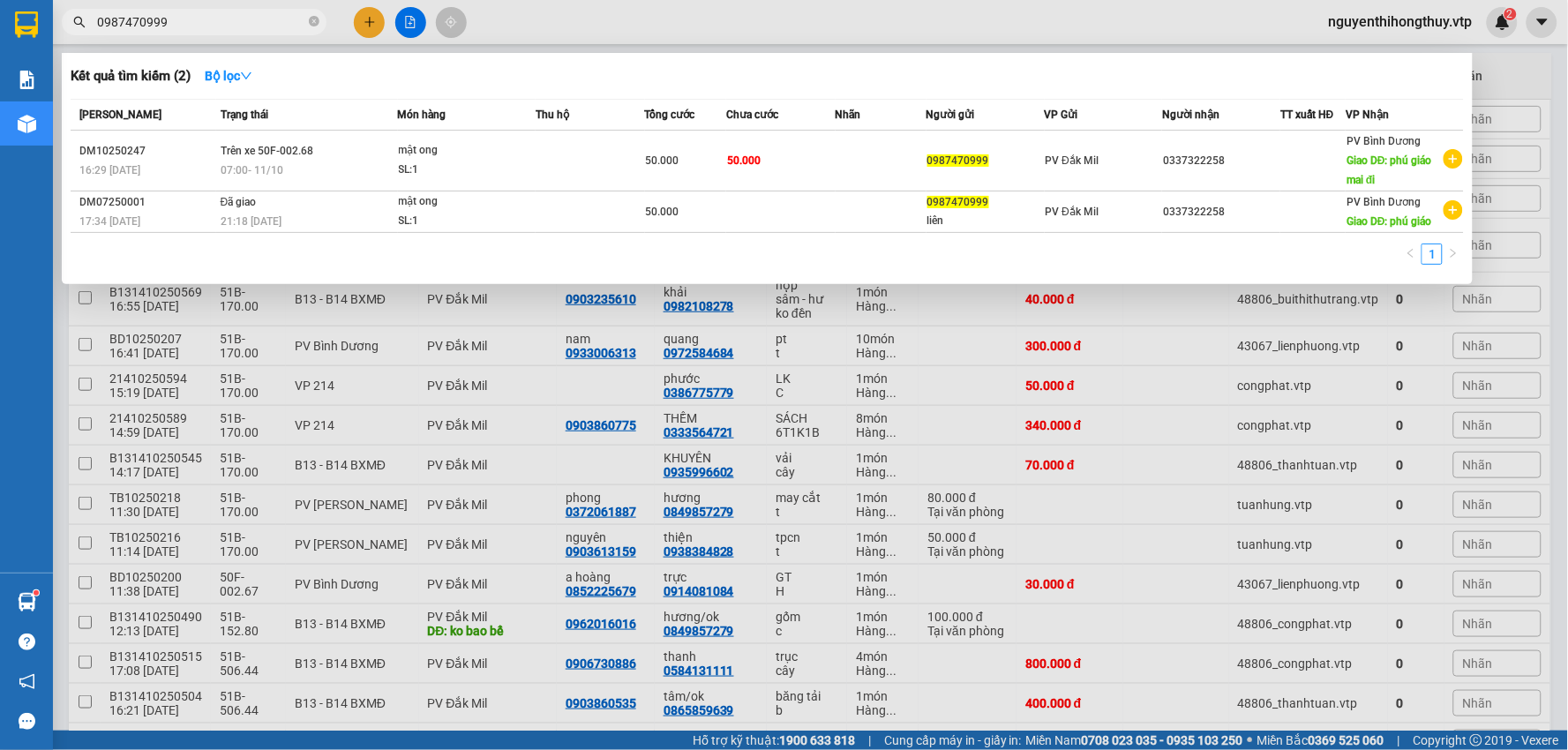
click at [181, 24] on input "0987470999" at bounding box center [201, 22] width 208 height 20
click at [182, 24] on input "0987470999" at bounding box center [201, 22] width 208 height 20
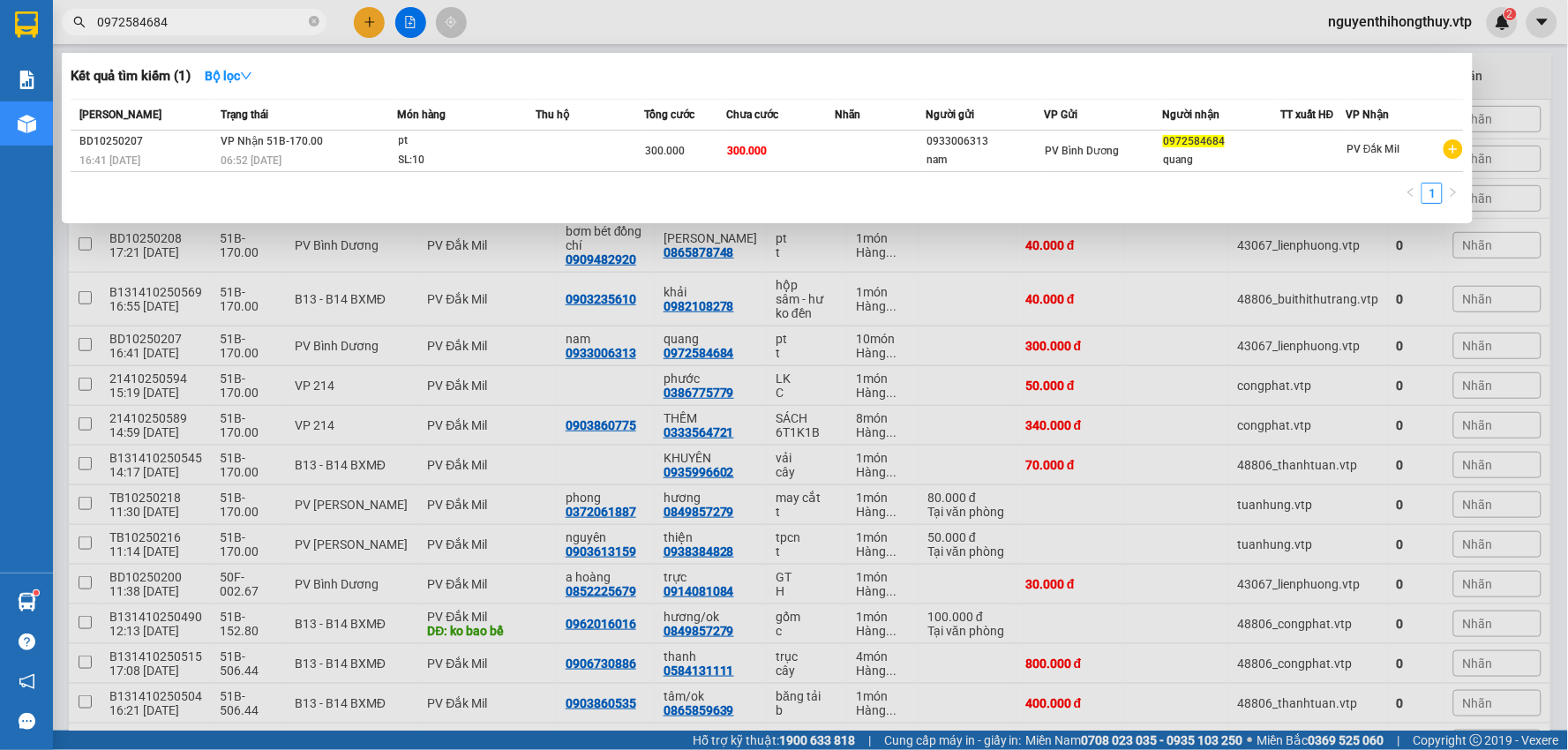
type input "0972584684"
click at [810, 21] on div at bounding box center [784, 375] width 1568 height 750
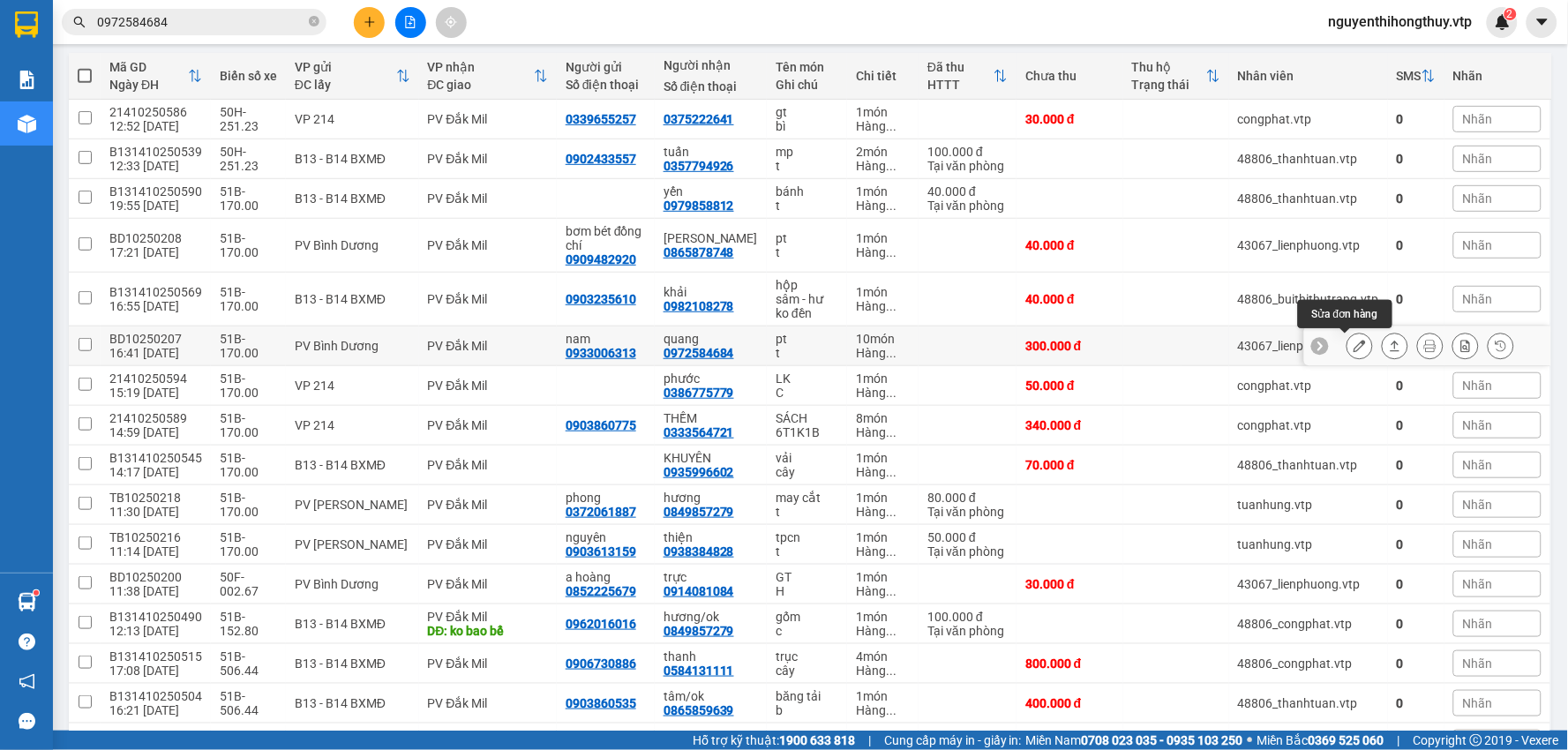
click at [1363, 346] on div at bounding box center [1430, 346] width 167 height 26
click at [1354, 350] on icon at bounding box center [1360, 345] width 12 height 12
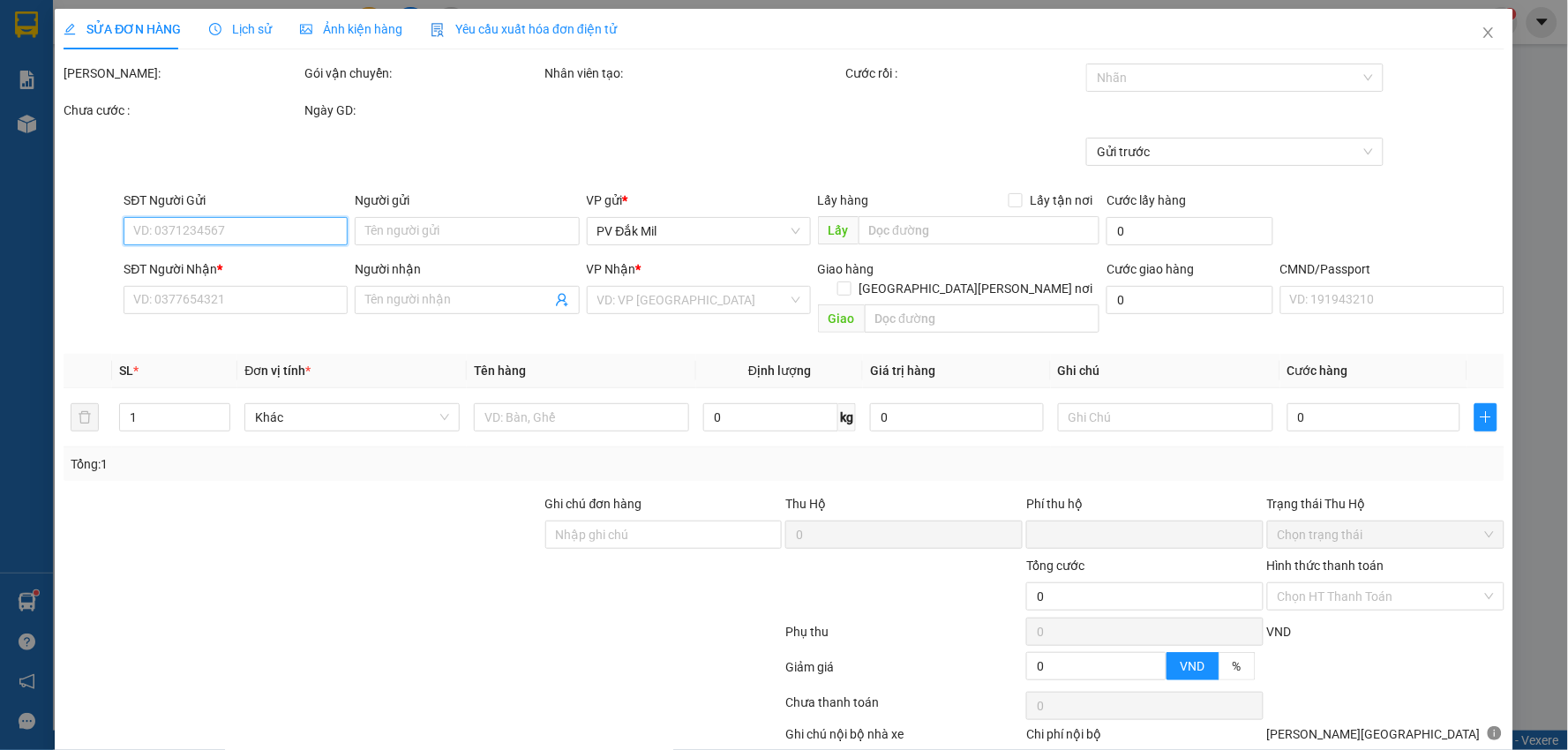
type input "15.000"
type input "0933006313"
type input "nam"
type input "0972584684"
type input "quang"
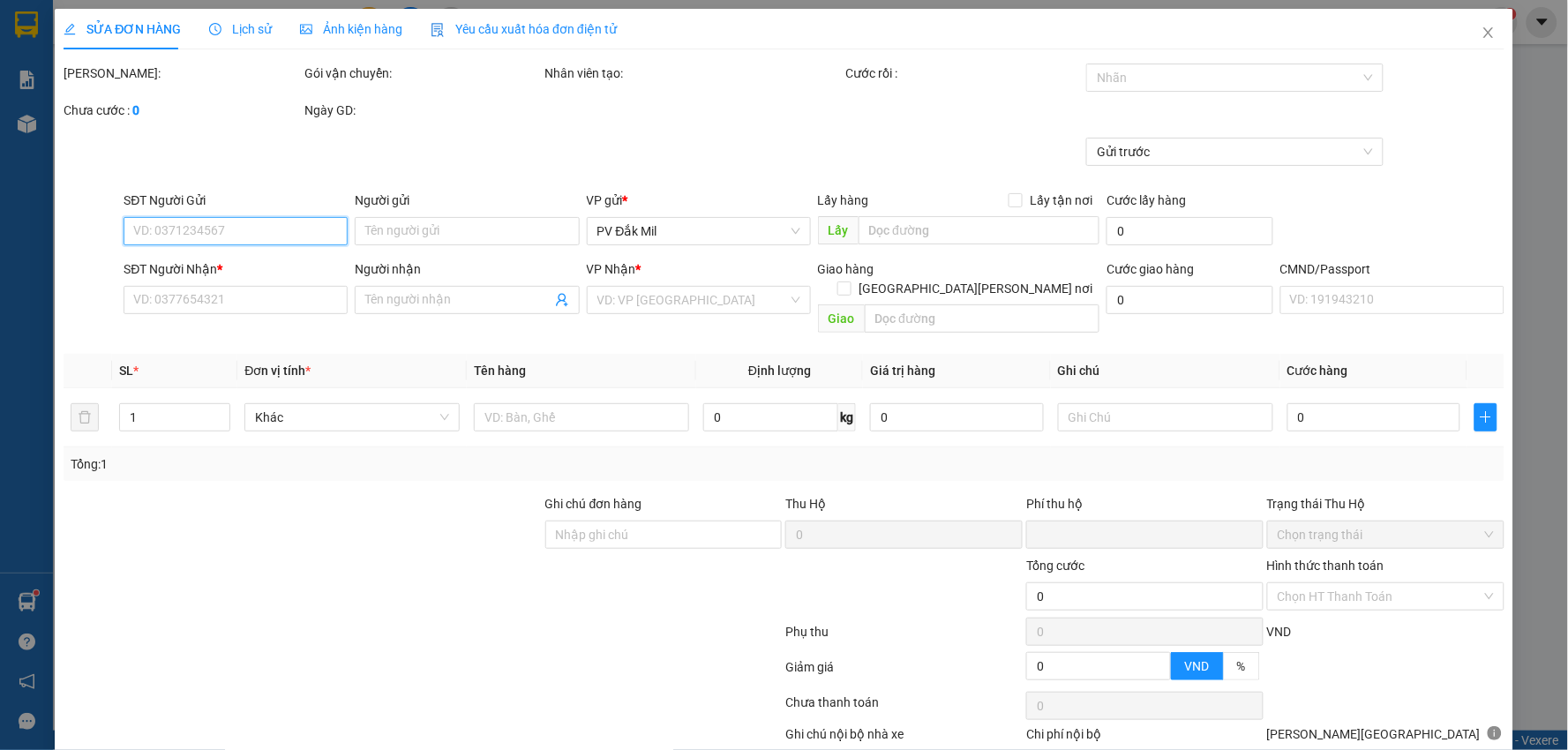
type input "0"
type input "300.000"
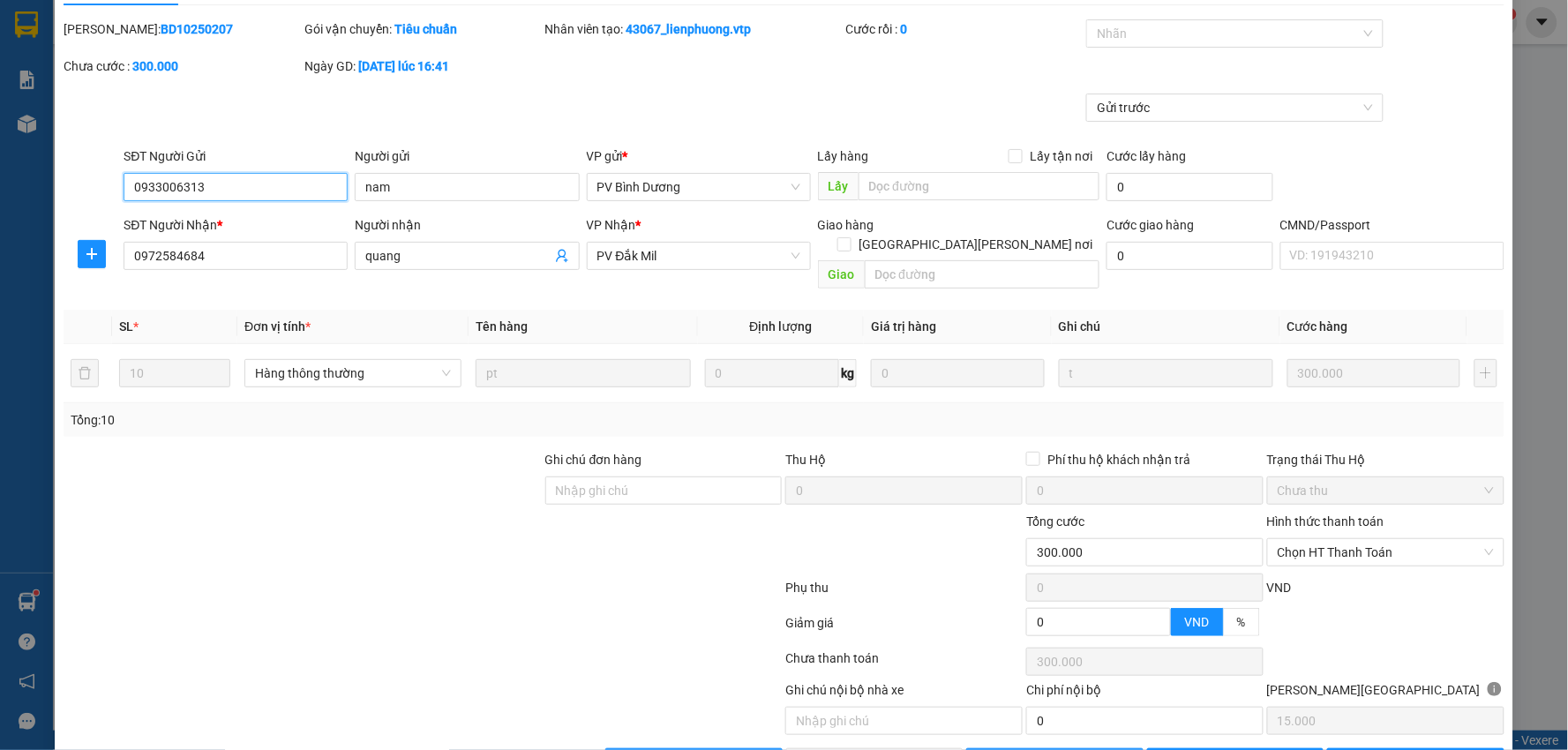
scroll to position [86, 0]
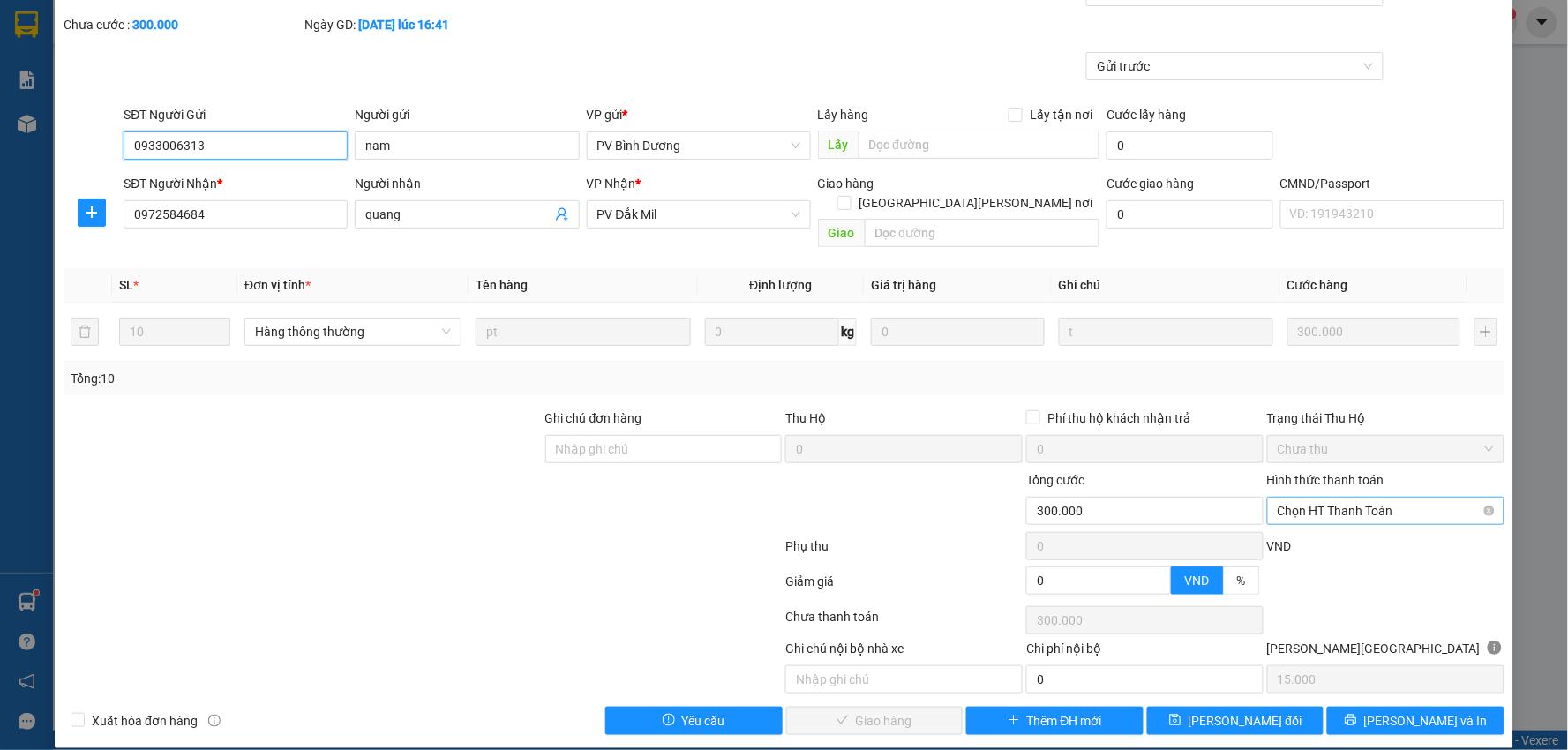
click at [1343, 497] on span "Chọn HT Thanh Toán" at bounding box center [1385, 511] width 217 height 26
drag, startPoint x: 1326, startPoint y: 516, endPoint x: 1157, endPoint y: 568, distance: 176.8
click at [1325, 517] on div "Tại văn phòng" at bounding box center [1374, 527] width 214 height 20
type input "0"
click at [875, 711] on span "[PERSON_NAME] và [PERSON_NAME] hàng" at bounding box center [939, 721] width 238 height 20
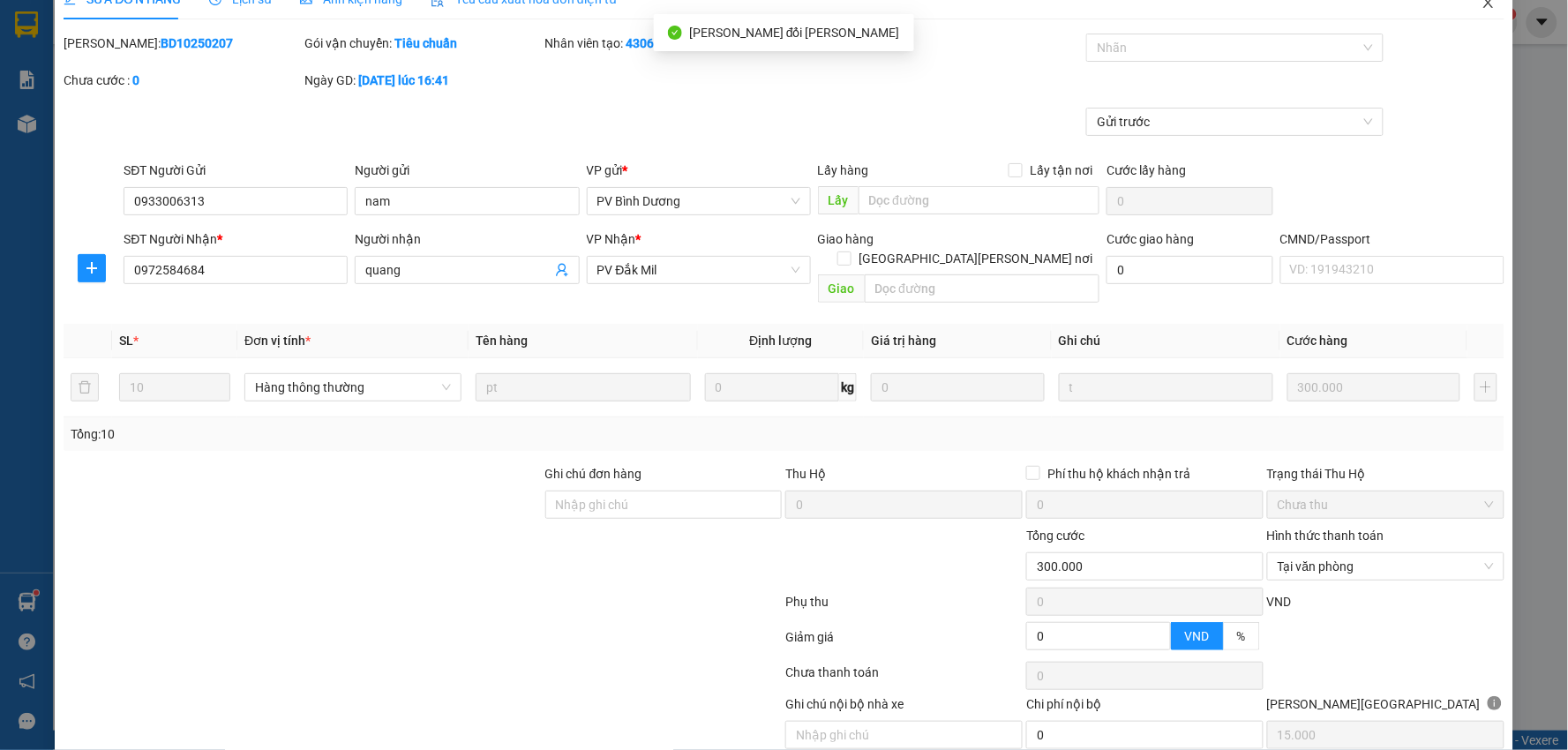
scroll to position [0, 0]
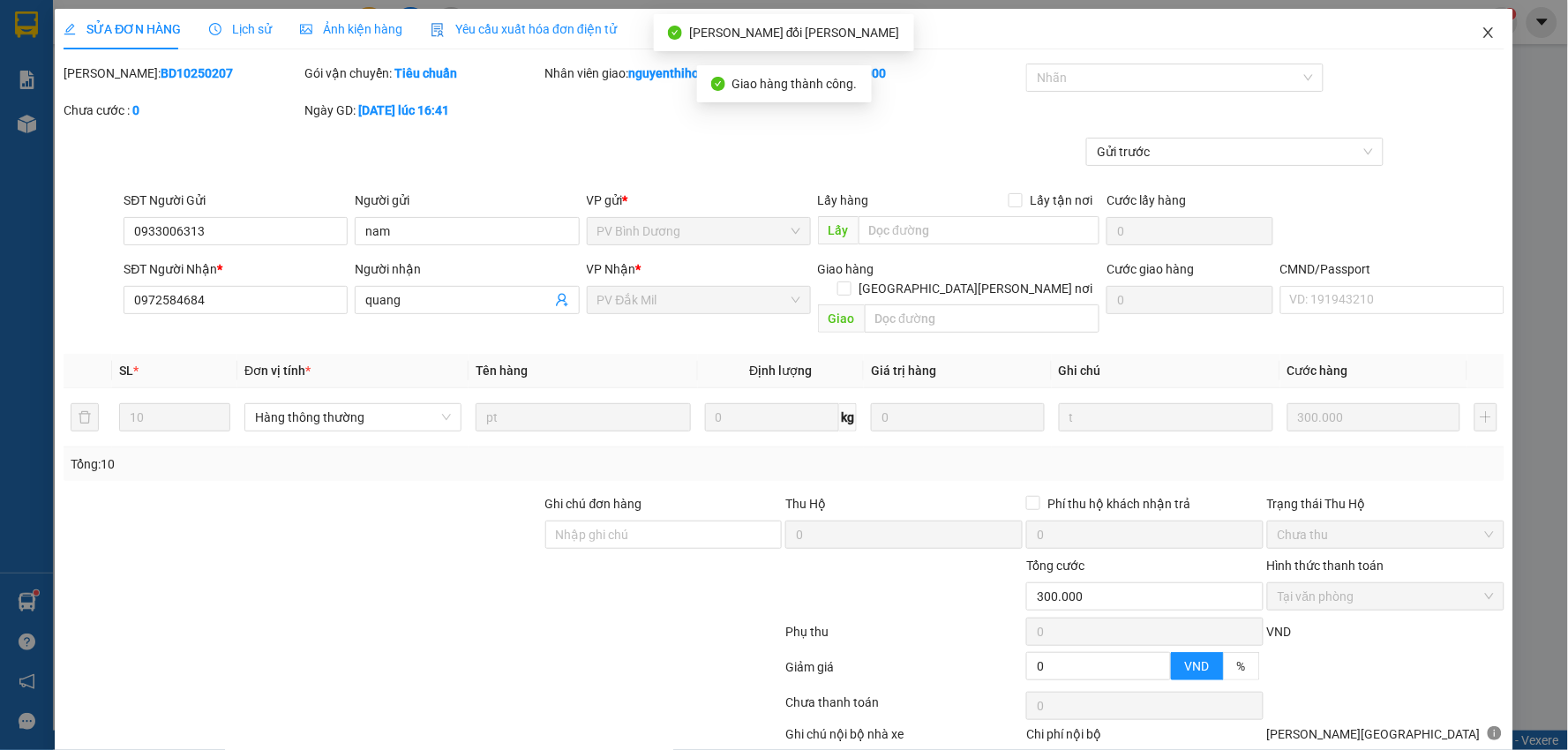
click at [1471, 24] on span "Close" at bounding box center [1489, 33] width 49 height 49
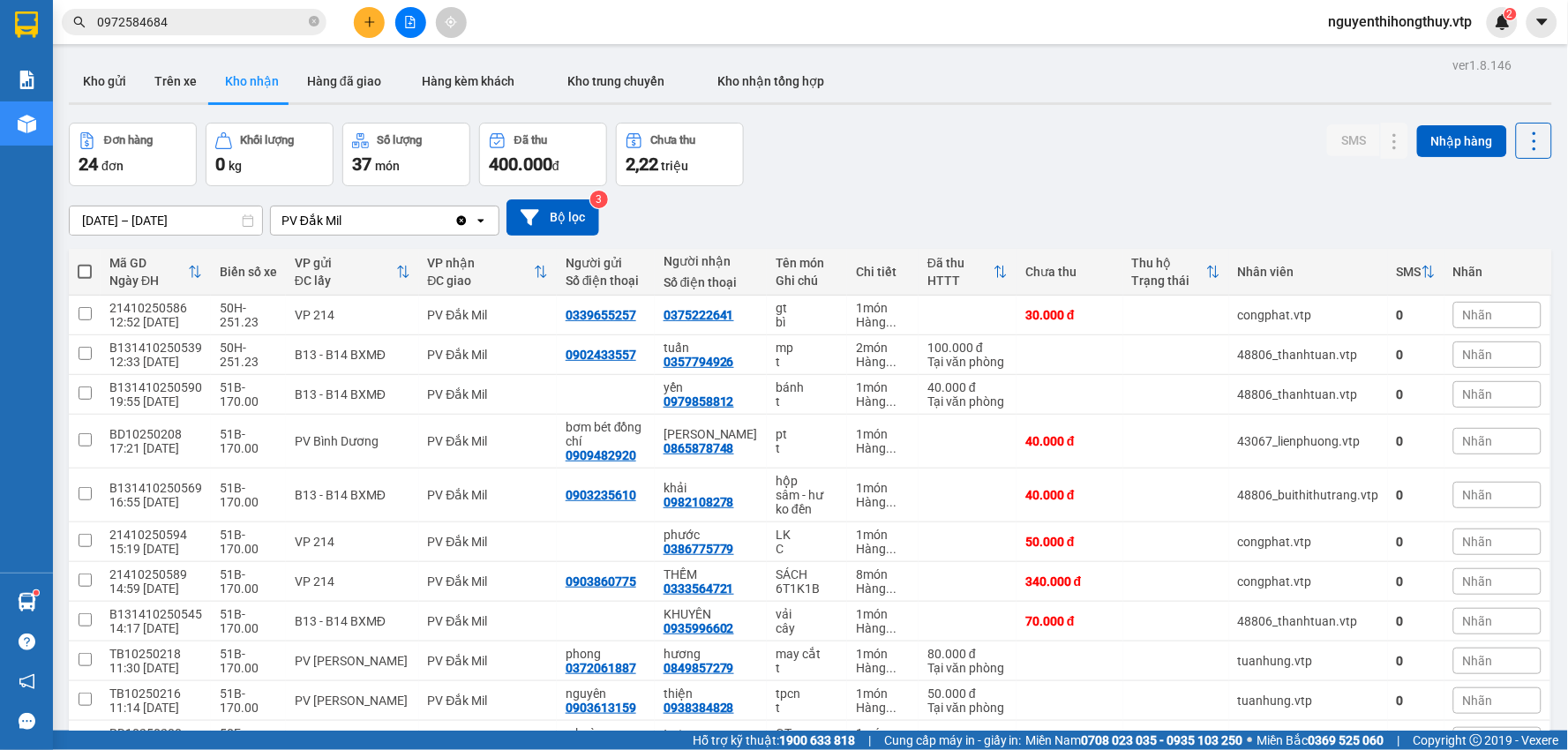
click at [265, 21] on input "0972584684" at bounding box center [201, 22] width 208 height 20
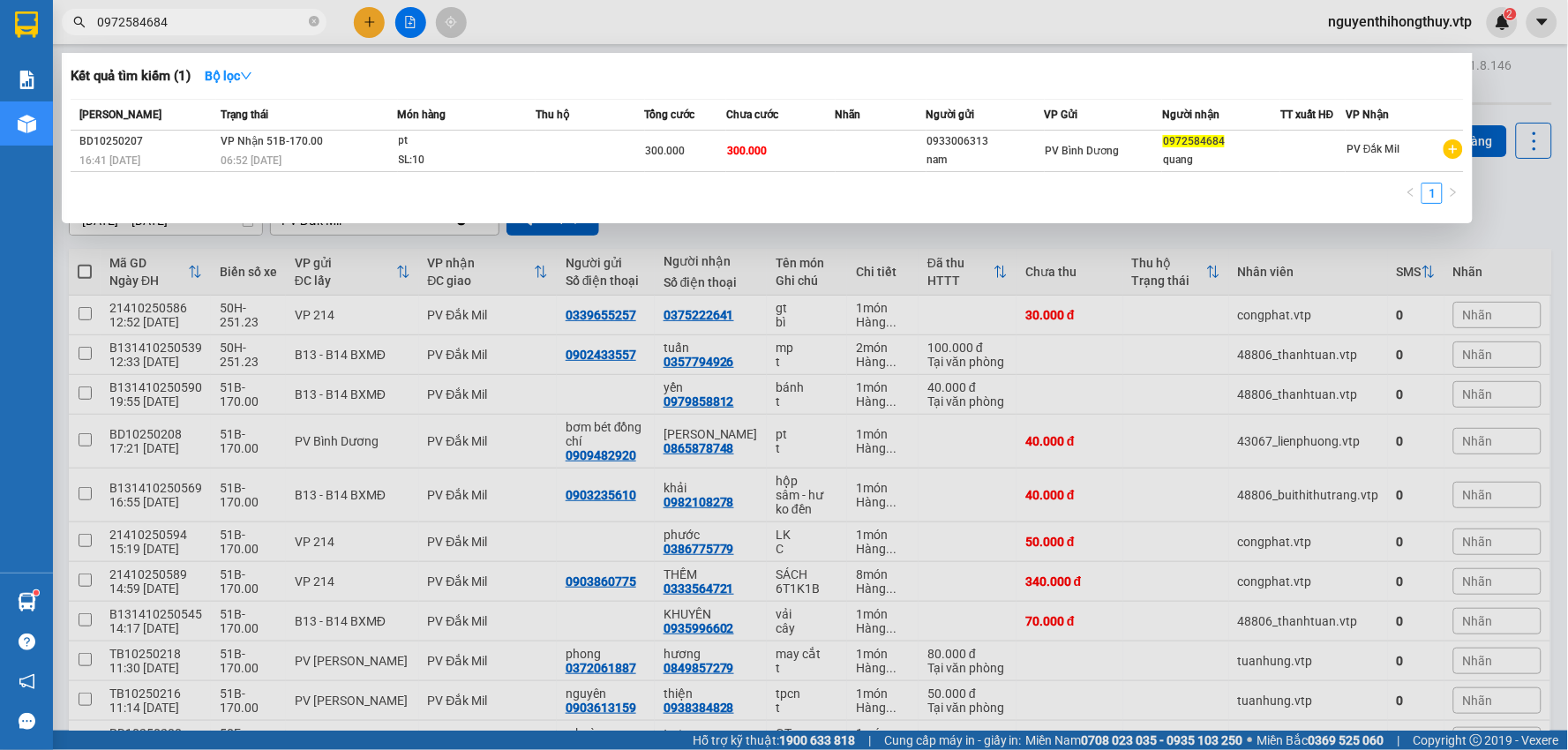
click at [265, 21] on input "0972584684" at bounding box center [201, 22] width 208 height 20
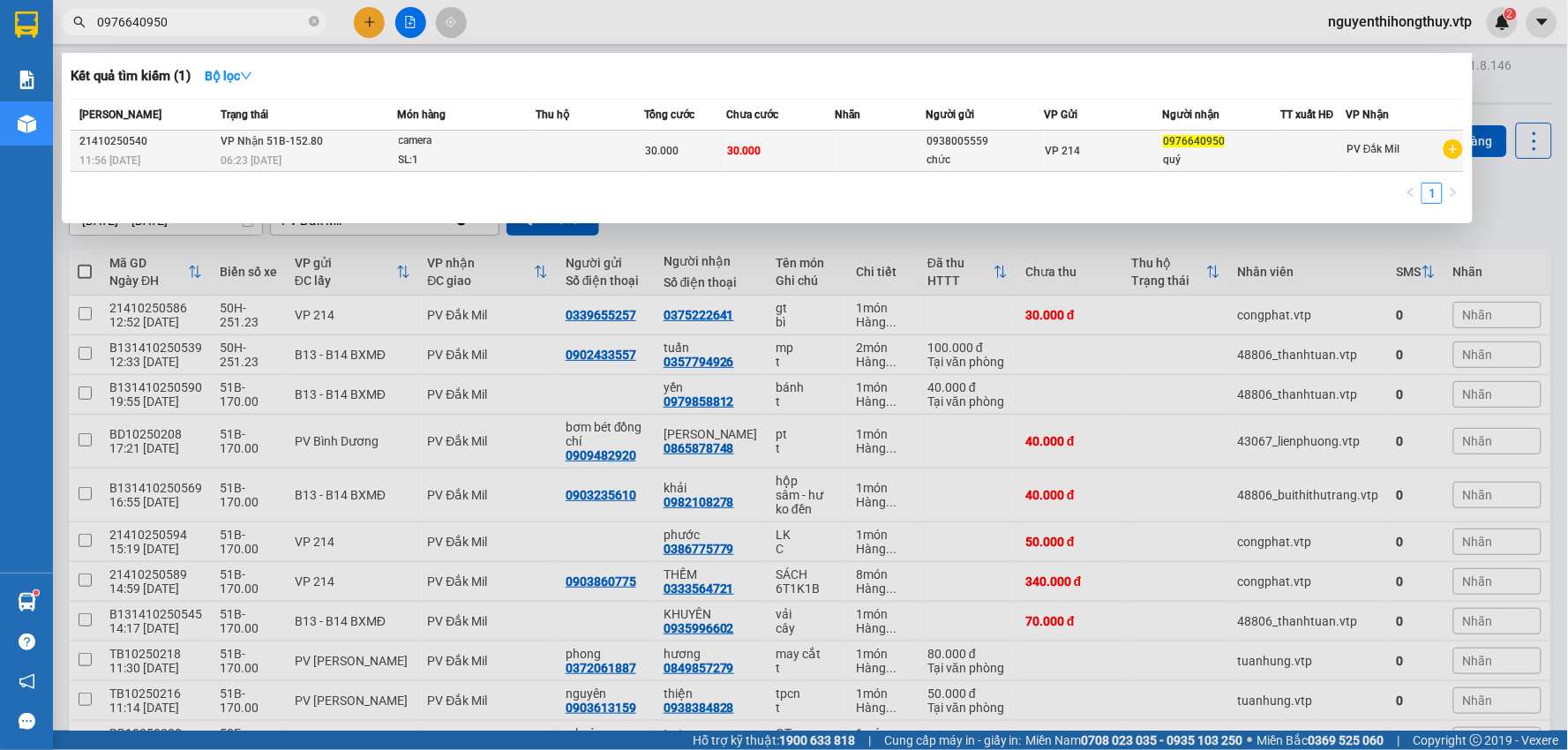
type input "0976640950"
click at [490, 142] on div "camera" at bounding box center [465, 141] width 132 height 20
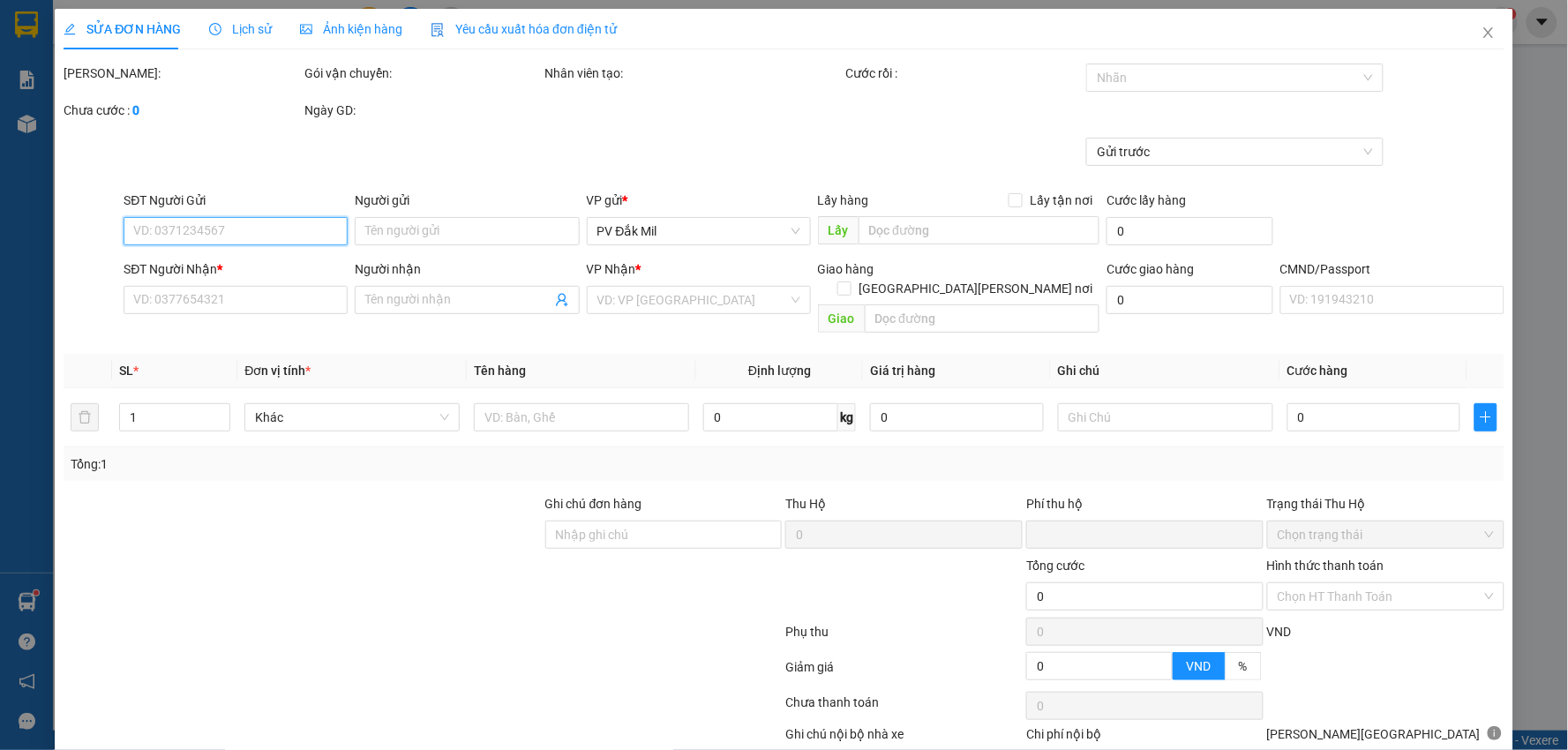
type input "0938005559"
type input "chức"
type input "0976640950"
type input "quý"
type input "0"
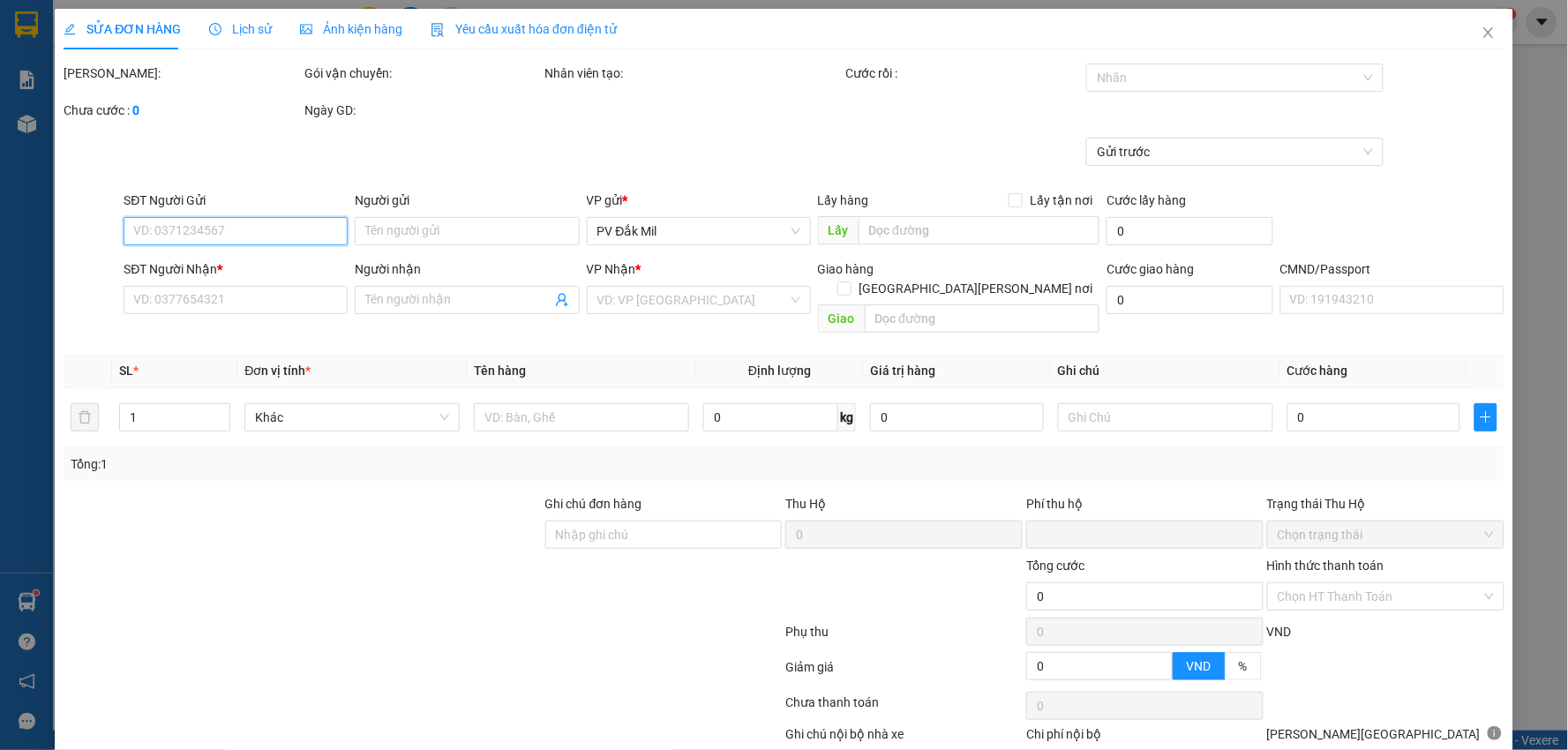
type input "30.000"
type input "1.500"
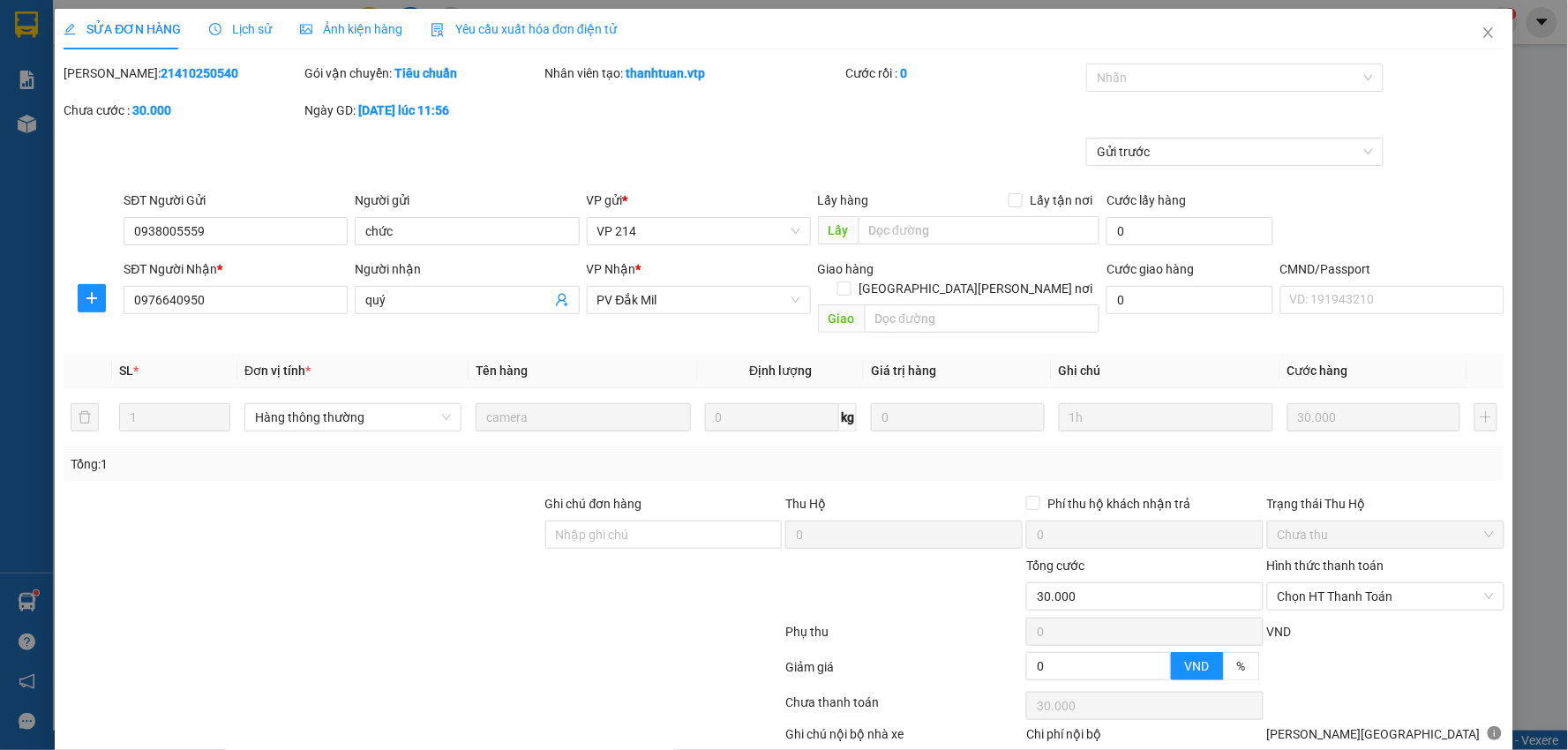
click at [245, 35] on span "Lịch sử" at bounding box center [240, 28] width 62 height 14
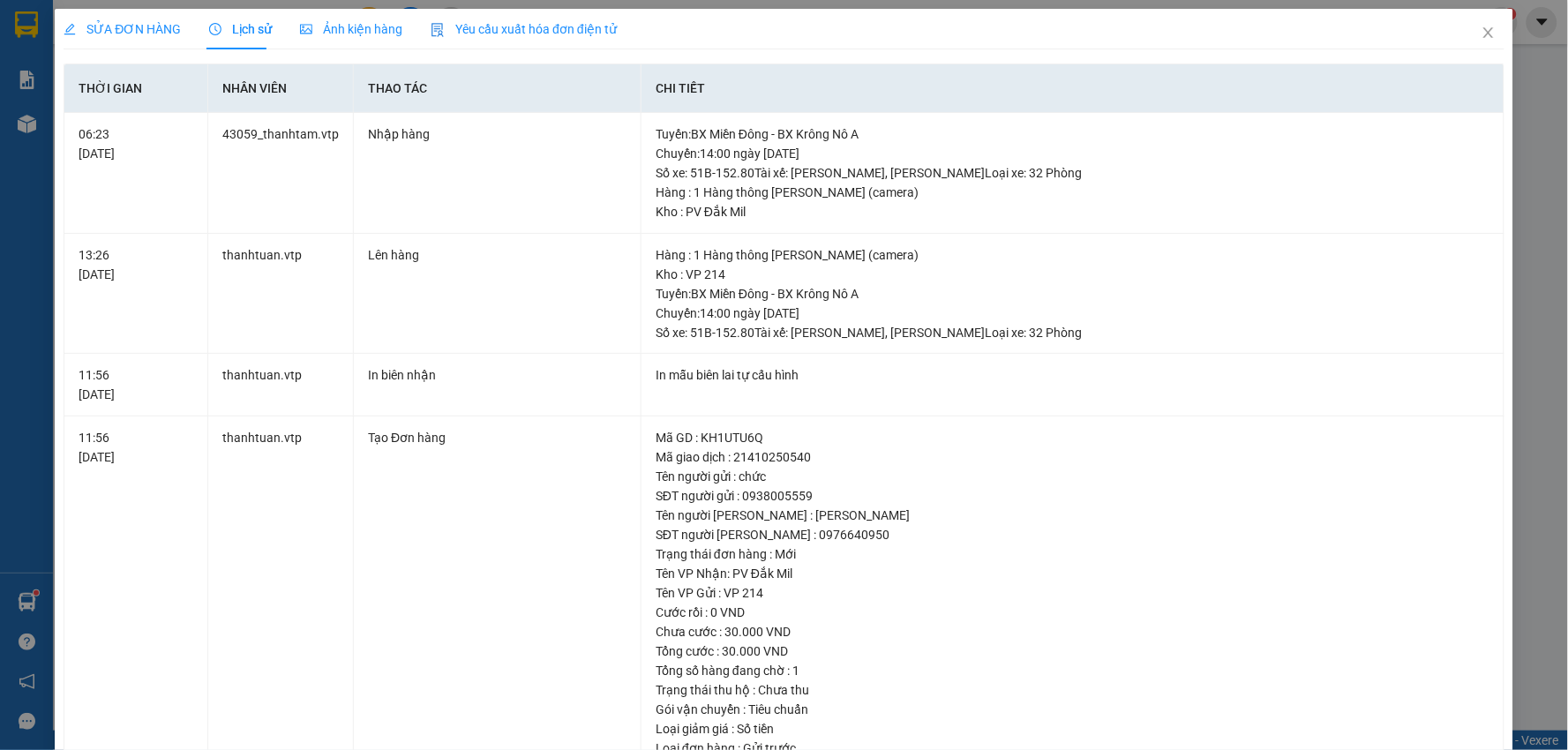
click at [120, 26] on span "SỬA ĐƠN HÀNG" at bounding box center [122, 28] width 117 height 14
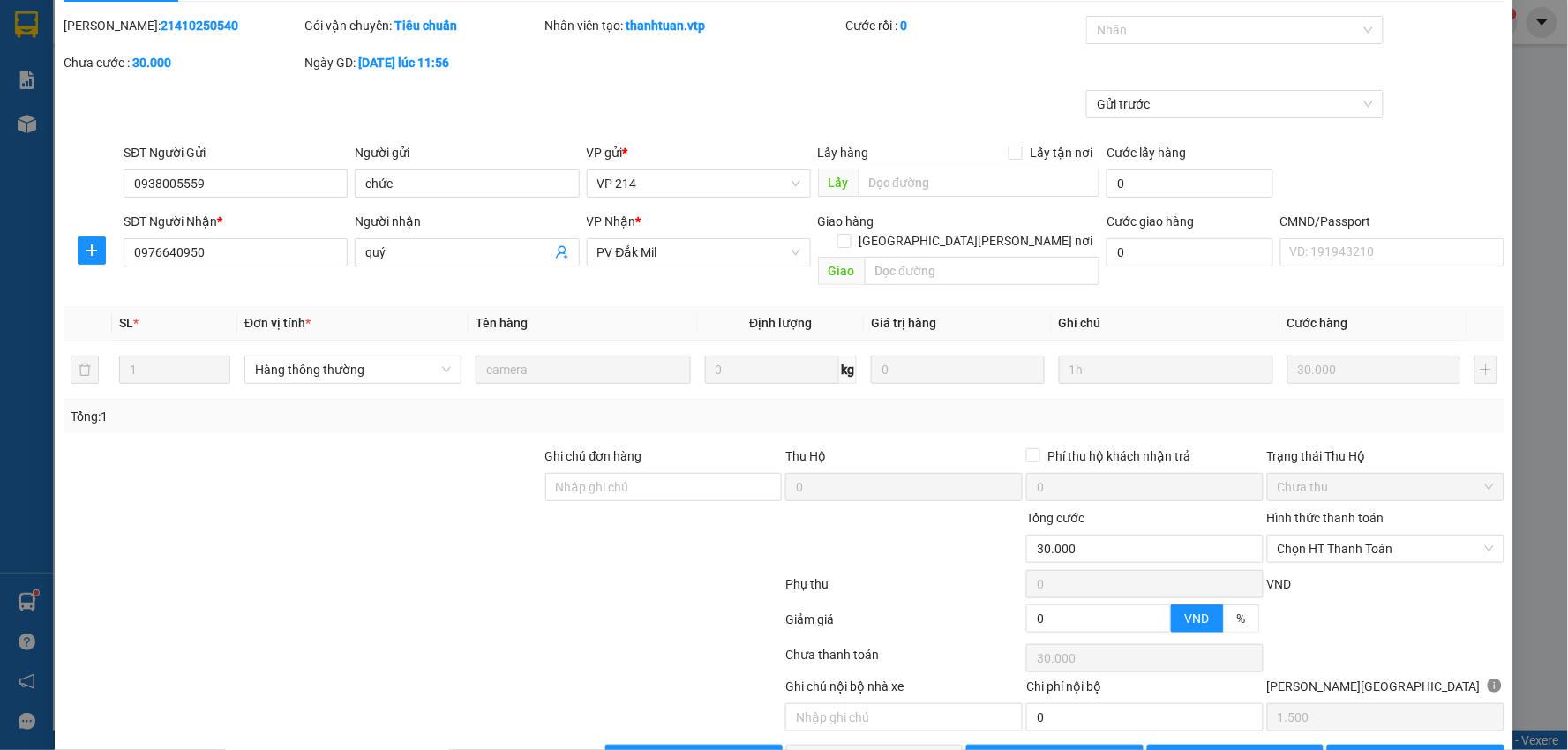
scroll to position [86, 0]
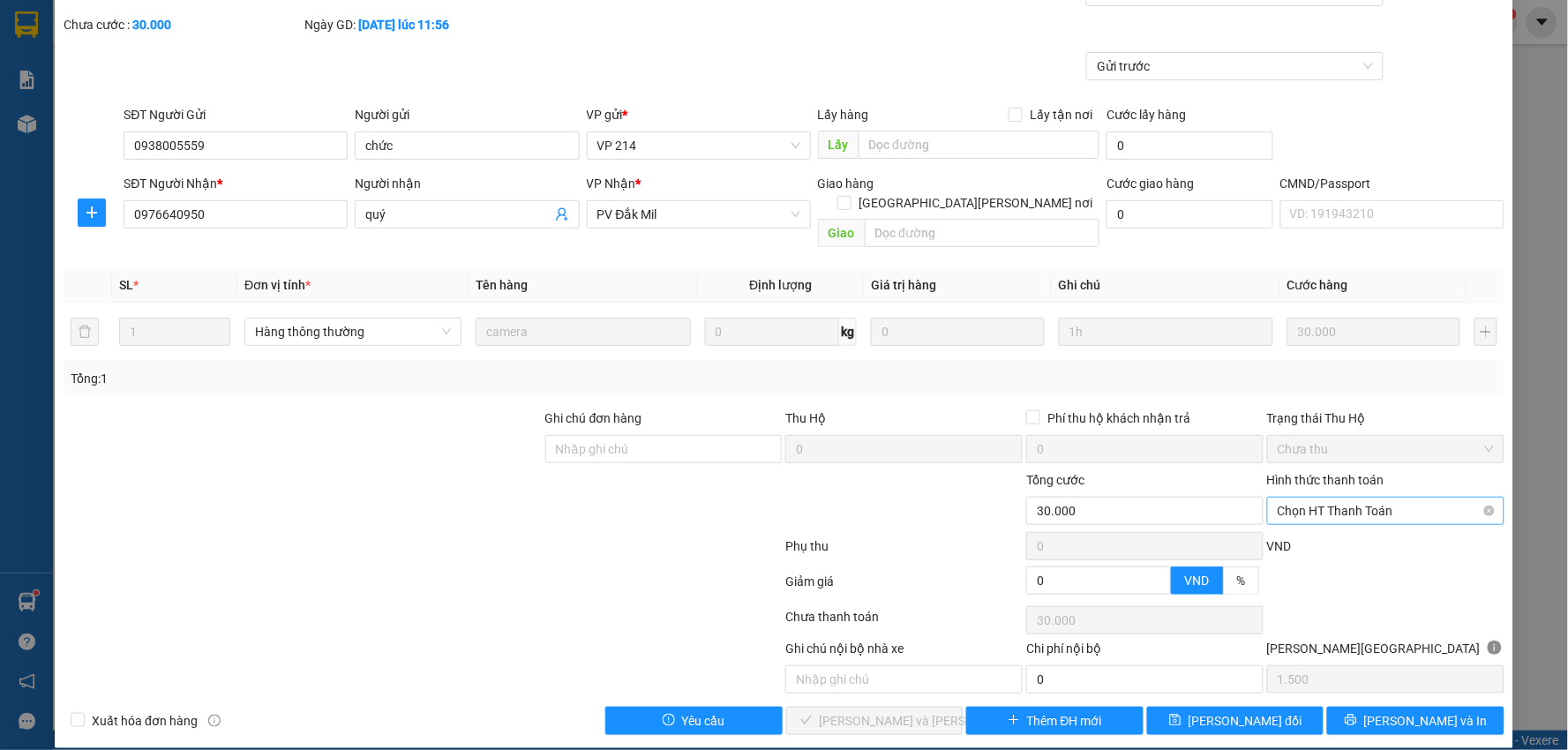
click at [1329, 497] on span "Chọn HT Thanh Toán" at bounding box center [1385, 511] width 217 height 26
click at [1310, 521] on div "Tại văn phòng" at bounding box center [1374, 527] width 214 height 20
type input "0"
click at [877, 711] on span "[PERSON_NAME] và [PERSON_NAME] hàng" at bounding box center [939, 721] width 238 height 20
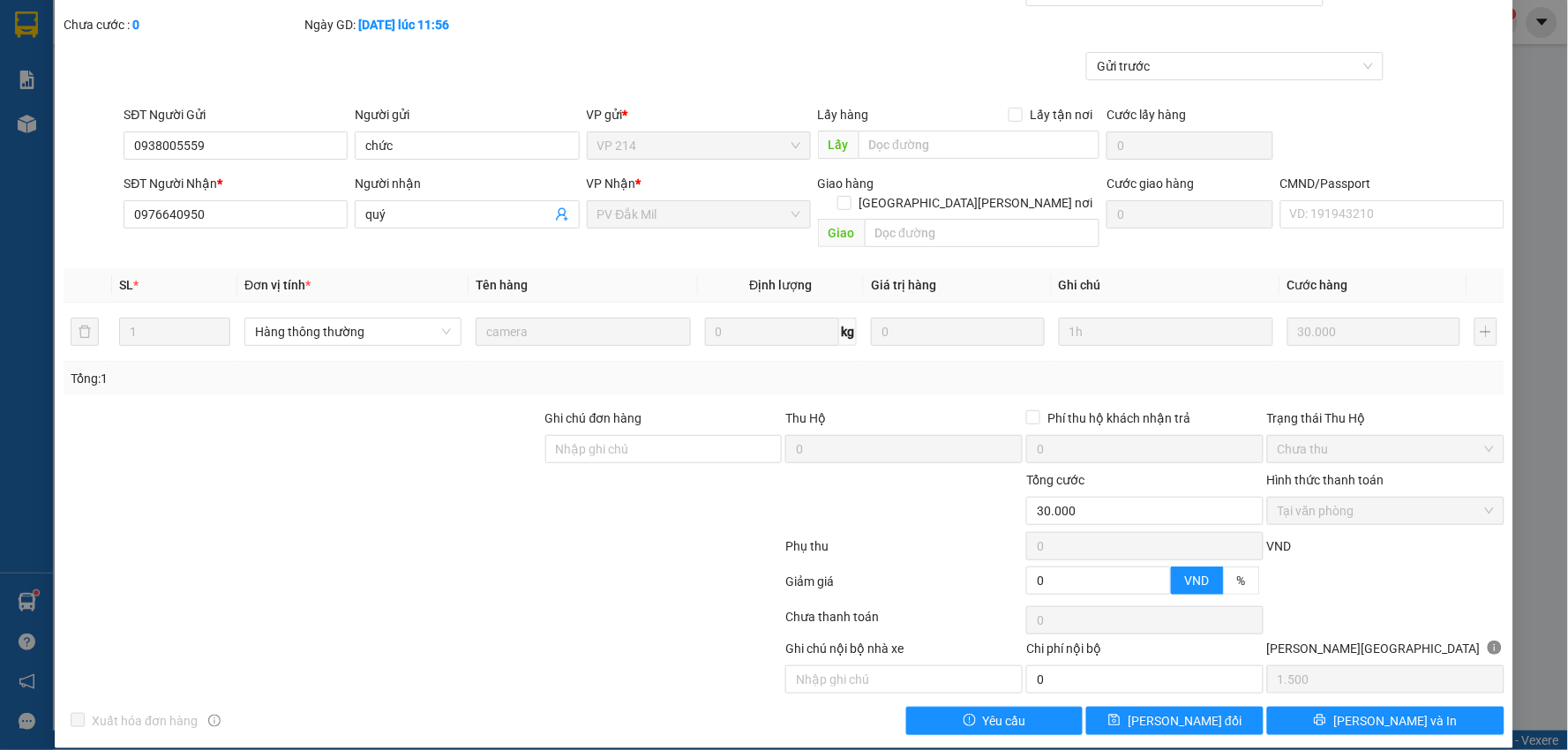
scroll to position [0, 0]
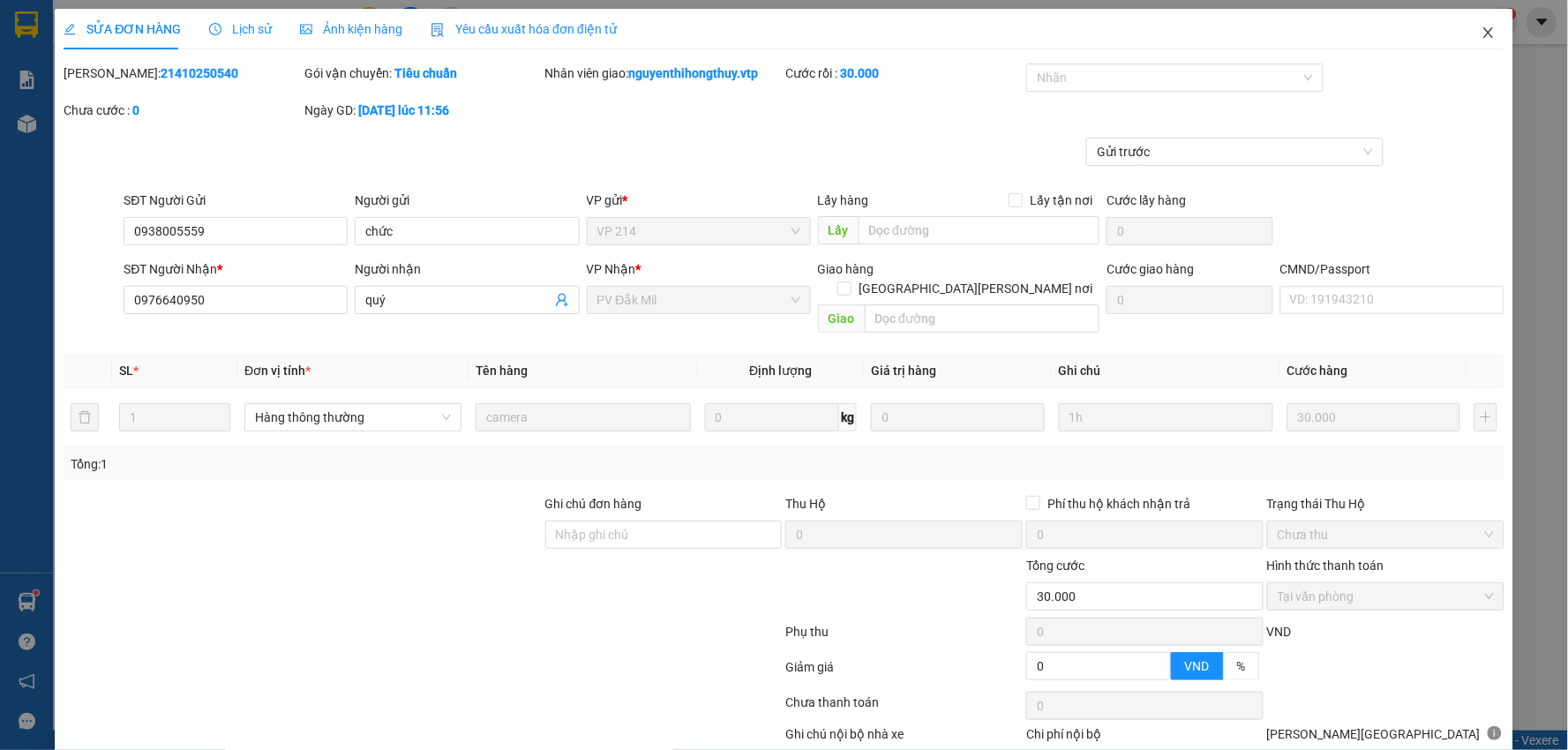
click at [1482, 33] on icon "close" at bounding box center [1489, 32] width 14 height 14
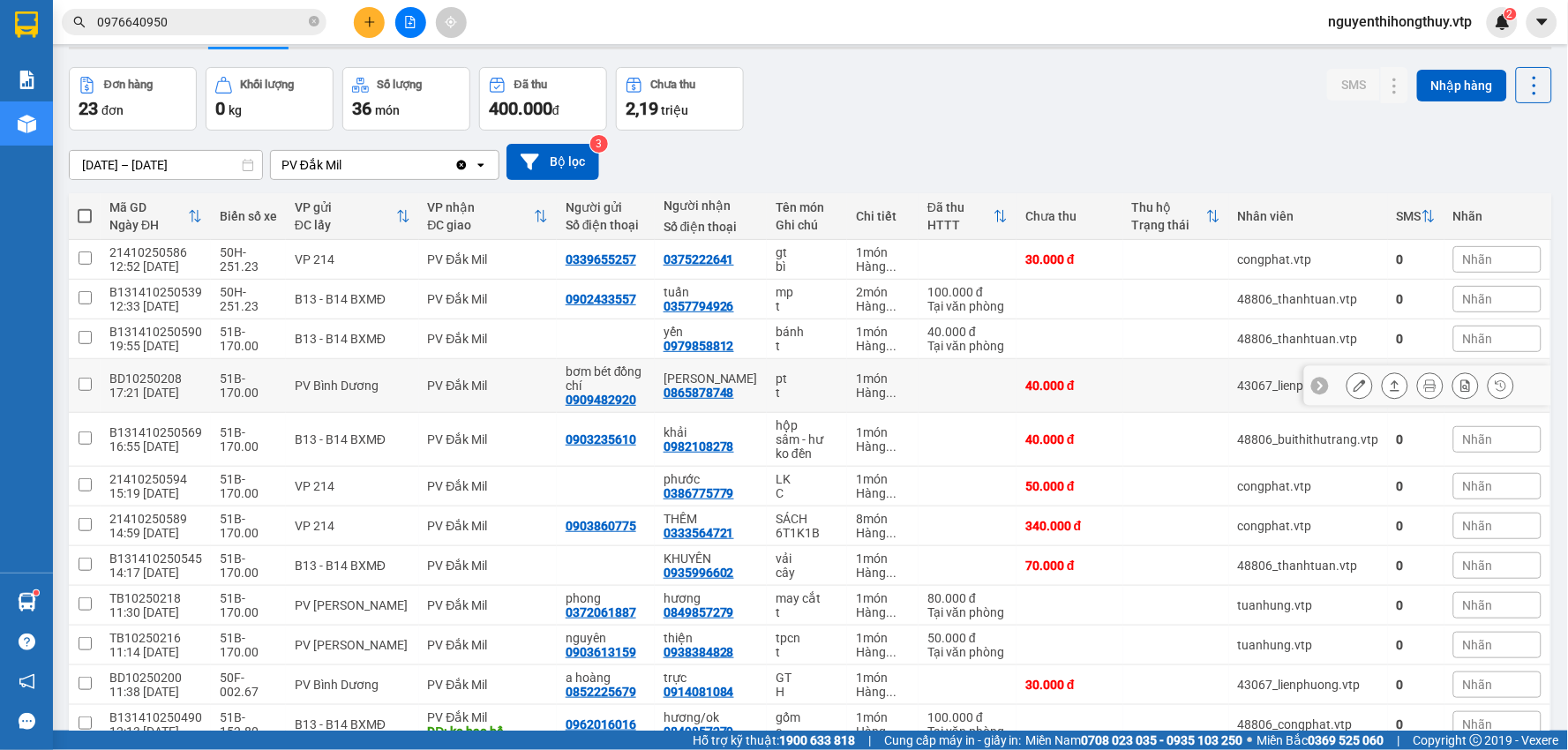
scroll to position [98, 0]
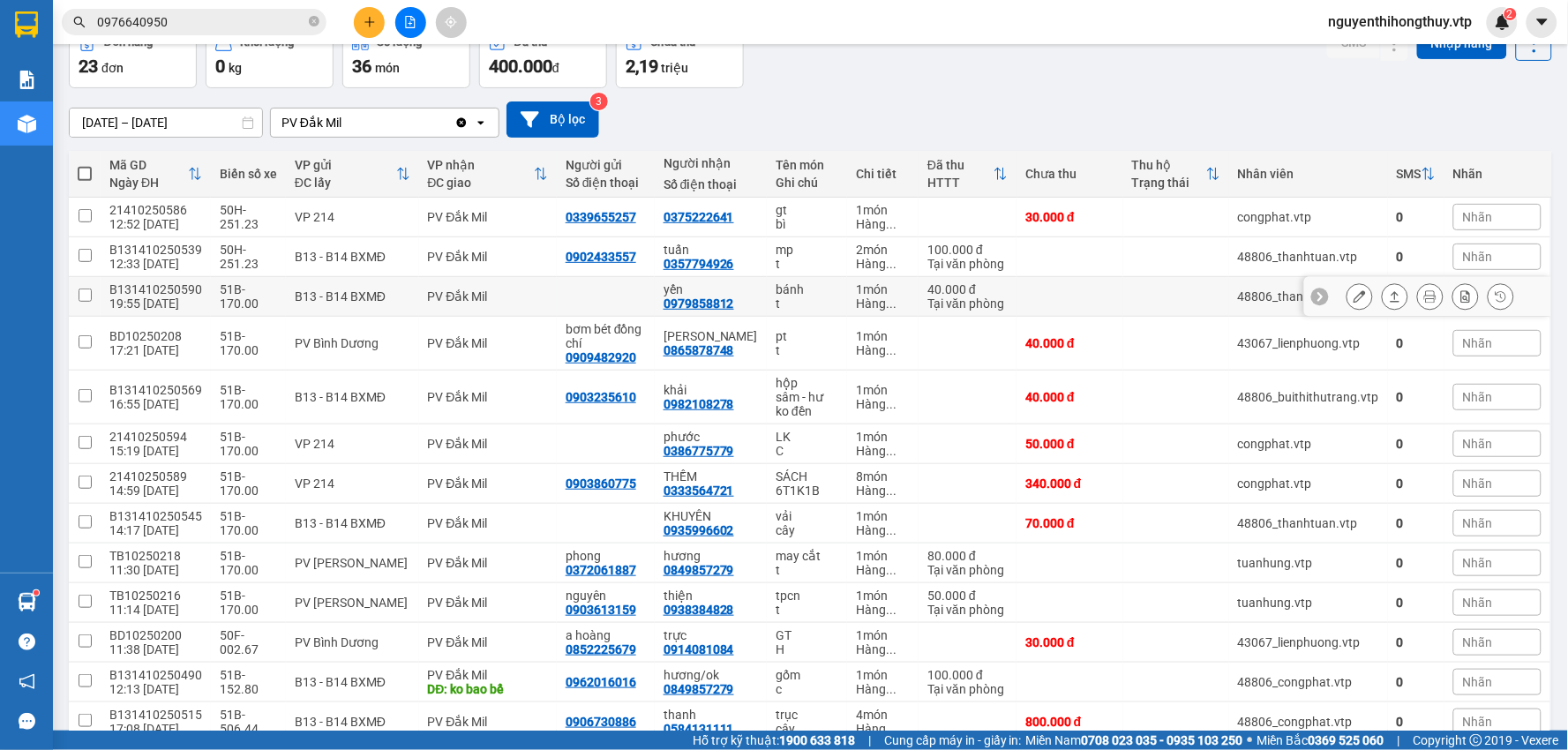
click at [1354, 302] on icon at bounding box center [1360, 296] width 12 height 12
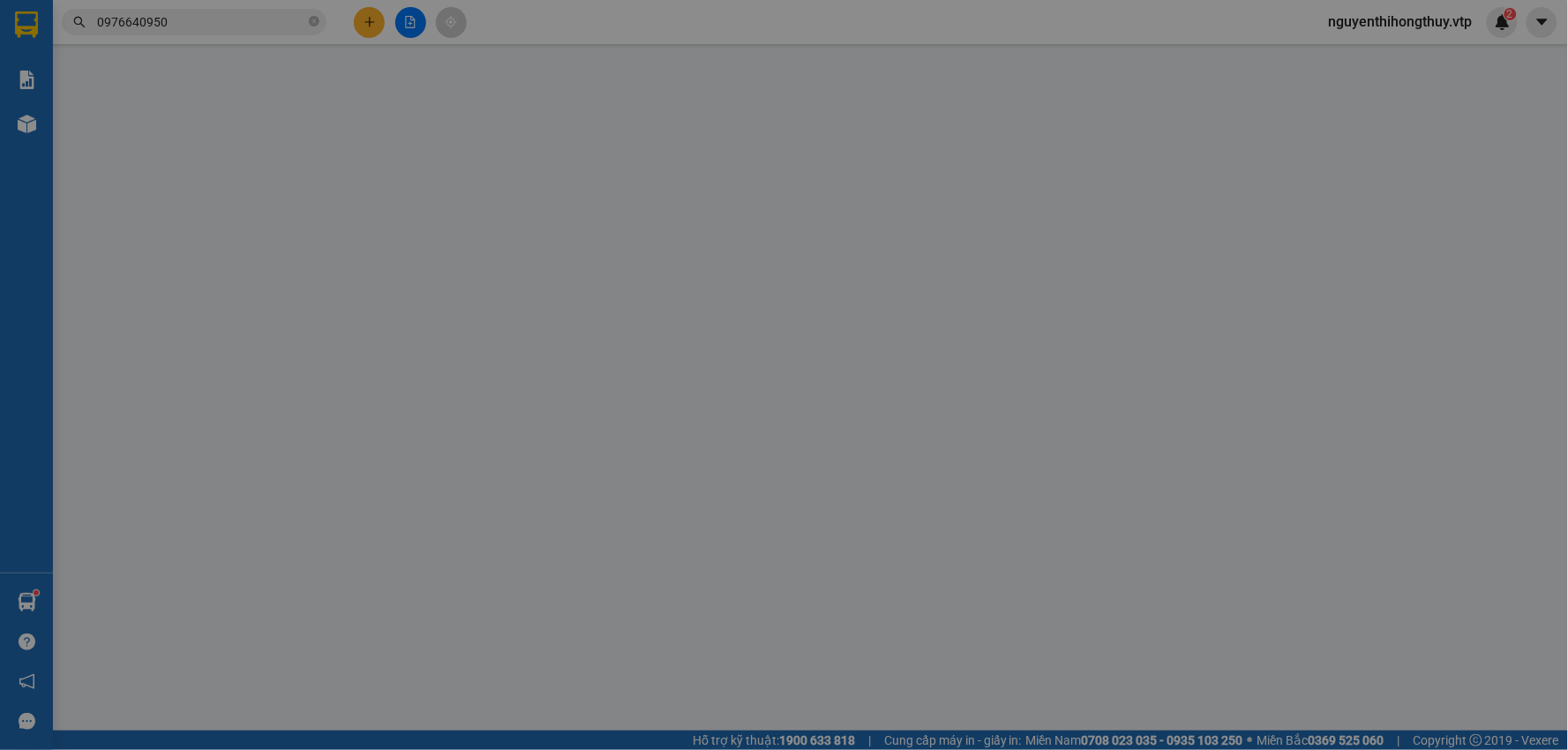
type input "2.000"
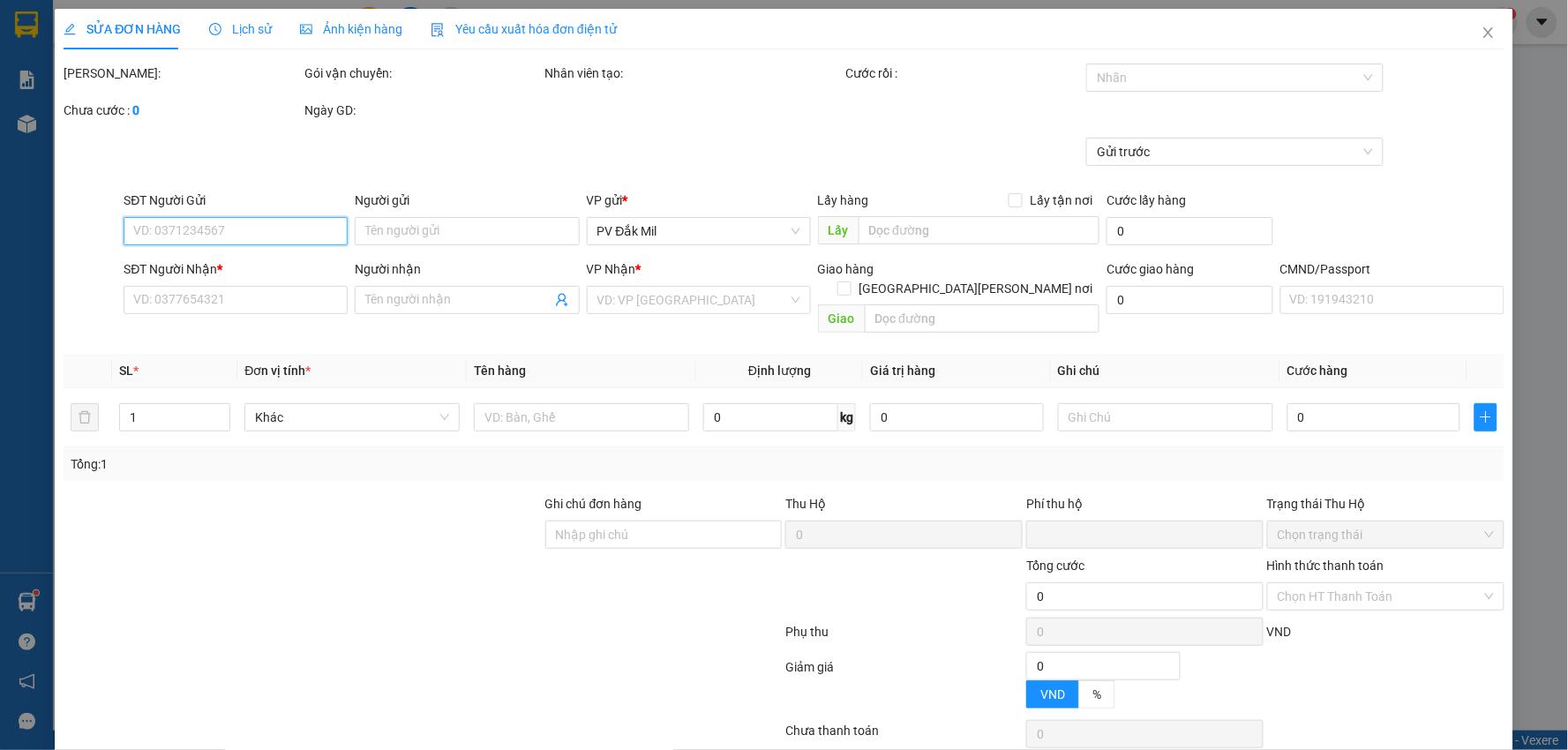
type input "0979858812"
type input "yến"
type input "0"
type input "40.000"
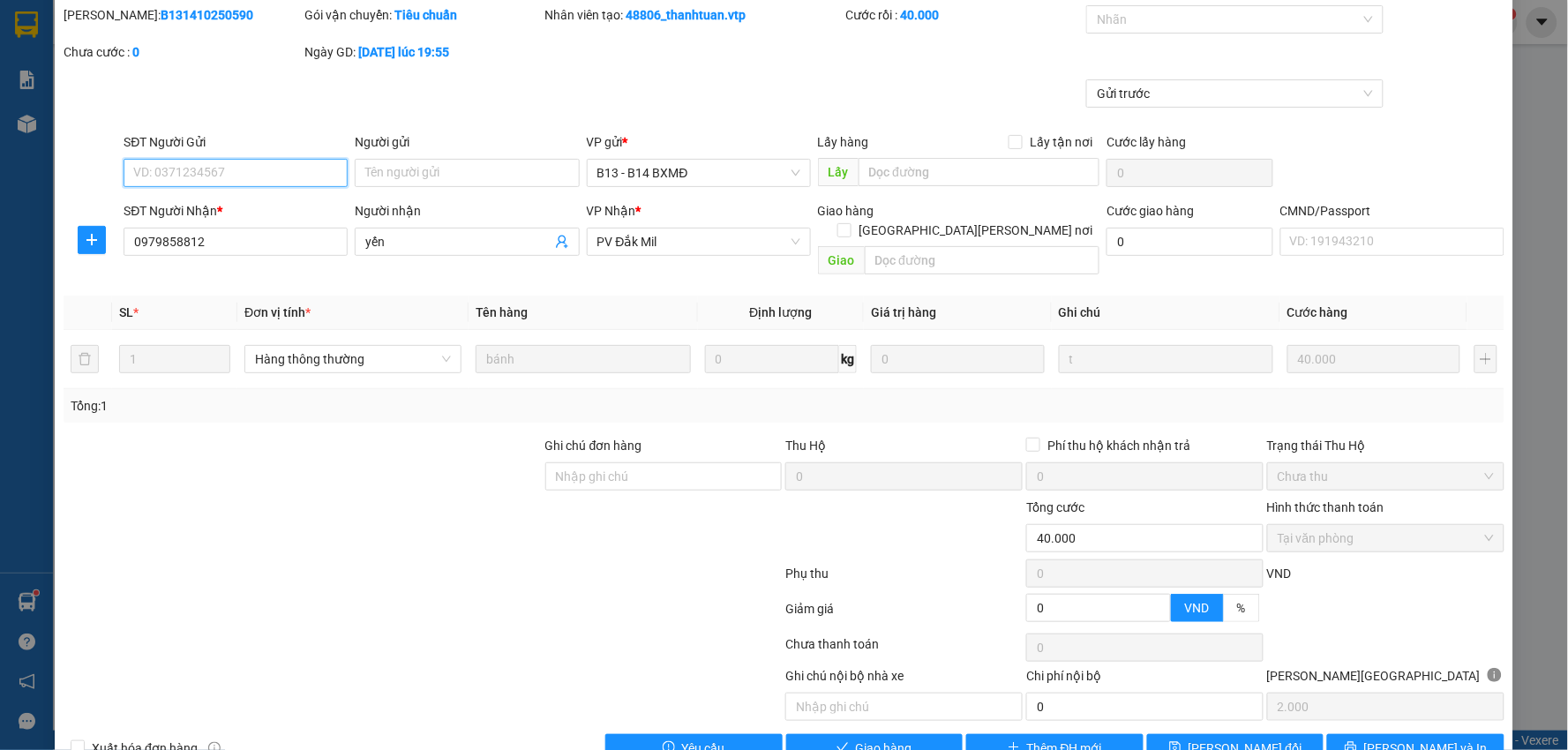
scroll to position [86, 0]
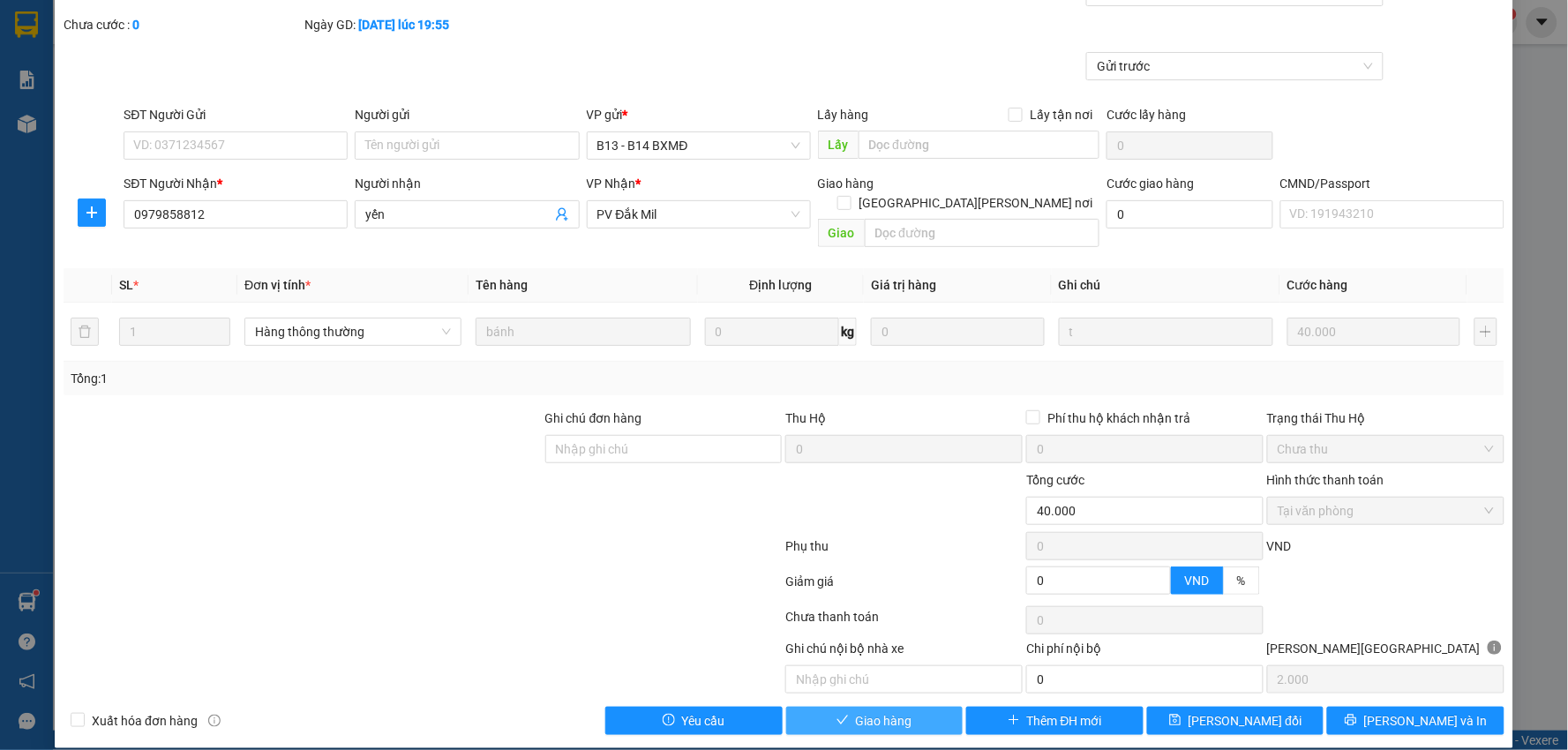
click at [893, 711] on span "Giao hàng" at bounding box center [884, 721] width 57 height 20
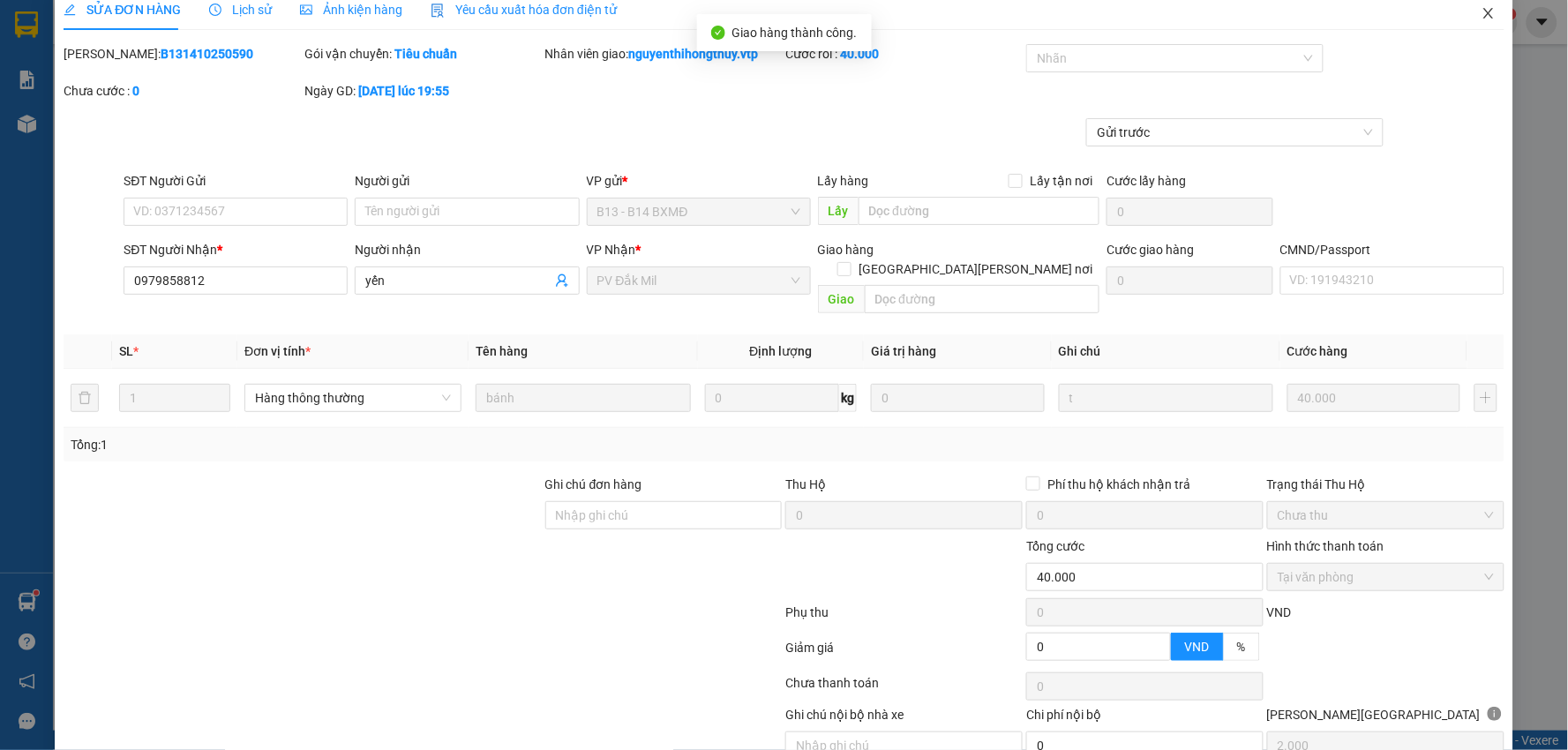
scroll to position [0, 0]
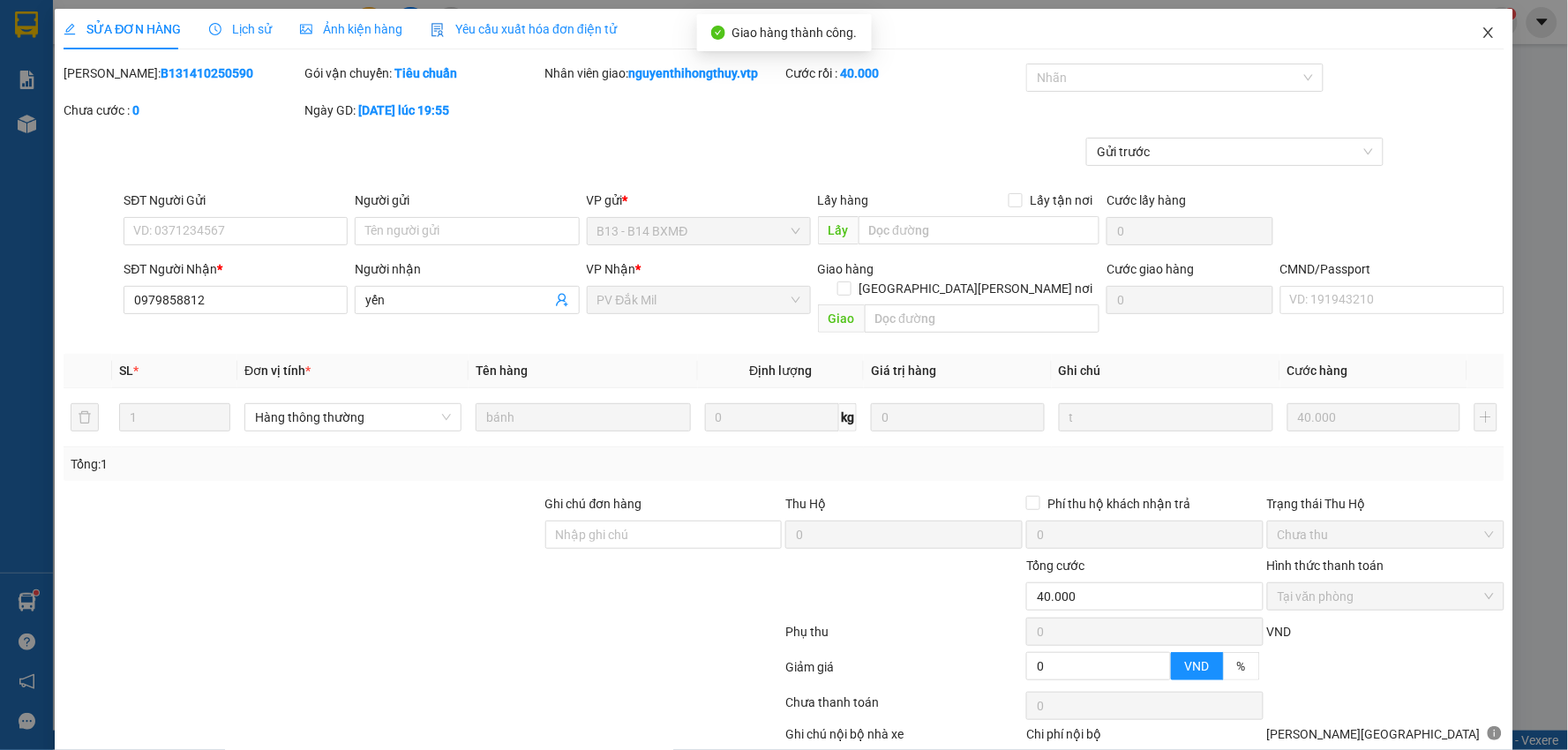
click at [1474, 25] on span "Close" at bounding box center [1489, 33] width 49 height 49
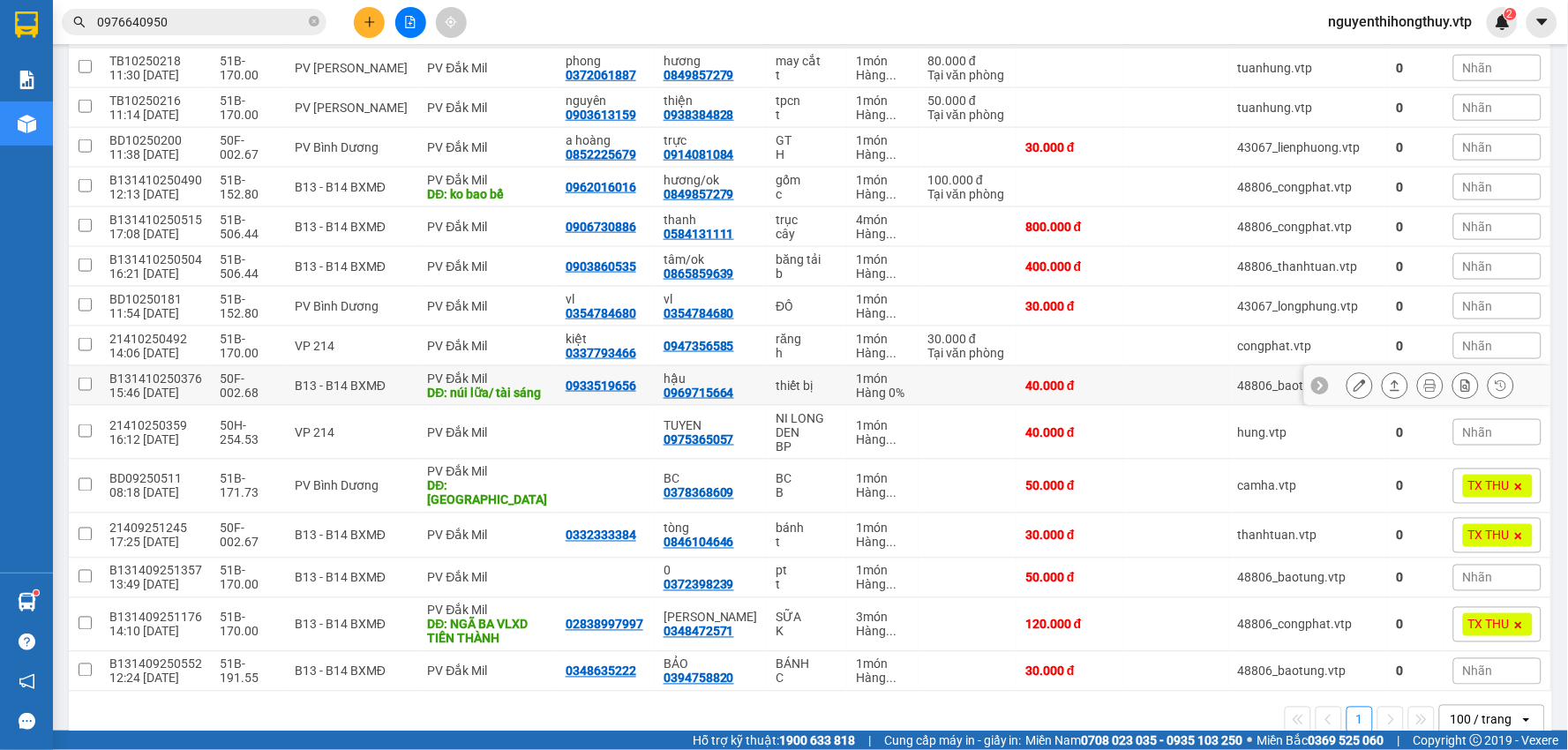
scroll to position [588, 0]
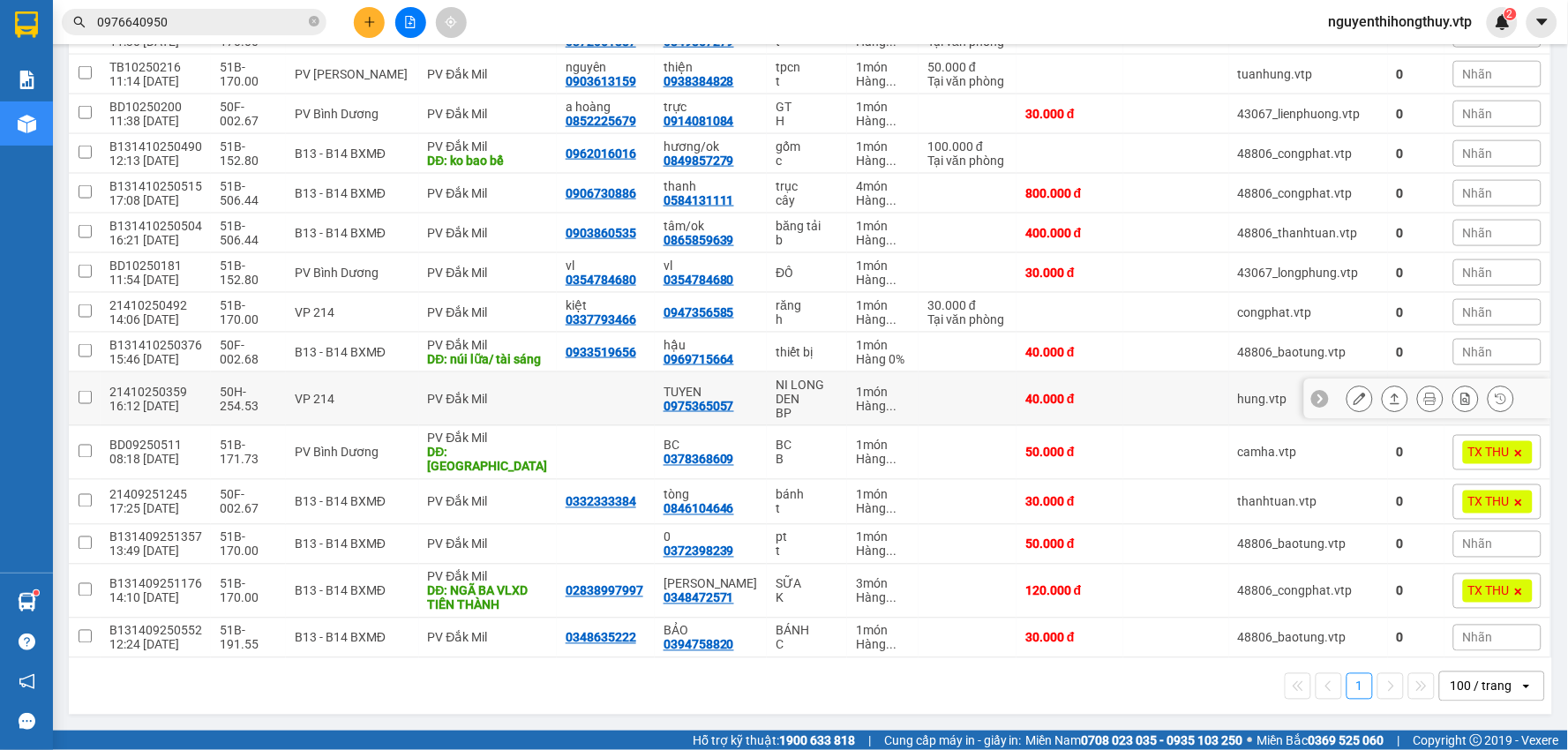
click at [1354, 405] on icon at bounding box center [1360, 398] width 12 height 12
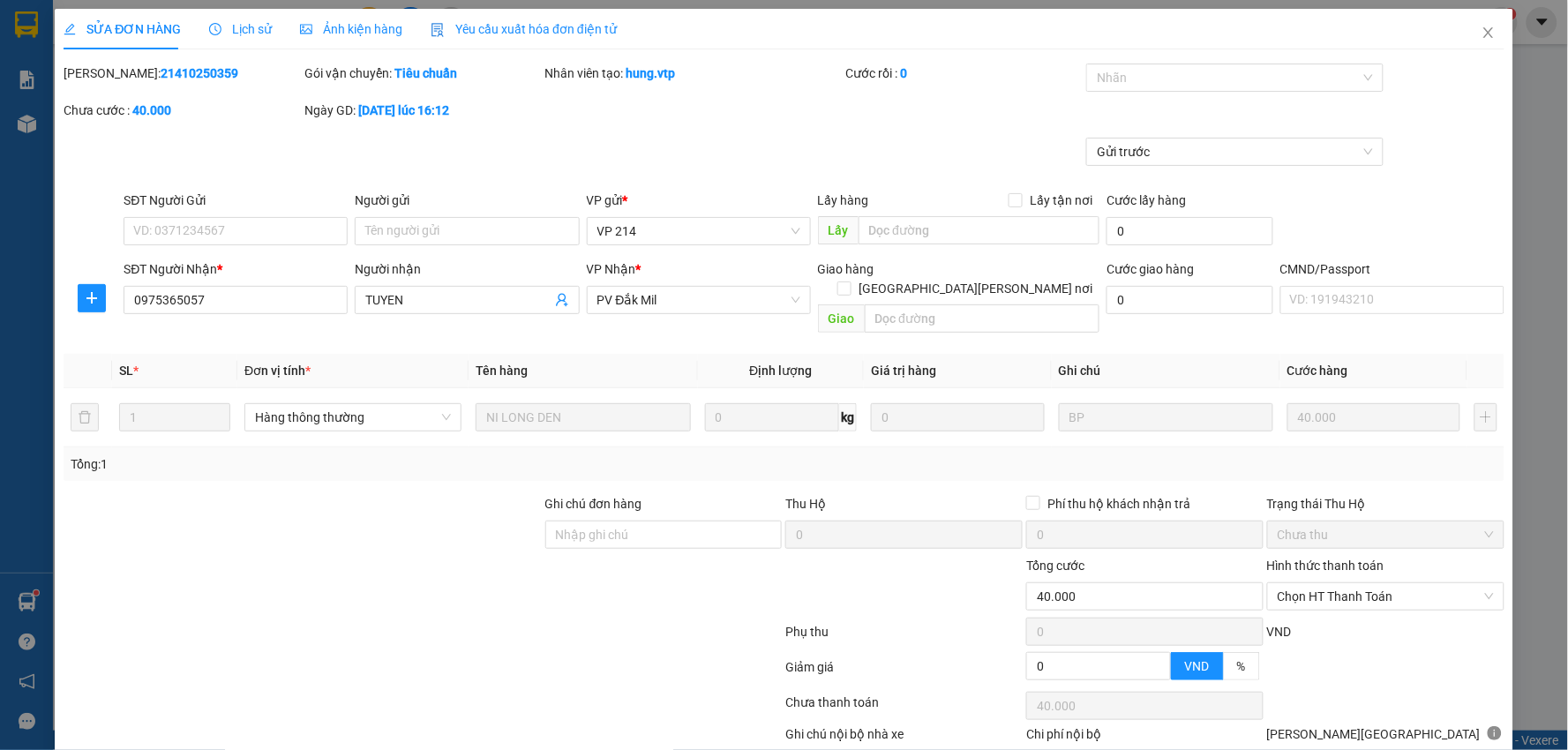
type input "0975365057"
type input "TUYEN"
type input "0"
type input "40.000"
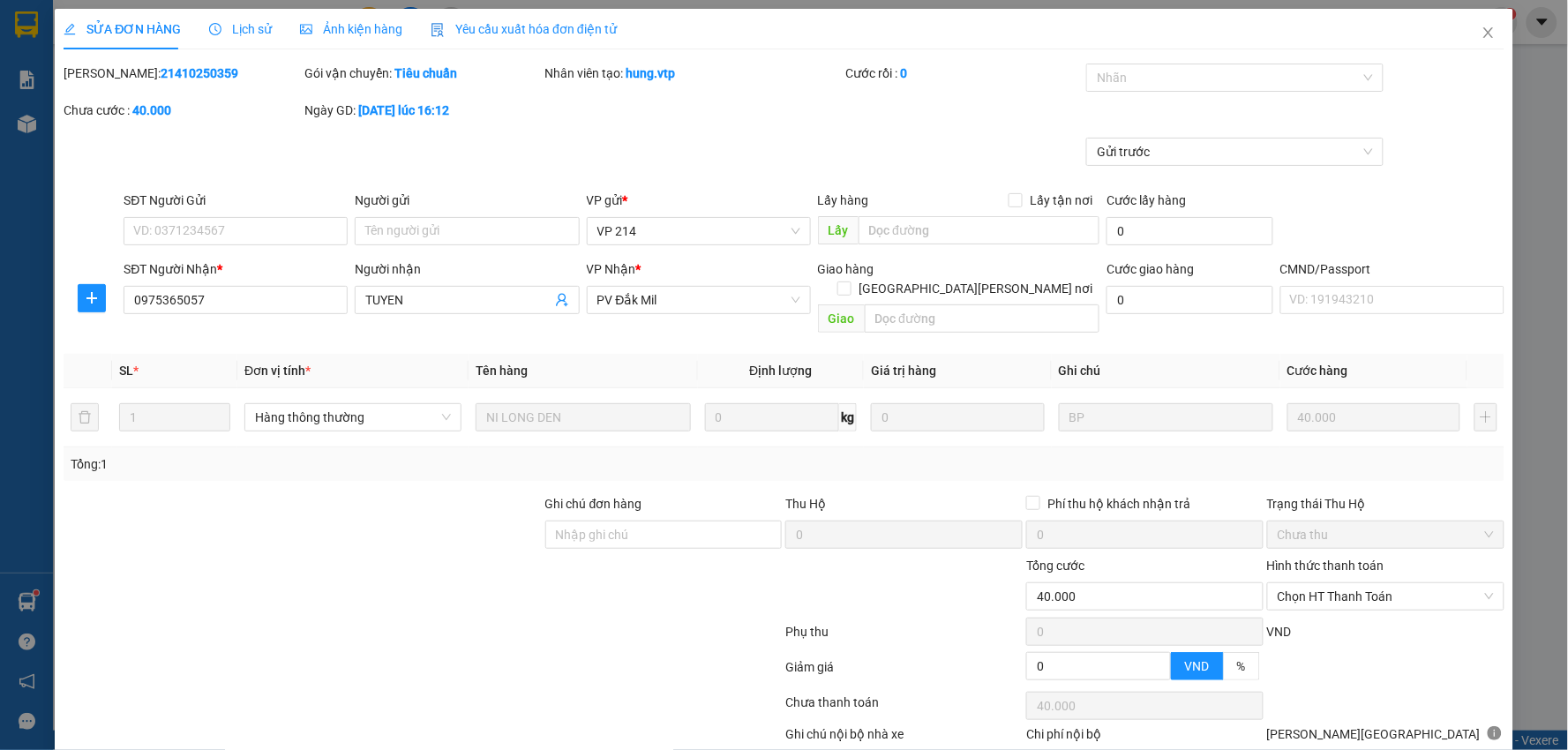
type input "2.000"
click at [249, 35] on span "Lịch sử" at bounding box center [240, 28] width 62 height 14
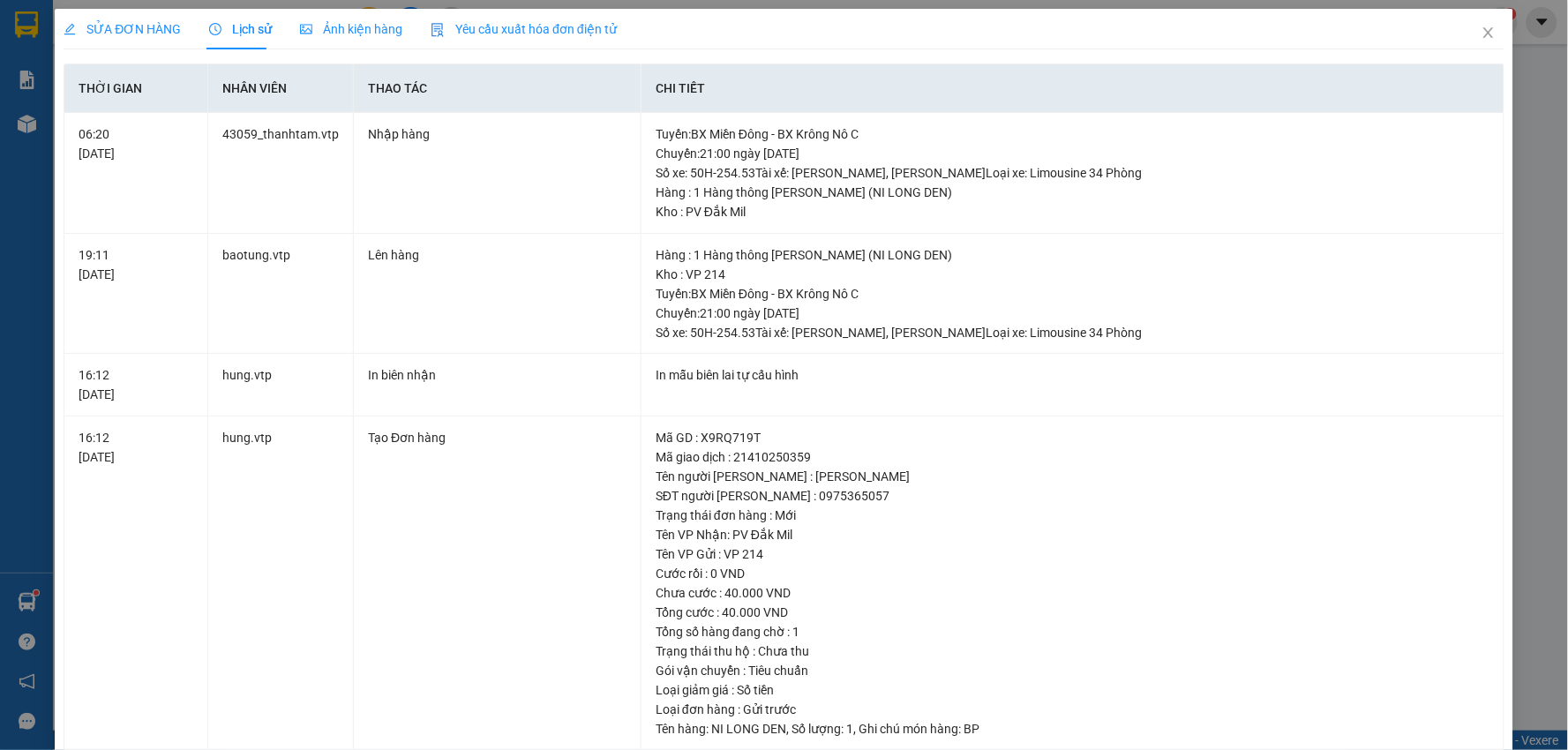
click at [109, 33] on span "SỬA ĐƠN HÀNG" at bounding box center [122, 28] width 117 height 14
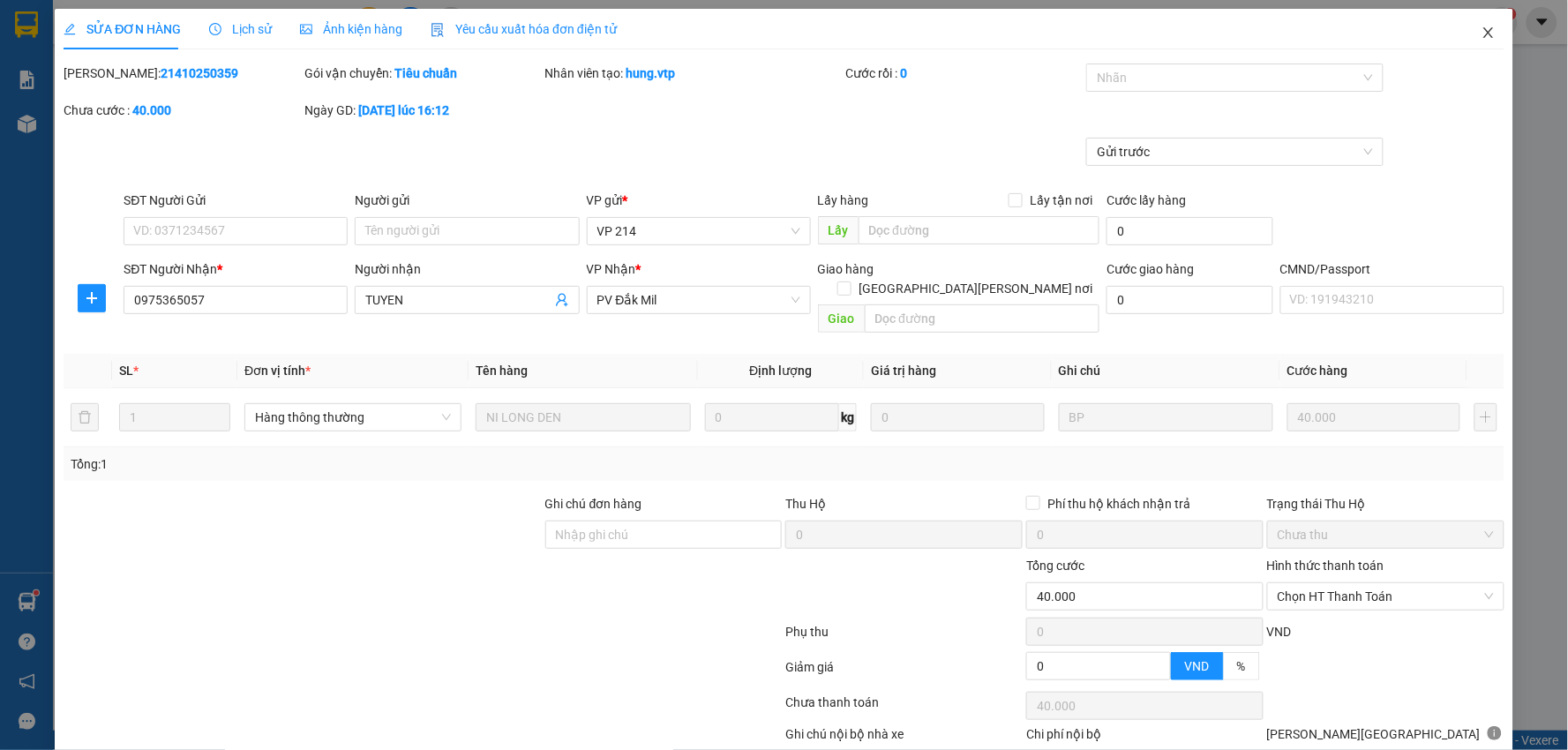
click at [1482, 33] on icon "close" at bounding box center [1489, 32] width 14 height 14
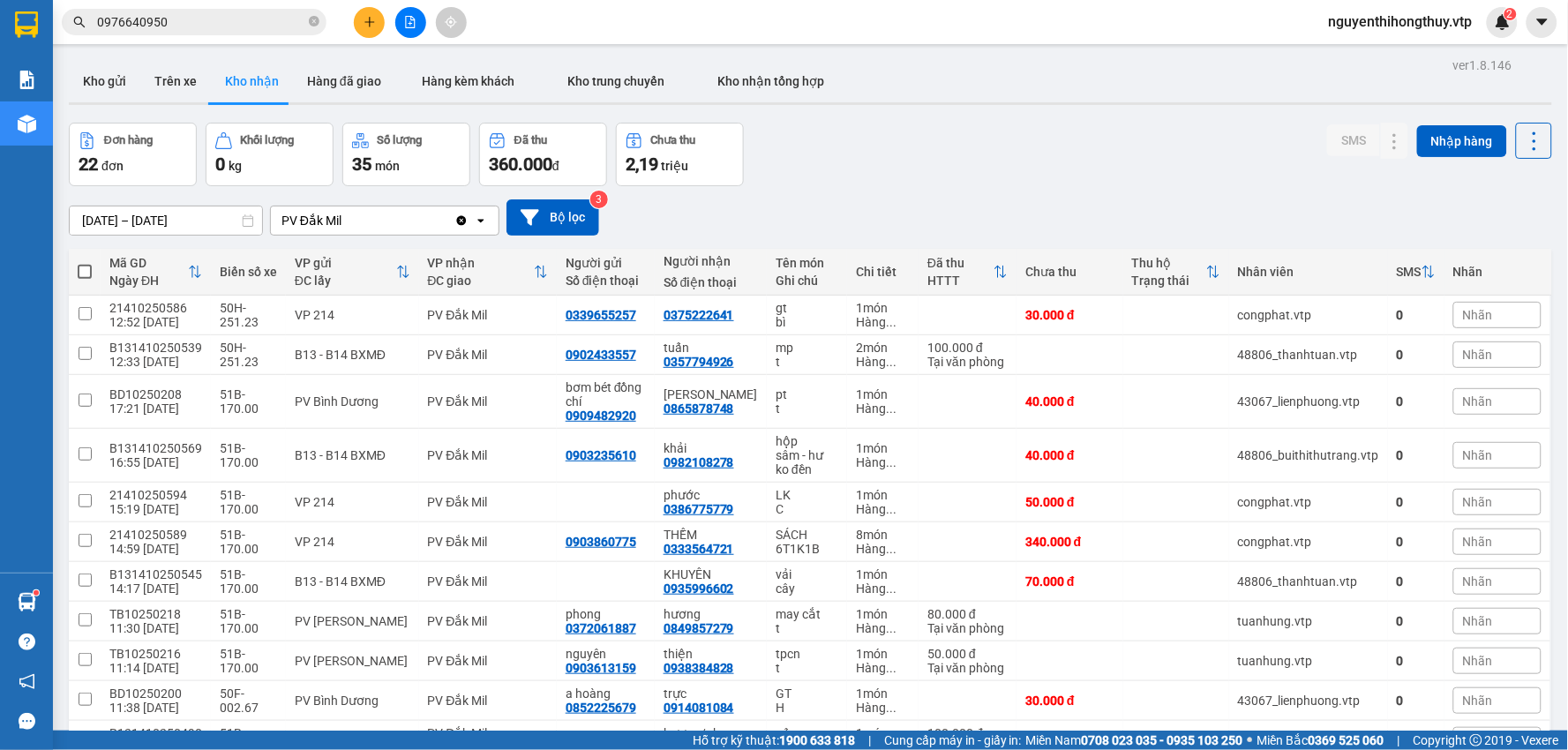
click at [375, 23] on icon "plus" at bounding box center [369, 22] width 12 height 12
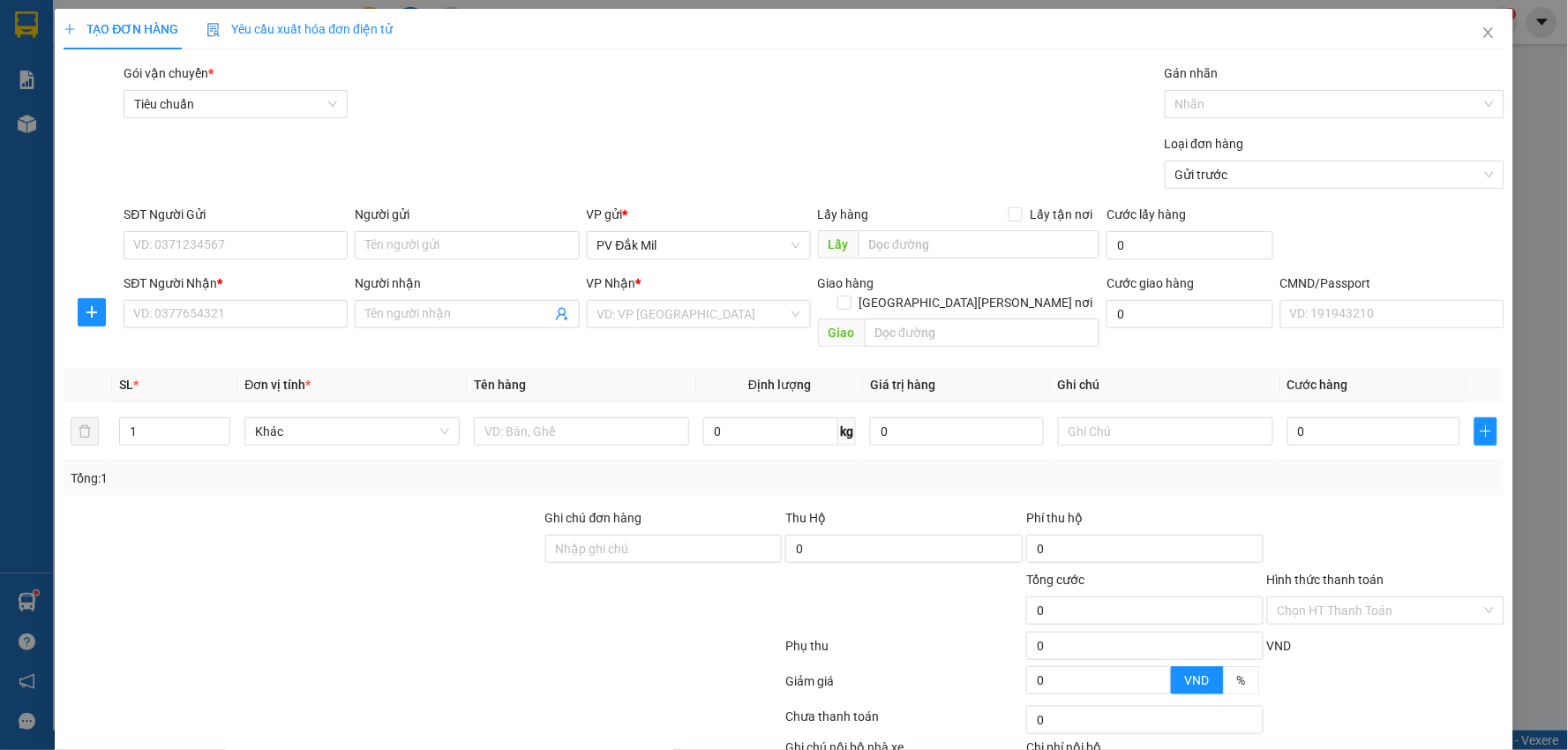
click at [620, 298] on div "VP Nhận *" at bounding box center [699, 287] width 224 height 26
click at [639, 309] on input "search" at bounding box center [693, 314] width 191 height 26
type input "21"
click at [628, 350] on div "VP 214" at bounding box center [692, 349] width 201 height 20
click at [518, 417] on input "text" at bounding box center [584, 431] width 216 height 28
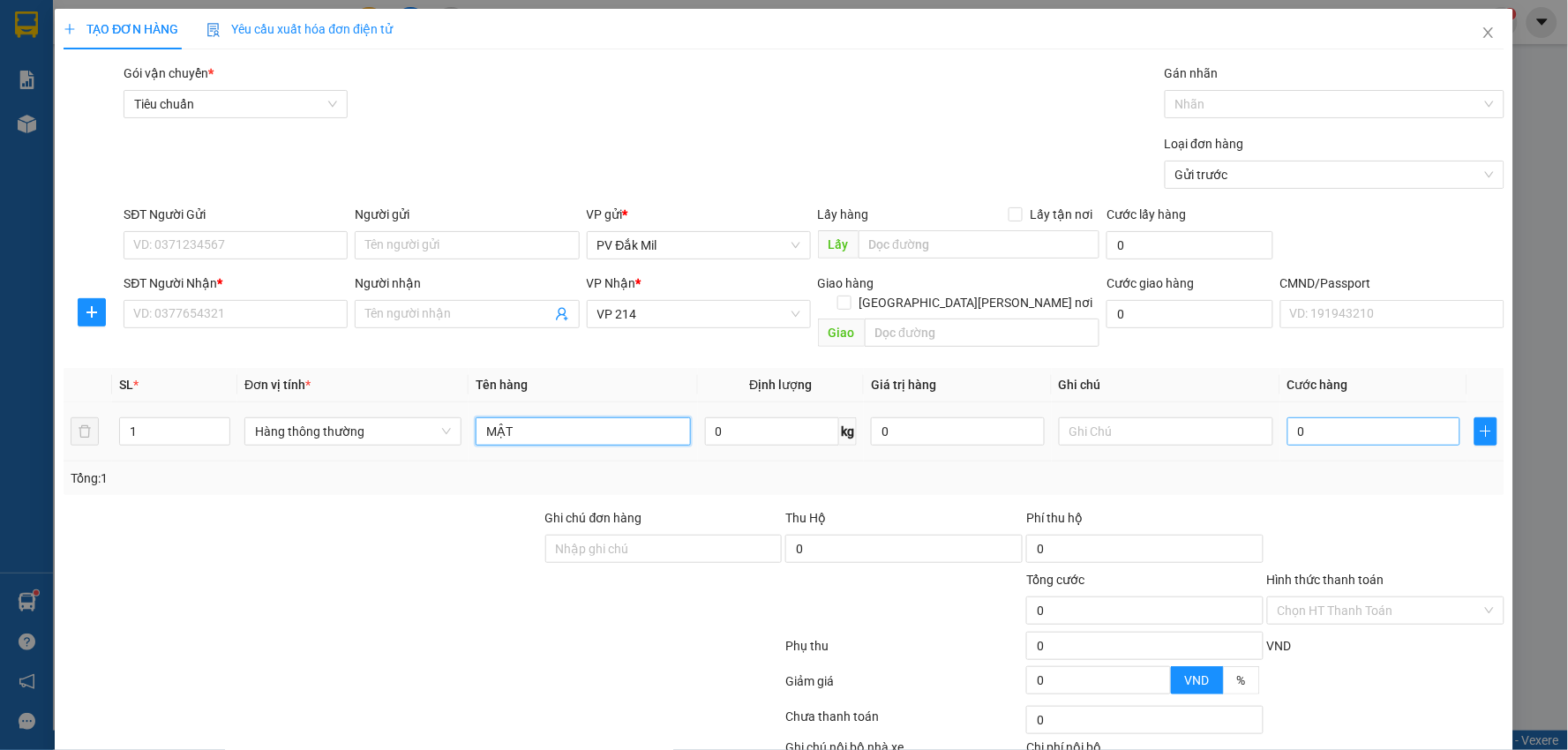
type input "MẬT"
click at [1326, 417] on input "0" at bounding box center [1374, 431] width 173 height 28
type input "5"
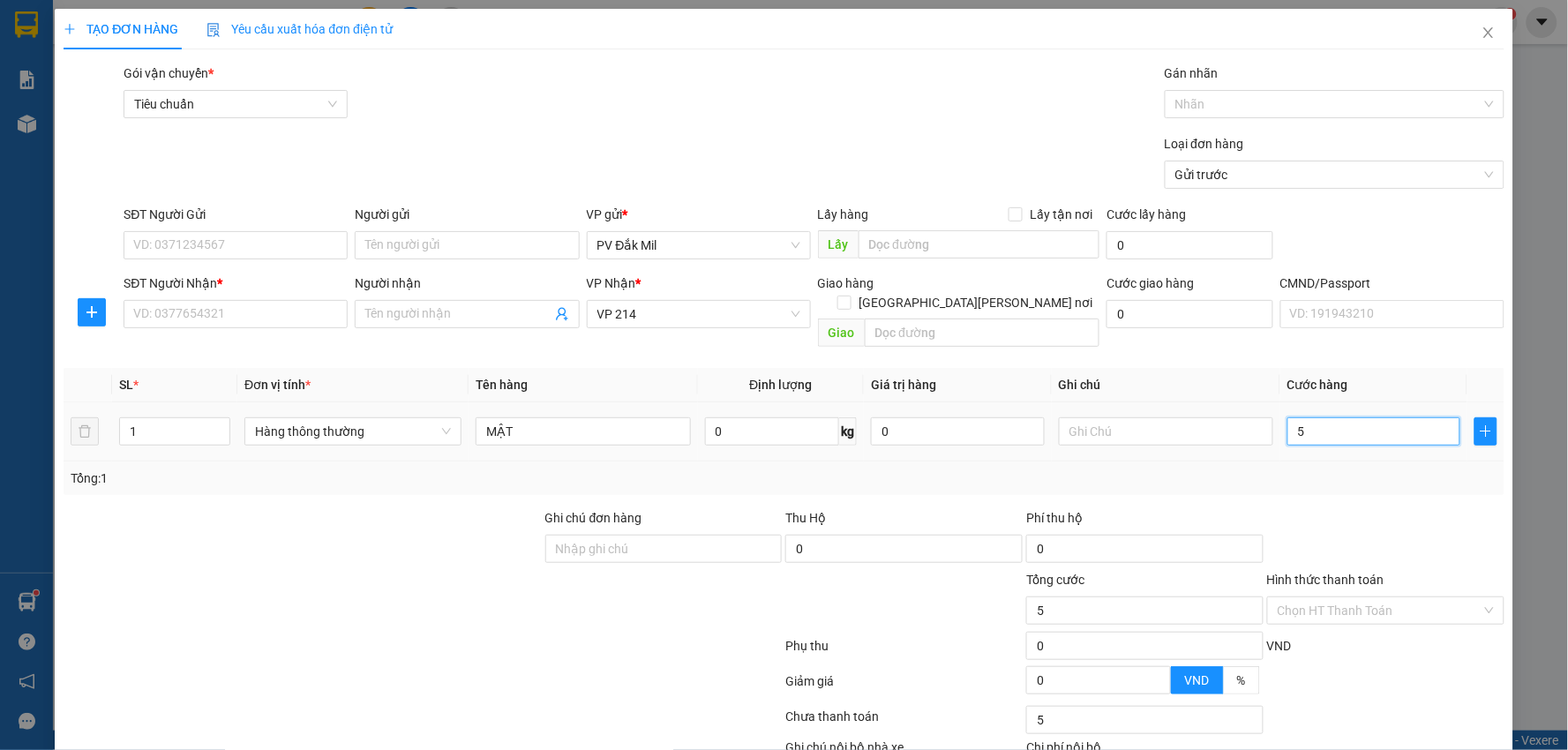
type input "50"
type input "500"
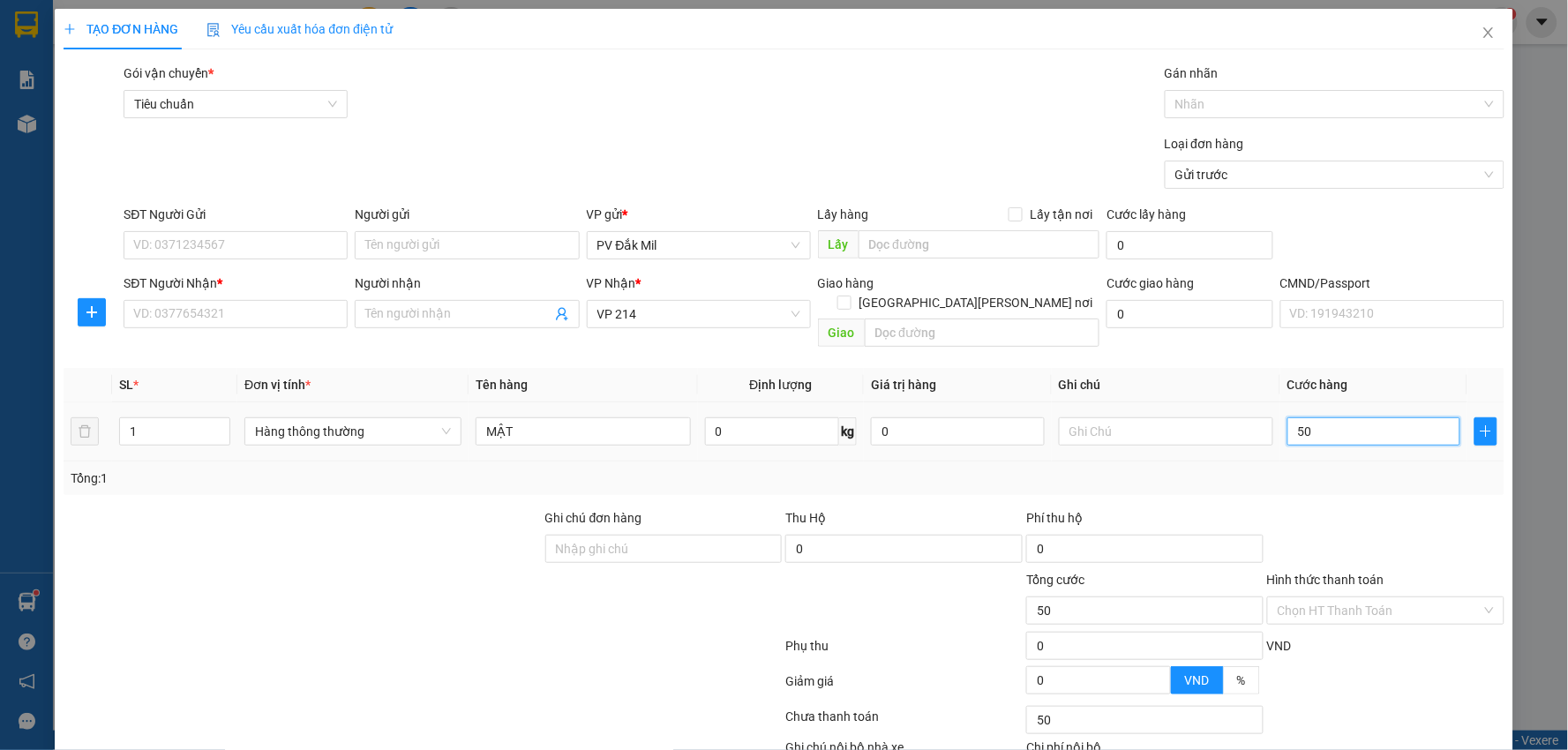
type input "500"
type input "5.000"
type input "50.000"
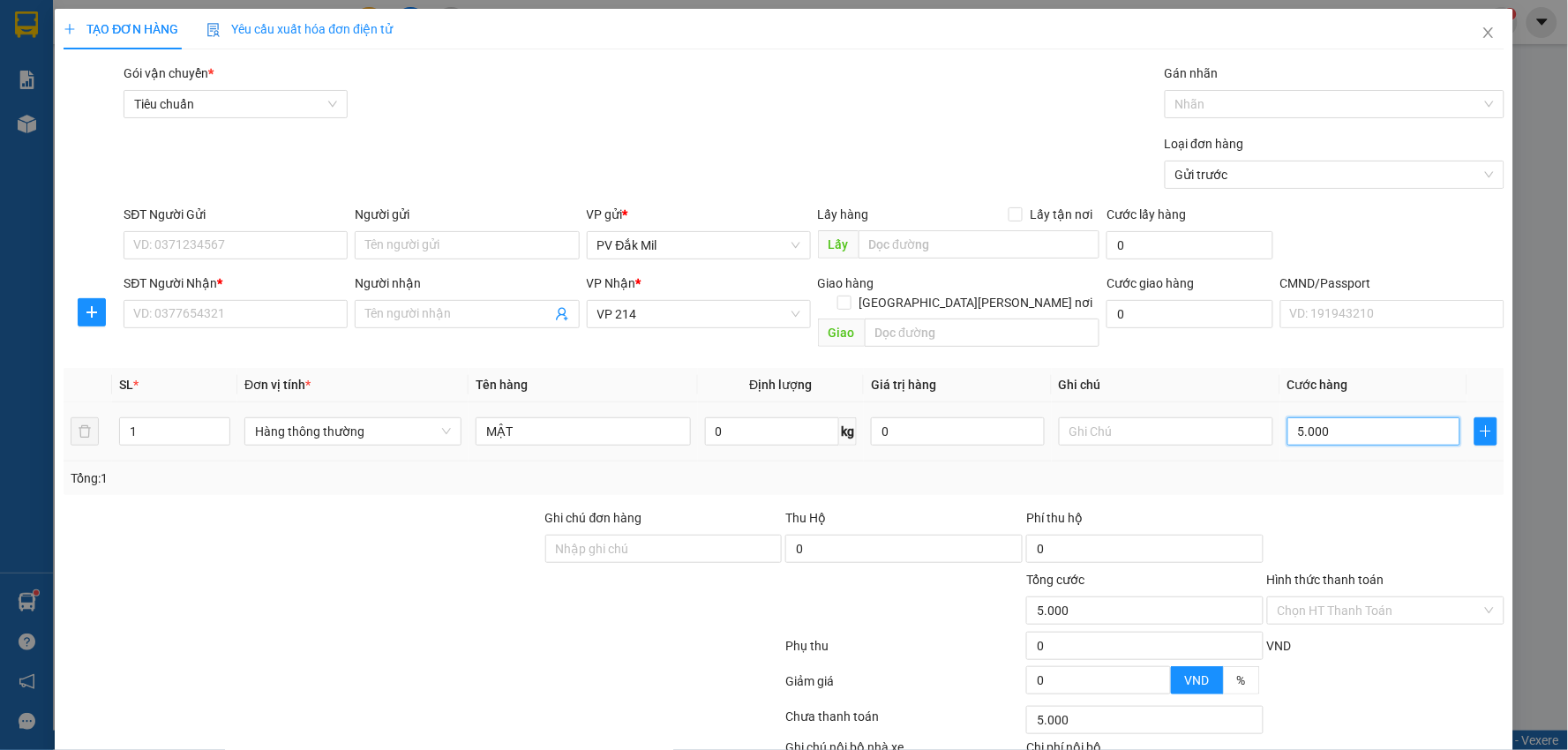
type input "50.000"
click at [200, 235] on input "SĐT Người Gửi" at bounding box center [235, 246] width 224 height 28
type input "0384143485"
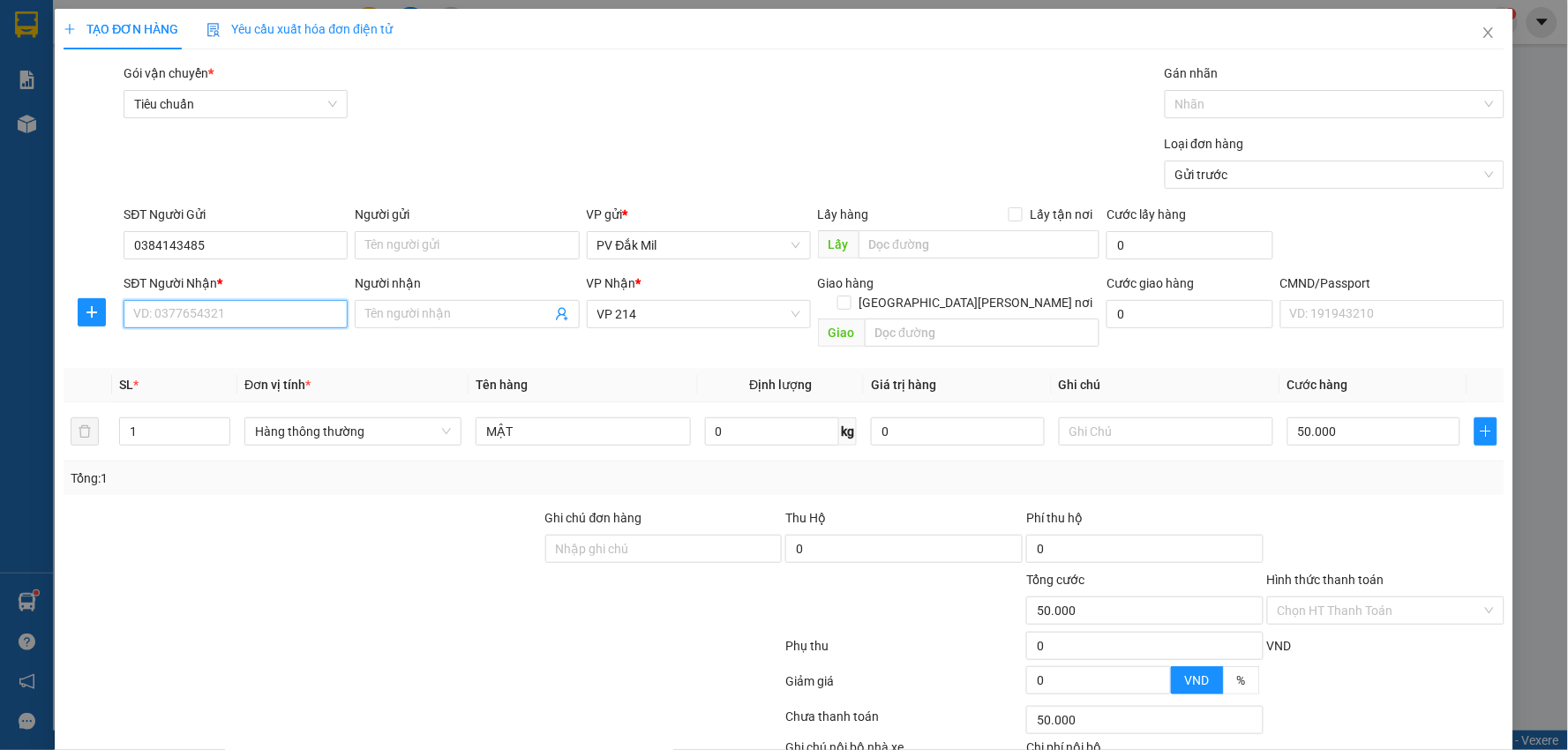
click at [200, 321] on input "SĐT Người Nhận *" at bounding box center [235, 314] width 224 height 28
type input "0989870474"
drag, startPoint x: 485, startPoint y: 318, endPoint x: 461, endPoint y: 323, distance: 24.5
click at [483, 318] on input "Người nhận" at bounding box center [458, 314] width 185 height 20
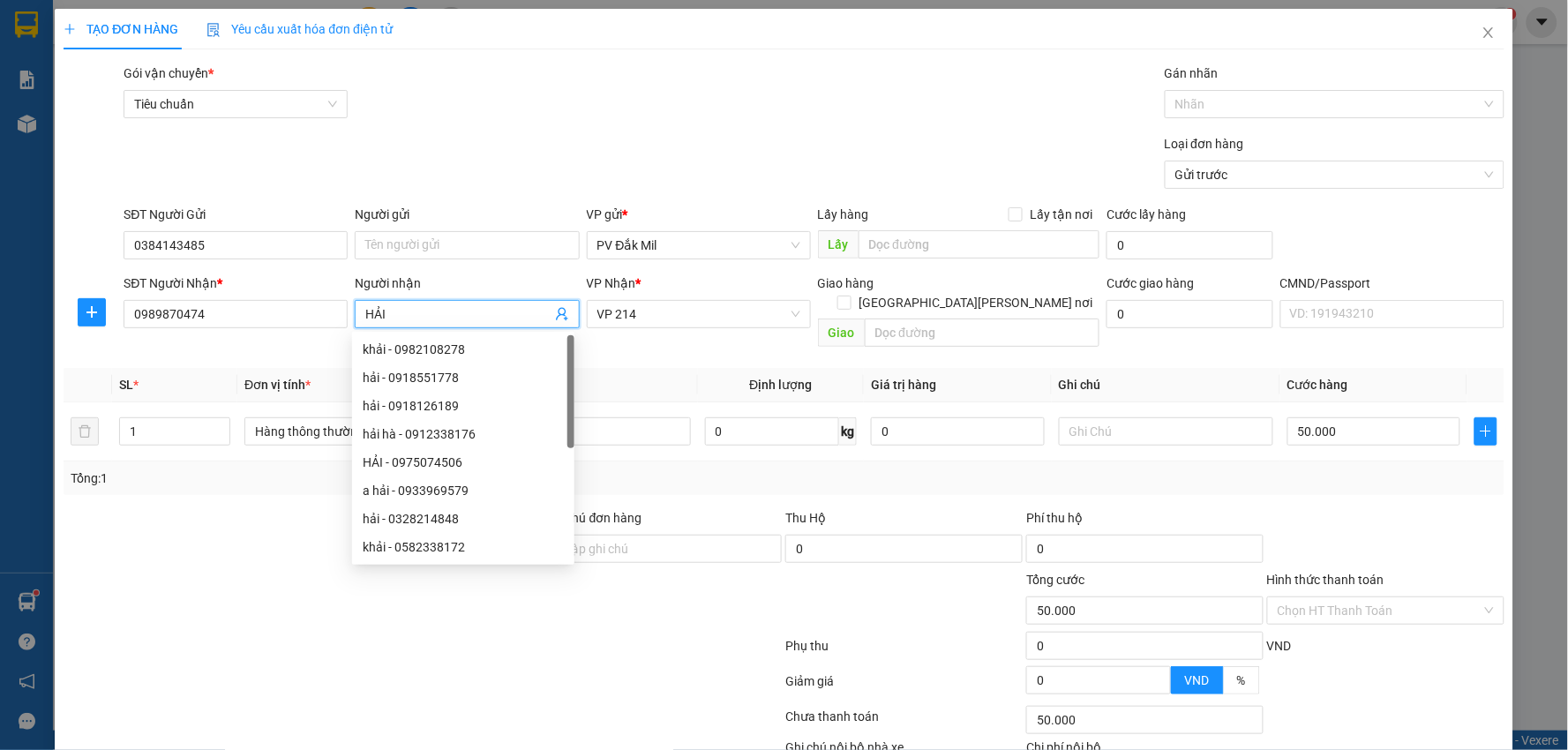
type input "HẢI"
click at [973, 368] on th "Giá trị hàng" at bounding box center [958, 385] width 187 height 34
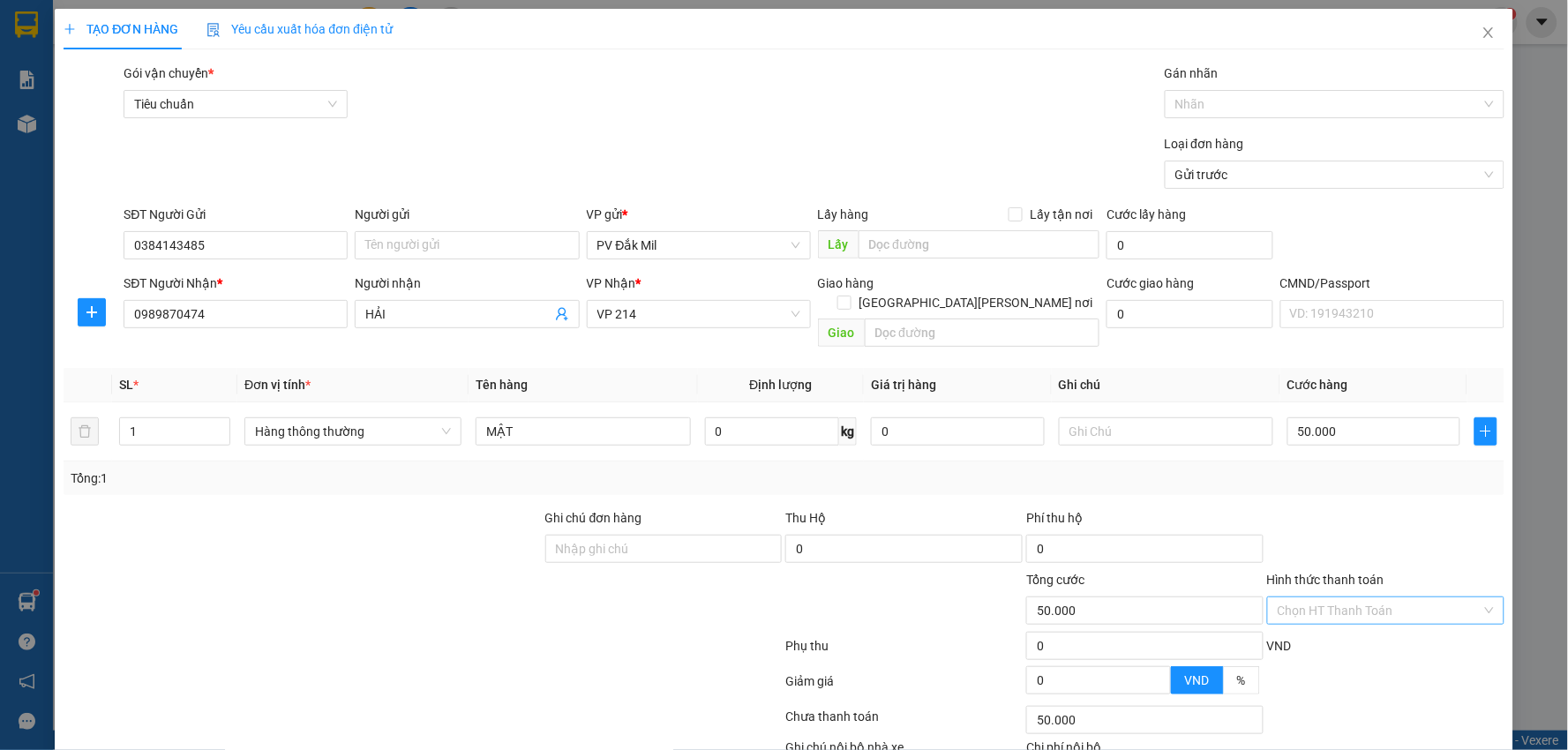
click at [1320, 598] on input "Hình thức thanh toán" at bounding box center [1380, 611] width 204 height 26
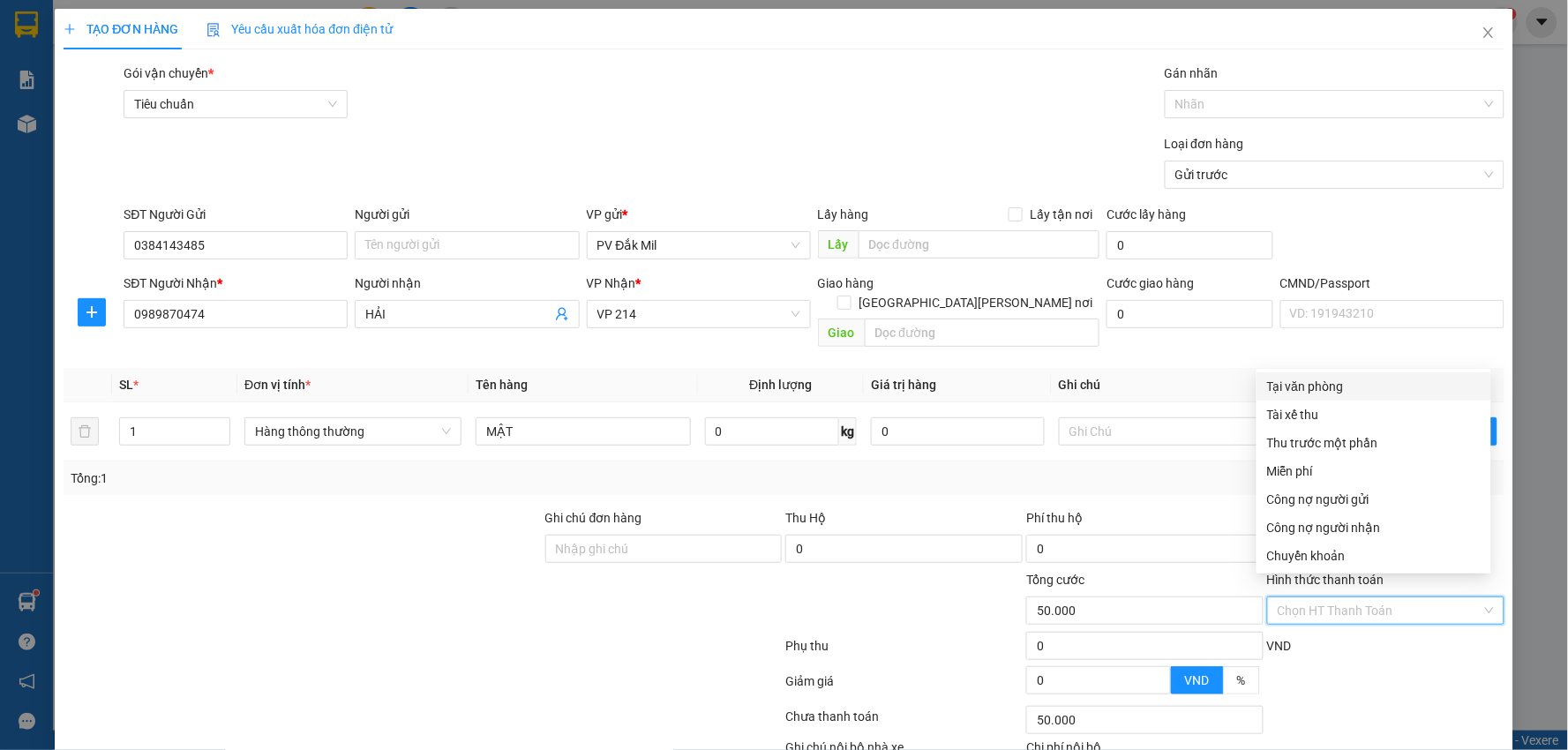
click at [1309, 387] on div "Tại văn phòng" at bounding box center [1374, 386] width 214 height 20
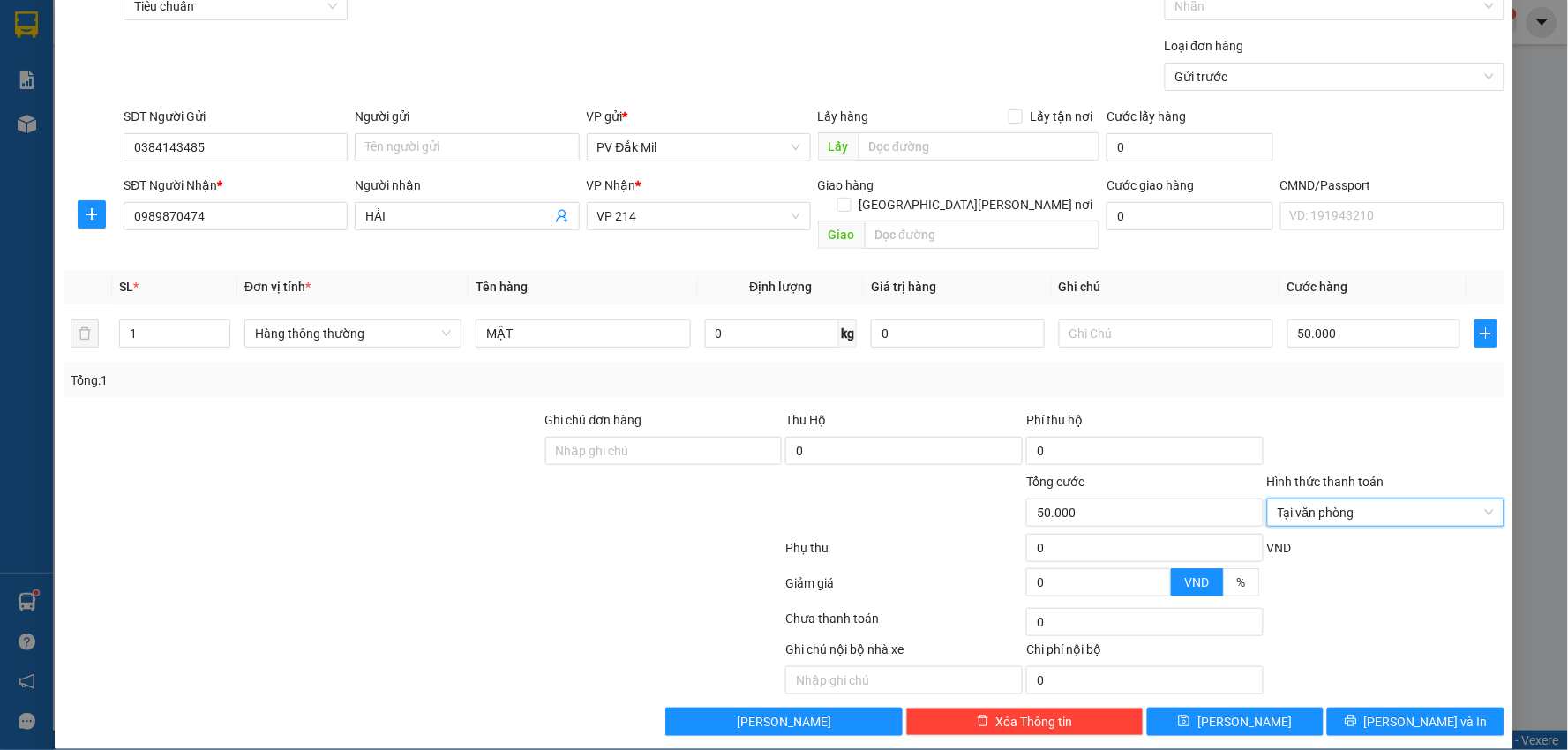
scroll to position [99, 0]
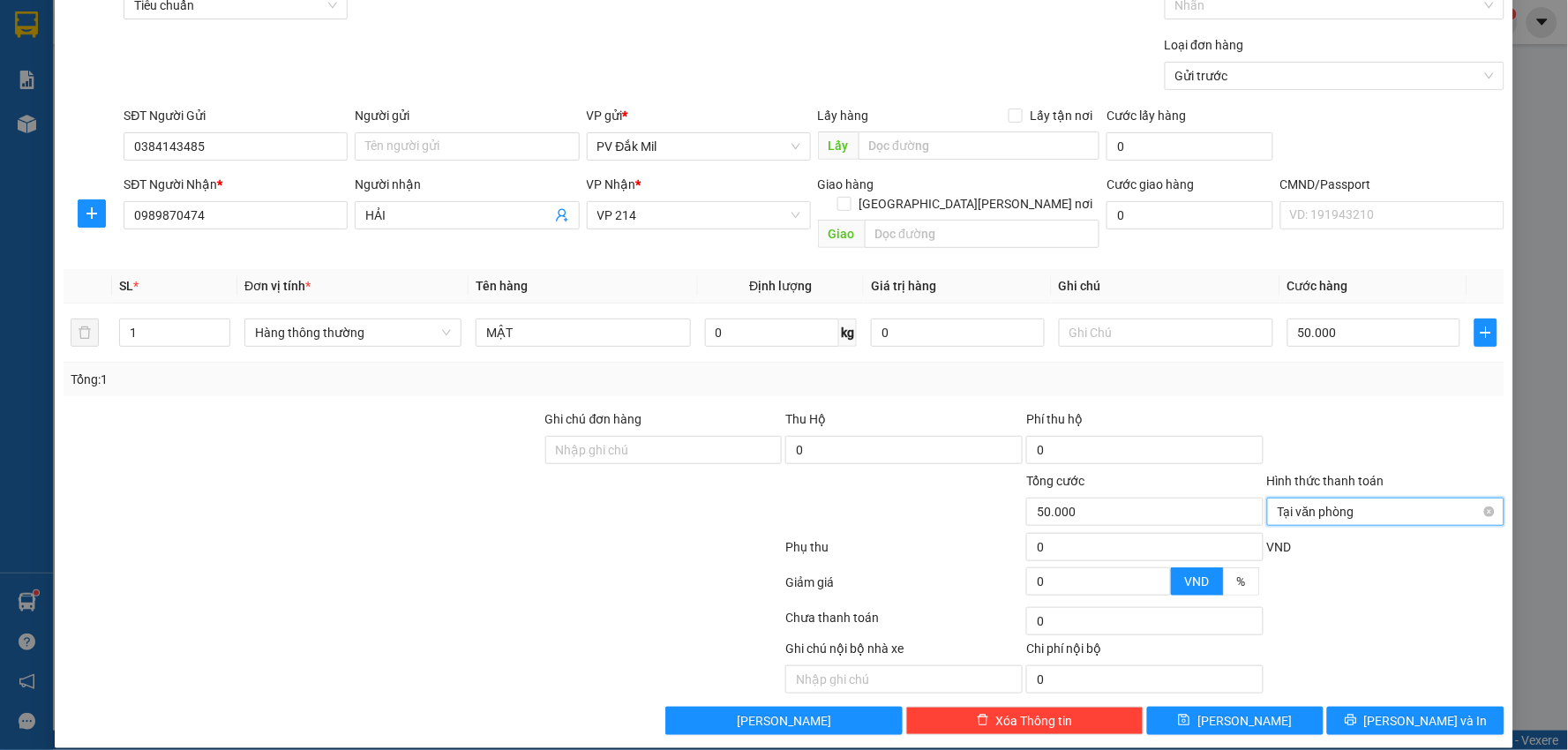
click at [1326, 498] on span "Tại văn phòng" at bounding box center [1385, 512] width 217 height 26
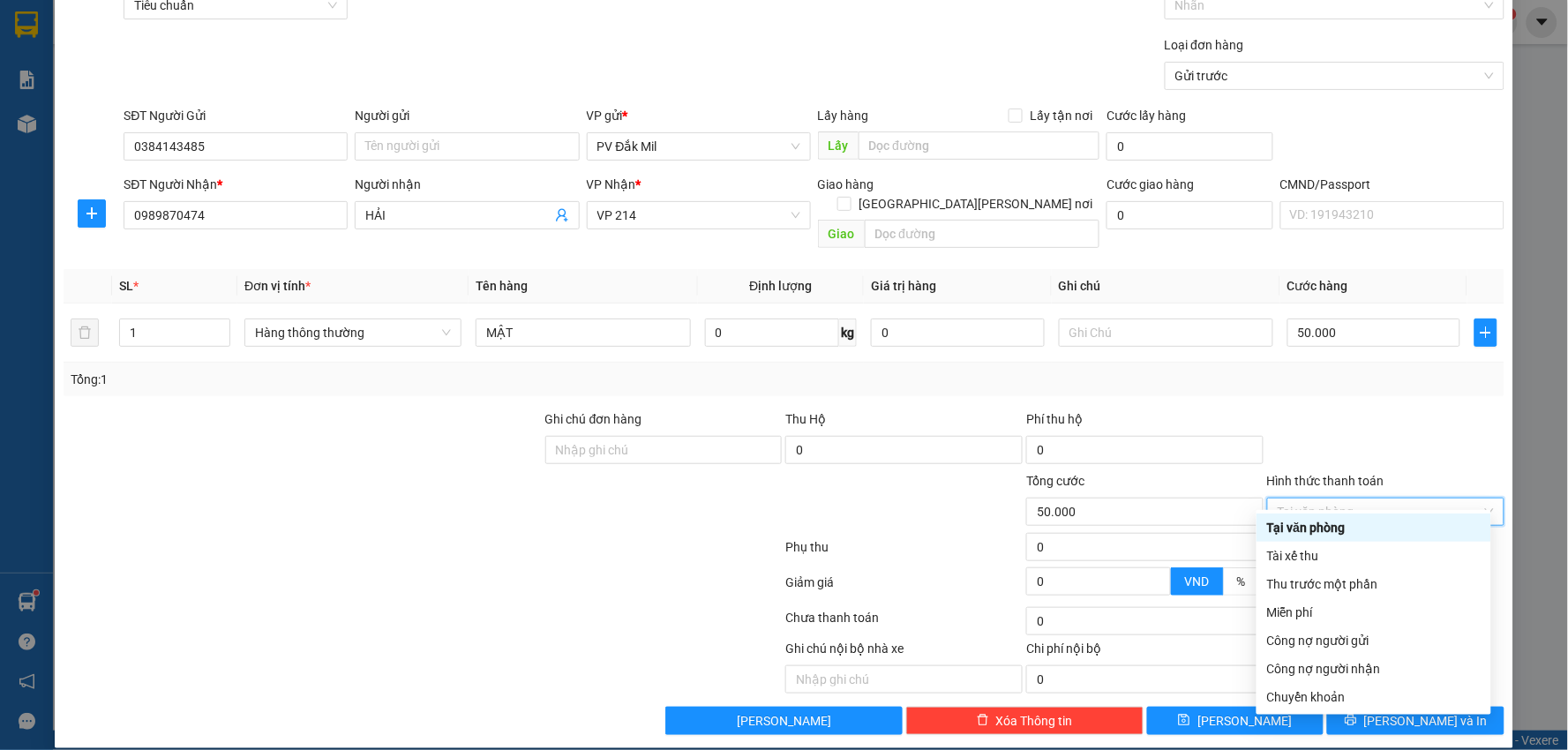
click at [1368, 413] on div at bounding box center [1385, 440] width 241 height 61
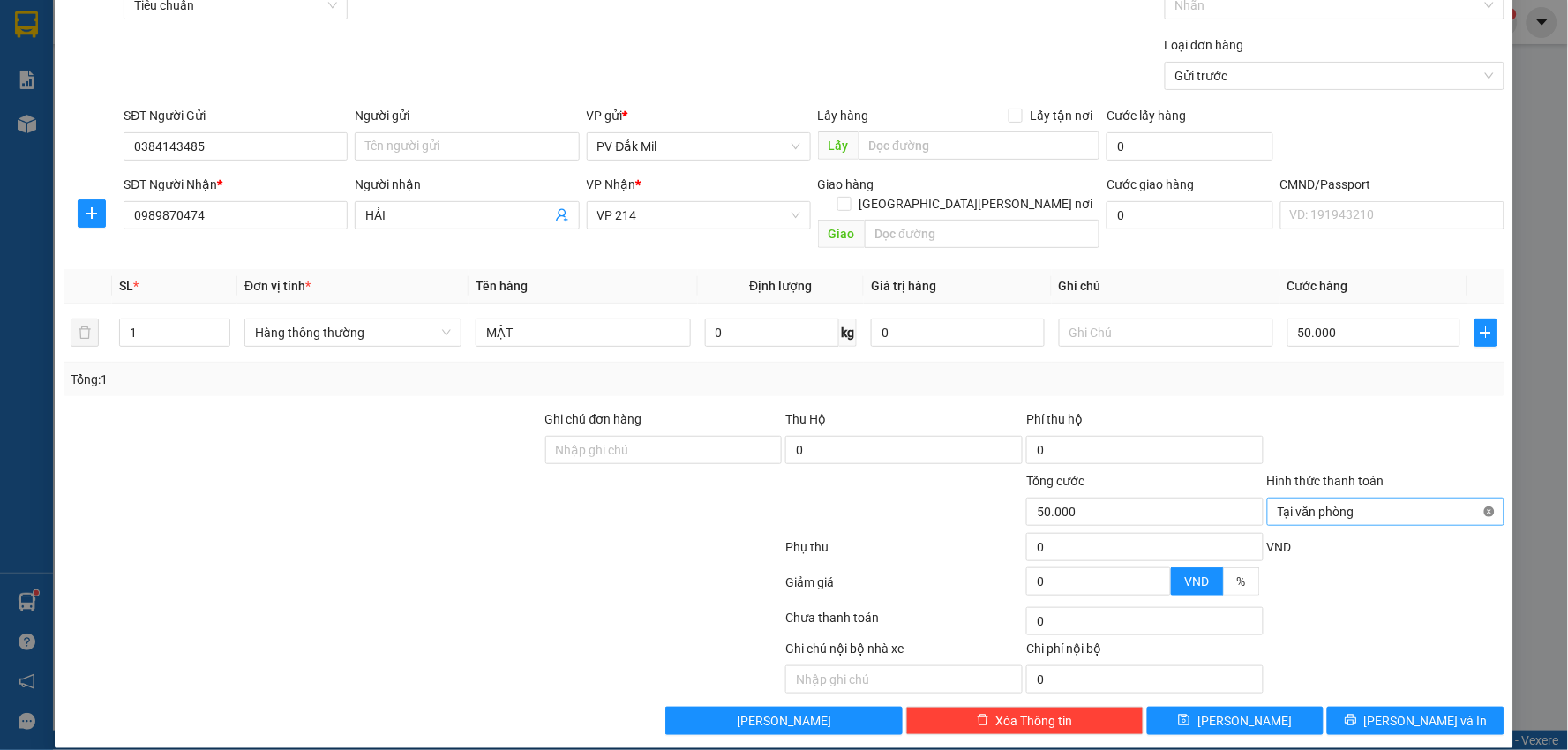
type input "50.000"
click at [1392, 711] on span "[PERSON_NAME] và In" at bounding box center [1426, 721] width 124 height 20
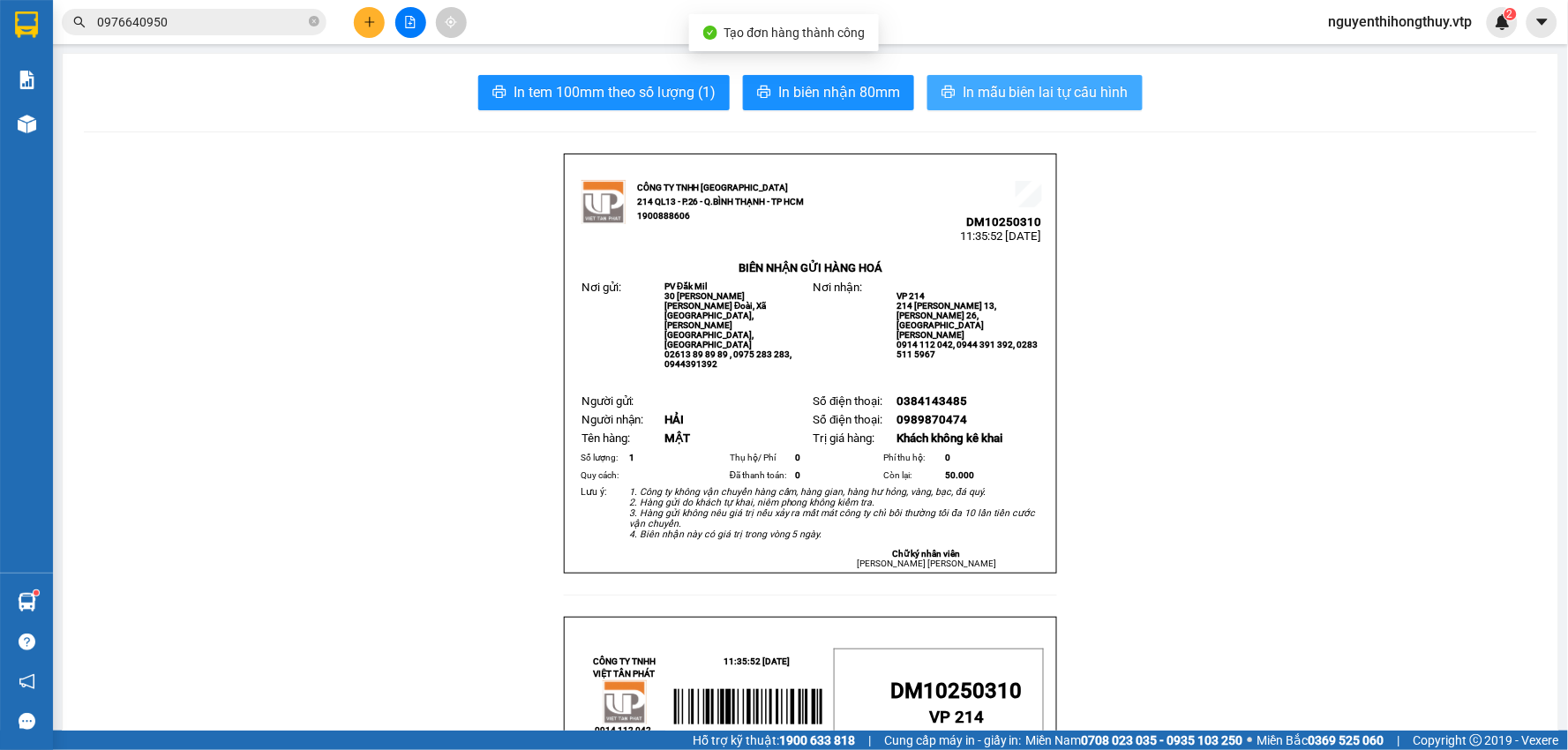
click at [971, 82] on span "In mẫu biên lai tự cấu hình" at bounding box center [1045, 92] width 166 height 22
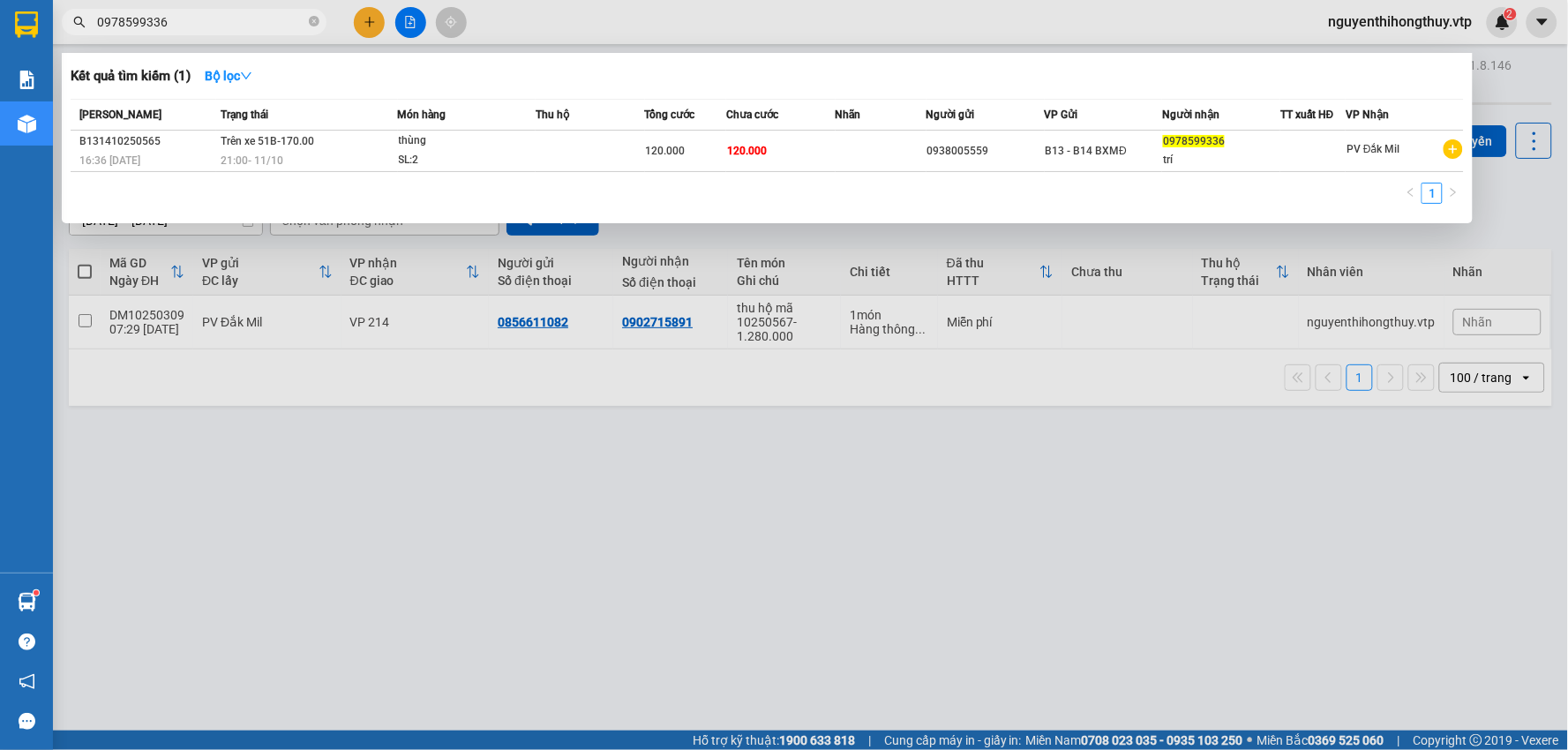
click at [232, 9] on span "0978599336" at bounding box center [194, 22] width 265 height 26
click at [232, 12] on input "0978599336" at bounding box center [201, 22] width 208 height 20
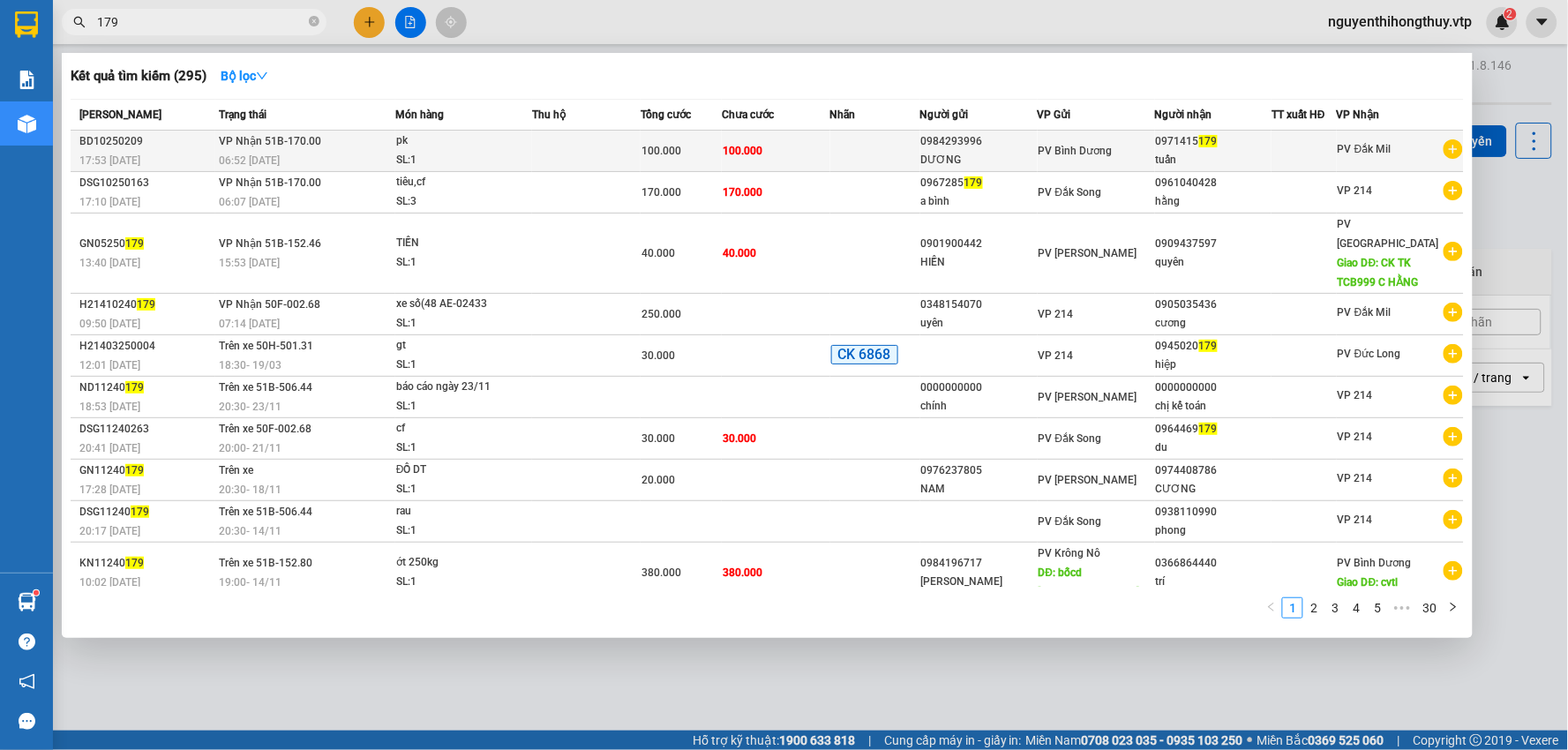
type input "179"
click at [827, 148] on td "100.000" at bounding box center [775, 151] width 109 height 42
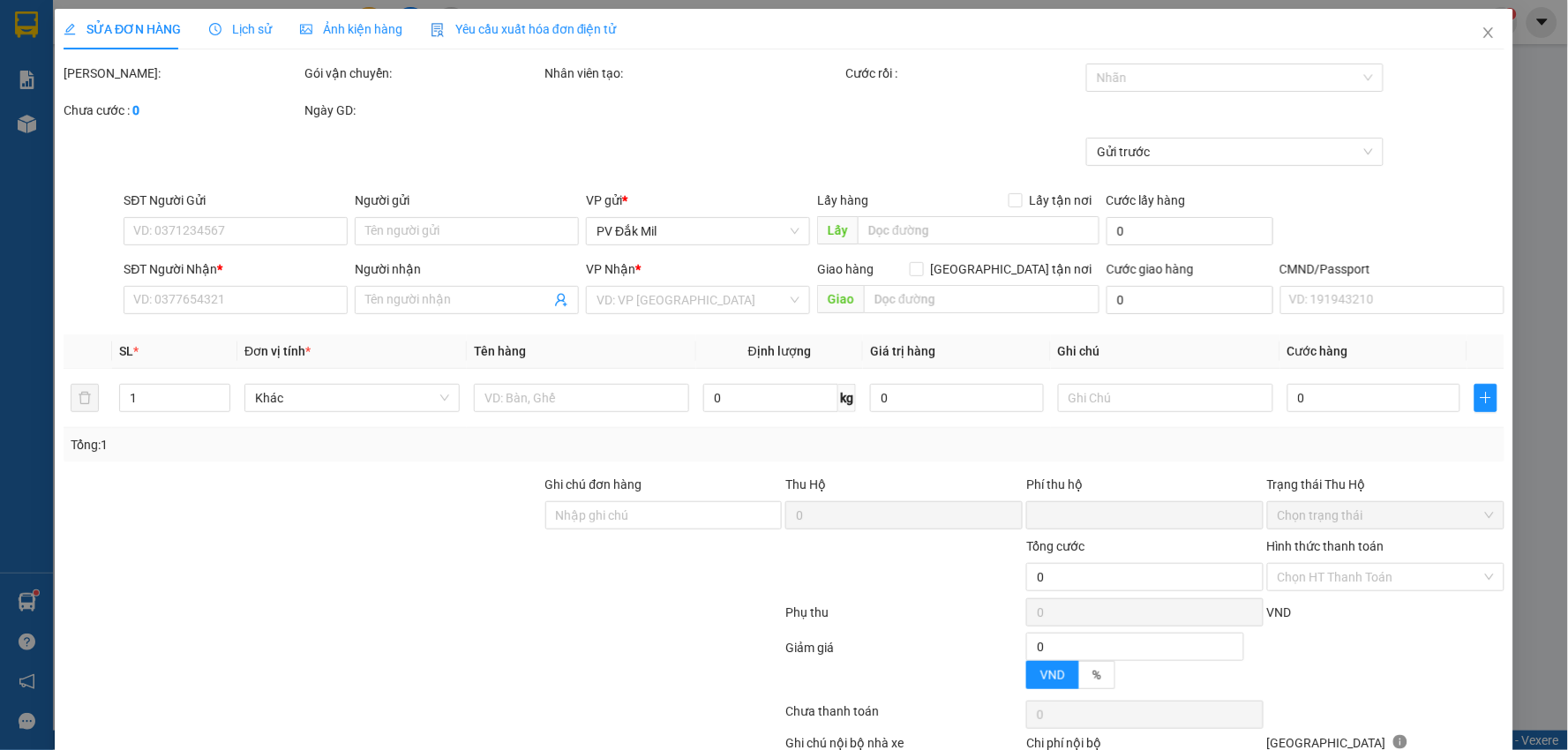
type input "5.000"
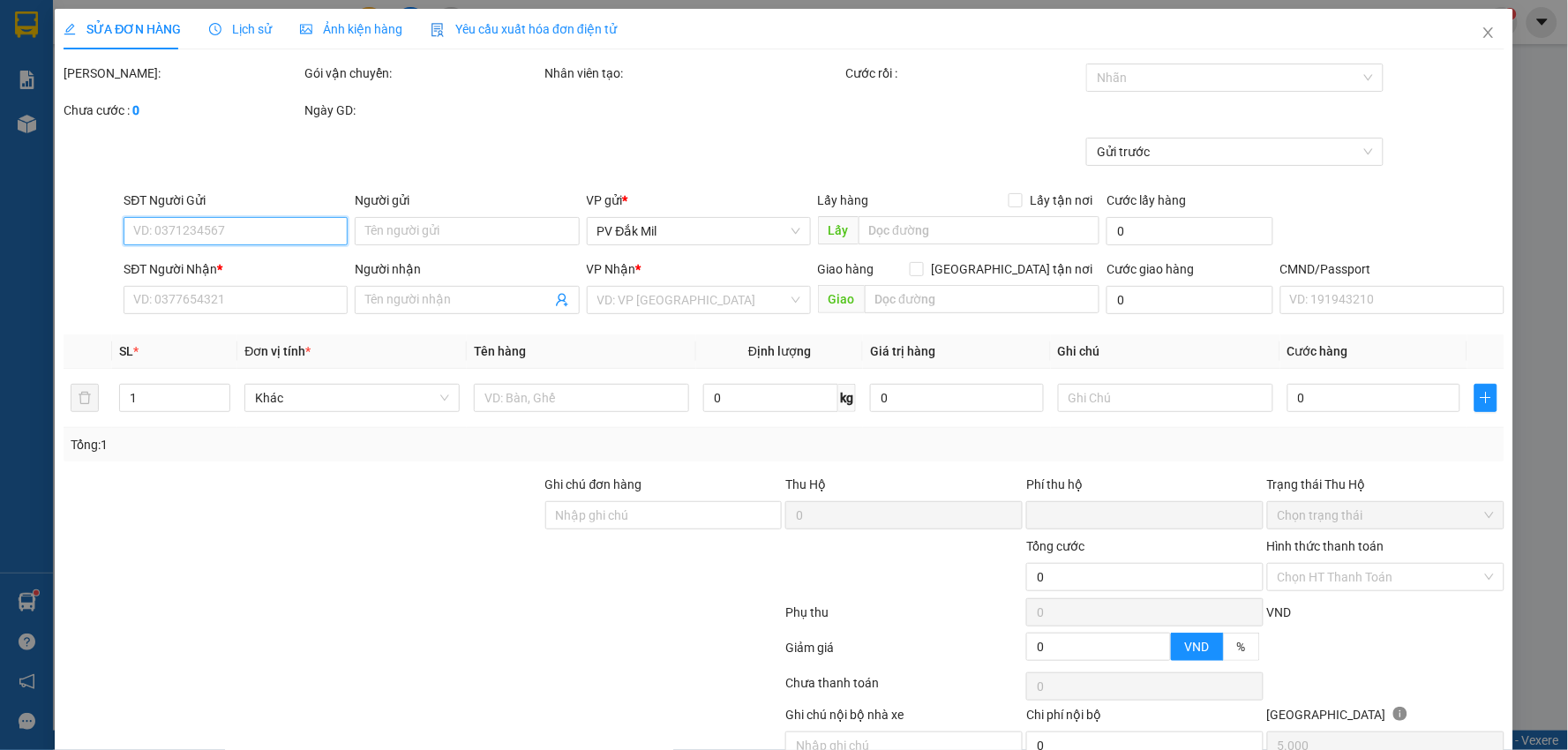
type input "0984293996"
type input "DƯƠNG"
type input "0971415179"
type input "tuấn"
type input "0"
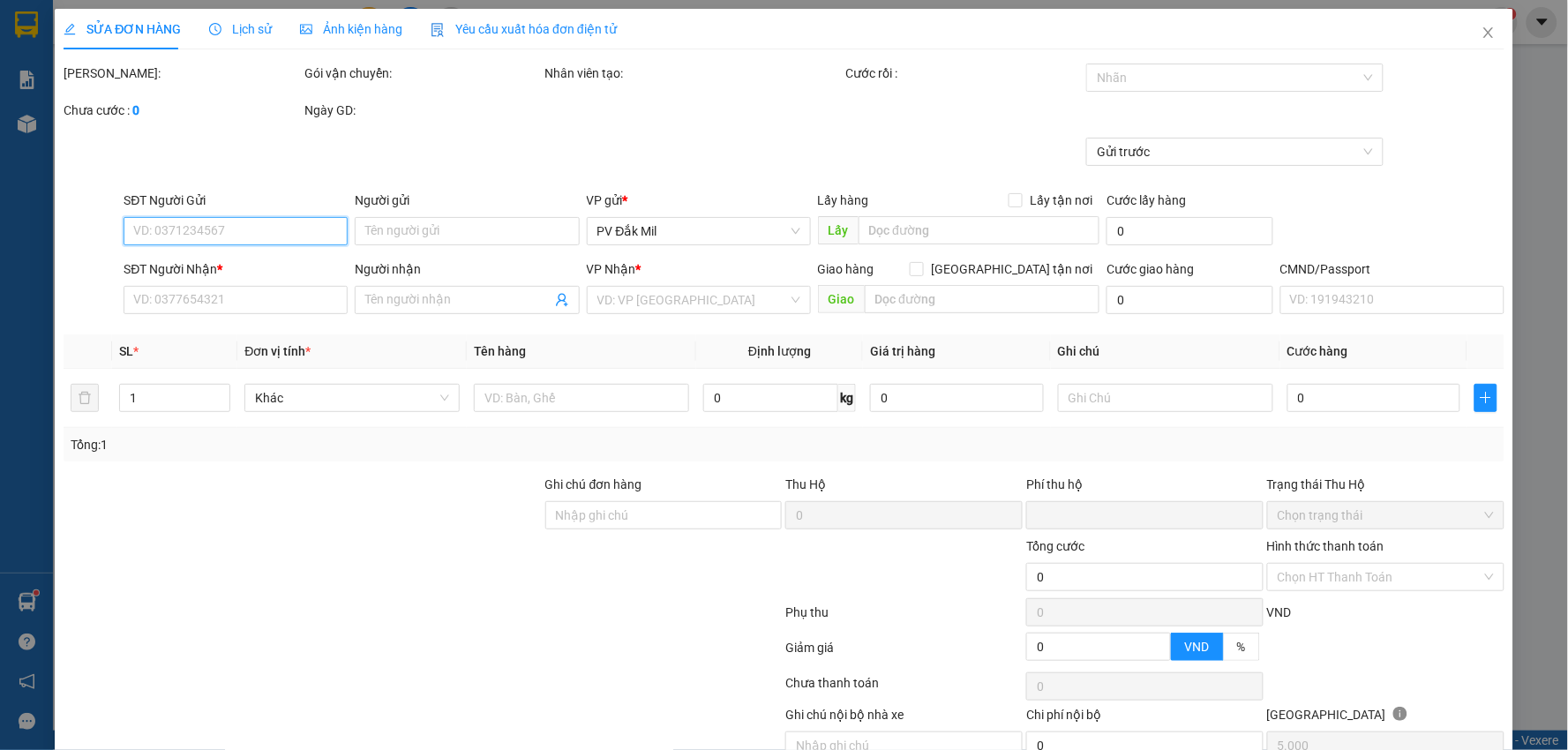
type input "100.000"
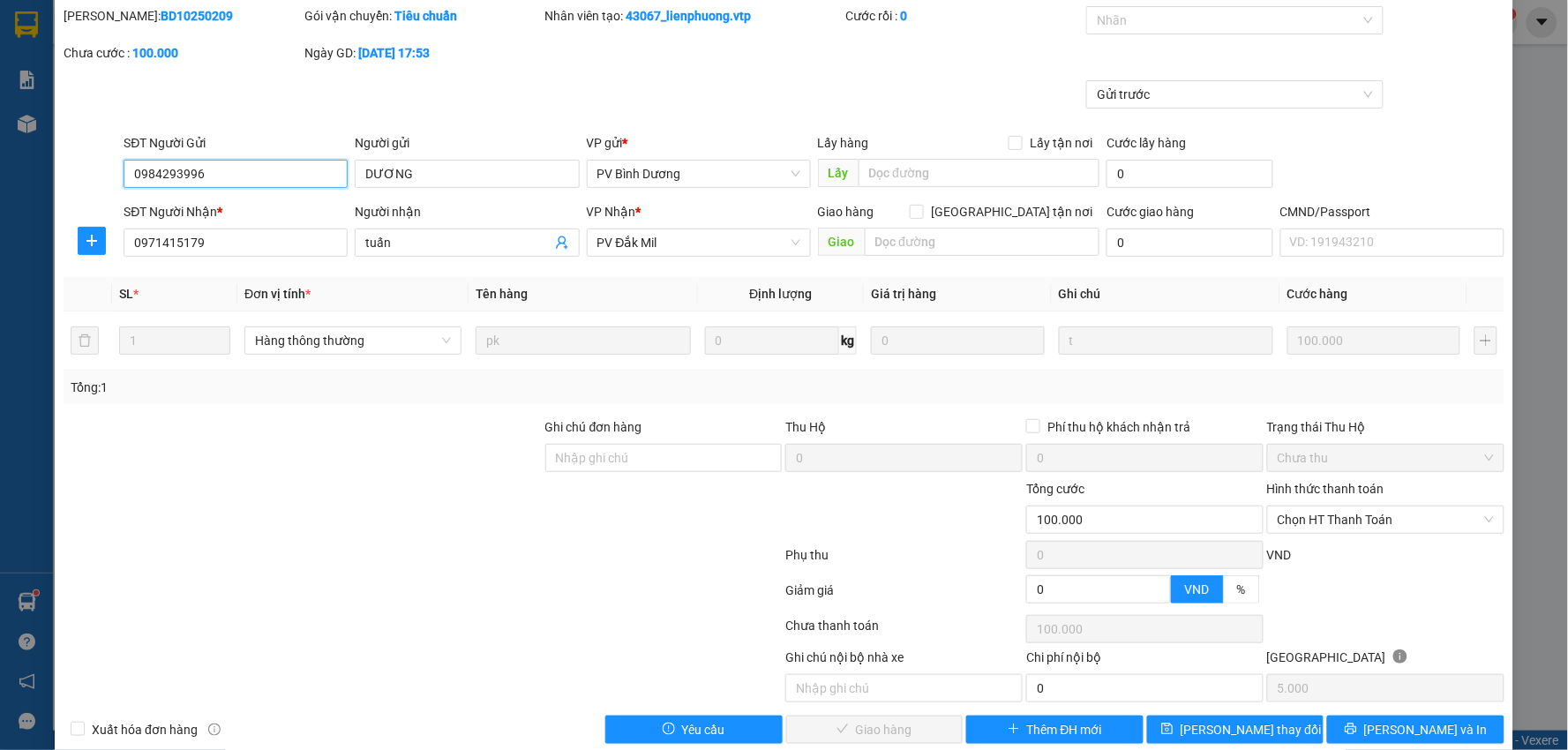
scroll to position [86, 0]
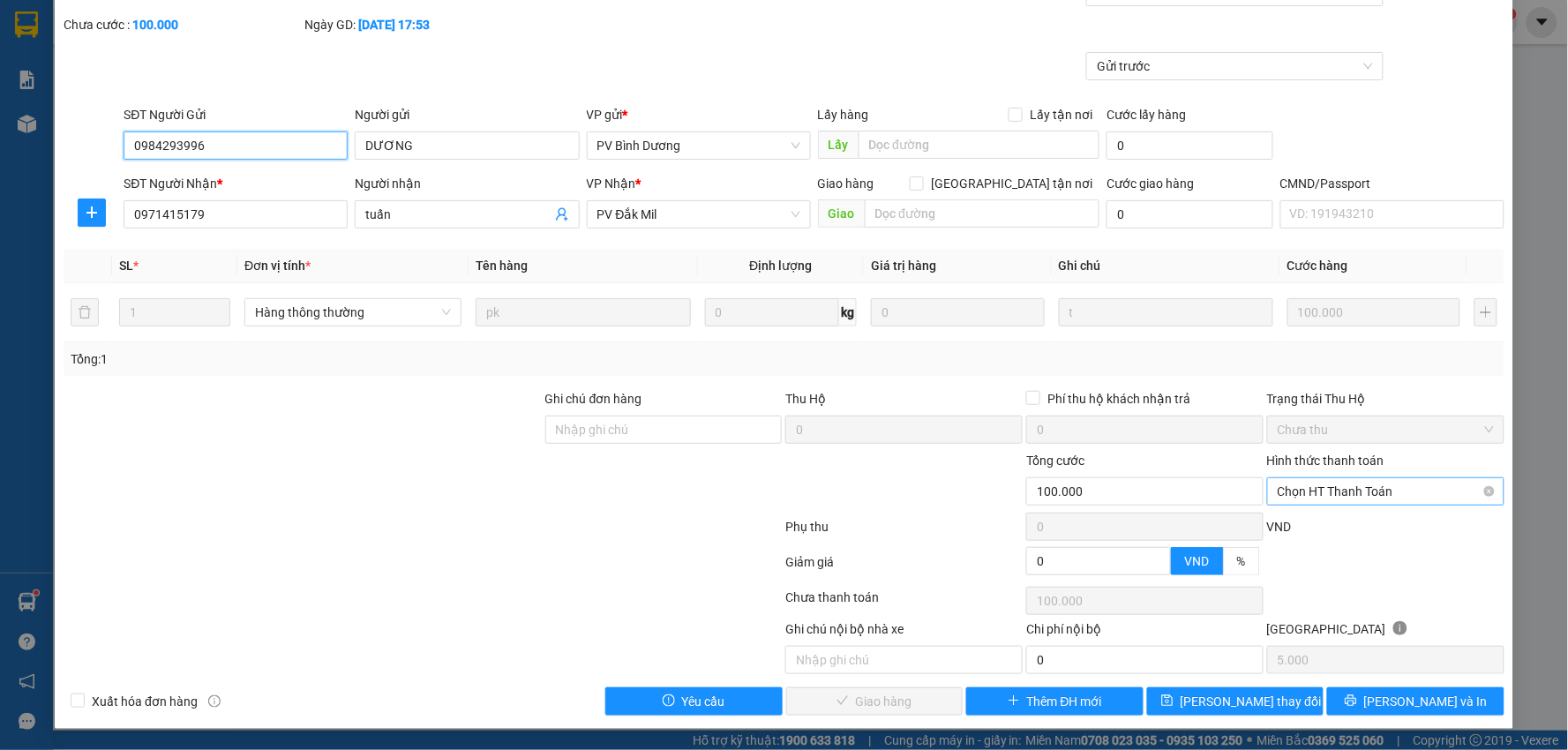
click at [1395, 491] on span "Chọn HT Thanh Toán" at bounding box center [1385, 492] width 217 height 26
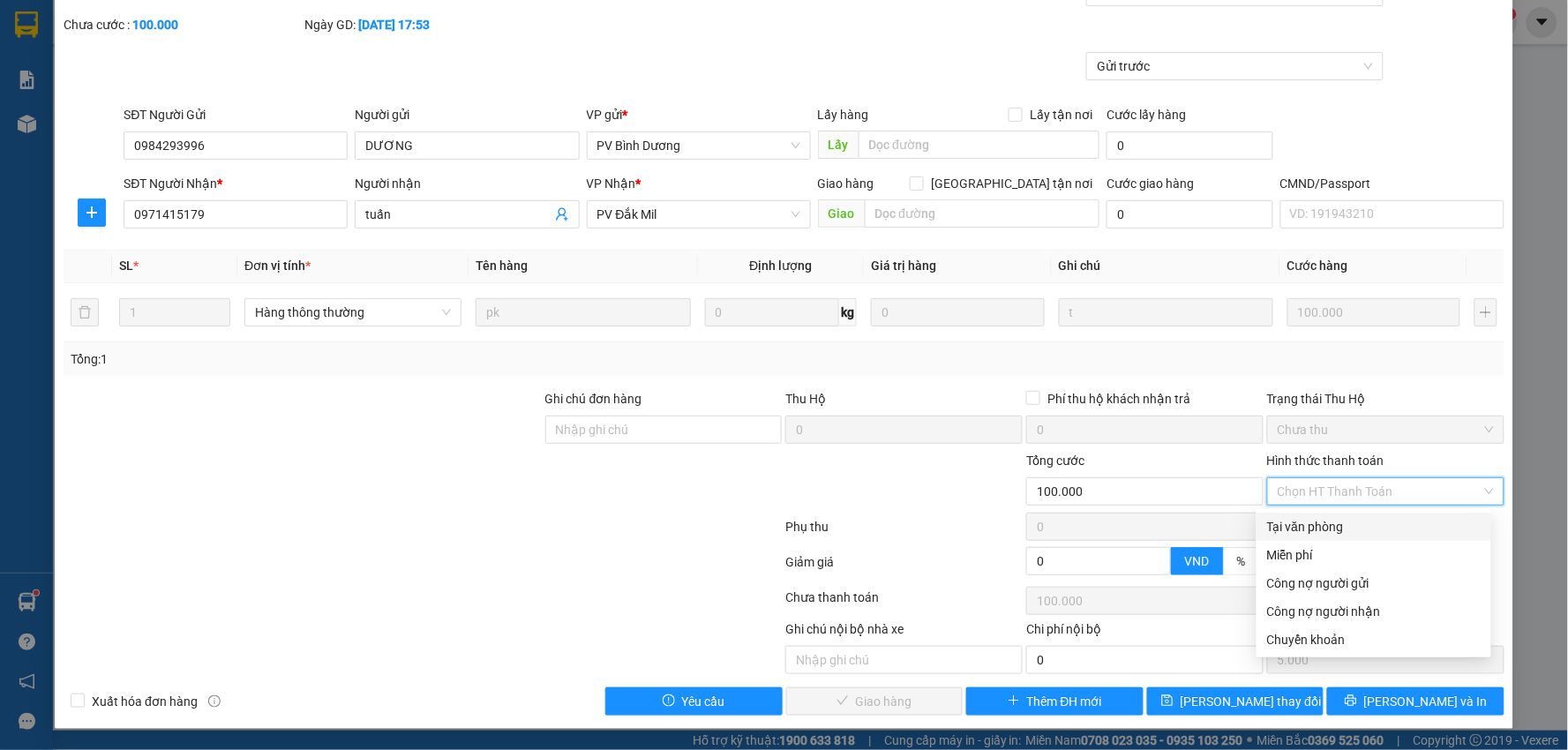
click at [1325, 532] on div "Tại văn phòng" at bounding box center [1374, 527] width 214 height 20
type input "0"
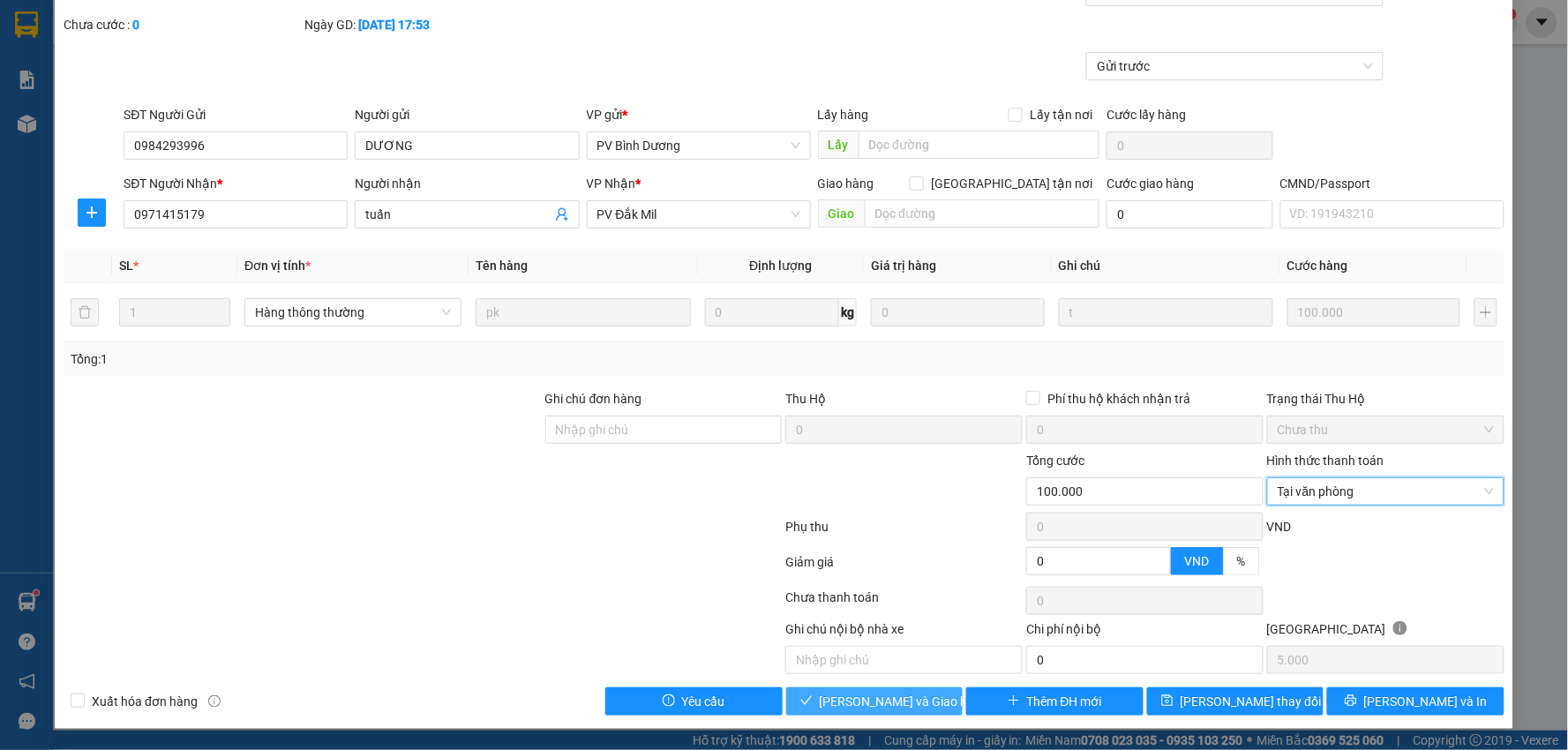
click at [872, 707] on span "[PERSON_NAME] và [PERSON_NAME] hàng" at bounding box center [904, 702] width 169 height 20
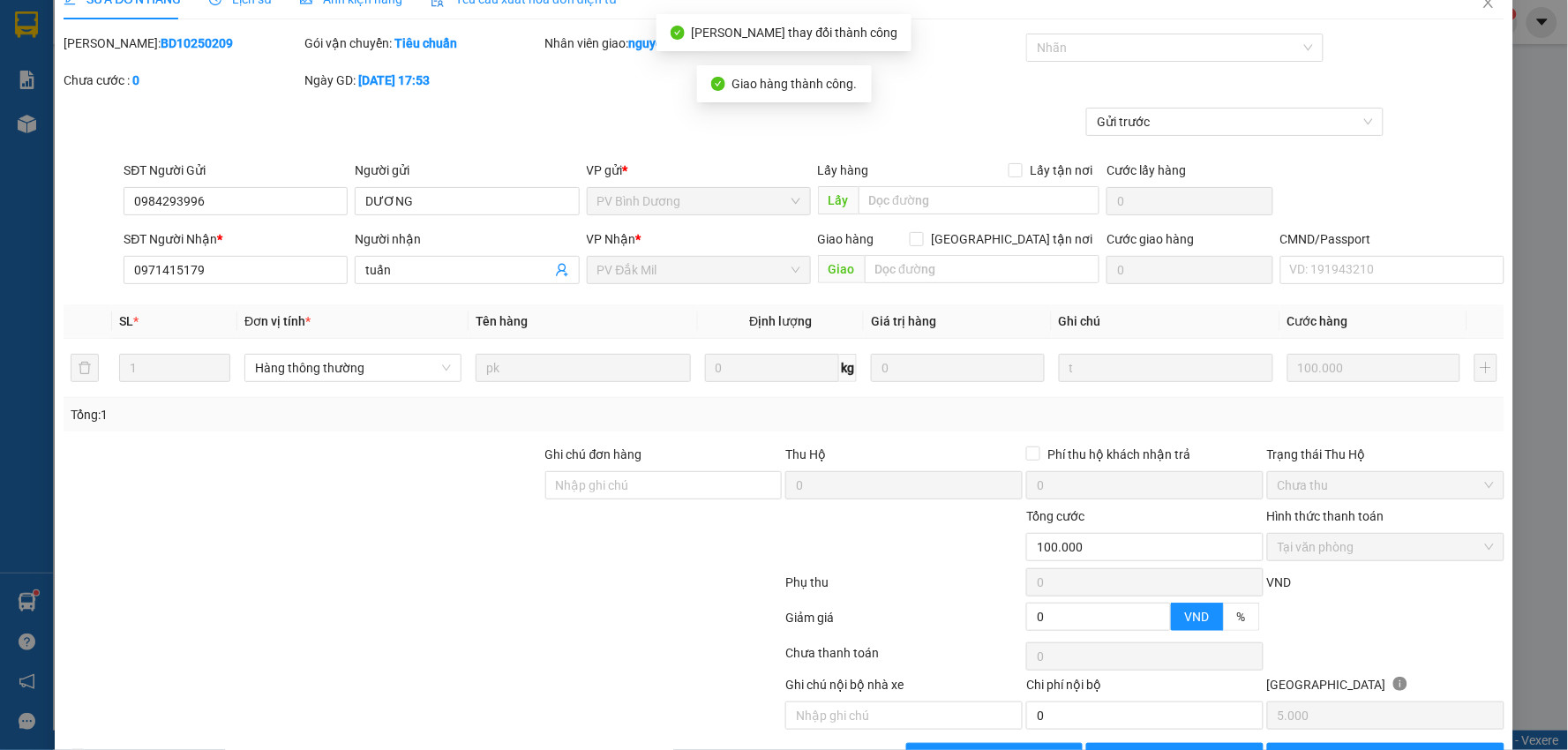
scroll to position [0, 0]
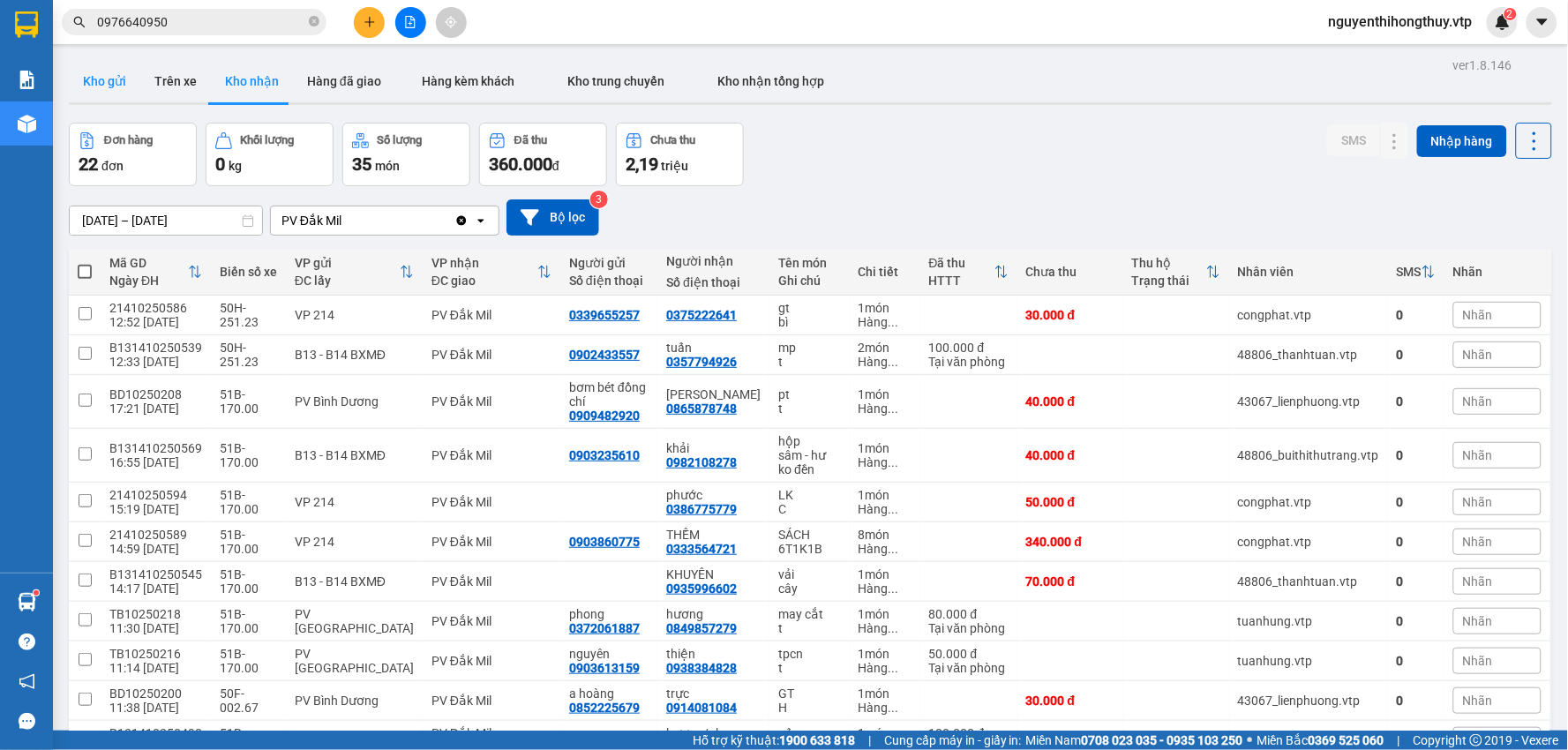
click at [106, 82] on button "Kho gửi" at bounding box center [105, 80] width 72 height 43
